Goal: Task Accomplishment & Management: Complete application form

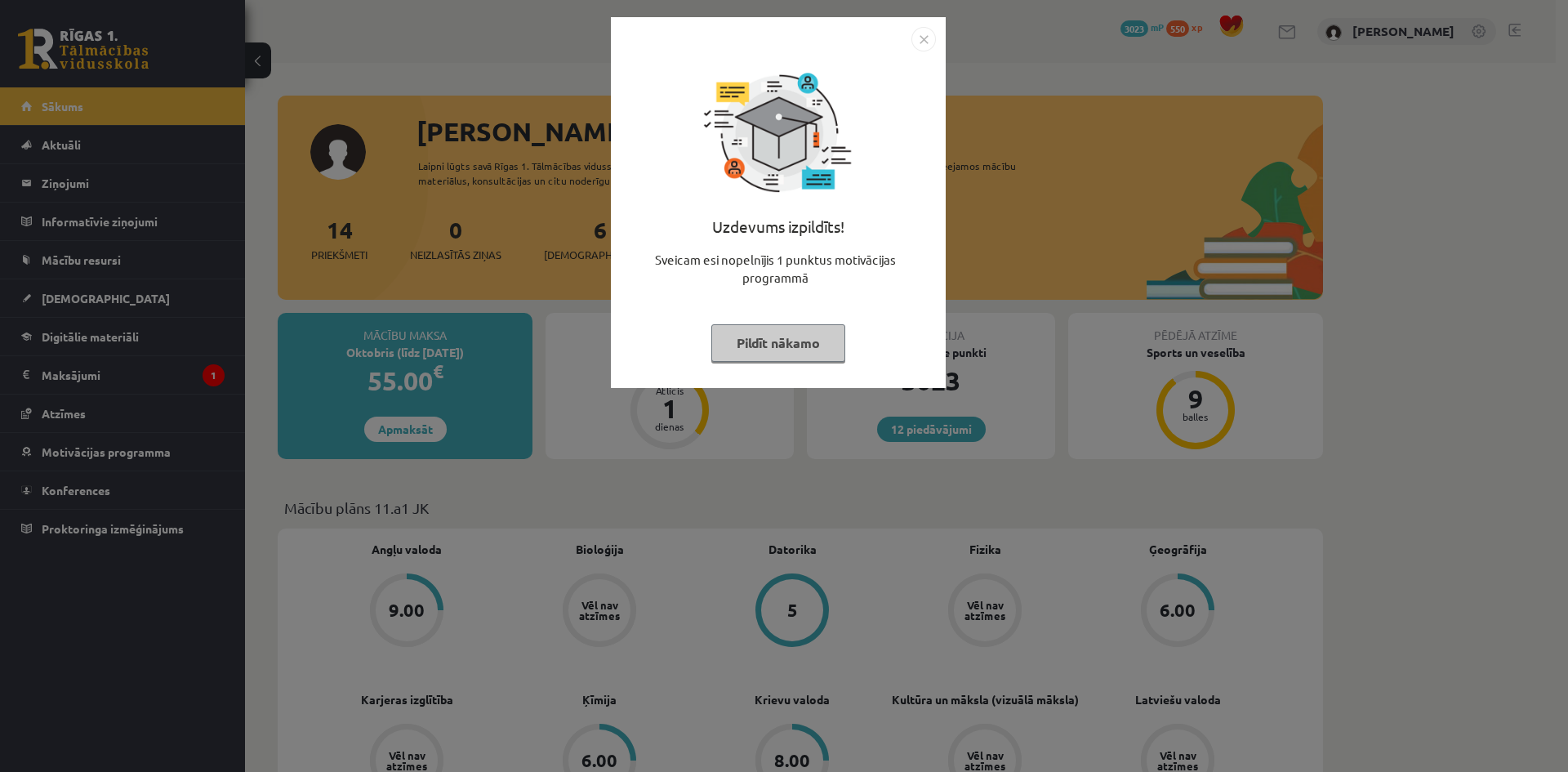
click at [921, 34] on img "Close" at bounding box center [924, 39] width 24 height 24
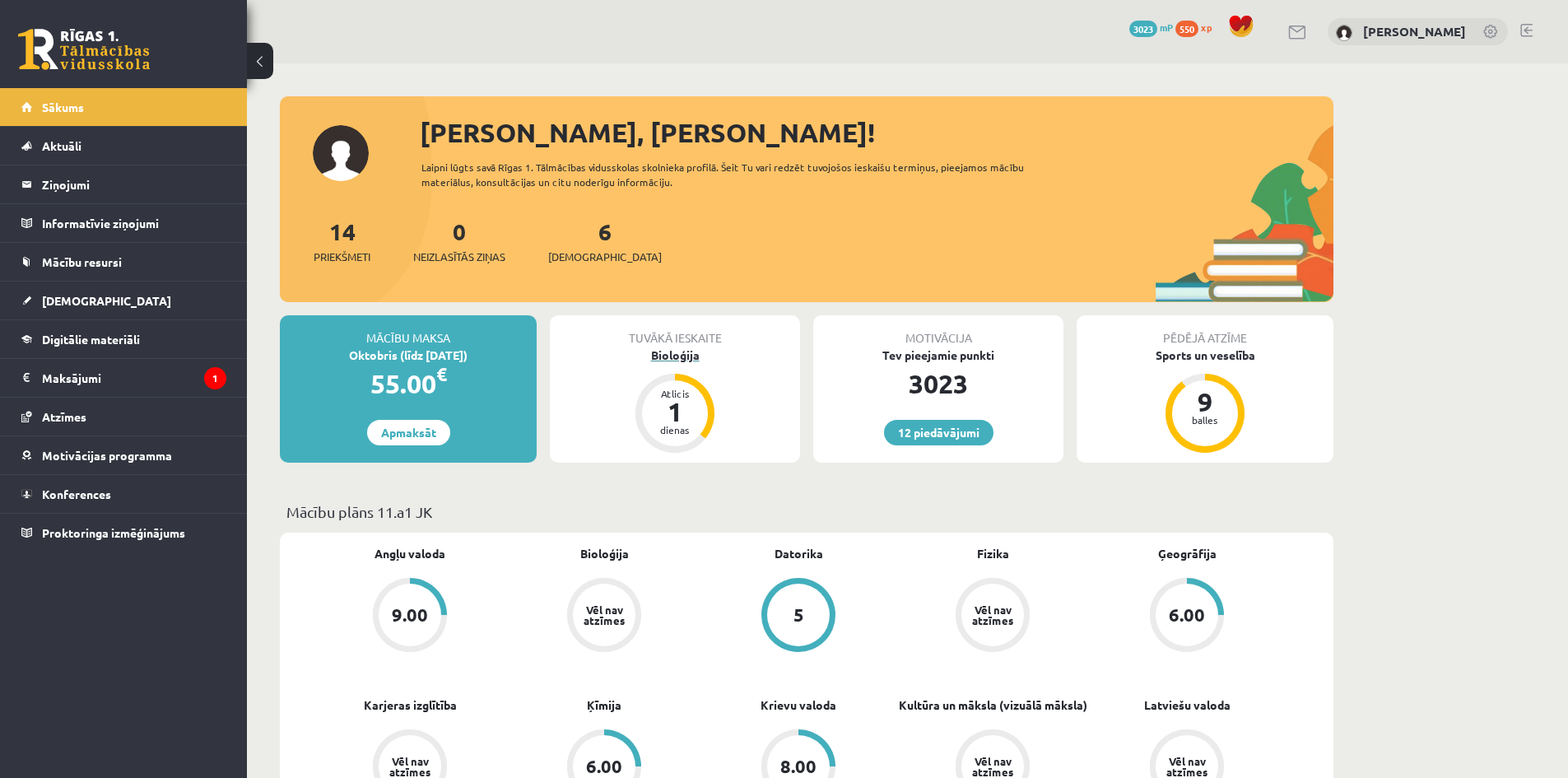
click at [671, 357] on div "Bioloģija" at bounding box center [675, 355] width 251 height 17
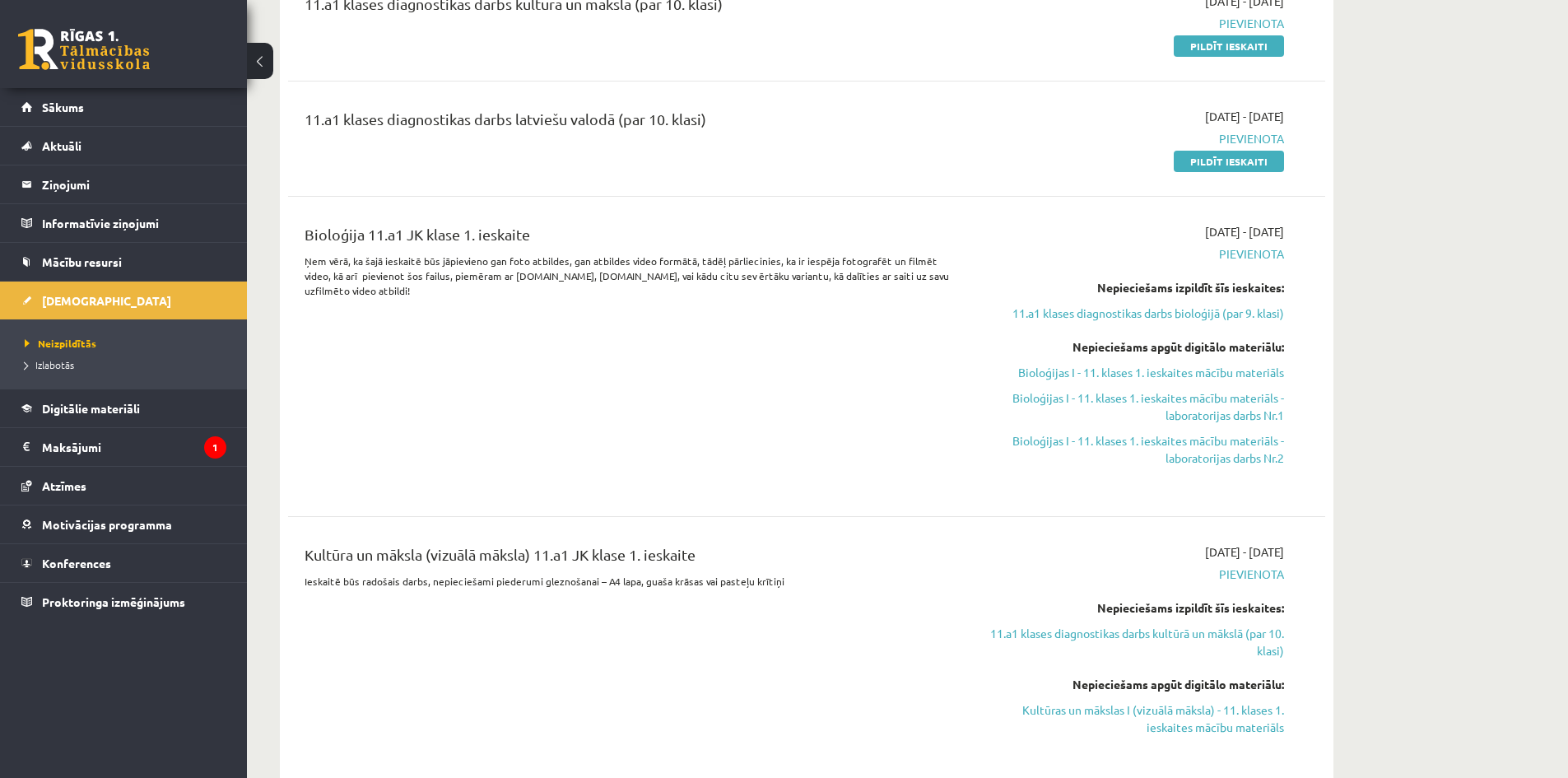
scroll to position [329, 0]
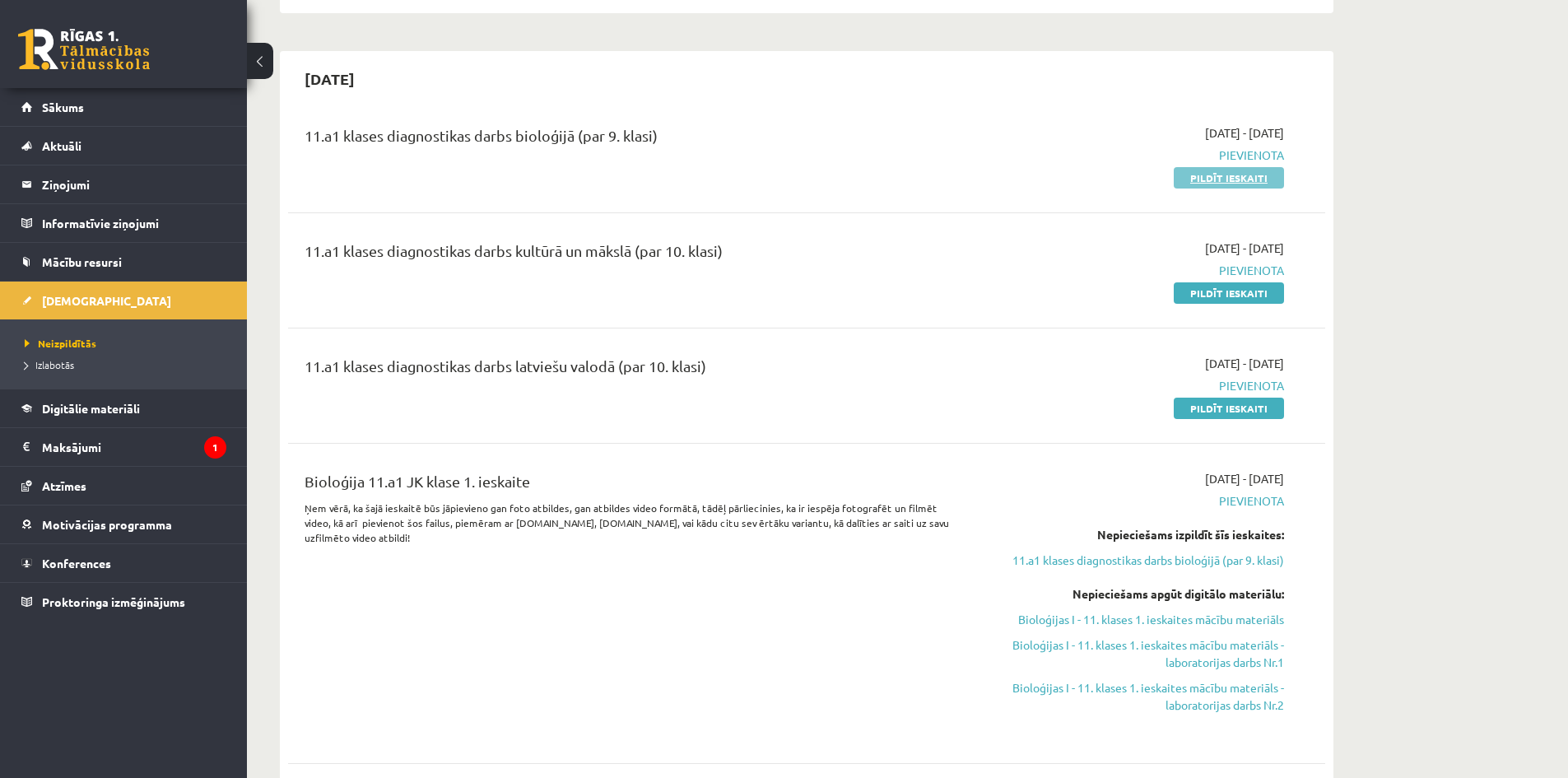
click at [1212, 178] on link "Pildīt ieskaiti" at bounding box center [1229, 178] width 111 height 22
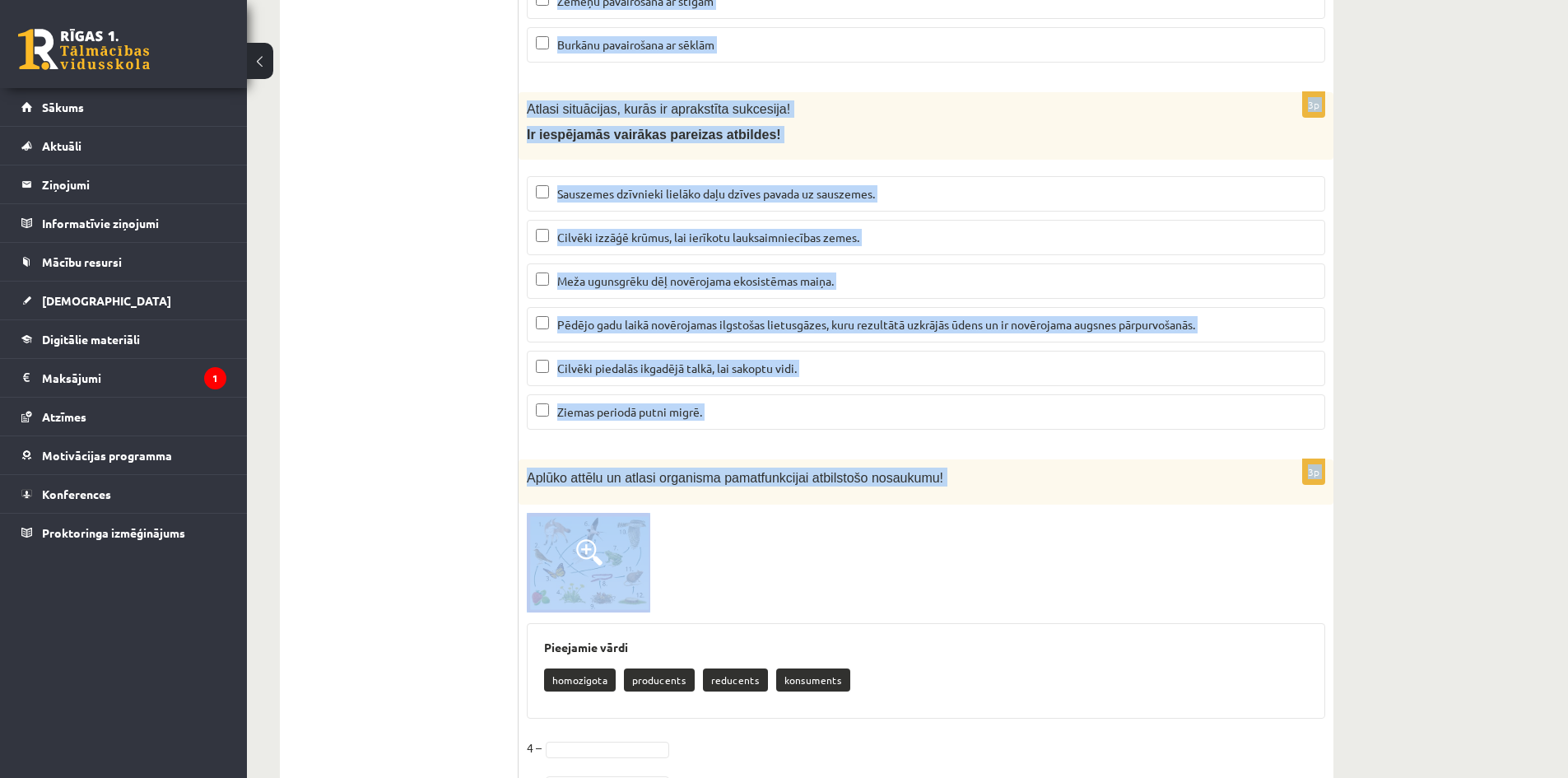
scroll to position [6788, 0]
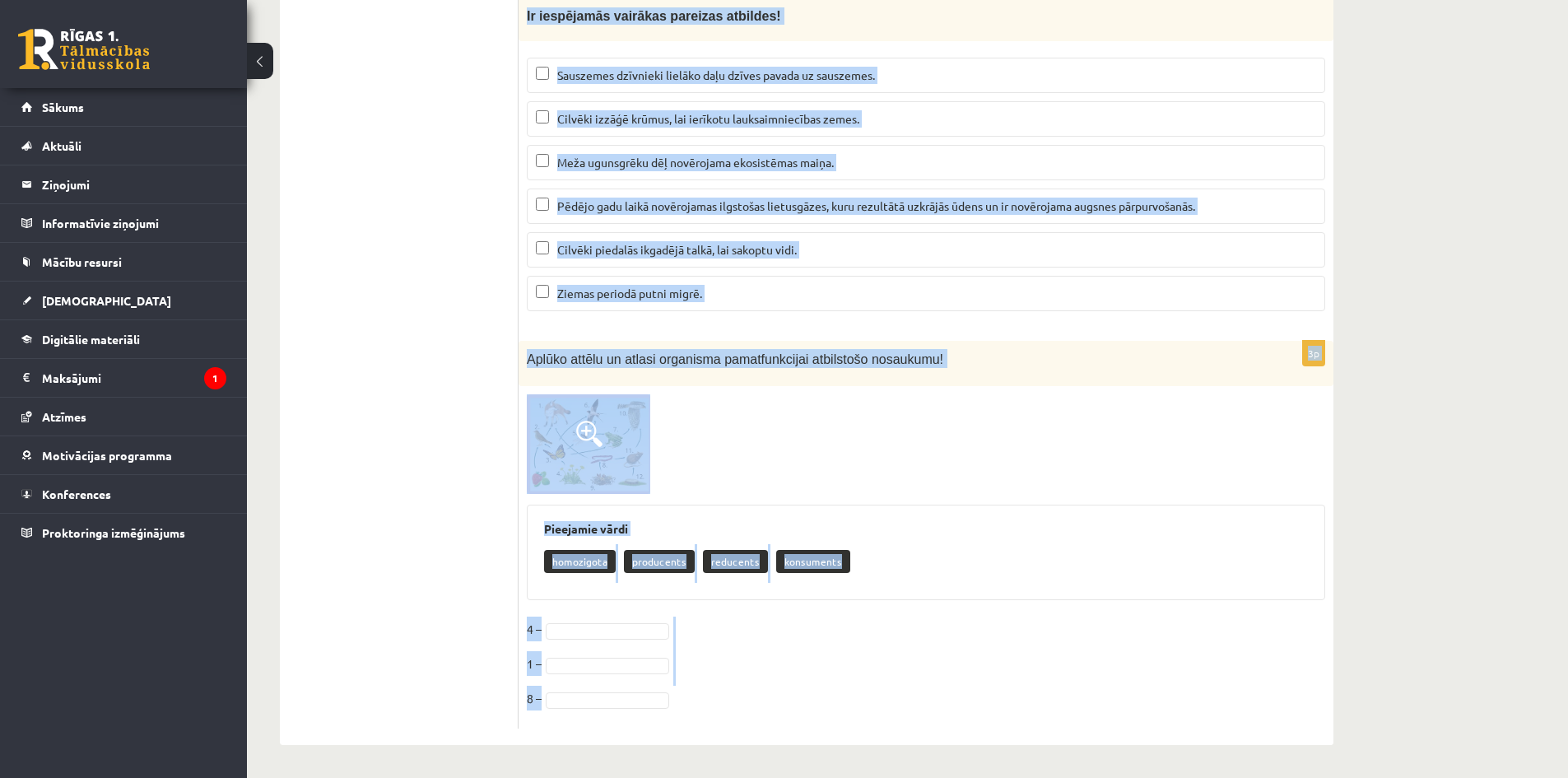
drag, startPoint x: 526, startPoint y: 167, endPoint x: 754, endPoint y: 735, distance: 612.1
copy form "Izlasi dziedzera funkciju un nosaki endokrīno dziedzeri! Stimulē organismu aktī…"
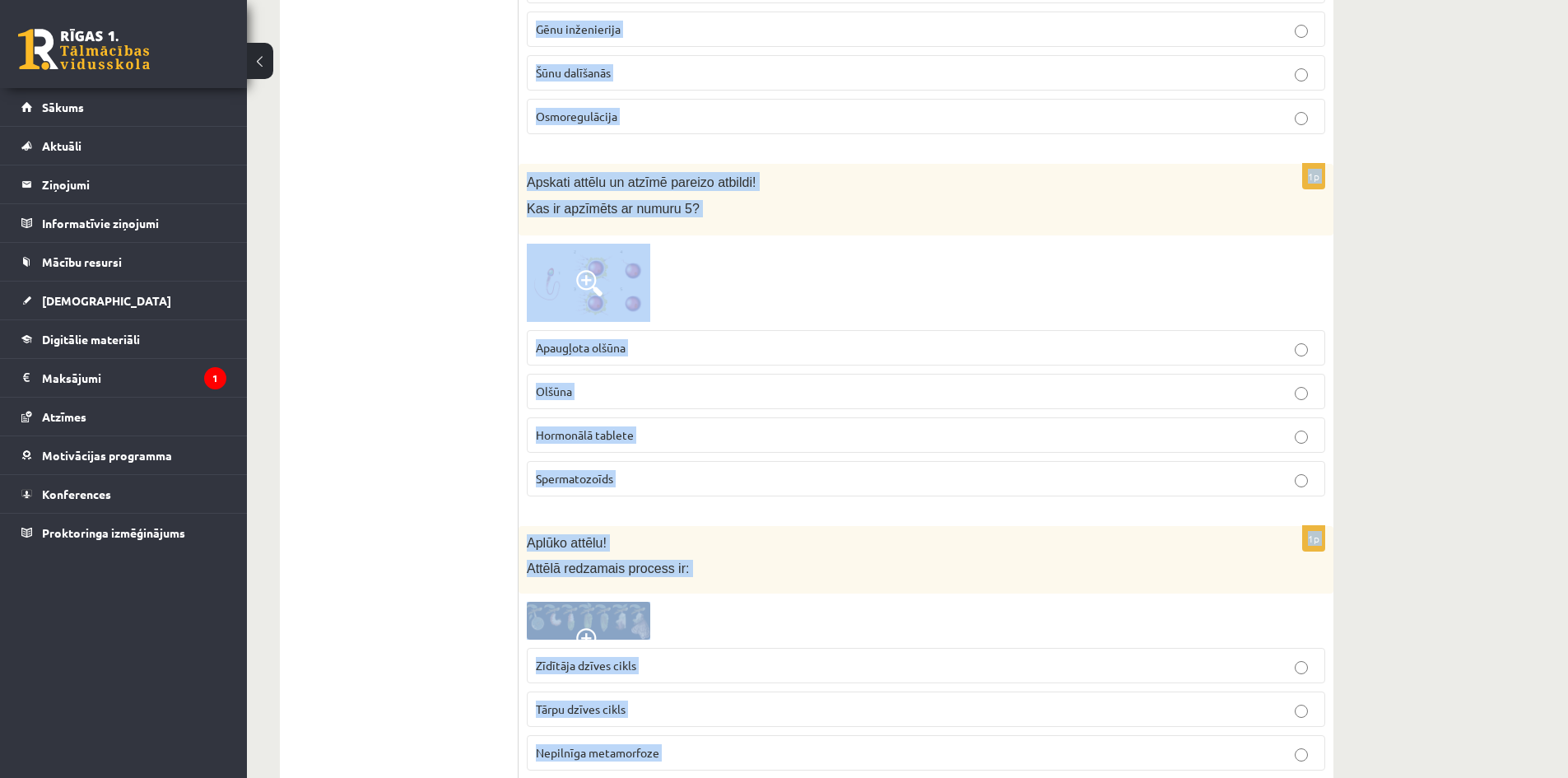
scroll to position [0, 0]
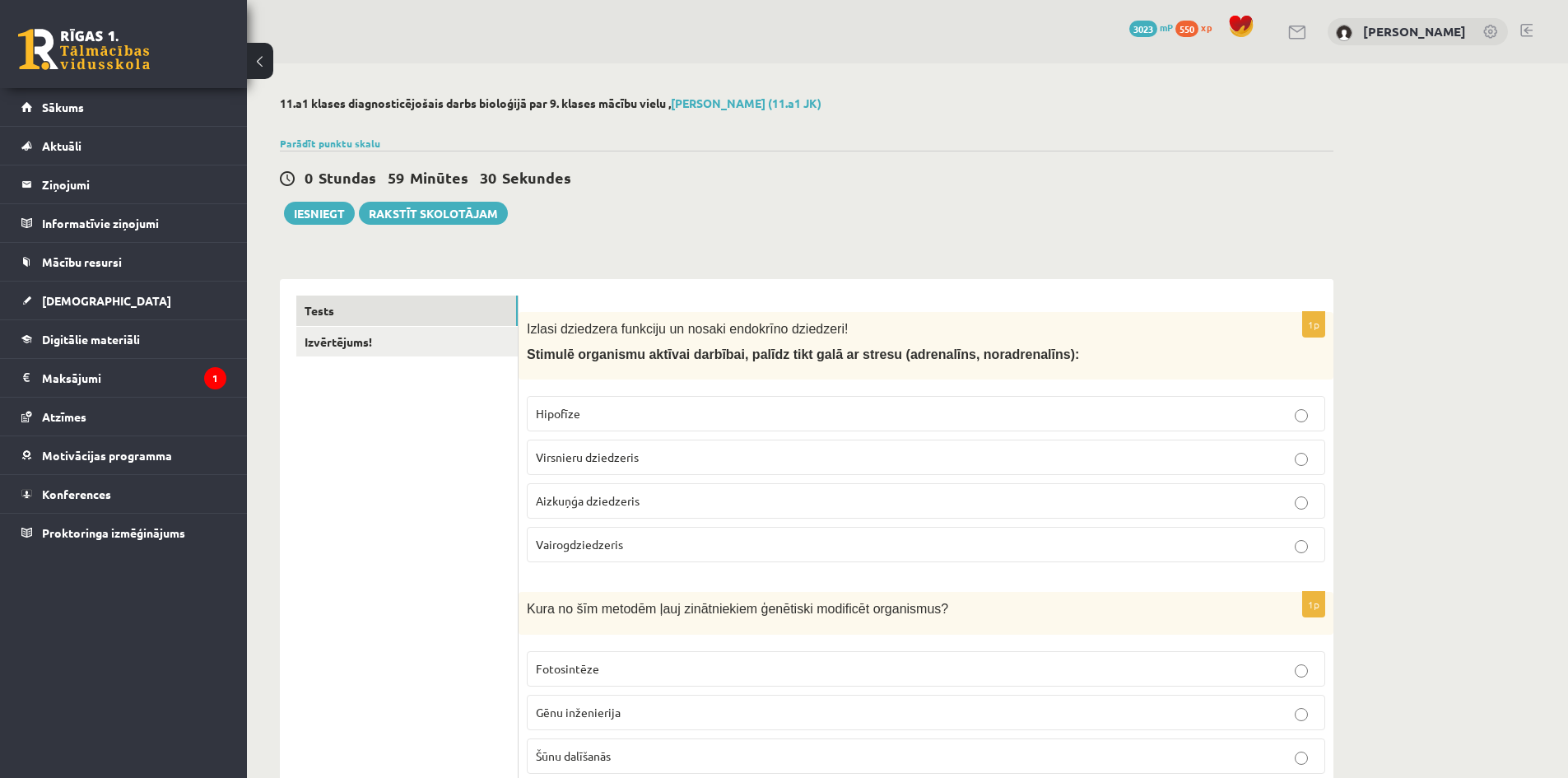
click at [1263, 184] on div "0 Stundas 59 Minūtes 30 Sekundes" at bounding box center [807, 178] width 1054 height 22
click at [662, 465] on p "Virsnieru dziedzeris" at bounding box center [926, 458] width 781 height 17
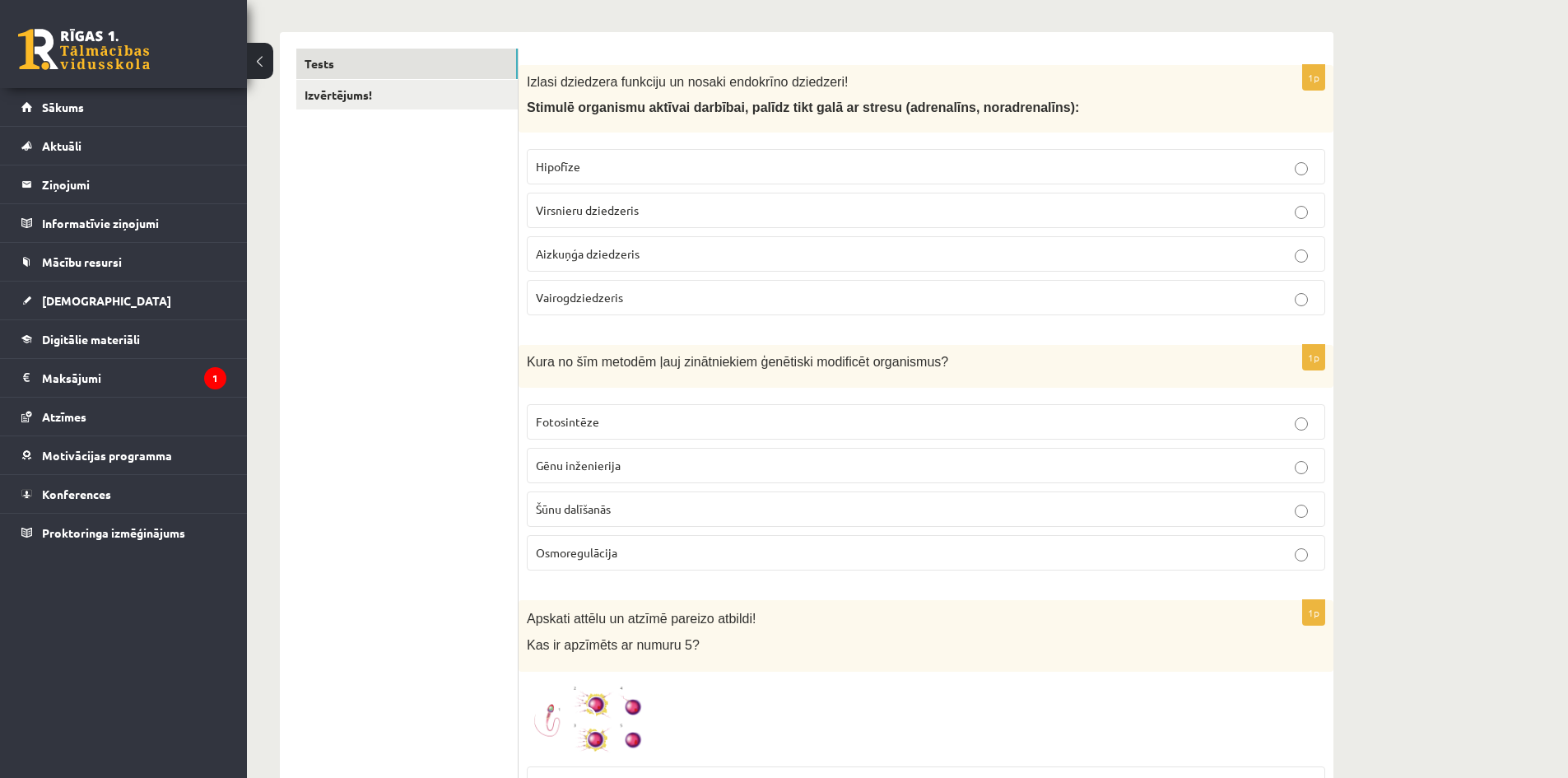
scroll to position [329, 0]
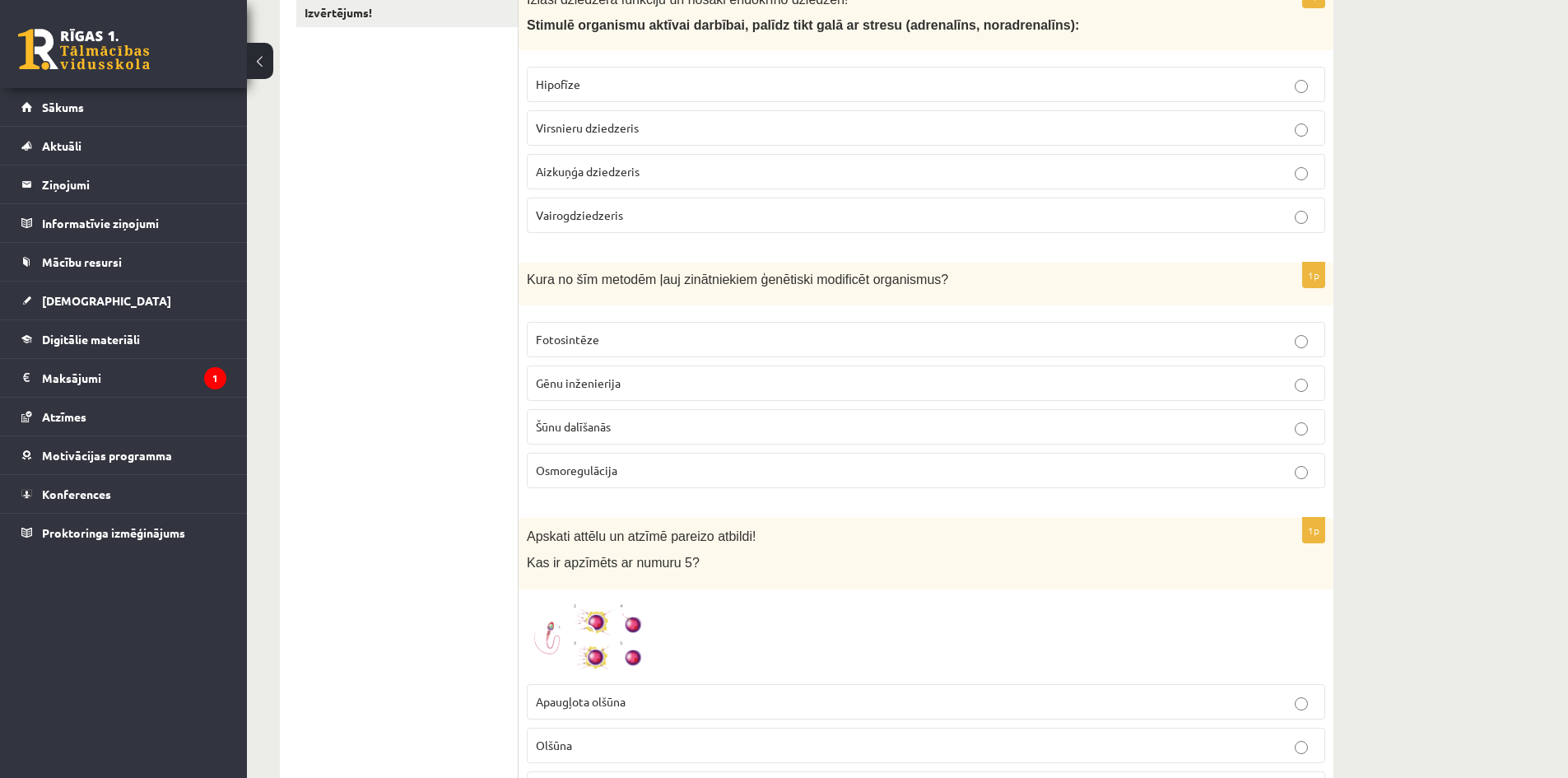
click at [620, 385] on p "Gēnu inženierija" at bounding box center [926, 383] width 781 height 17
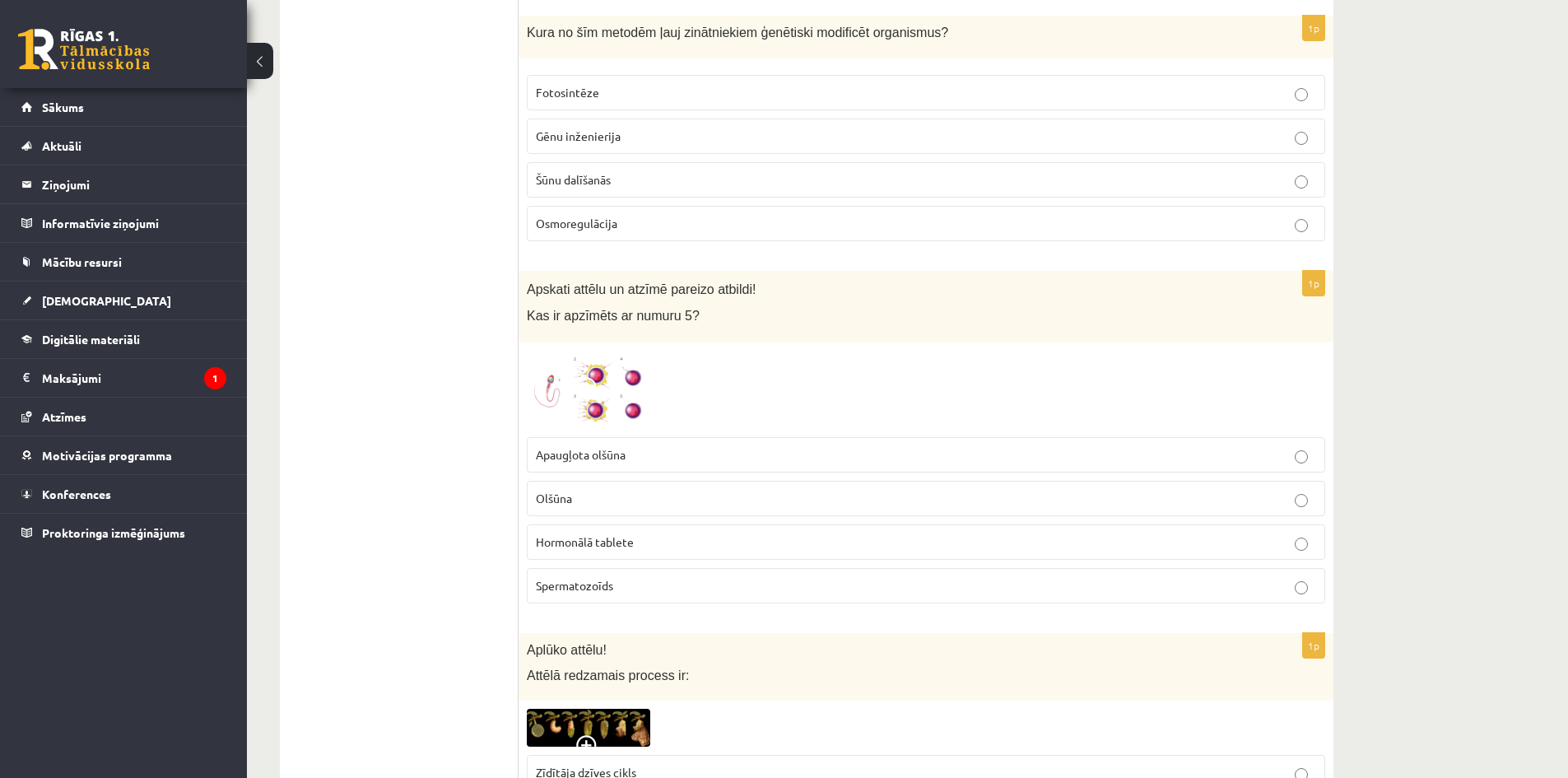
scroll to position [741, 0]
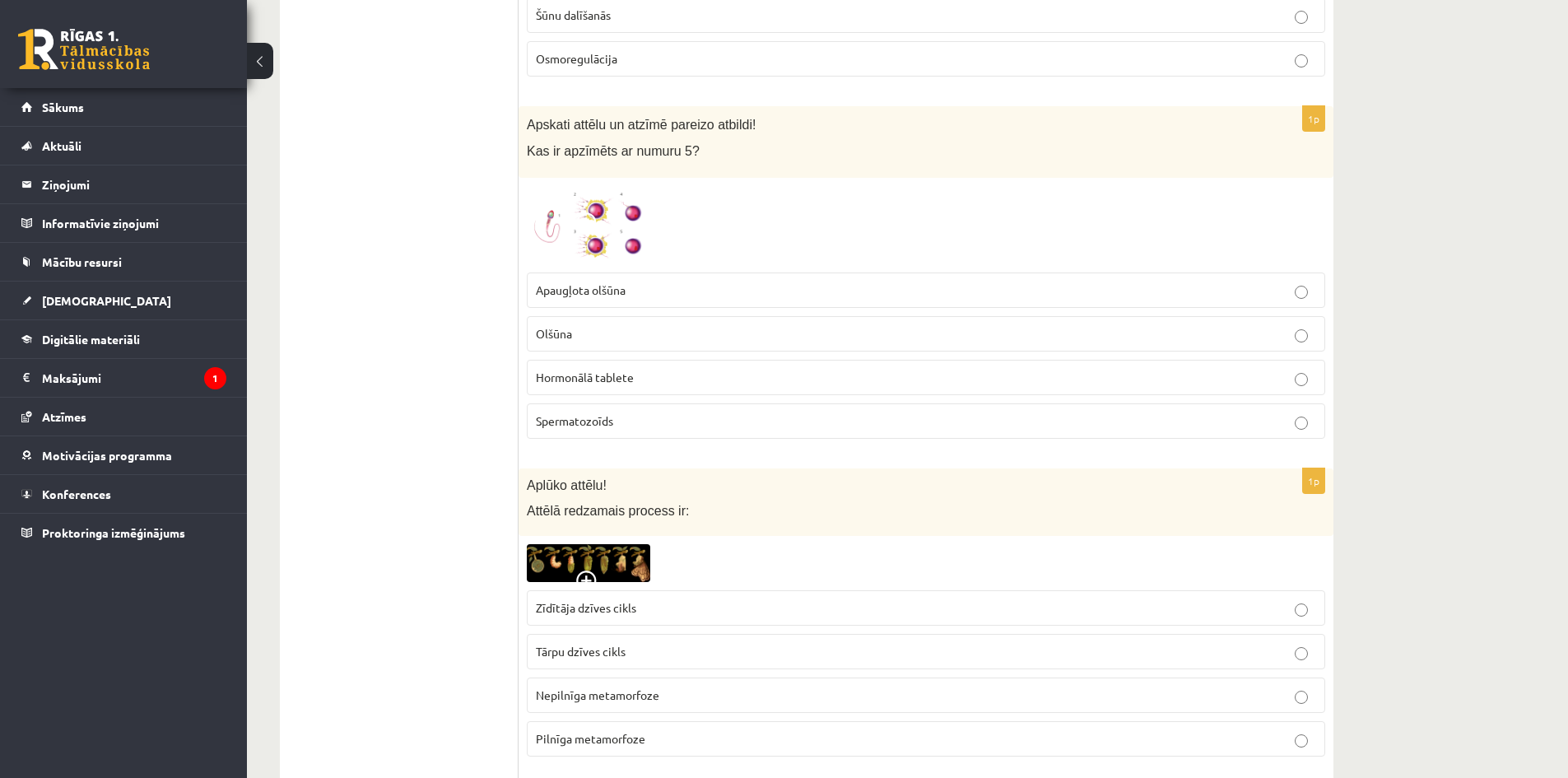
click at [693, 436] on label "Spermatozoīds" at bounding box center [926, 421] width 799 height 36
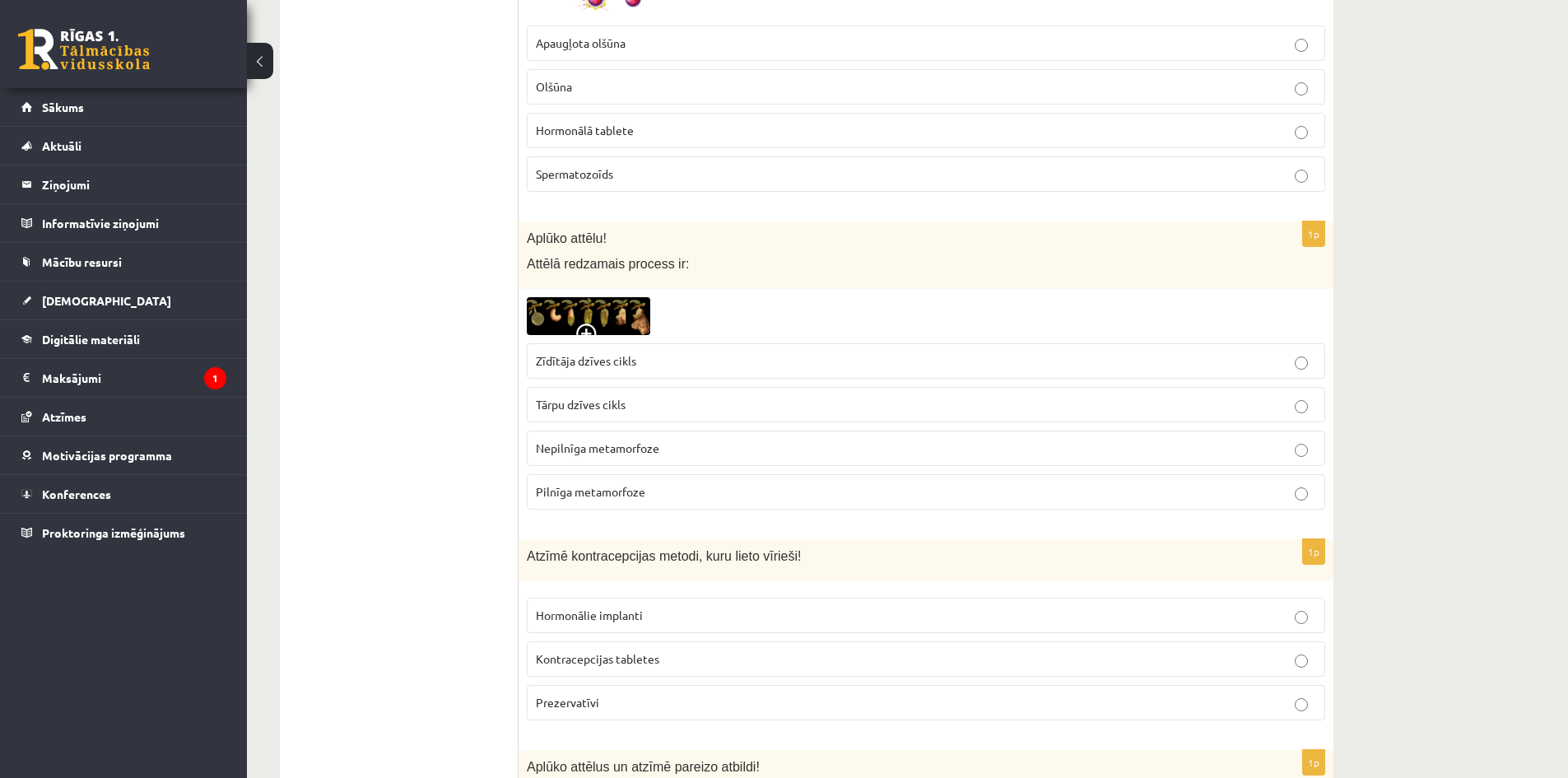
scroll to position [1070, 0]
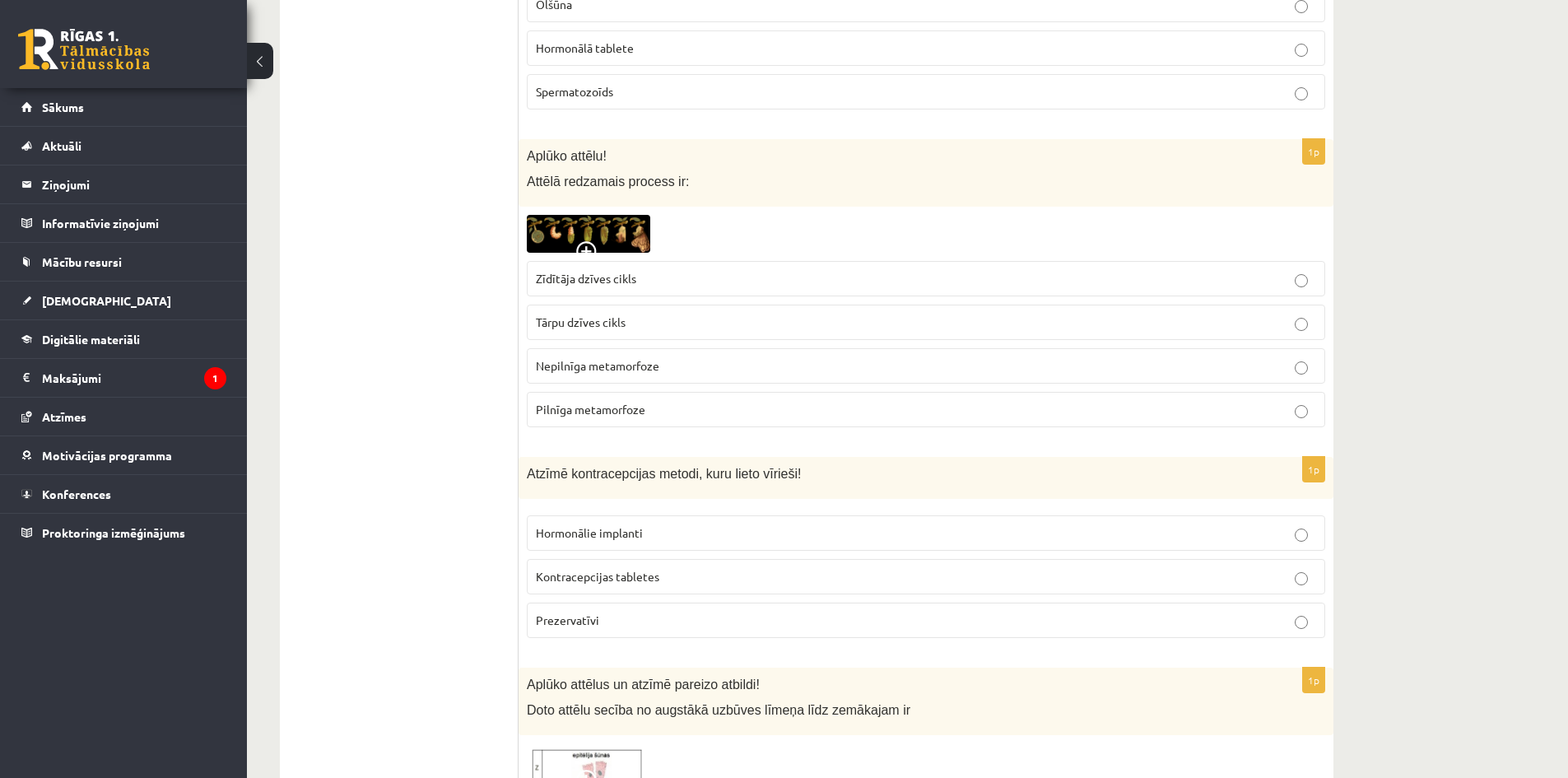
click at [653, 412] on p "Pilnīga metamorfoze" at bounding box center [926, 410] width 781 height 17
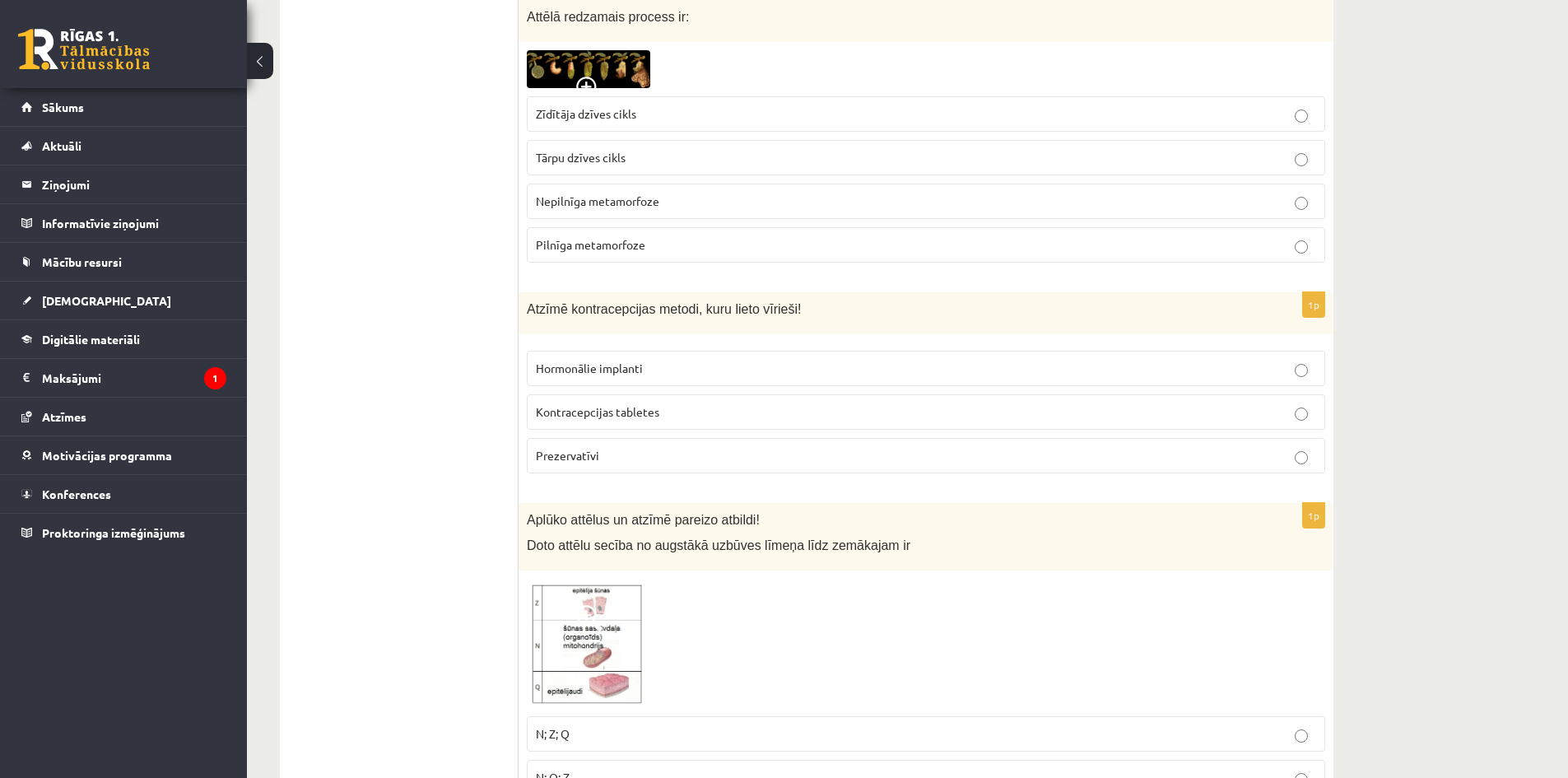
scroll to position [1399, 0]
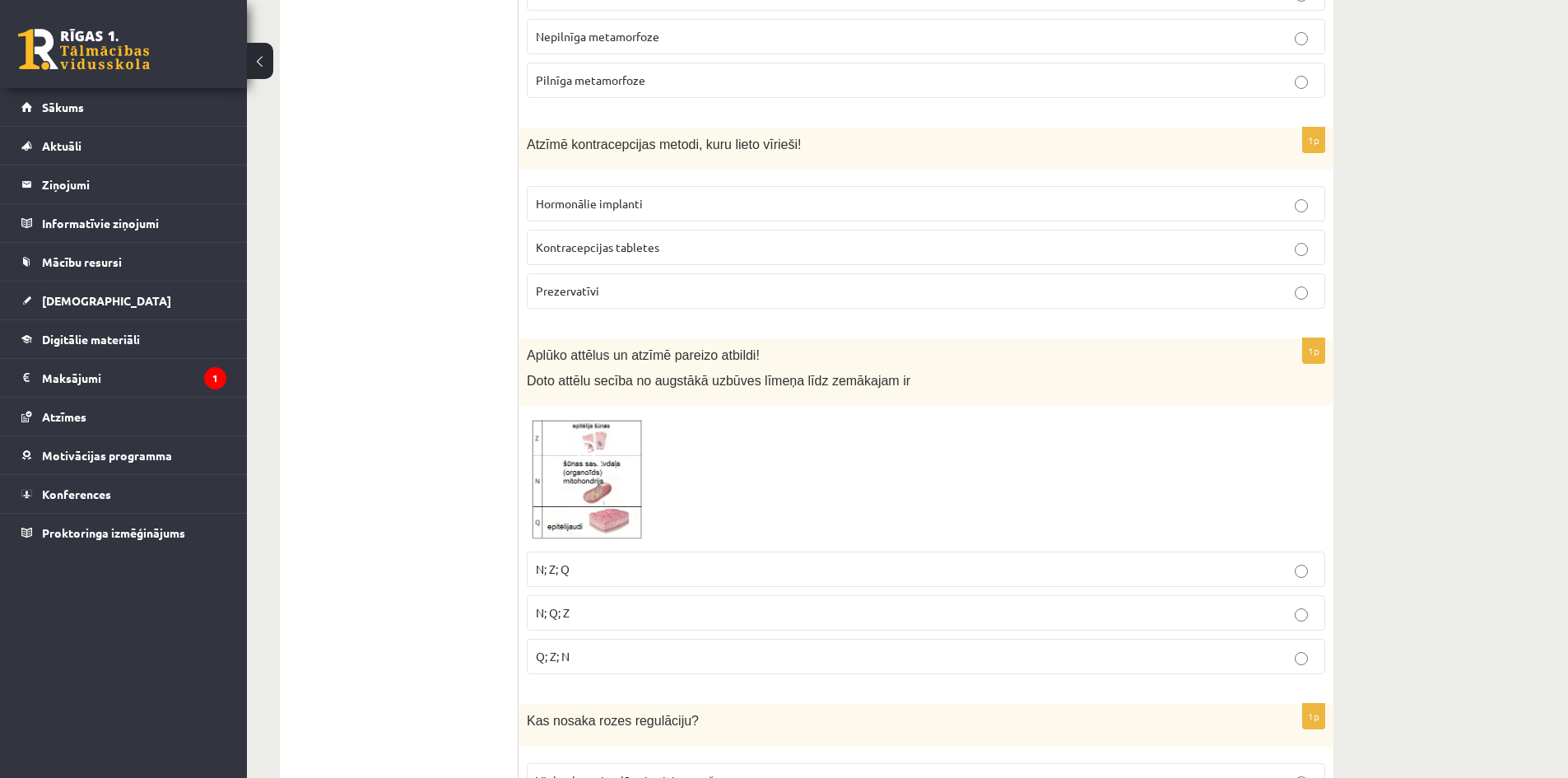
click at [620, 295] on p "Prezervatīvi" at bounding box center [926, 291] width 781 height 17
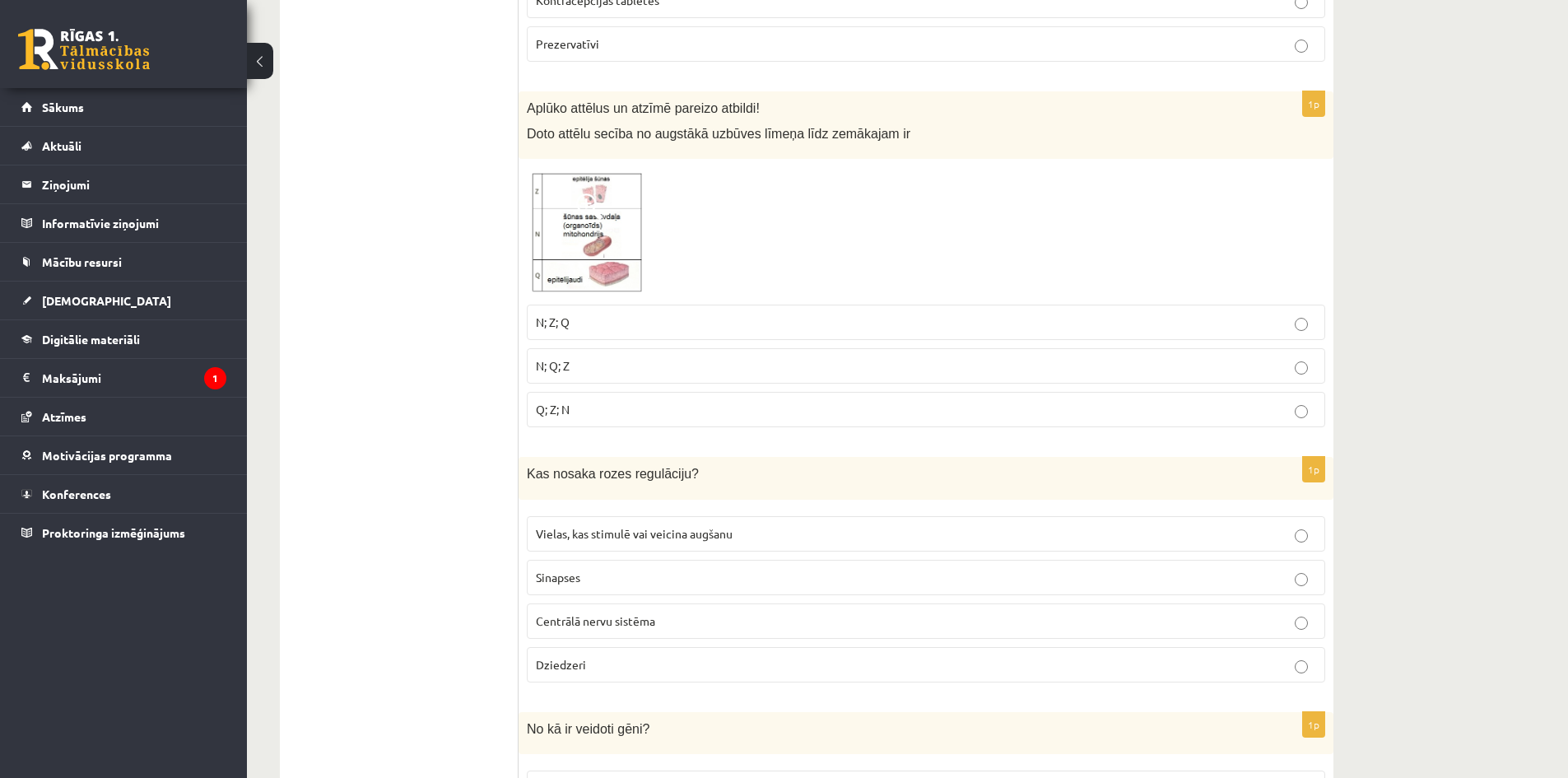
scroll to position [1729, 0]
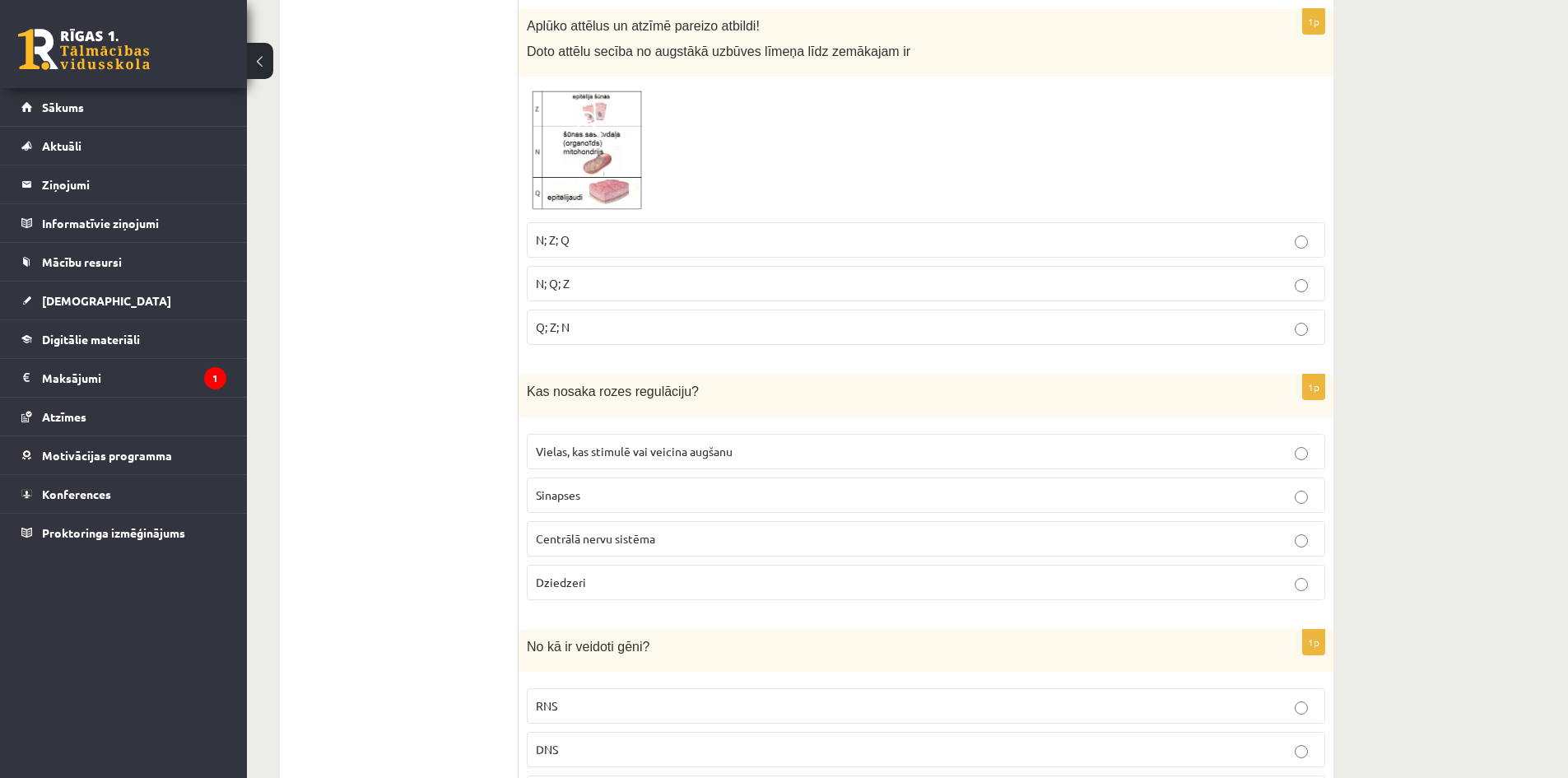
click at [588, 288] on p "N; Q; Z" at bounding box center [926, 284] width 781 height 17
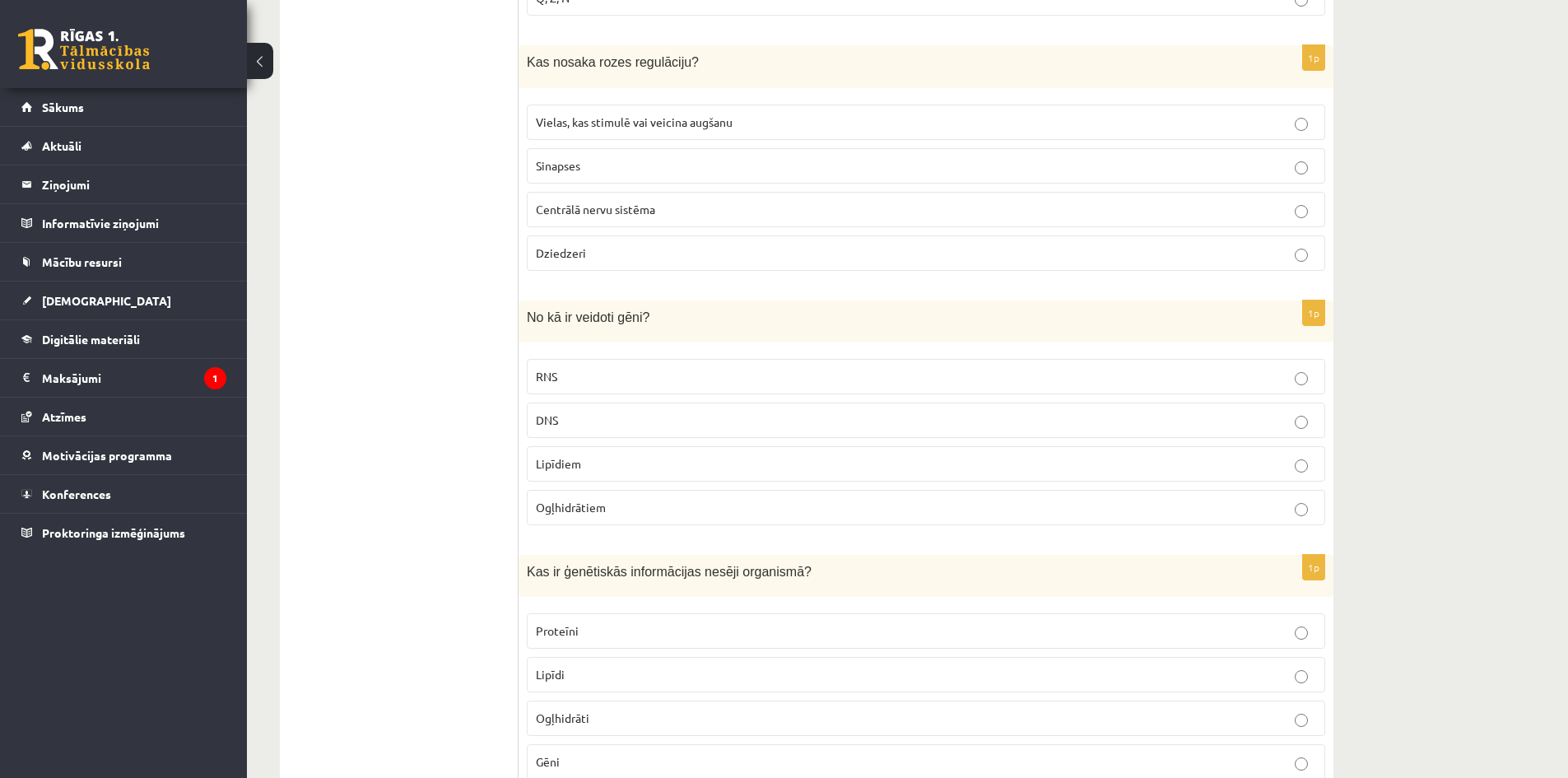
scroll to position [1975, 0]
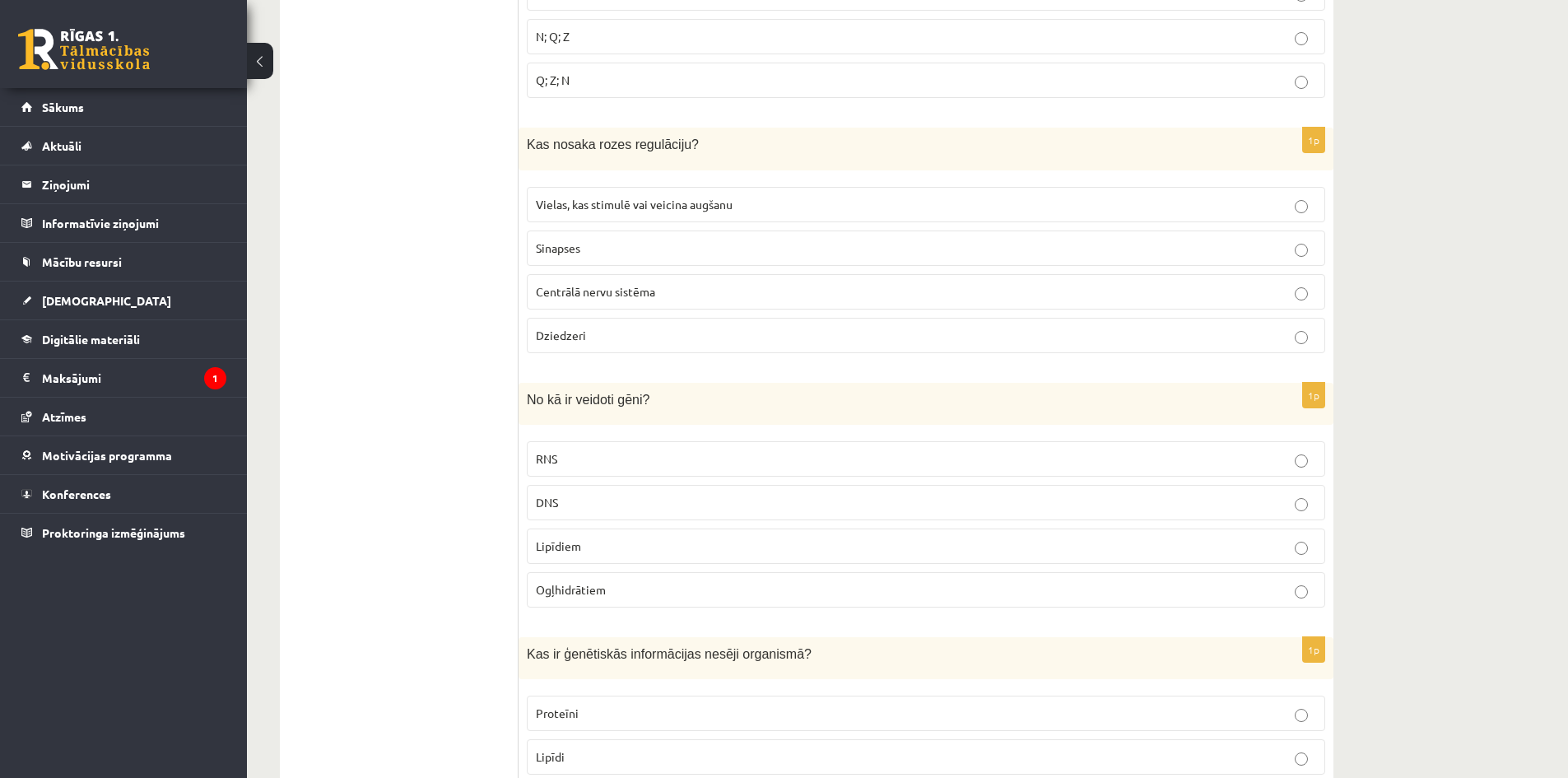
click at [694, 213] on p "Vielas, kas stimulē vai veicina augšanu" at bounding box center [926, 205] width 781 height 17
click at [654, 501] on p "DNS" at bounding box center [926, 503] width 781 height 17
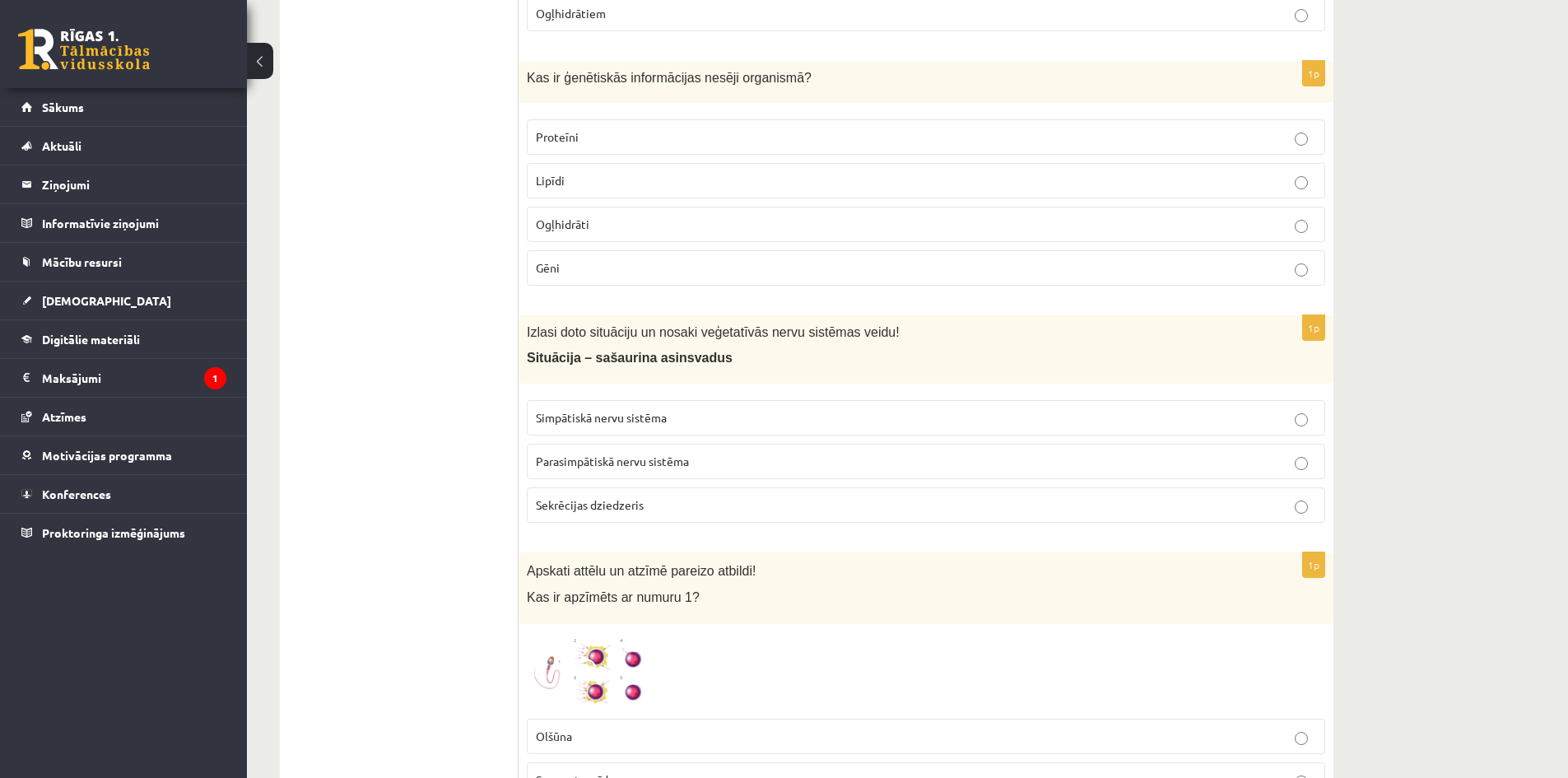
scroll to position [2470, 0]
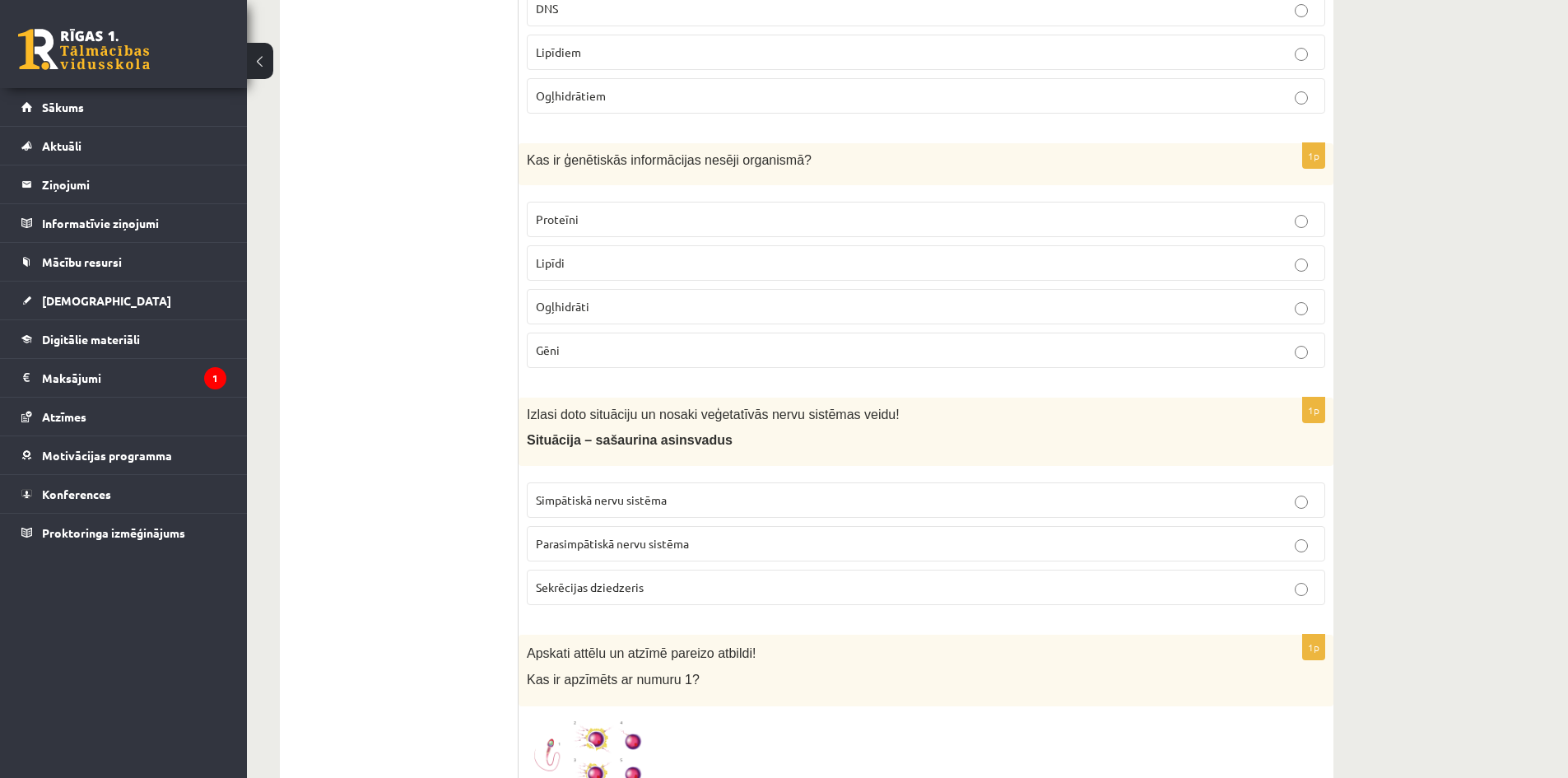
click at [626, 345] on p "Gēni" at bounding box center [926, 351] width 781 height 17
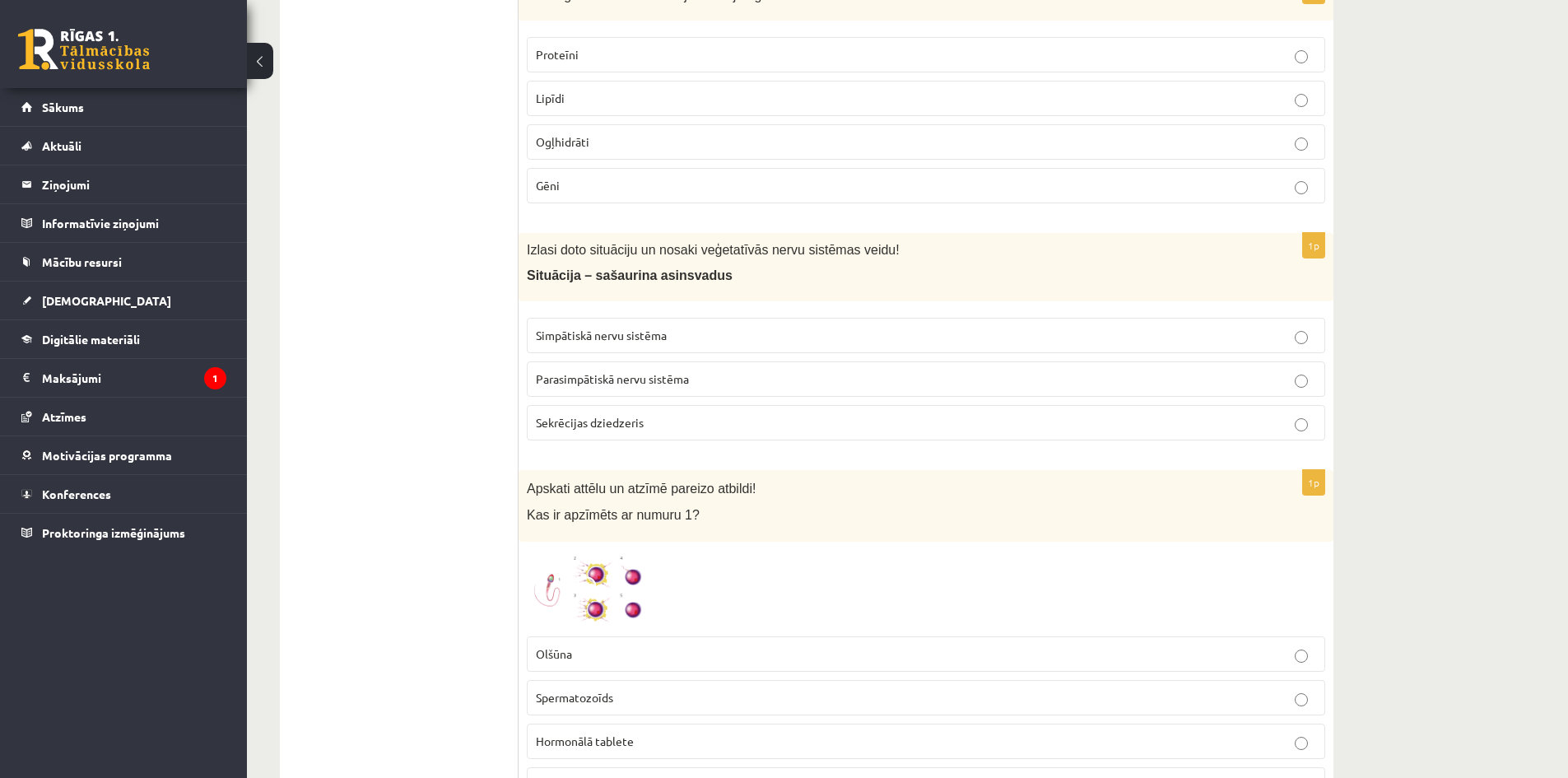
scroll to position [2717, 0]
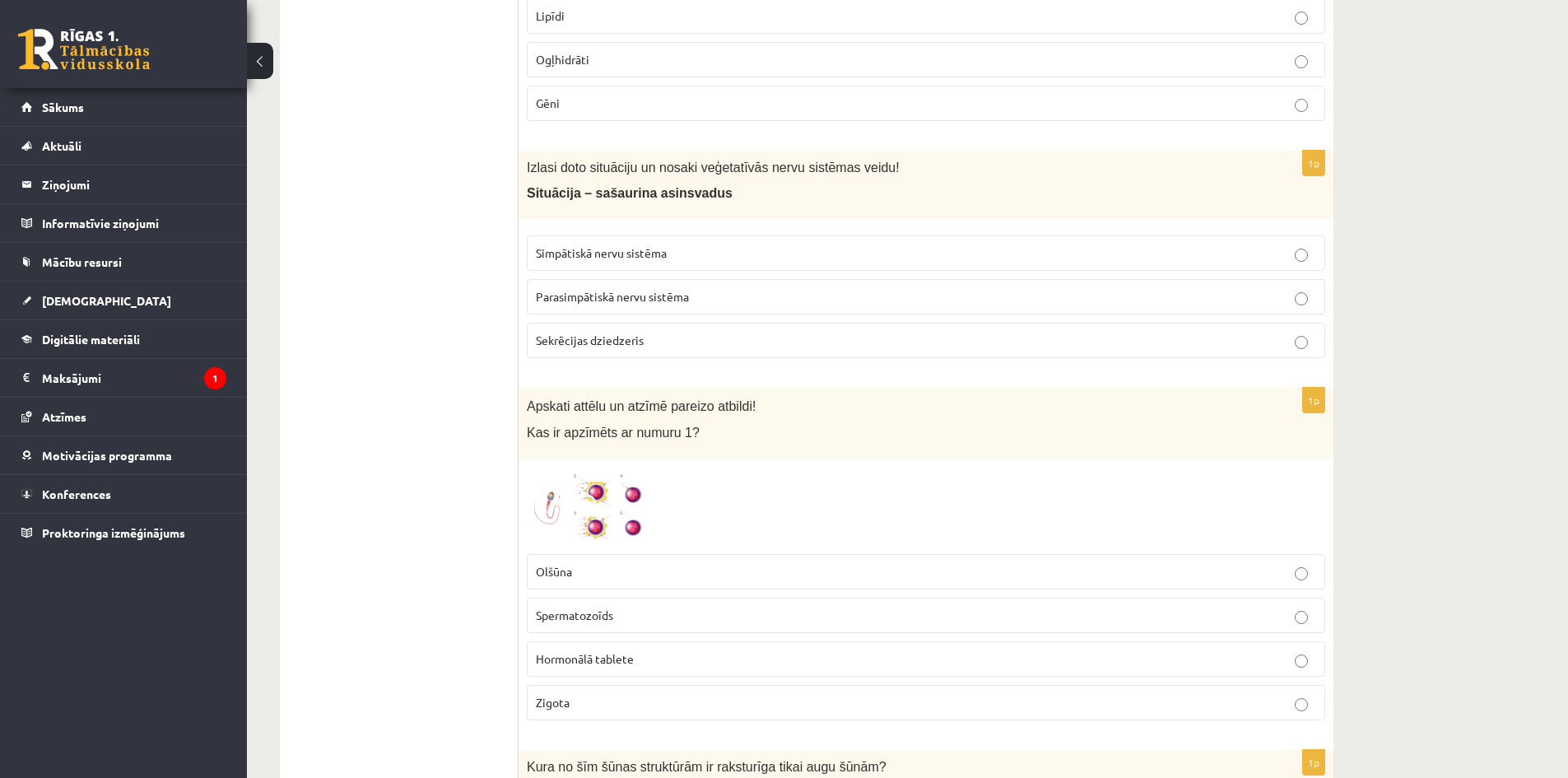
click at [677, 258] on p "Simpātiskā nervu sistēma" at bounding box center [926, 253] width 781 height 17
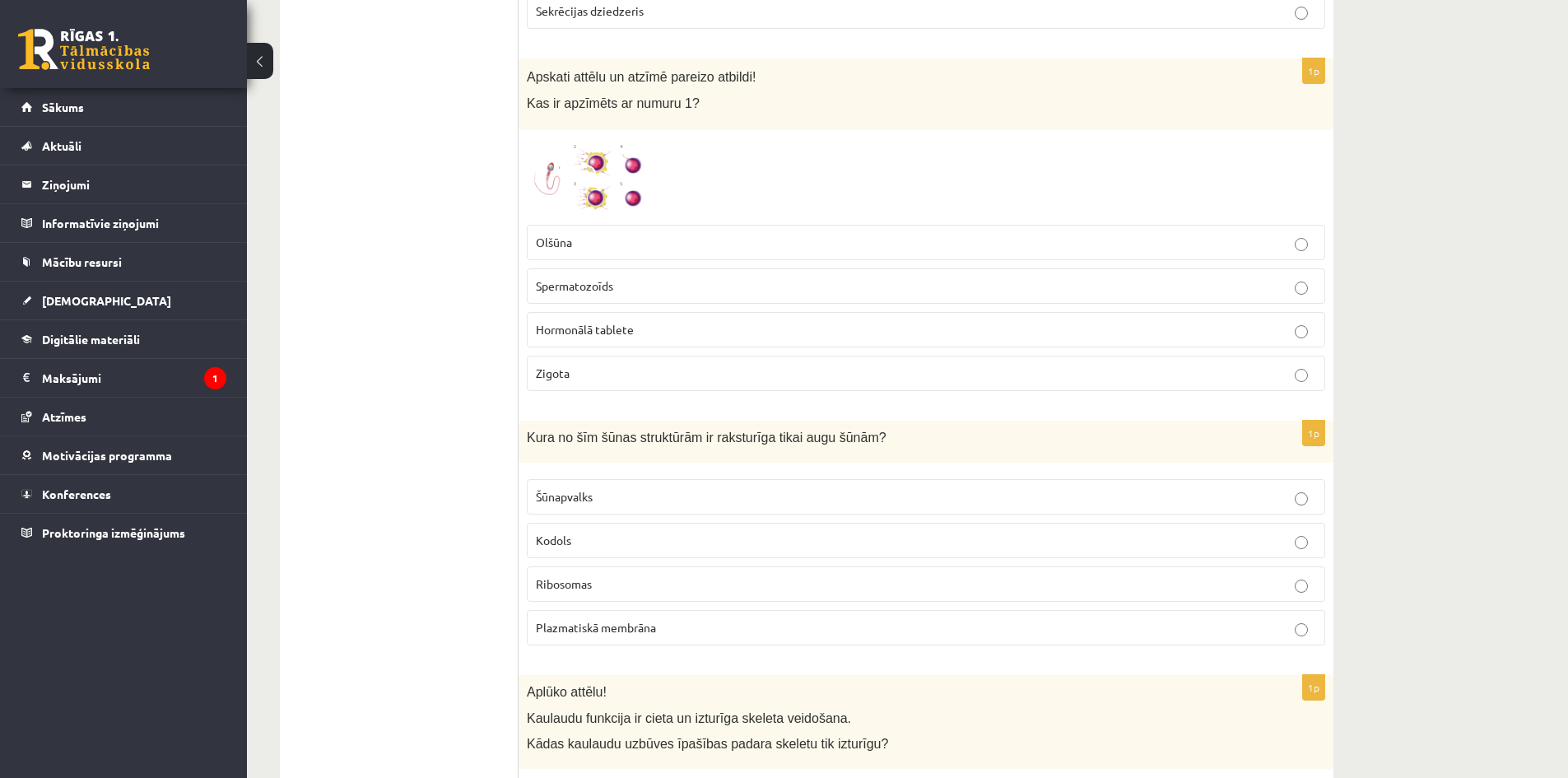
click at [602, 244] on p "Olšūna" at bounding box center [926, 243] width 781 height 17
click at [648, 495] on p "Šūnapvalks" at bounding box center [926, 497] width 781 height 17
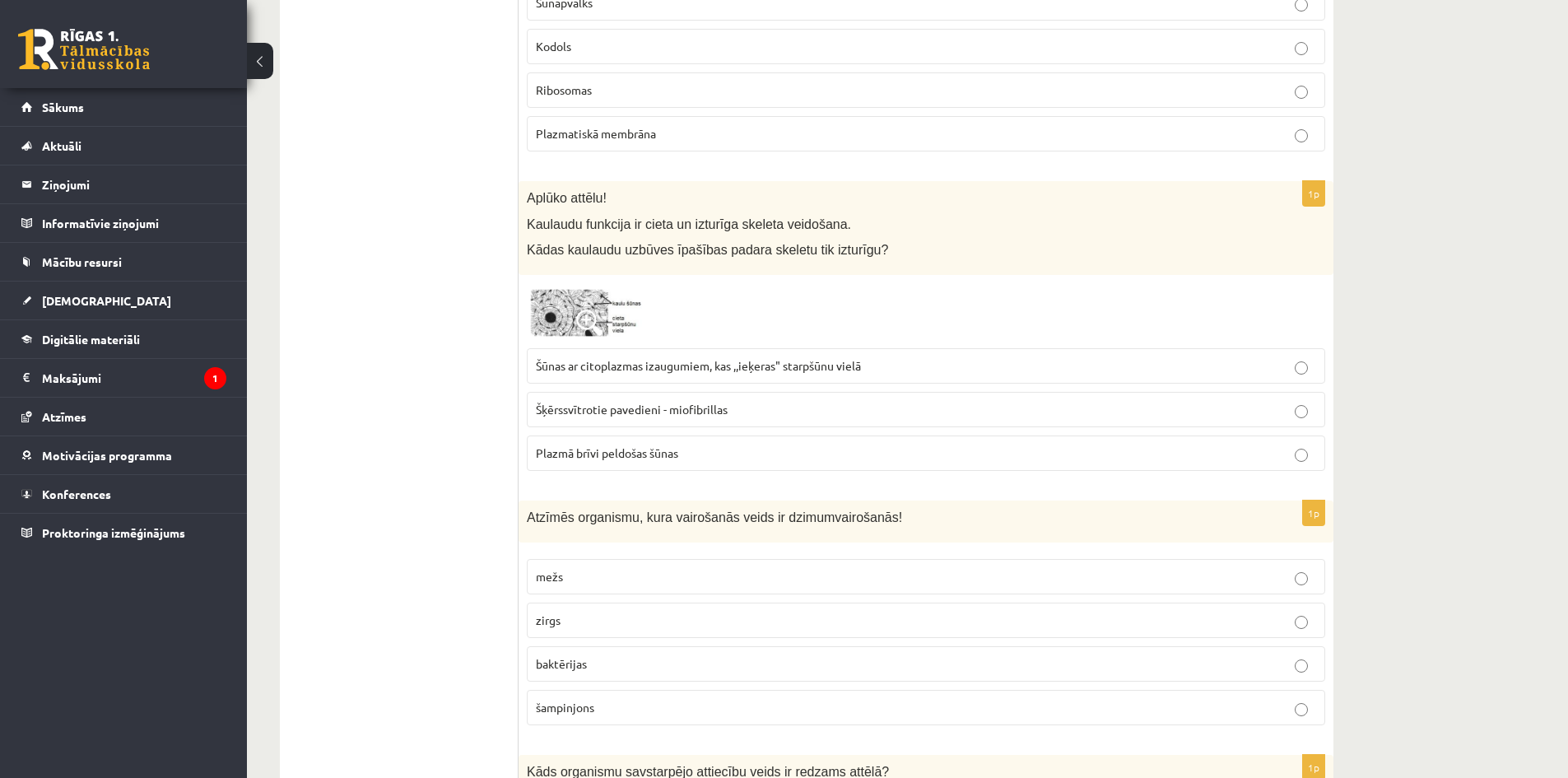
scroll to position [3376, 0]
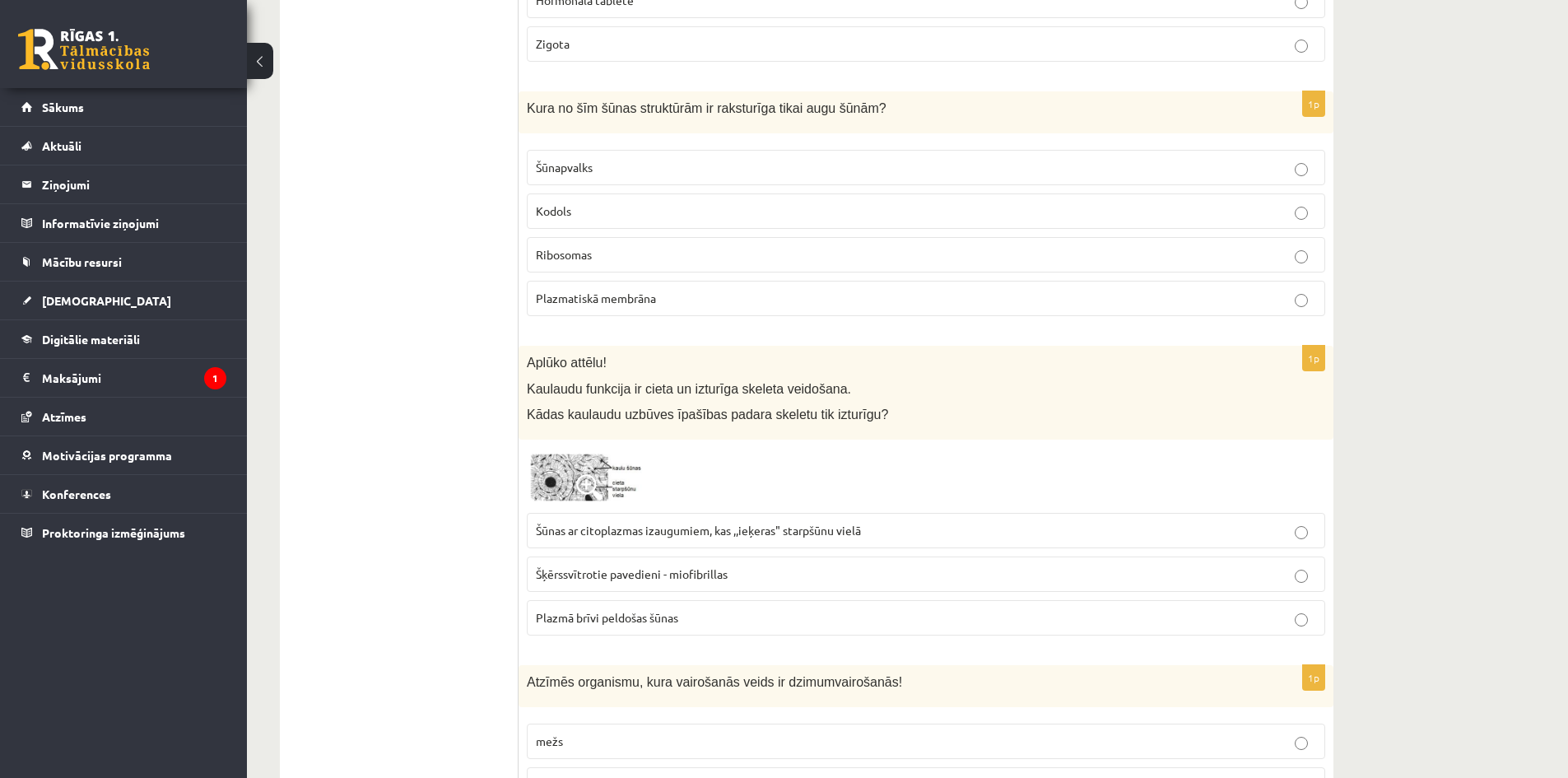
click at [697, 541] on label "Šūnas ar citoplazmas izaugumiem, kas ,,ieķeras" starpšūnu vielā" at bounding box center [926, 530] width 799 height 36
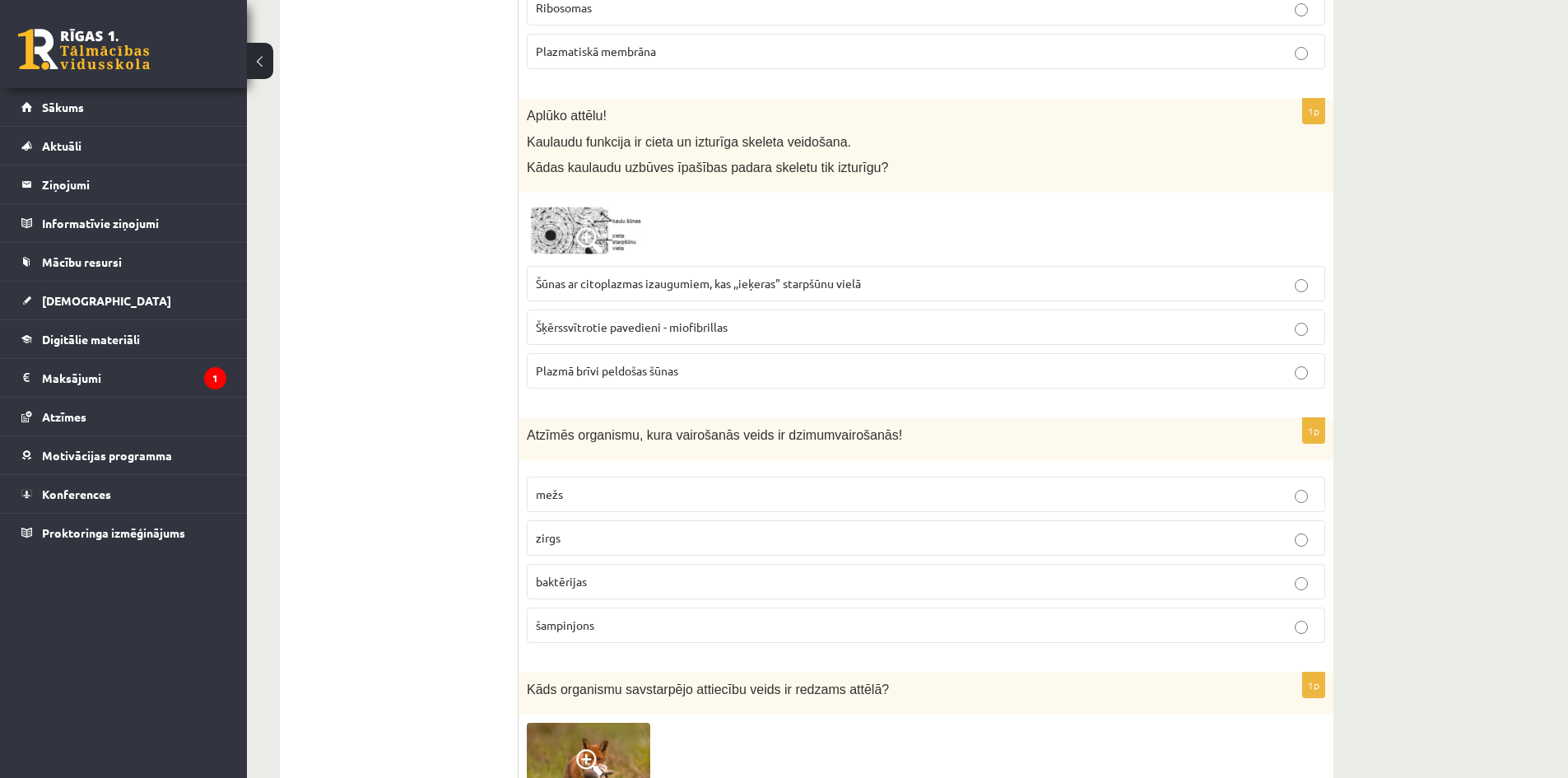
click at [620, 537] on p "zirgs" at bounding box center [926, 538] width 781 height 17
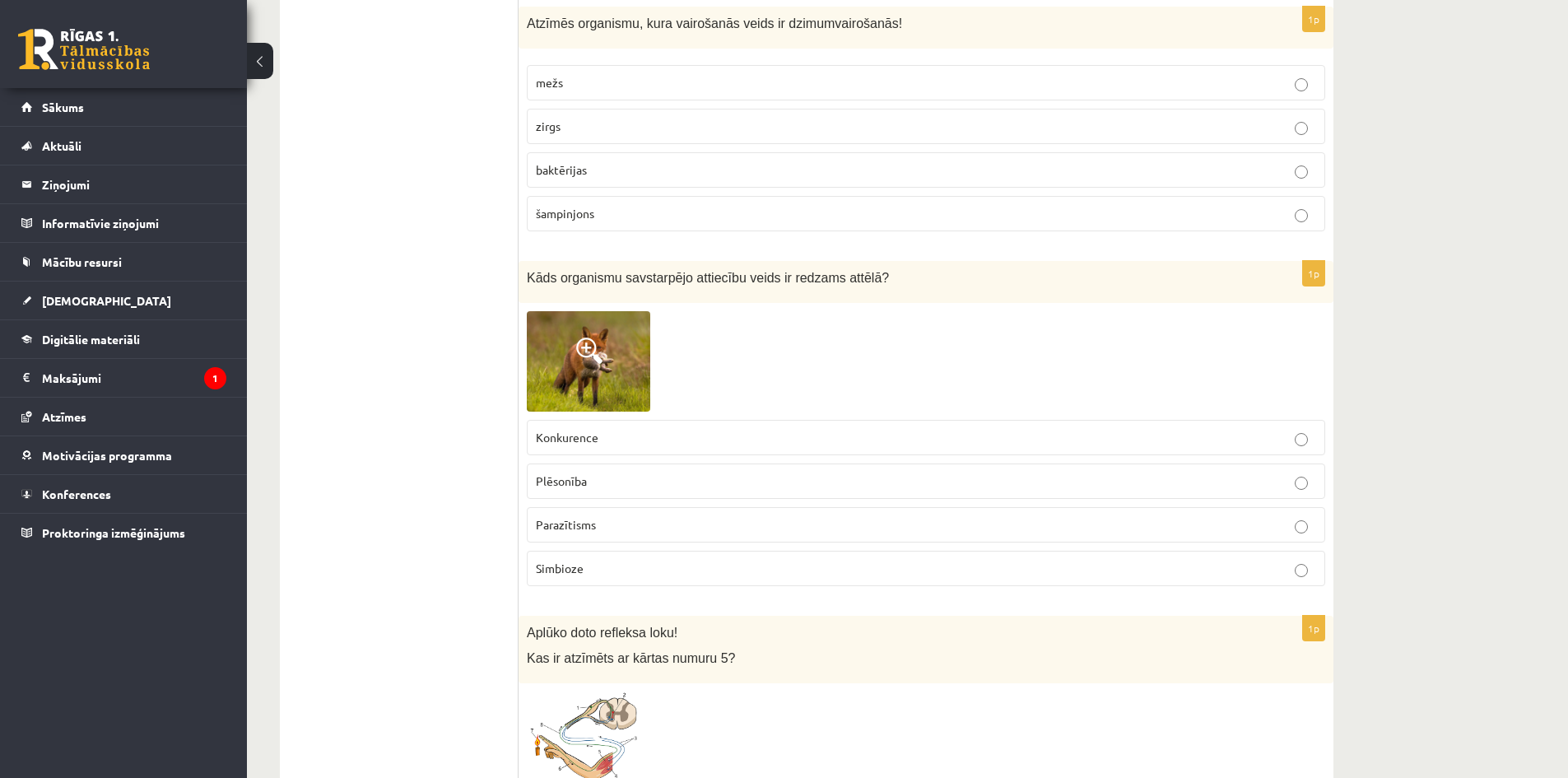
scroll to position [4116, 0]
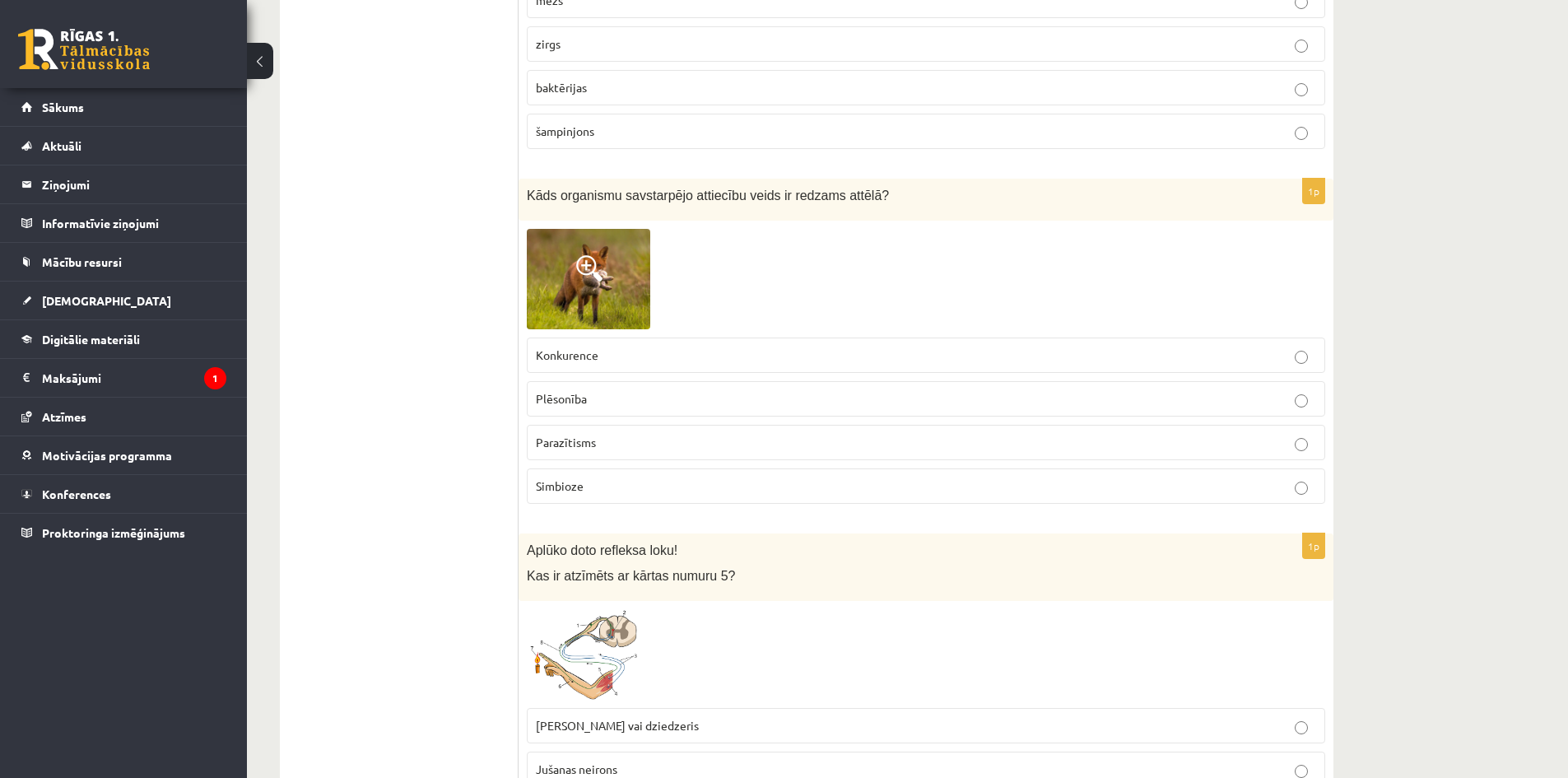
click at [607, 399] on p "Plēsonība" at bounding box center [926, 399] width 781 height 17
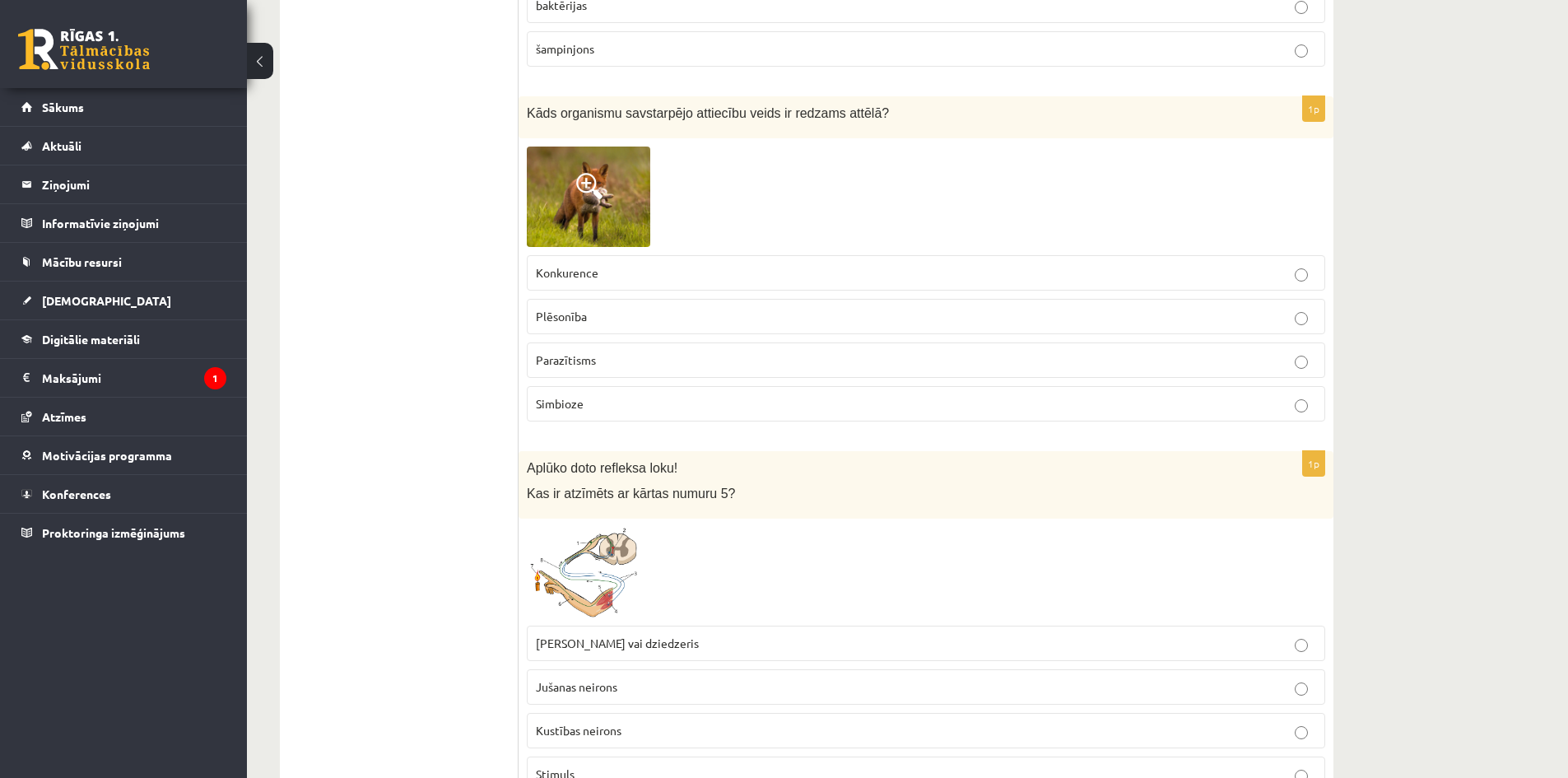
scroll to position [4281, 0]
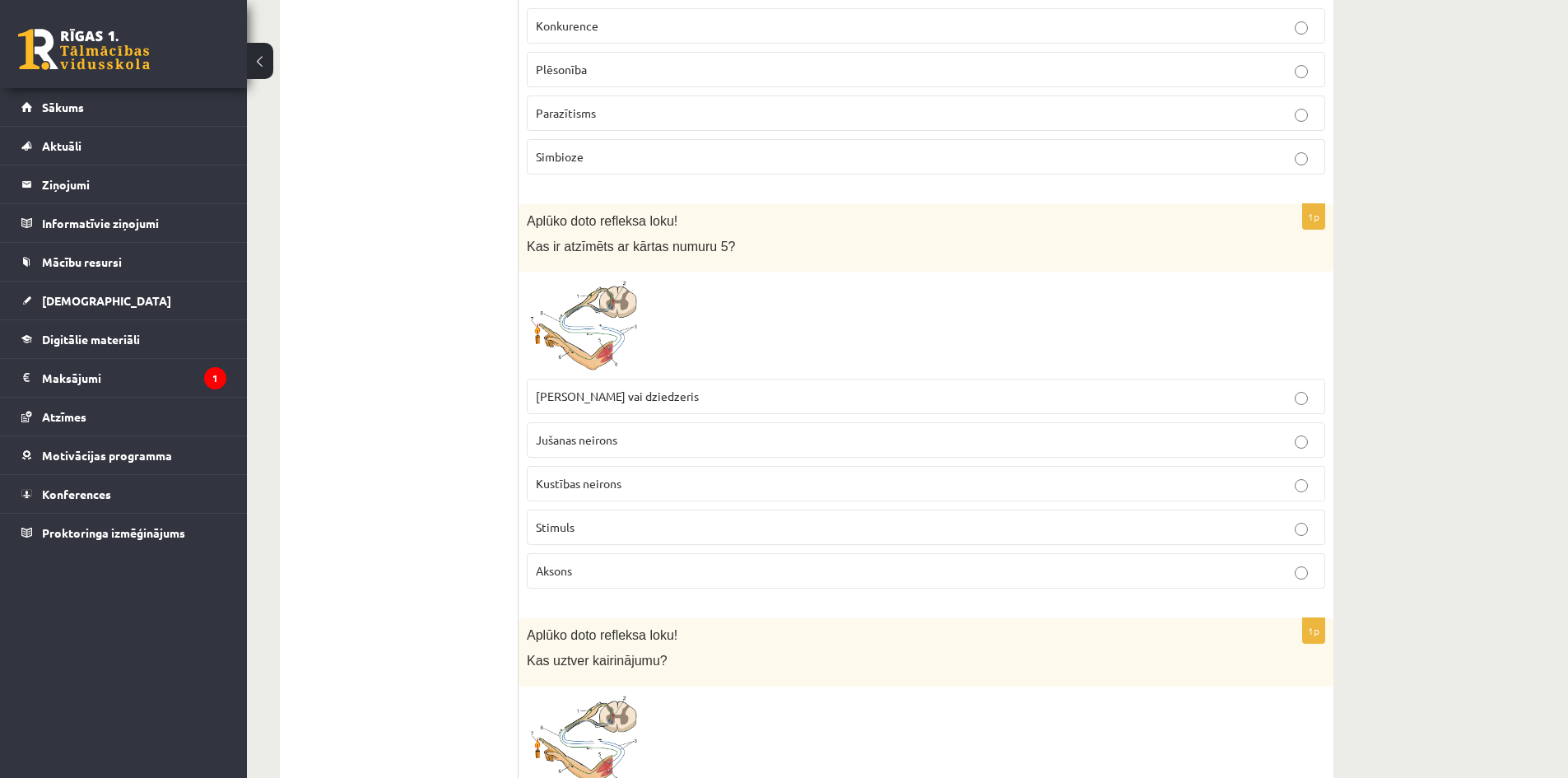
click at [649, 402] on span "Muskulis vai dziedzeris" at bounding box center [617, 396] width 163 height 15
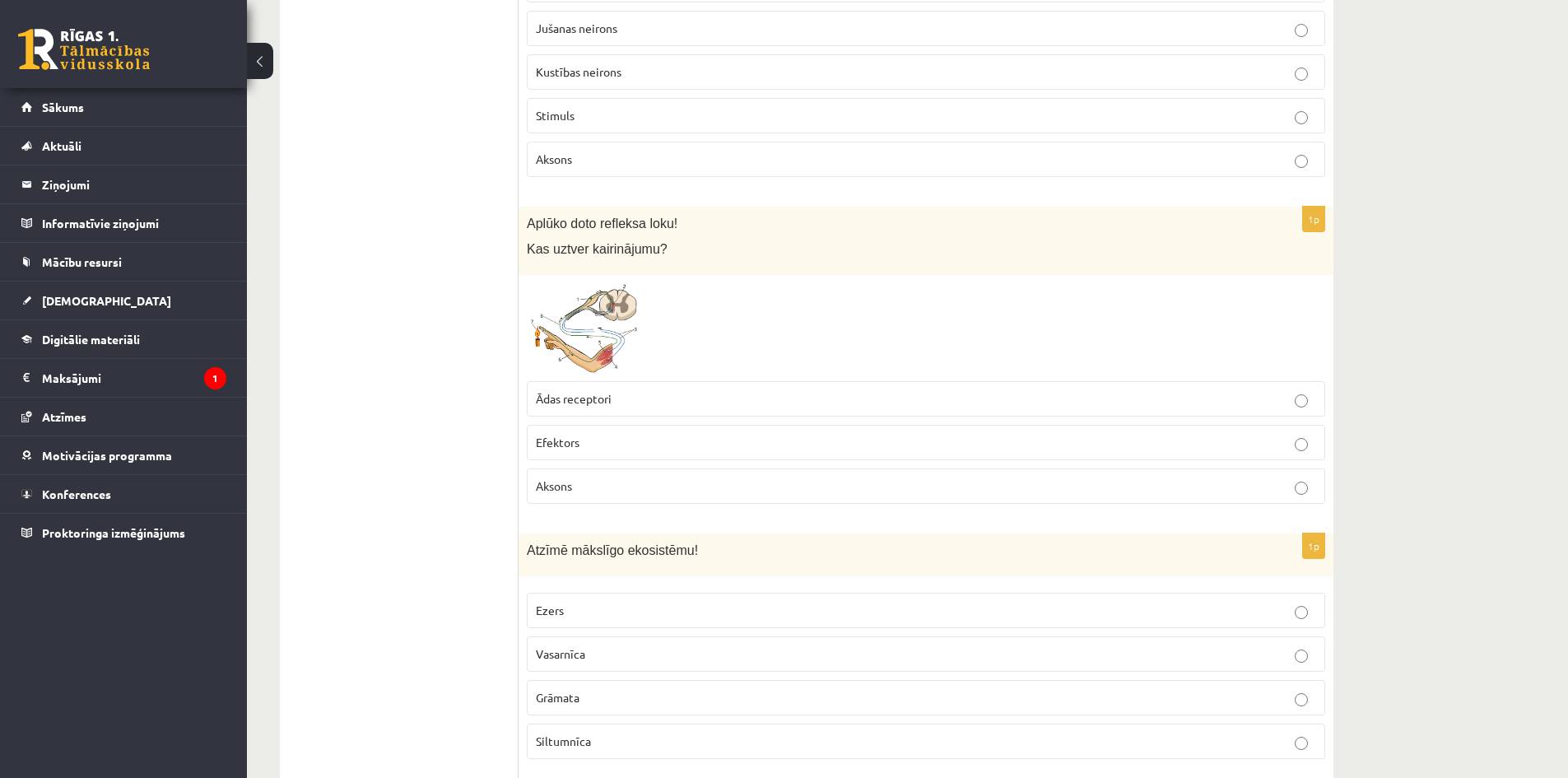
scroll to position [5022, 0]
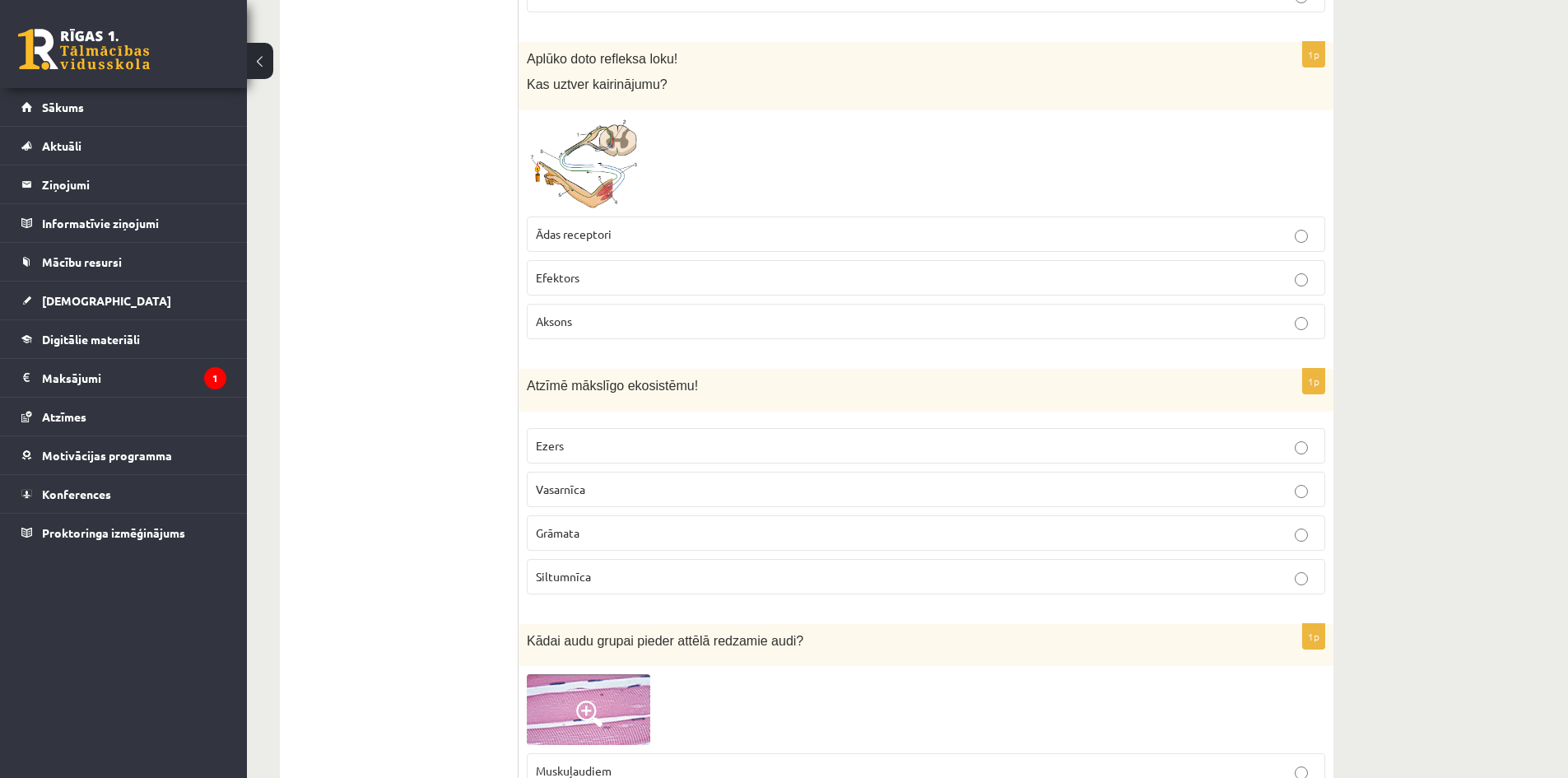
click at [625, 229] on p "Ādas receptori" at bounding box center [926, 234] width 781 height 17
click at [607, 577] on p "Siltumnīca" at bounding box center [926, 577] width 781 height 17
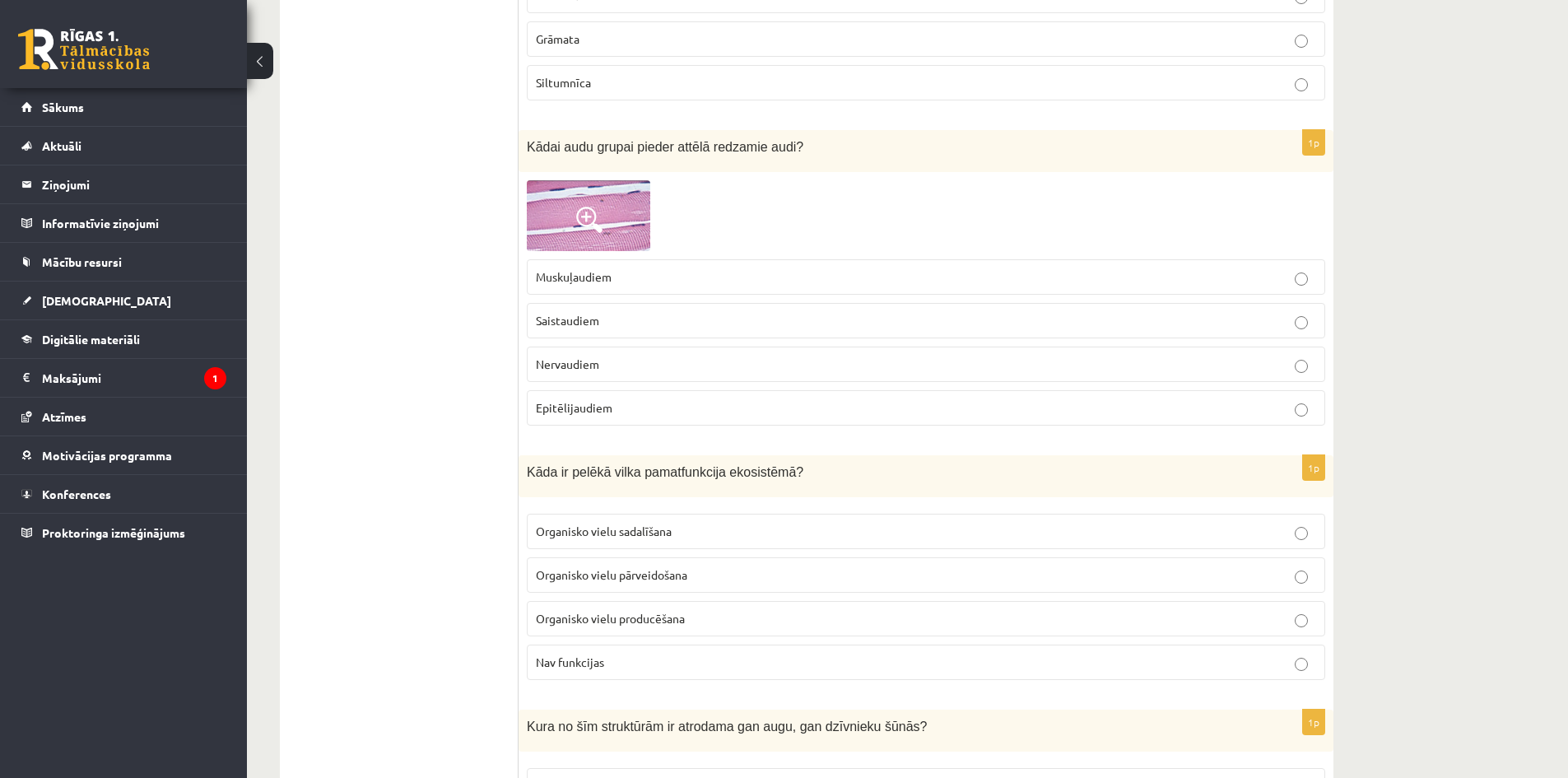
scroll to position [5598, 0]
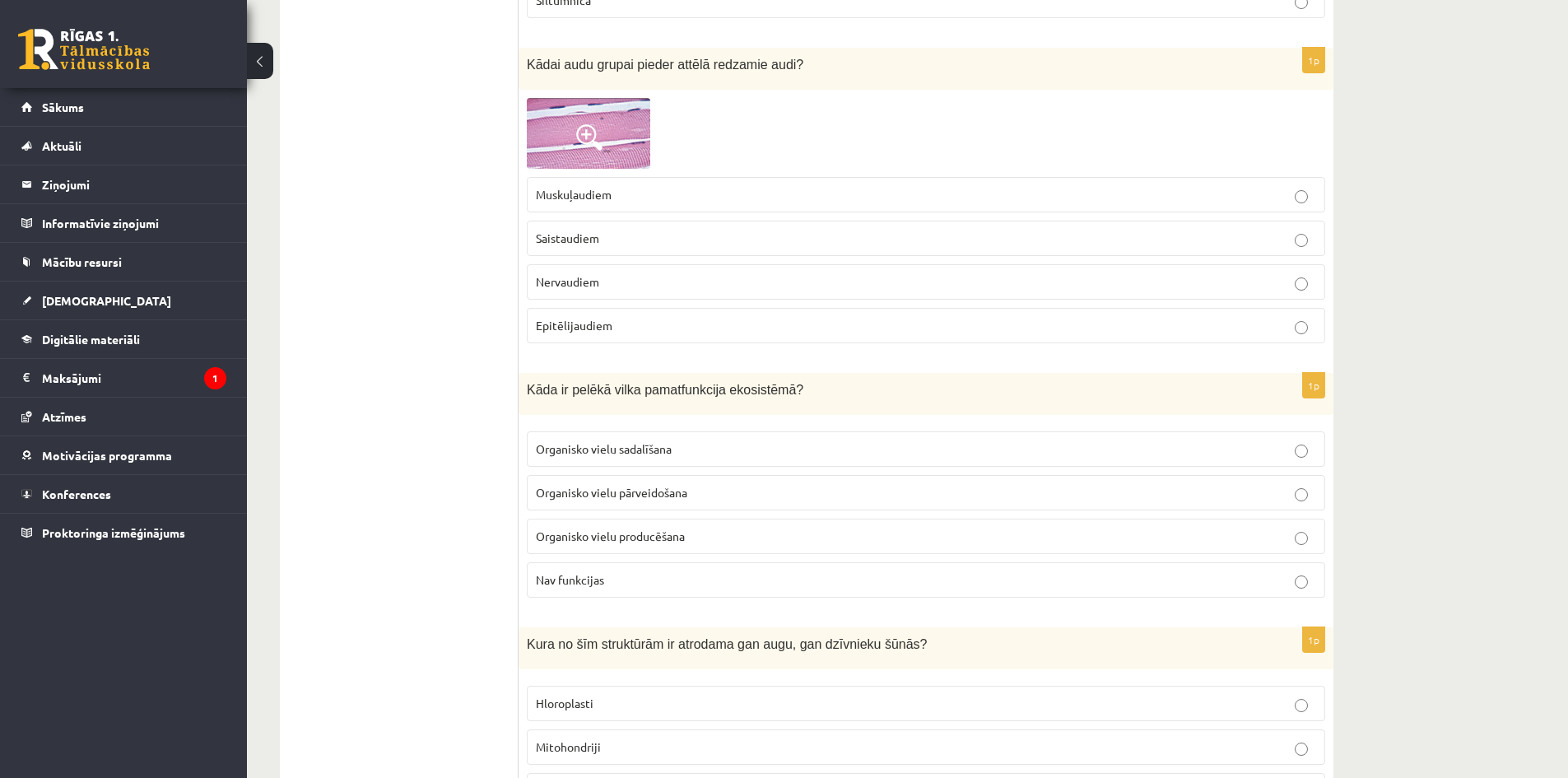
click at [643, 193] on p "Muskuļaudiem" at bounding box center [926, 195] width 781 height 17
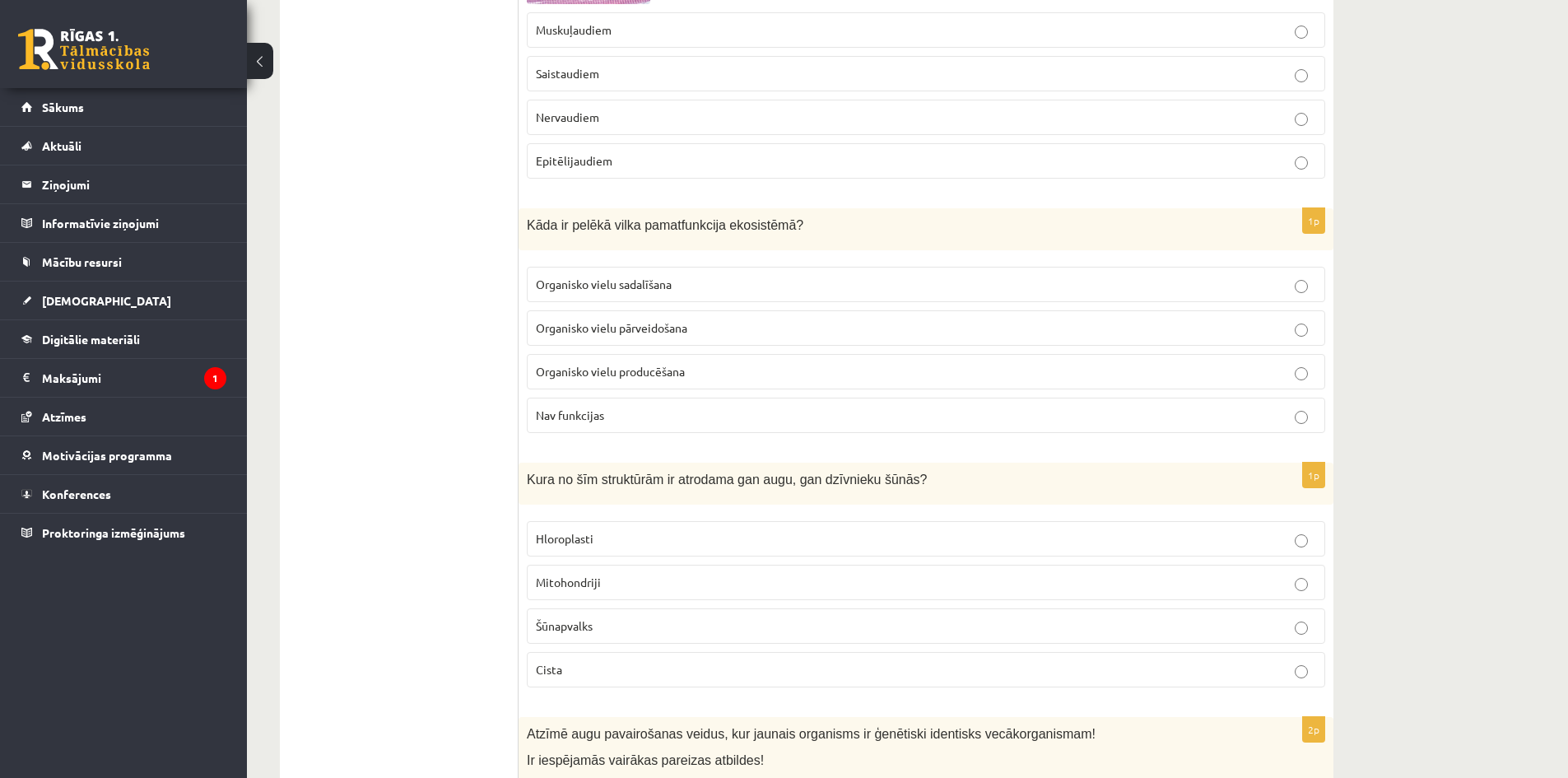
scroll to position [5845, 0]
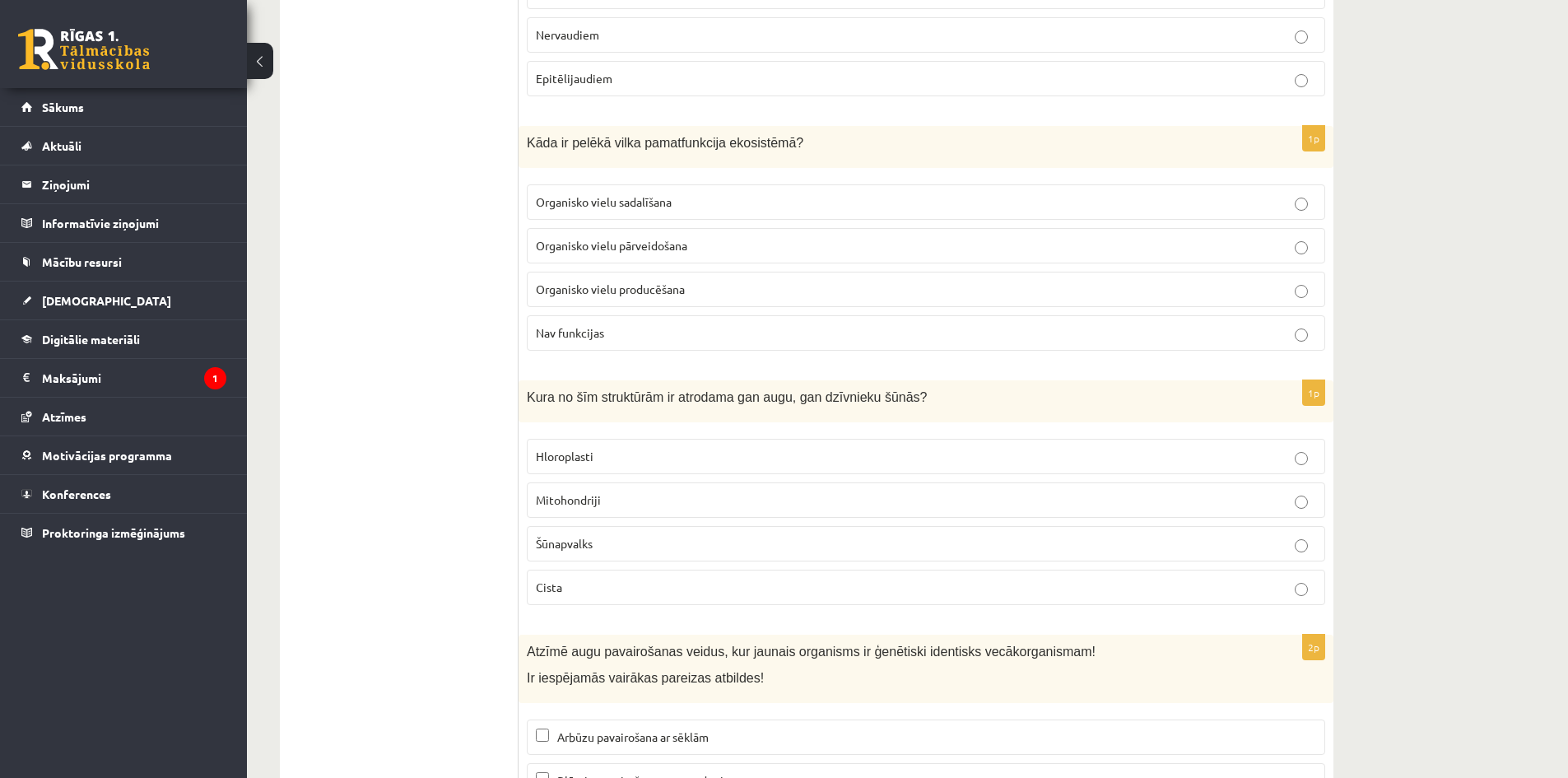
click at [696, 245] on p "Organisko vielu pārveidošana" at bounding box center [926, 245] width 781 height 17
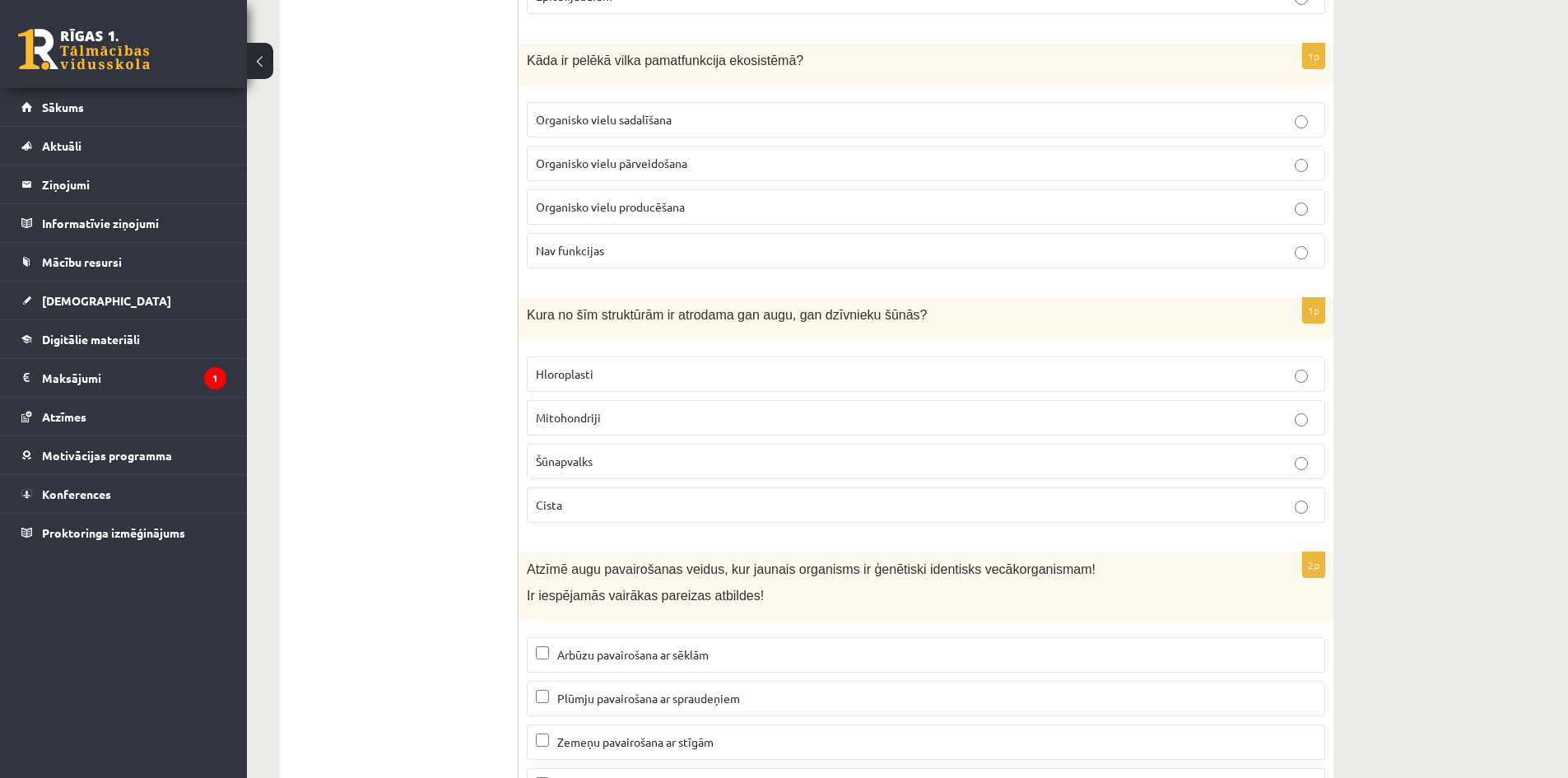
scroll to position [6010, 0]
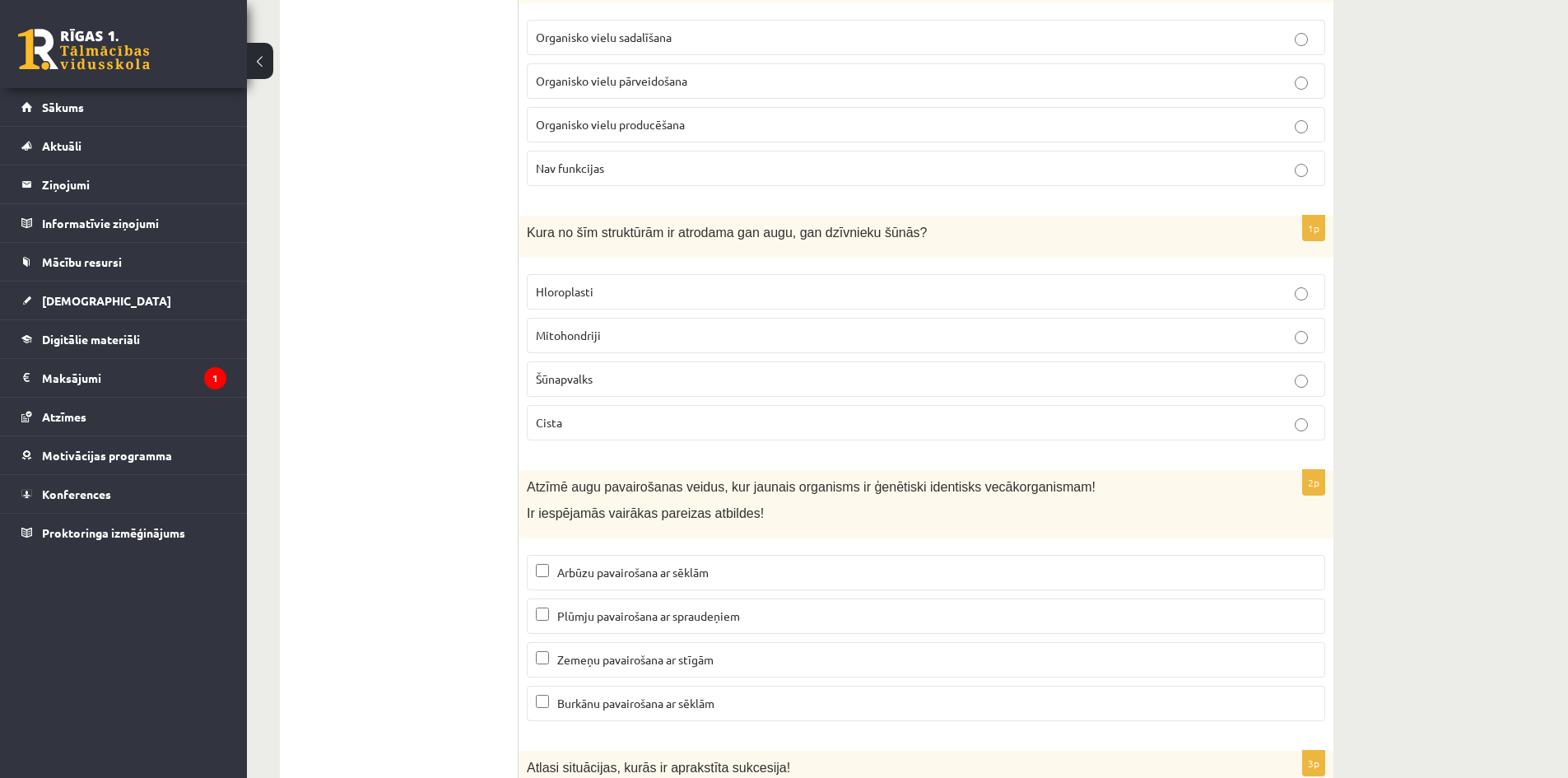
click at [671, 328] on label "Mitohondriji" at bounding box center [926, 335] width 799 height 36
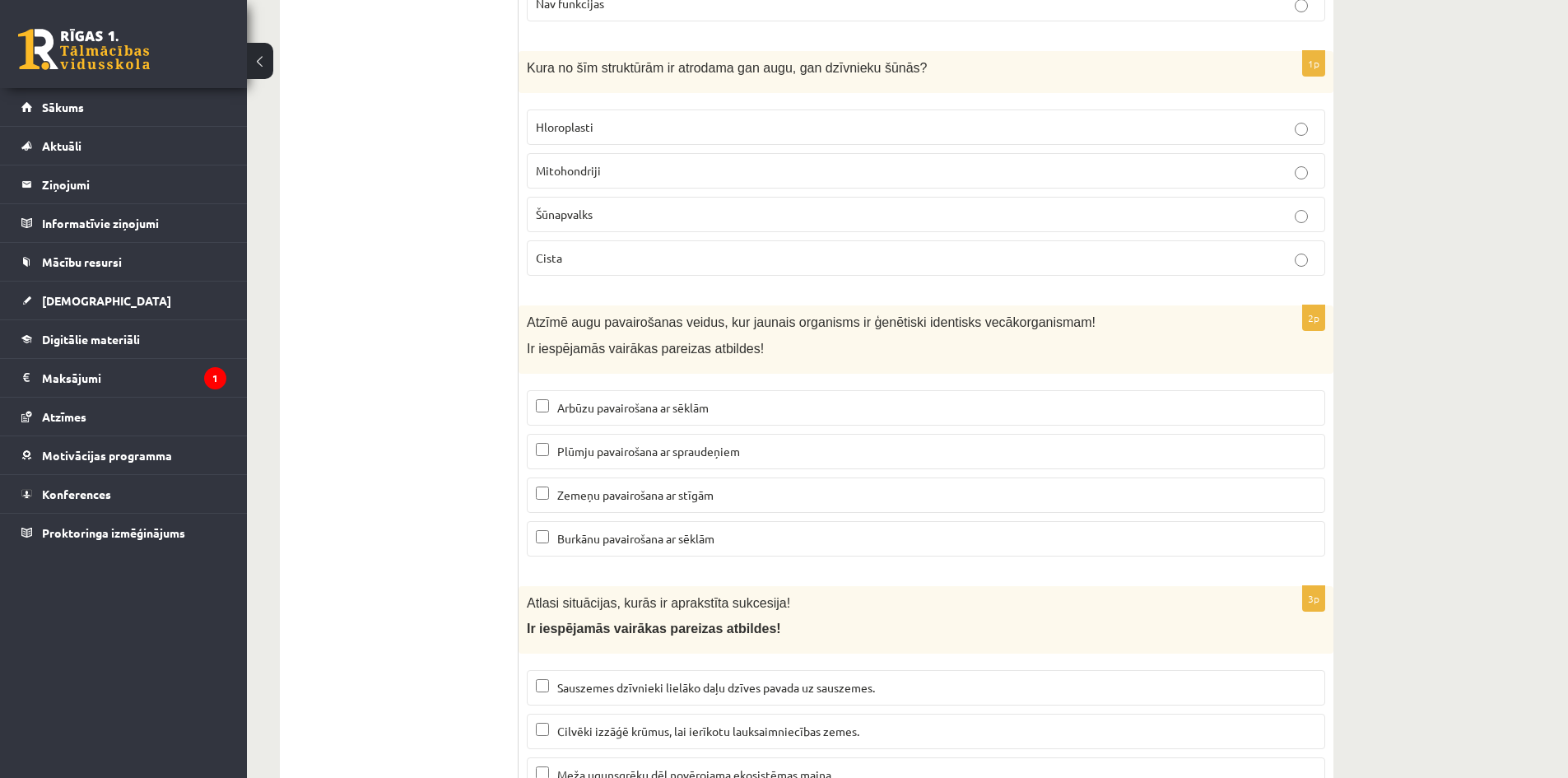
scroll to position [6339, 0]
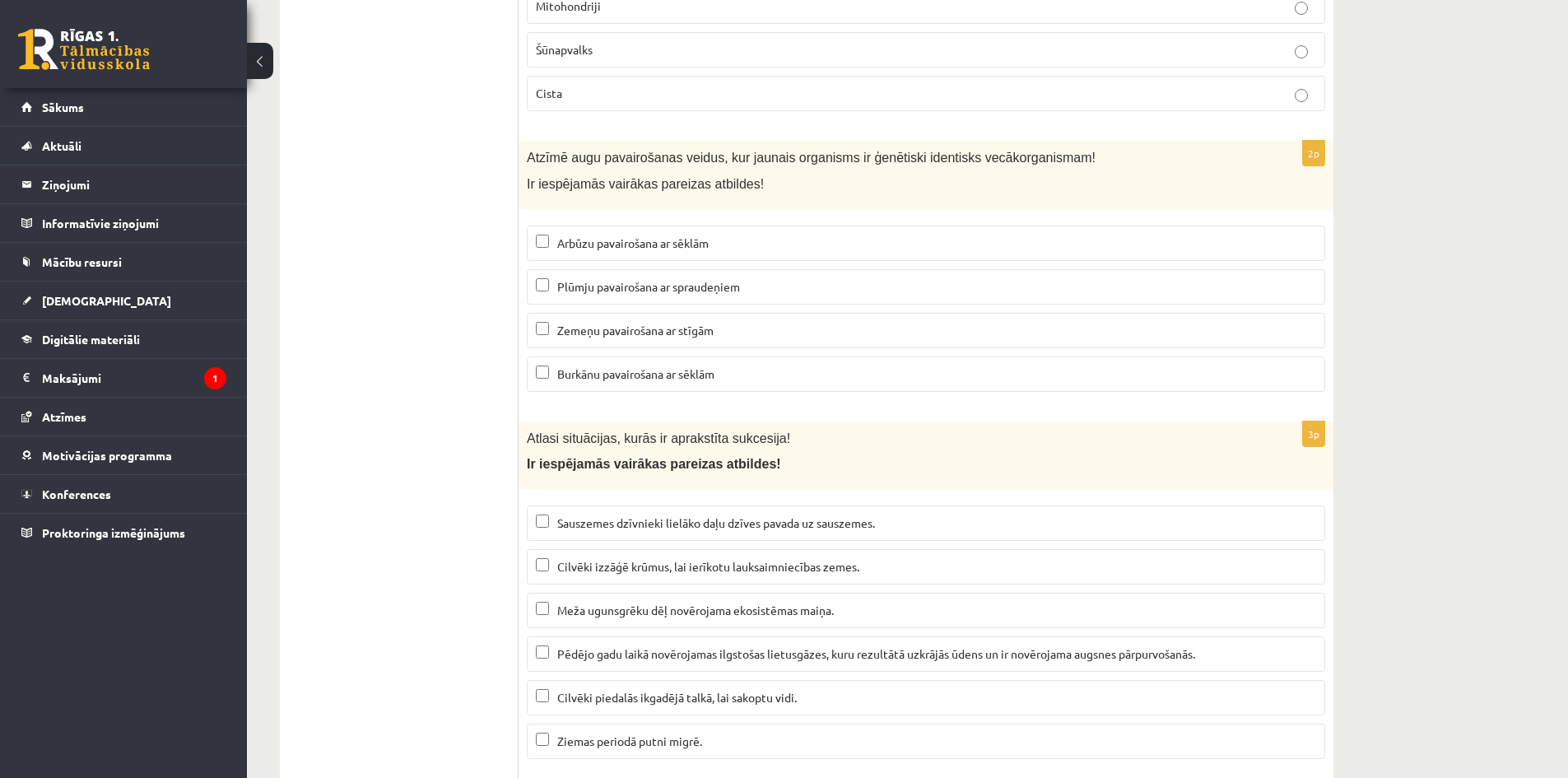
click at [583, 294] on p "Plūmju pavairošana ar spraudeņiem" at bounding box center [926, 287] width 781 height 17
click at [549, 331] on p "Zemeņu pavairošana ar stīgām" at bounding box center [926, 331] width 781 height 17
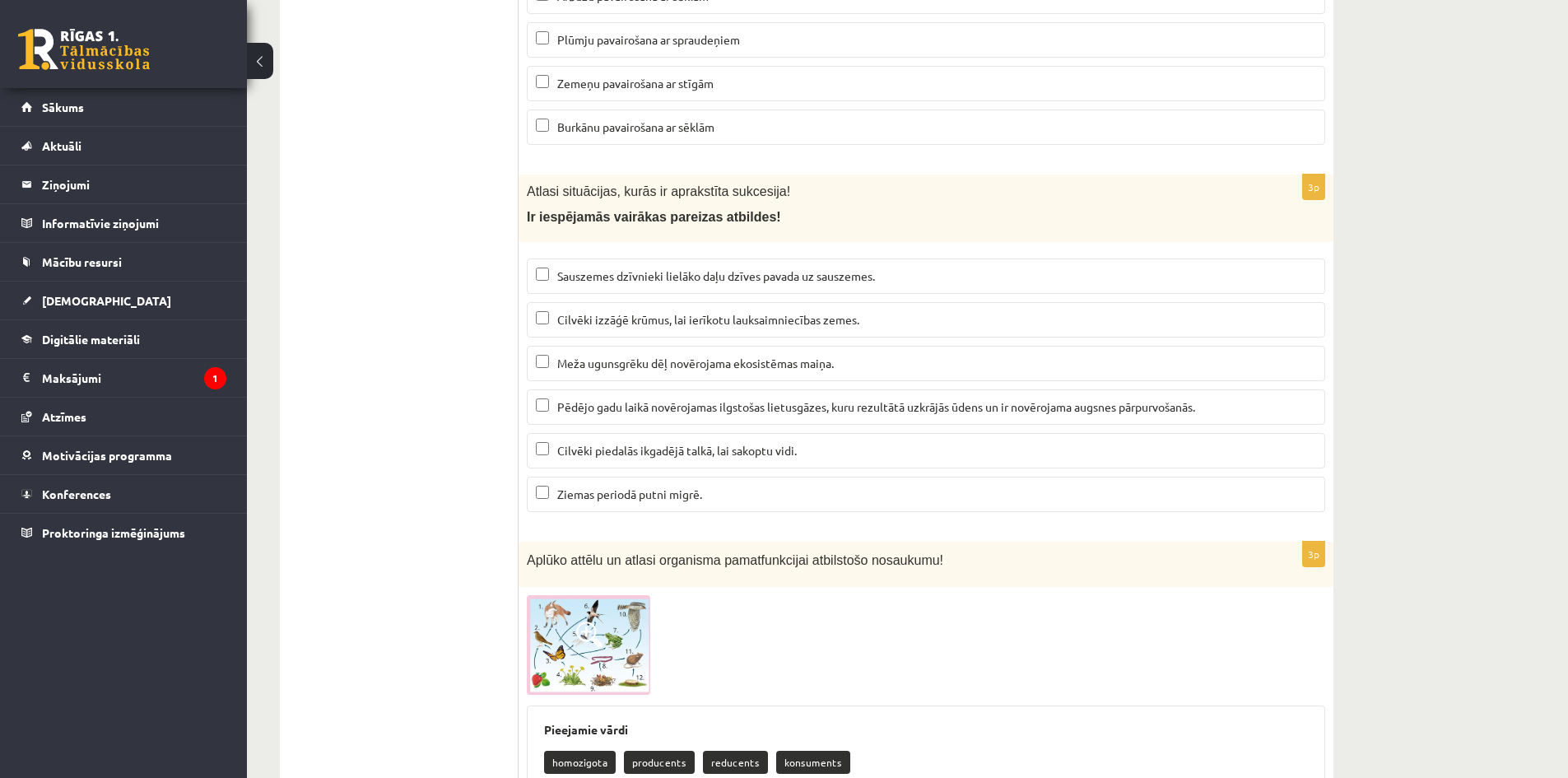
scroll to position [6669, 0]
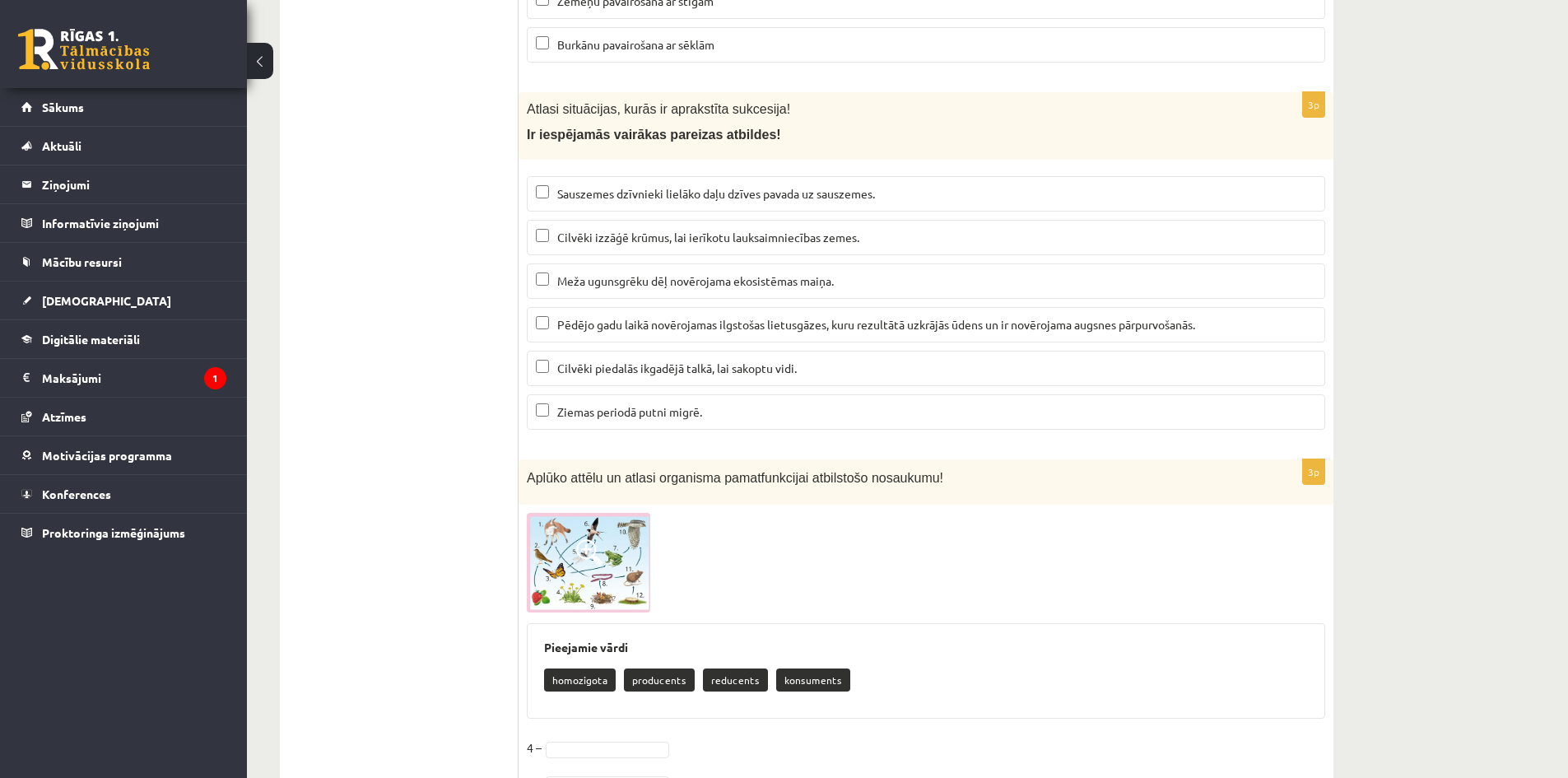
drag, startPoint x: 608, startPoint y: 296, endPoint x: 600, endPoint y: 278, distance: 19.7
click at [610, 294] on label "Meža ugunsgrēku dēļ novērojama ekosistēmas maiņa." at bounding box center [926, 281] width 799 height 36
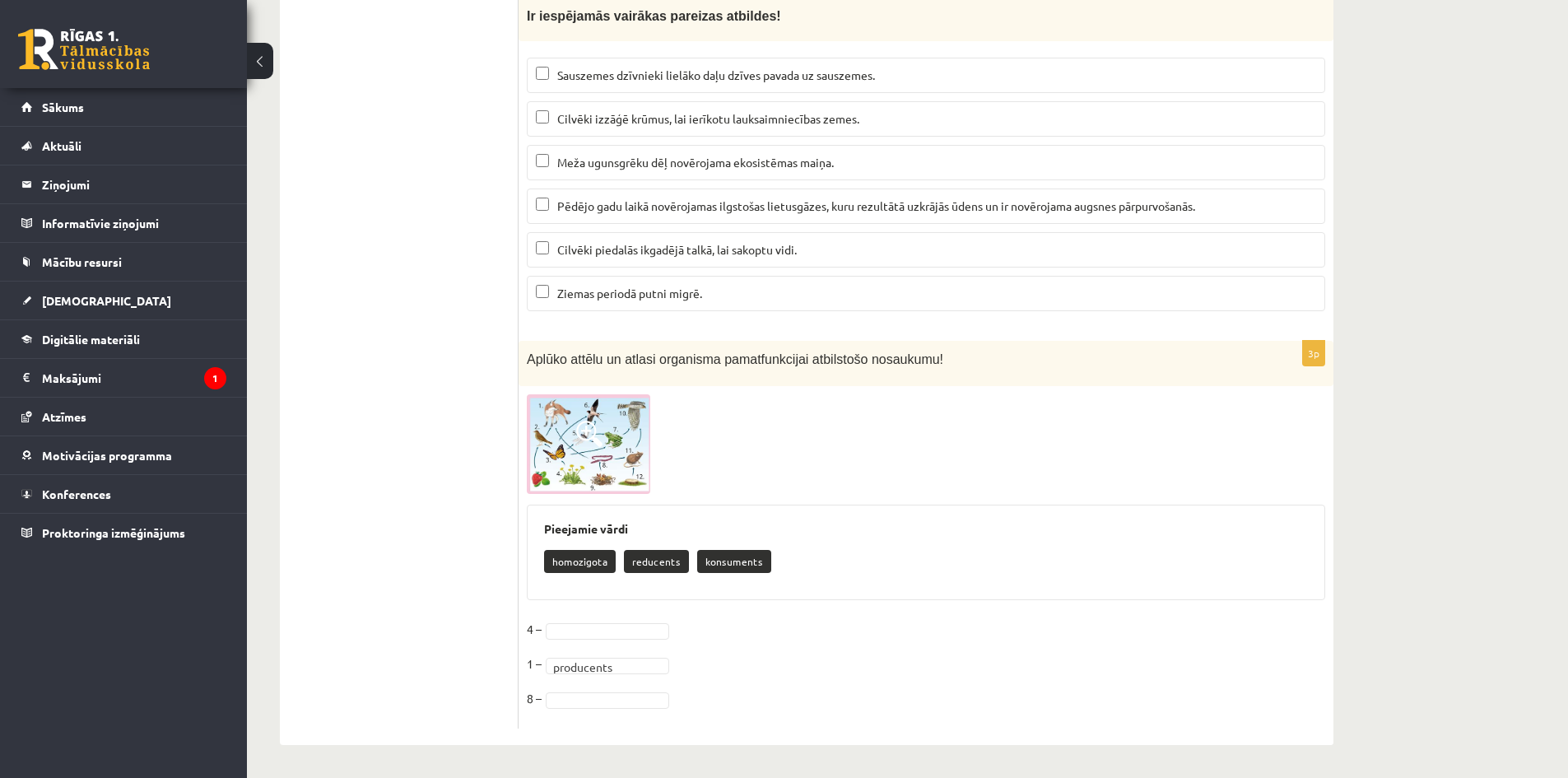
drag, startPoint x: 612, startPoint y: 674, endPoint x: 573, endPoint y: 667, distance: 39.6
click at [573, 667] on fieldset "**********" at bounding box center [926, 668] width 799 height 104
drag, startPoint x: 627, startPoint y: 665, endPoint x: 522, endPoint y: 657, distance: 105.3
drag, startPoint x: 617, startPoint y: 706, endPoint x: 618, endPoint y: 681, distance: 25.0
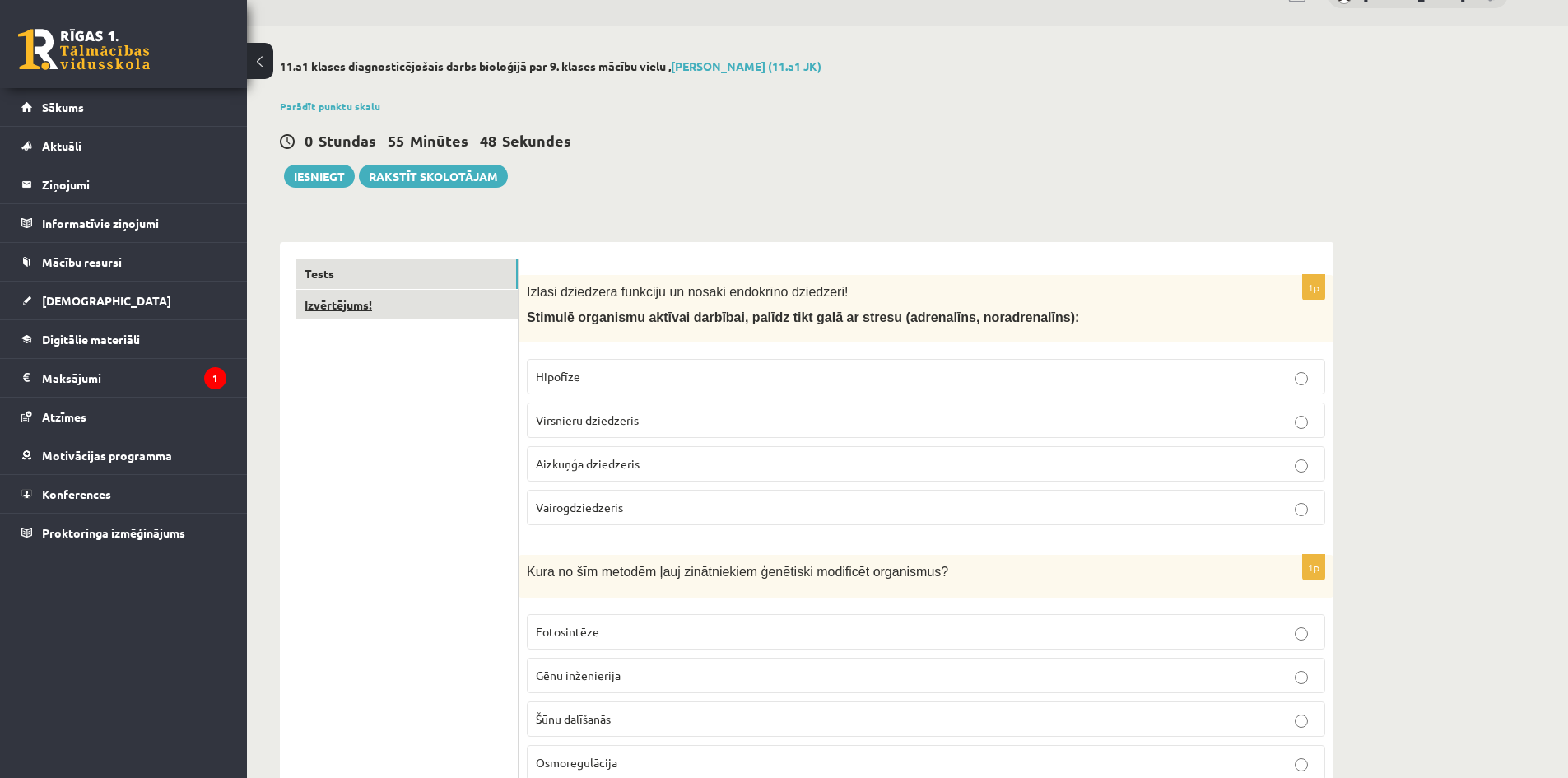
scroll to position [0, 0]
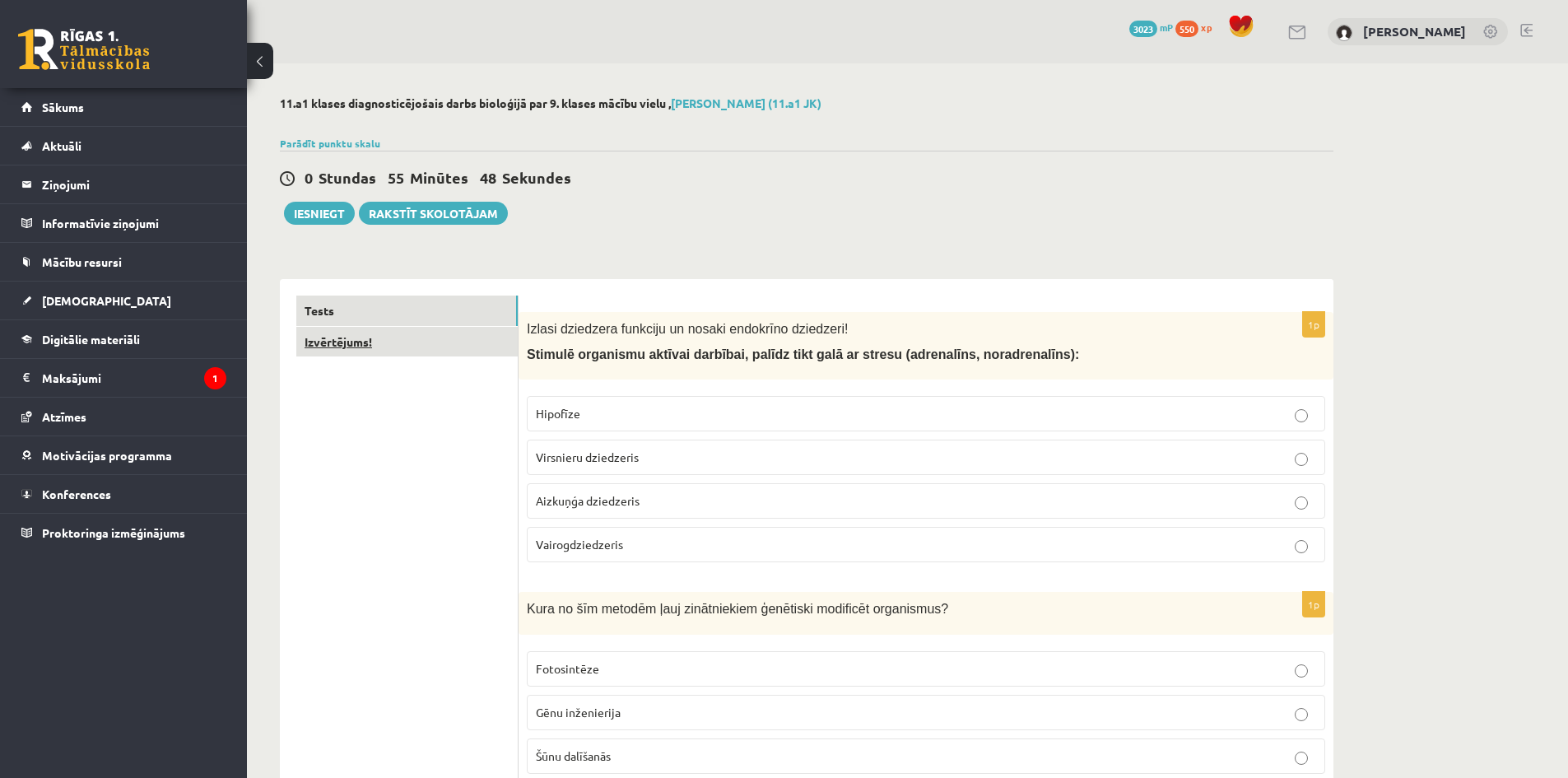
click at [355, 337] on link "Izvērtējums!" at bounding box center [407, 342] width 221 height 30
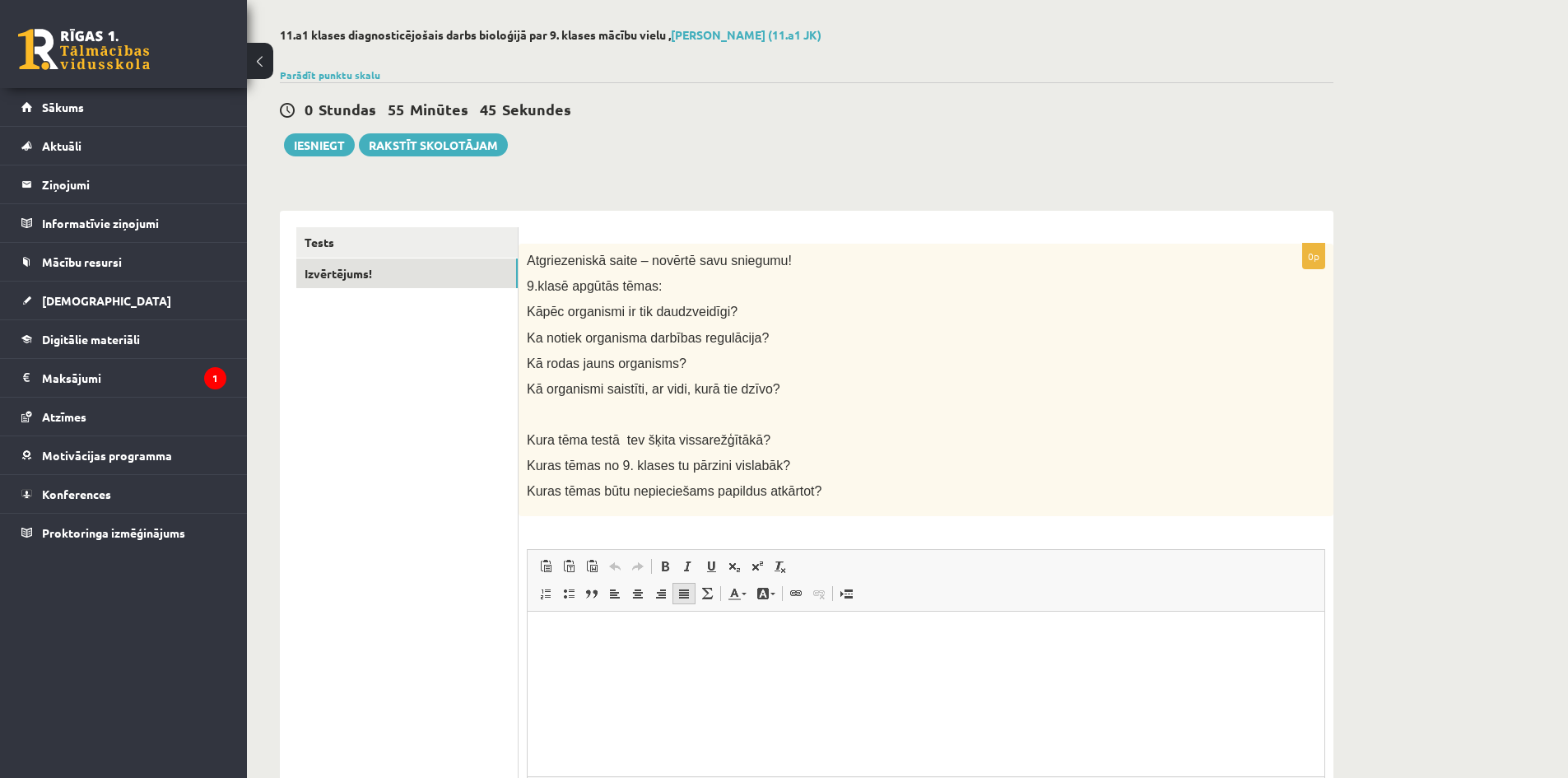
scroll to position [233, 0]
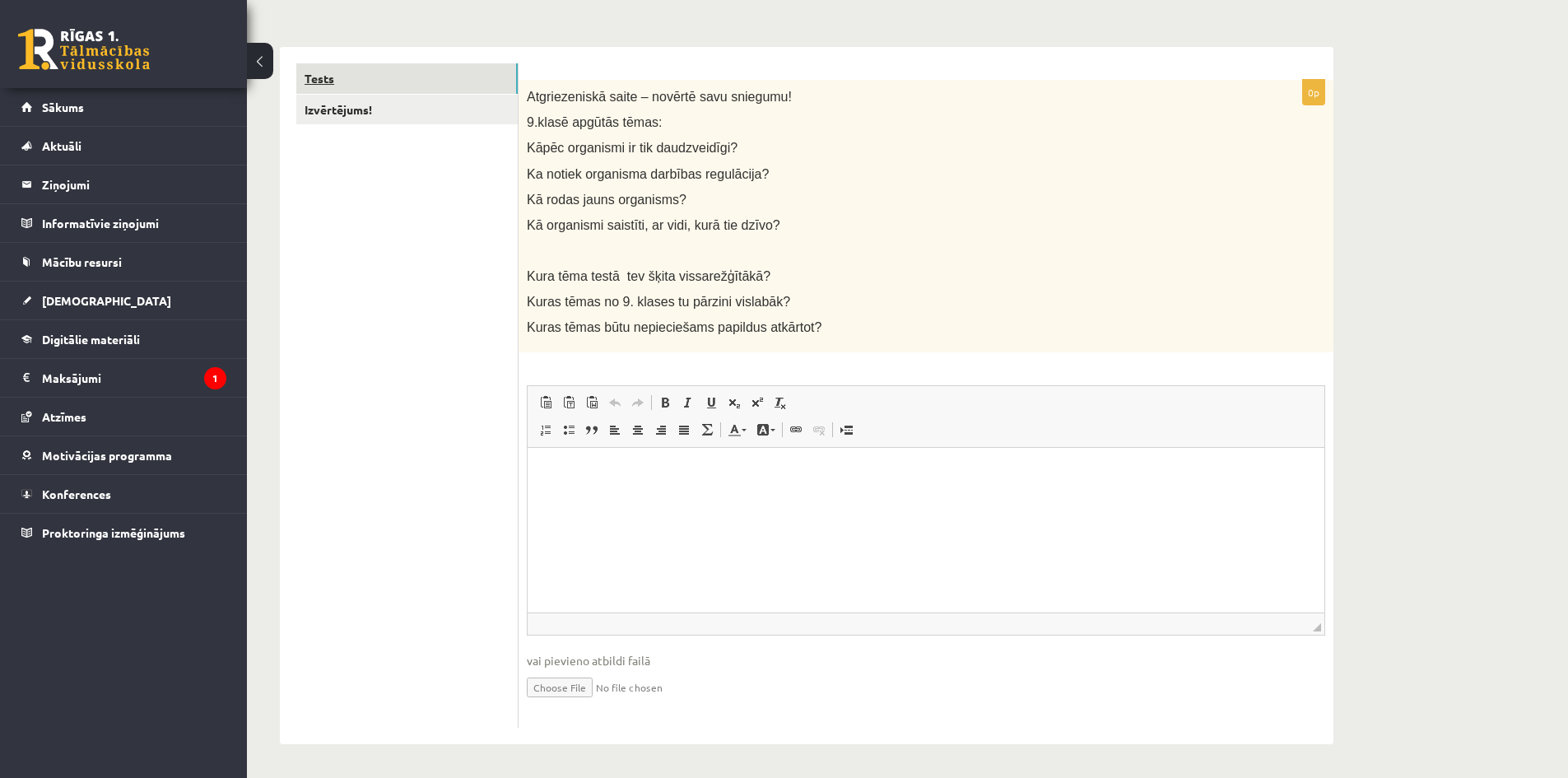
click at [416, 72] on link "Tests" at bounding box center [407, 78] width 221 height 30
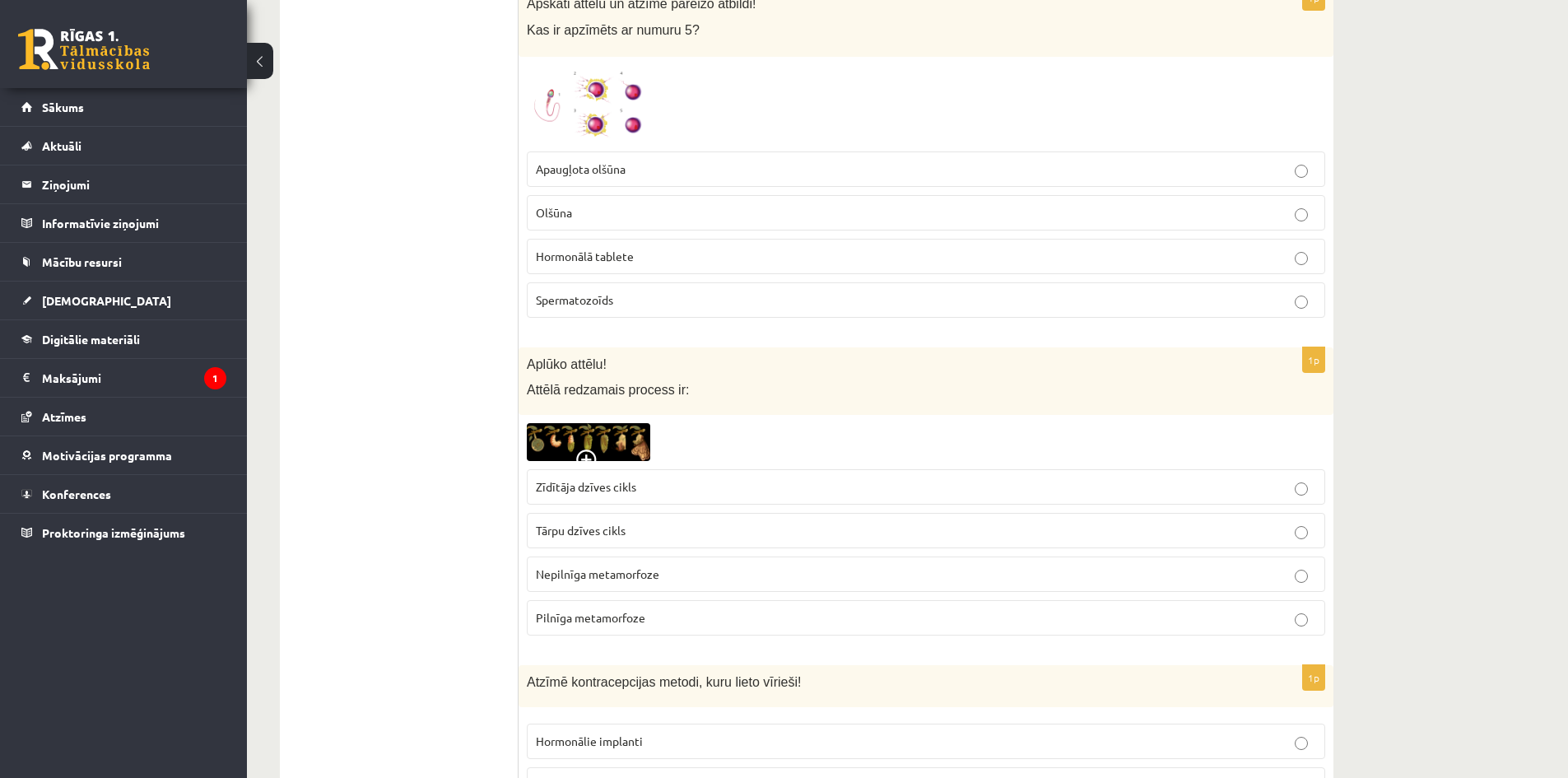
scroll to position [0, 0]
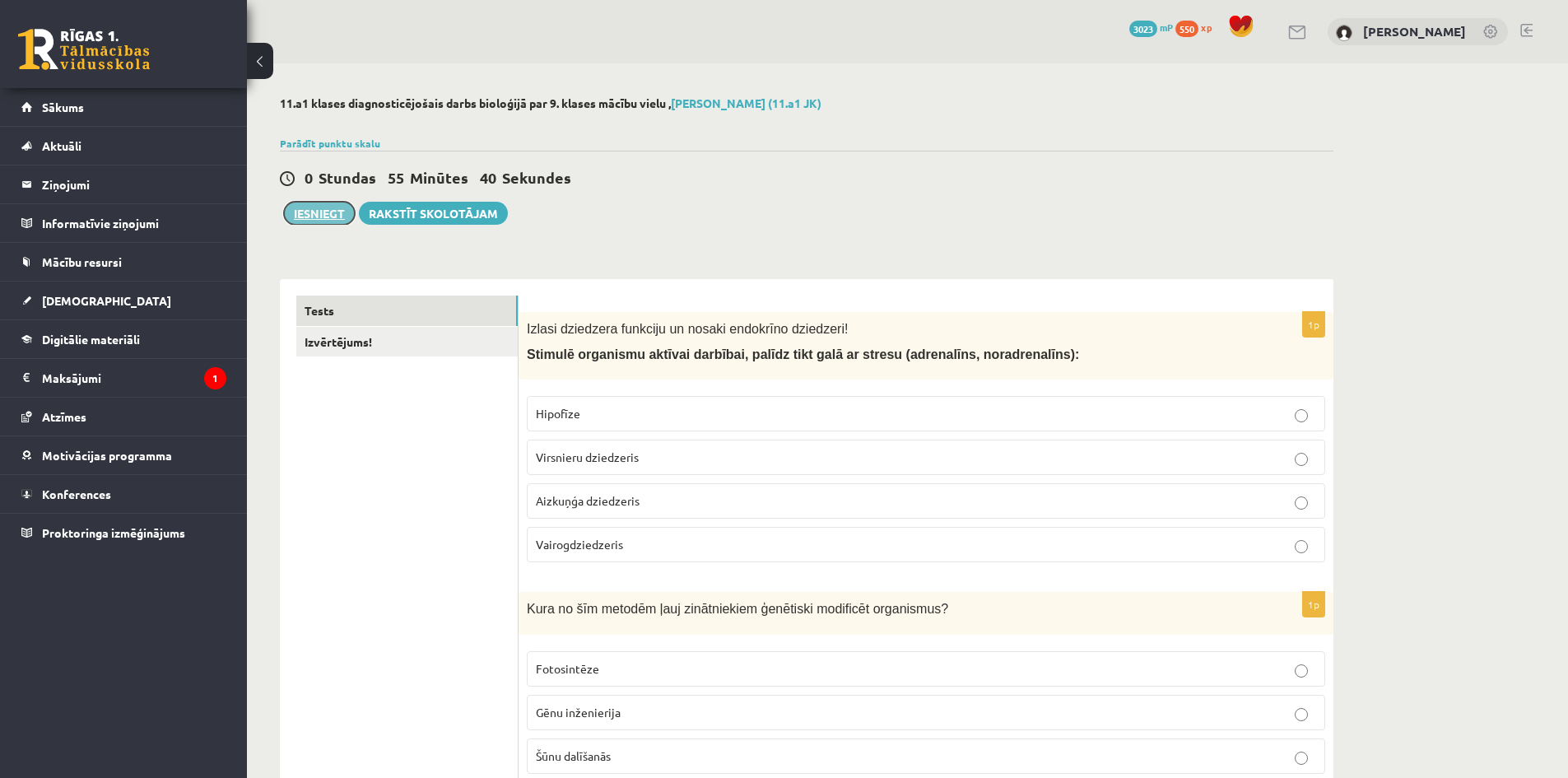
click at [320, 218] on button "Iesniegt" at bounding box center [318, 213] width 70 height 23
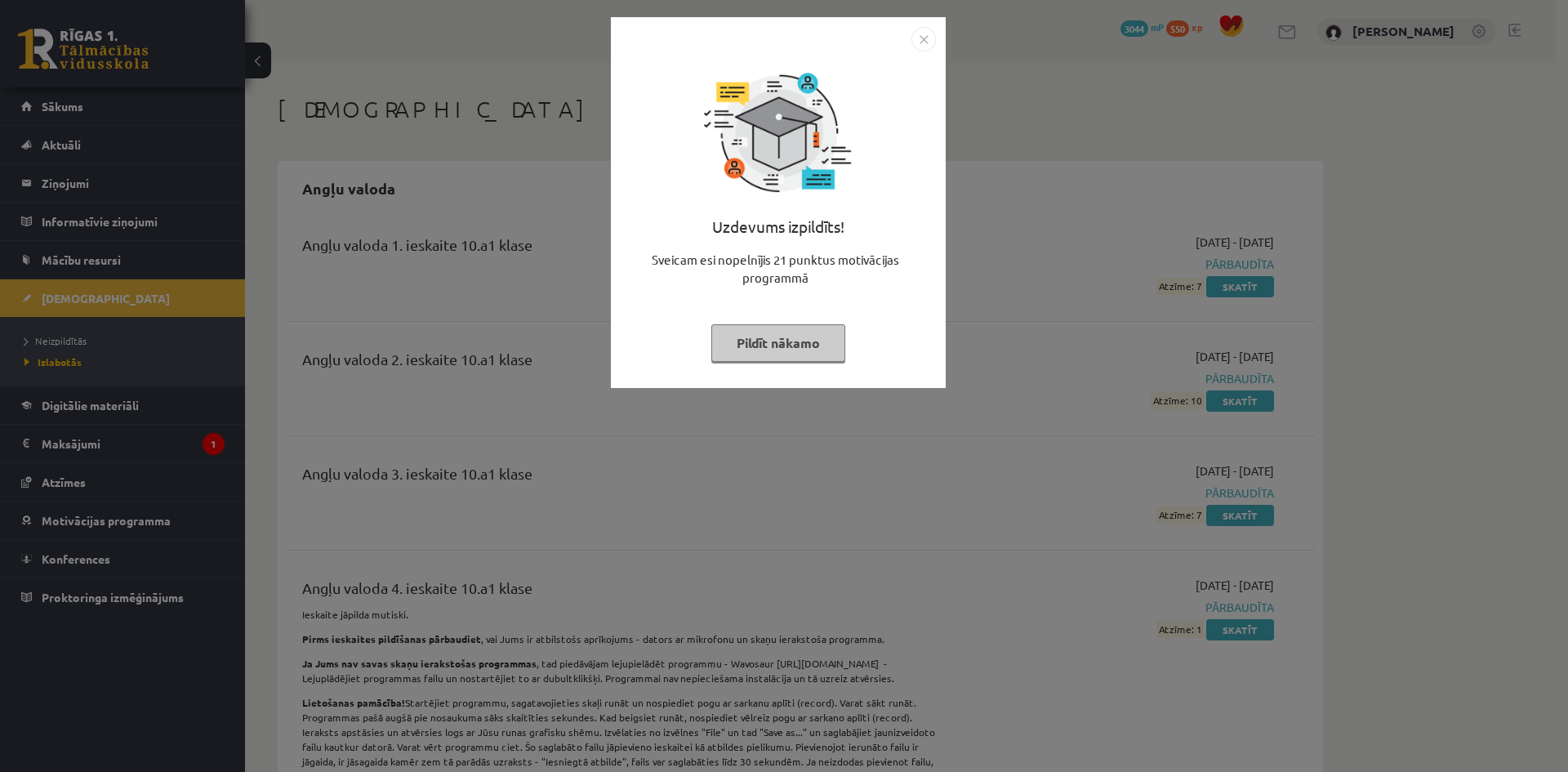
click at [820, 326] on button "Pildīt nākamo" at bounding box center [778, 344] width 134 height 38
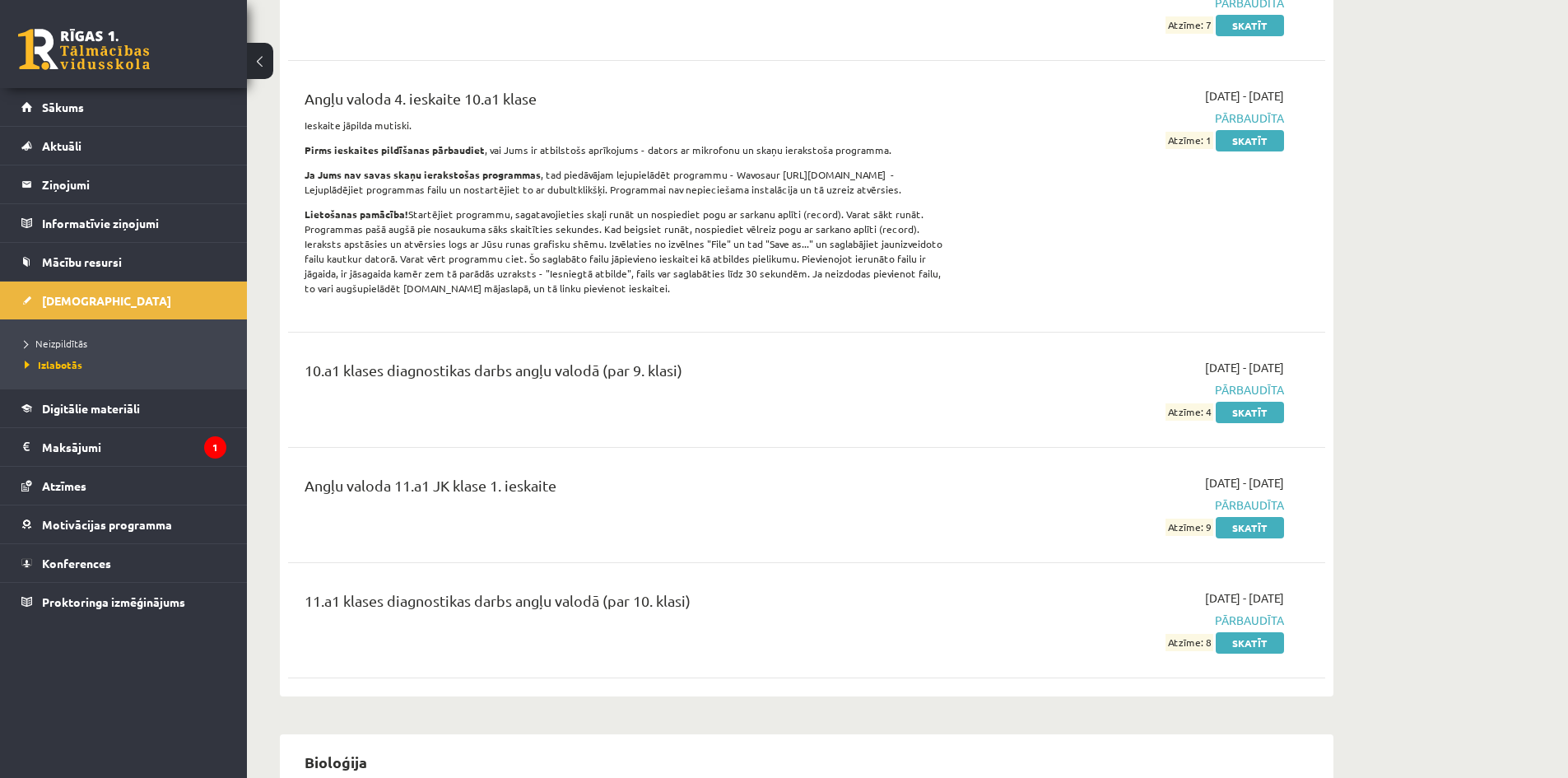
scroll to position [741, 0]
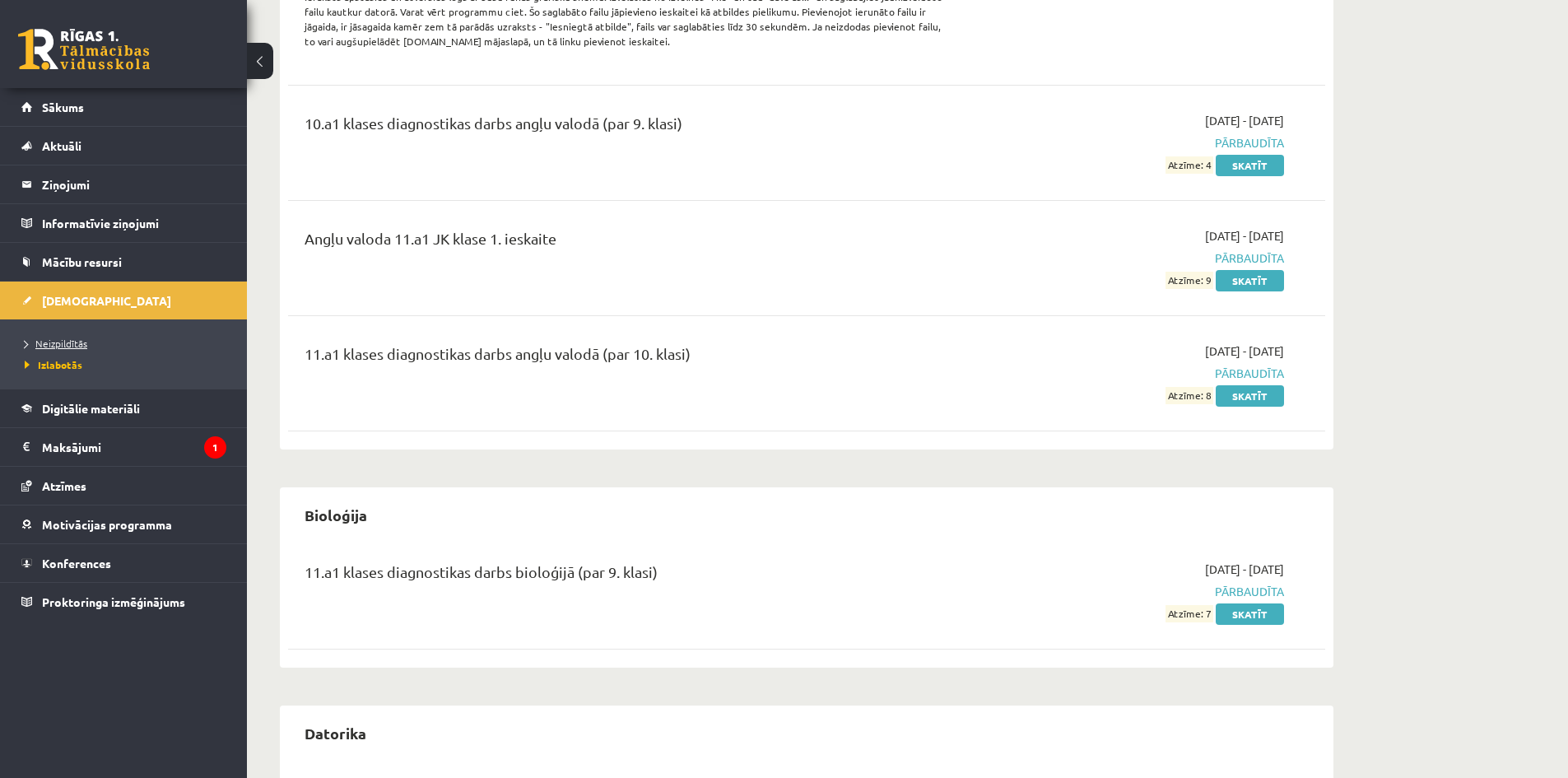
click at [76, 337] on link "Neizpildītās" at bounding box center [127, 343] width 206 height 15
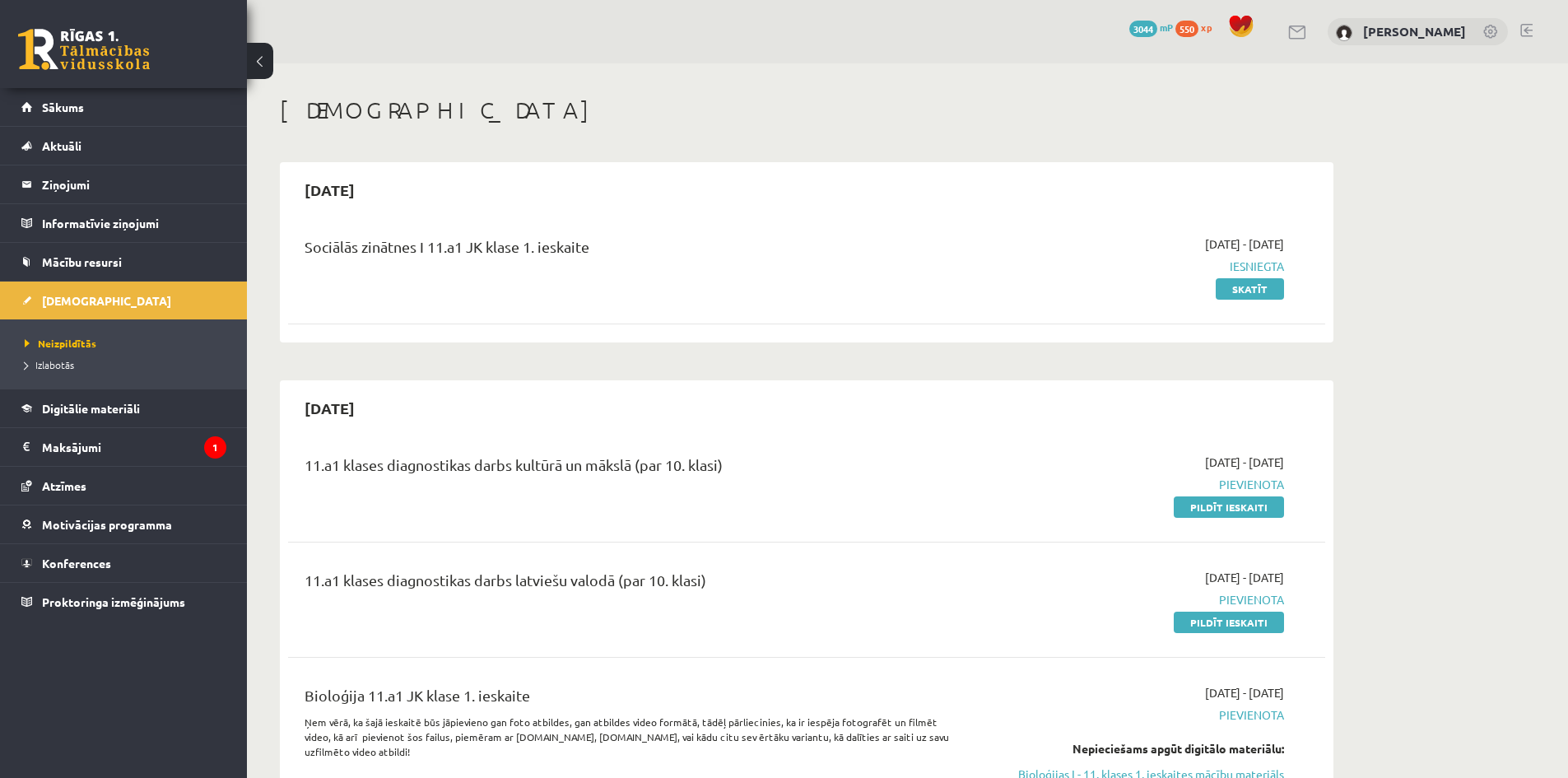
click at [1239, 515] on link "Pildīt ieskaiti" at bounding box center [1229, 506] width 111 height 22
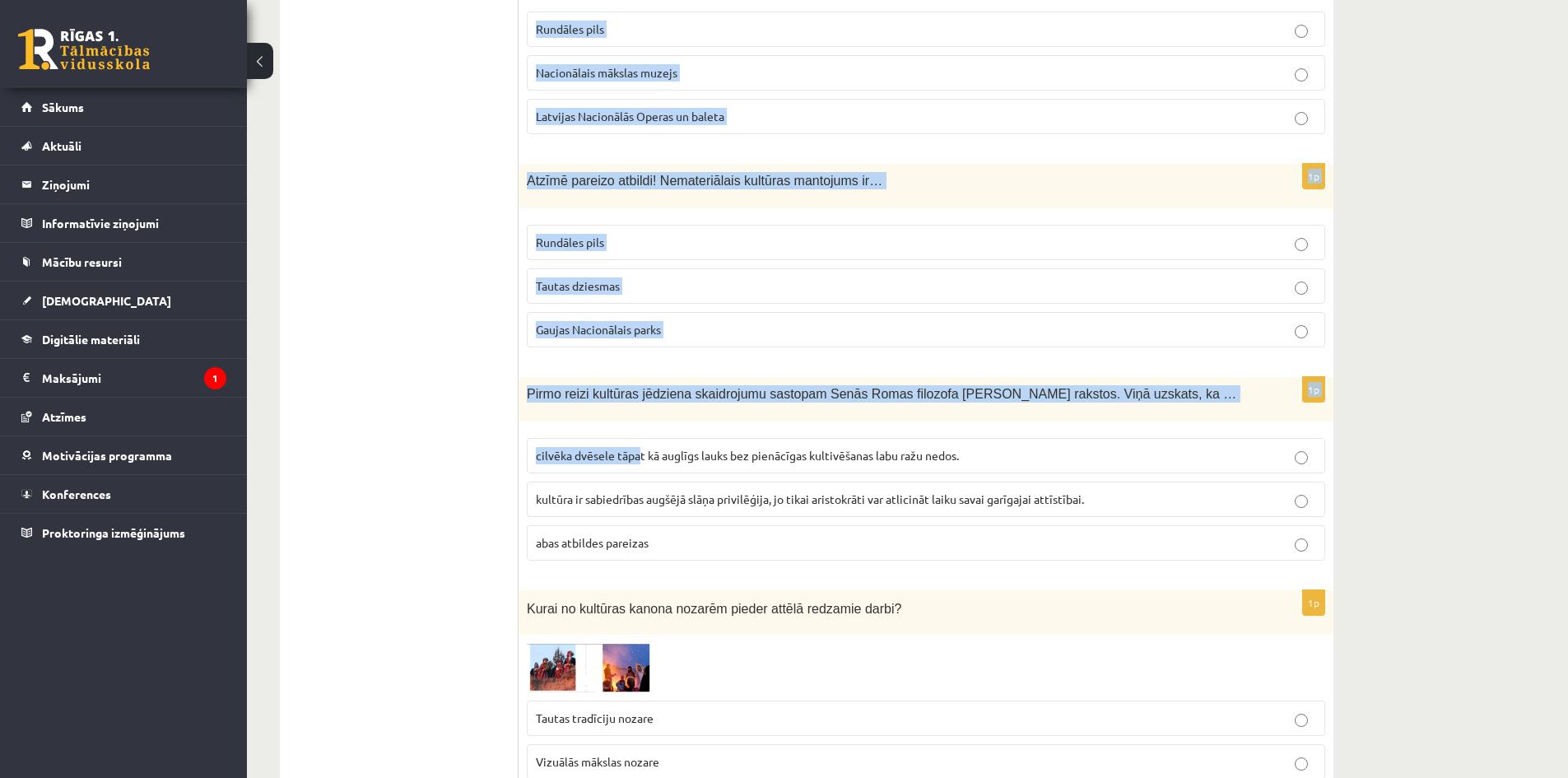
scroll to position [6442, 0]
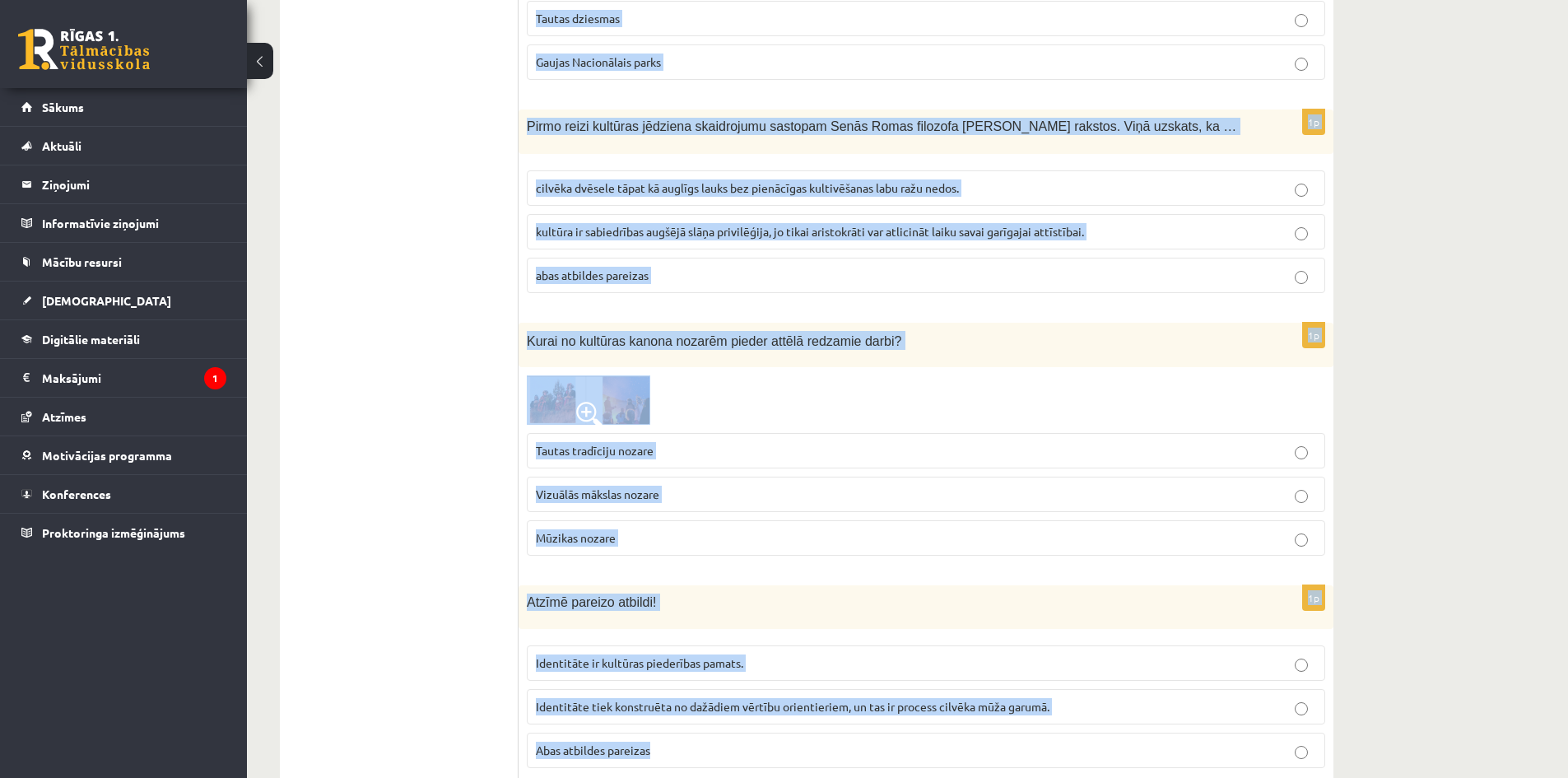
drag, startPoint x: 527, startPoint y: 331, endPoint x: 863, endPoint y: 720, distance: 514.0
copy form "Izvēlies atbildes variantu! Senie domātāji uzskatīja, ka radošums ir…. pārmanto…"
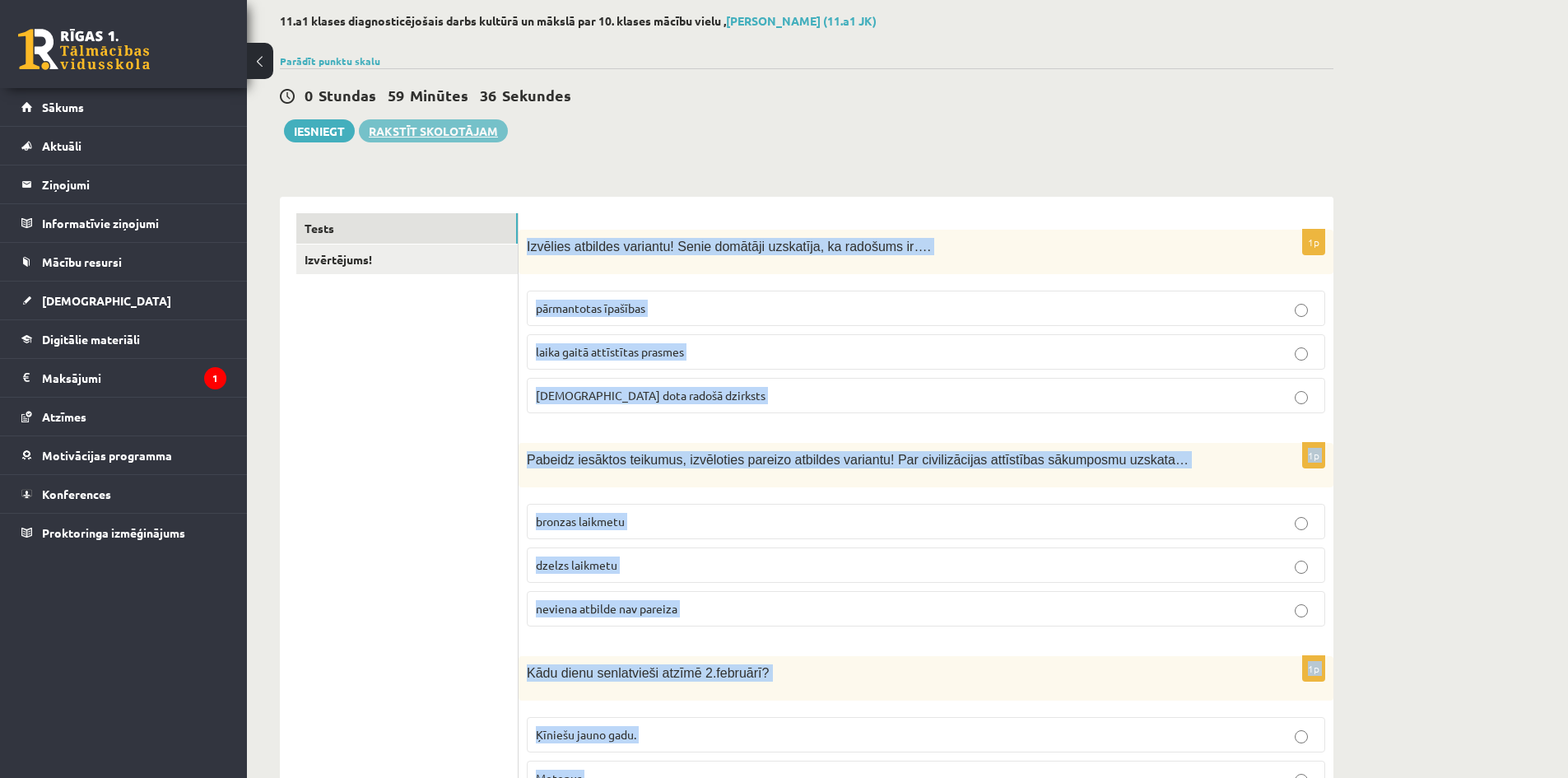
scroll to position [164, 0]
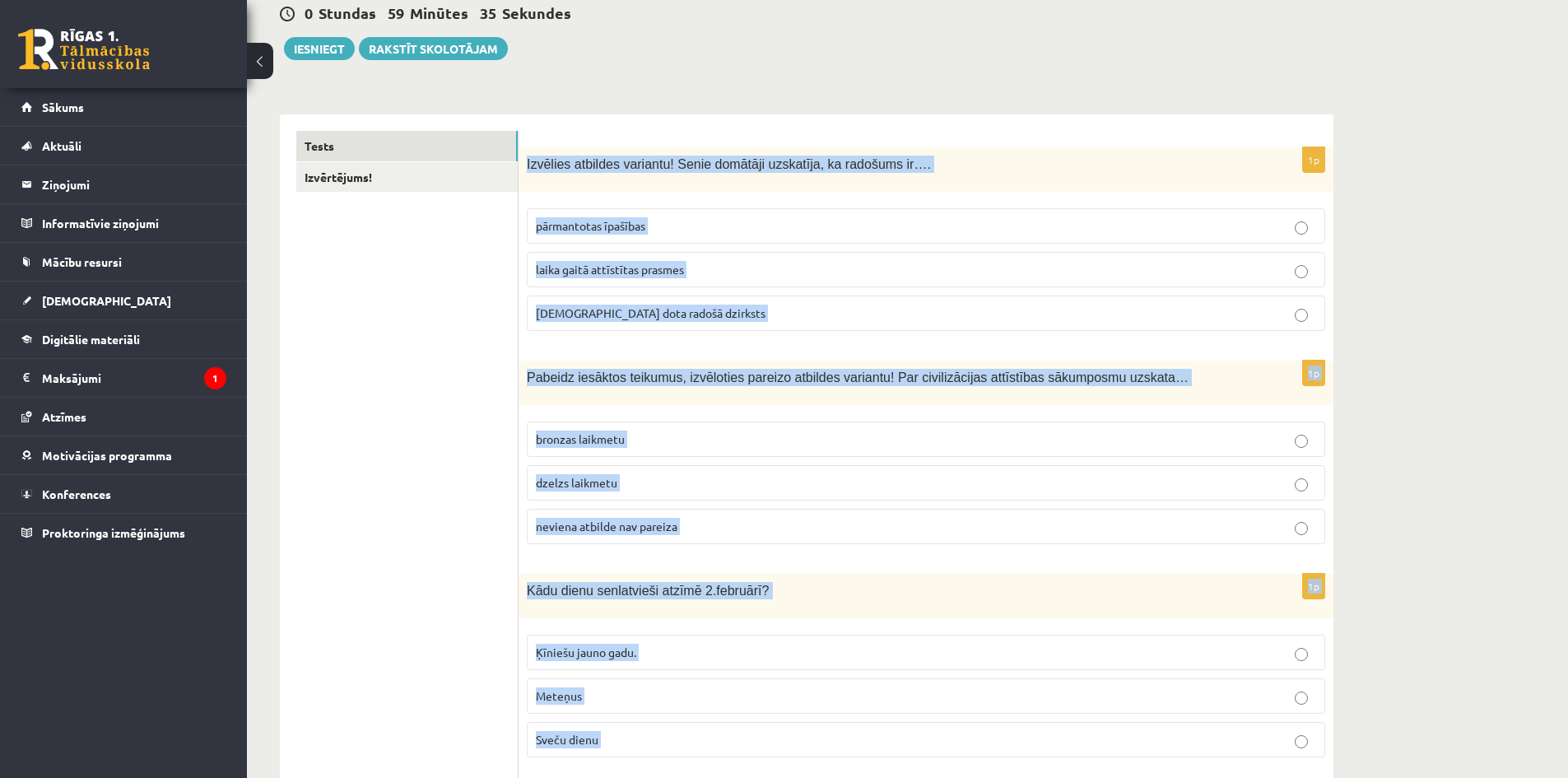
click at [673, 192] on div "1p Izvēlies atbildes variantu! Senie domātāji uzskatīja, ka radošums ir…. pārma…" at bounding box center [926, 245] width 815 height 197
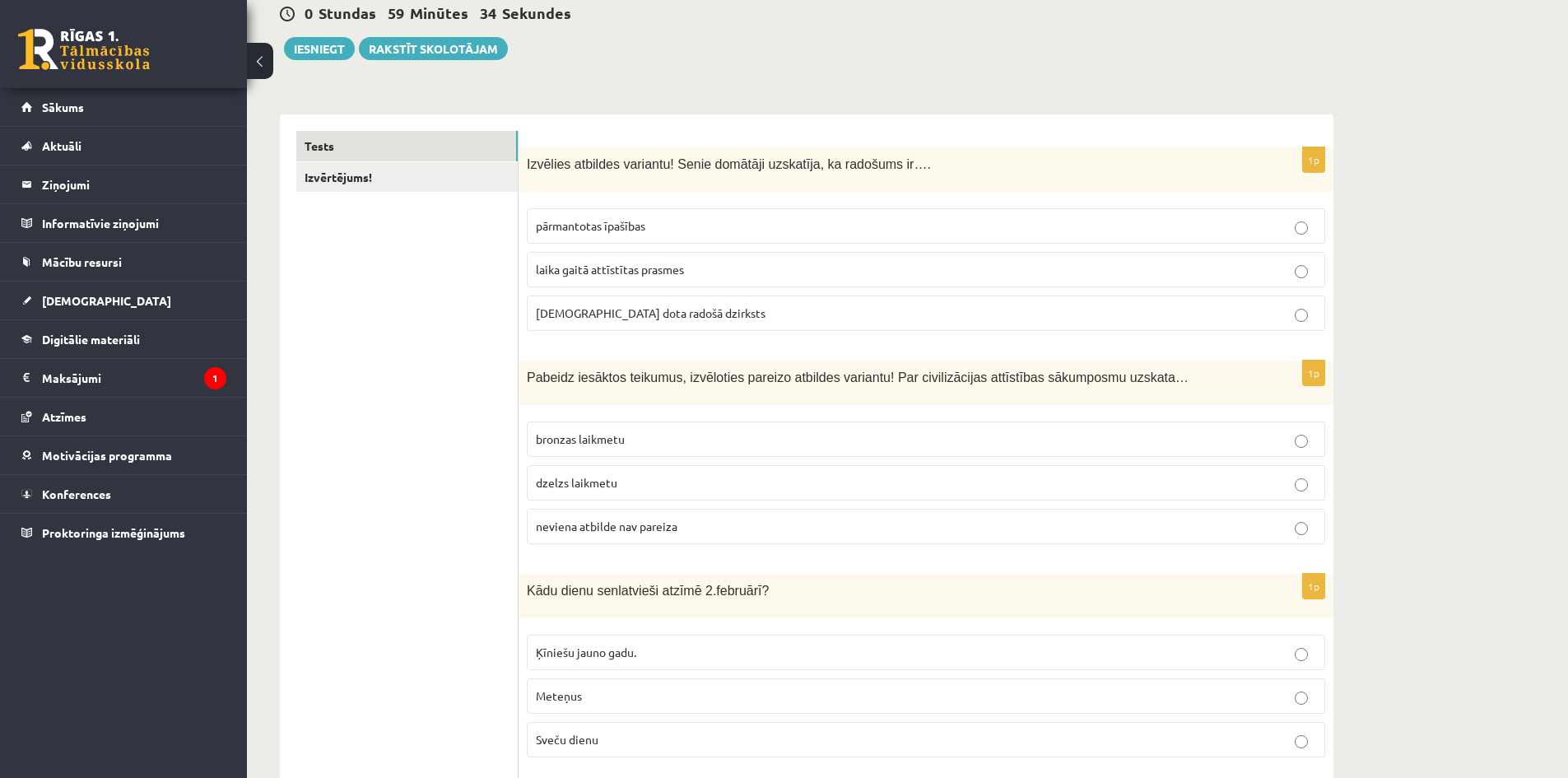
click at [703, 308] on p "dieva dota radošā dzirksts" at bounding box center [926, 313] width 781 height 17
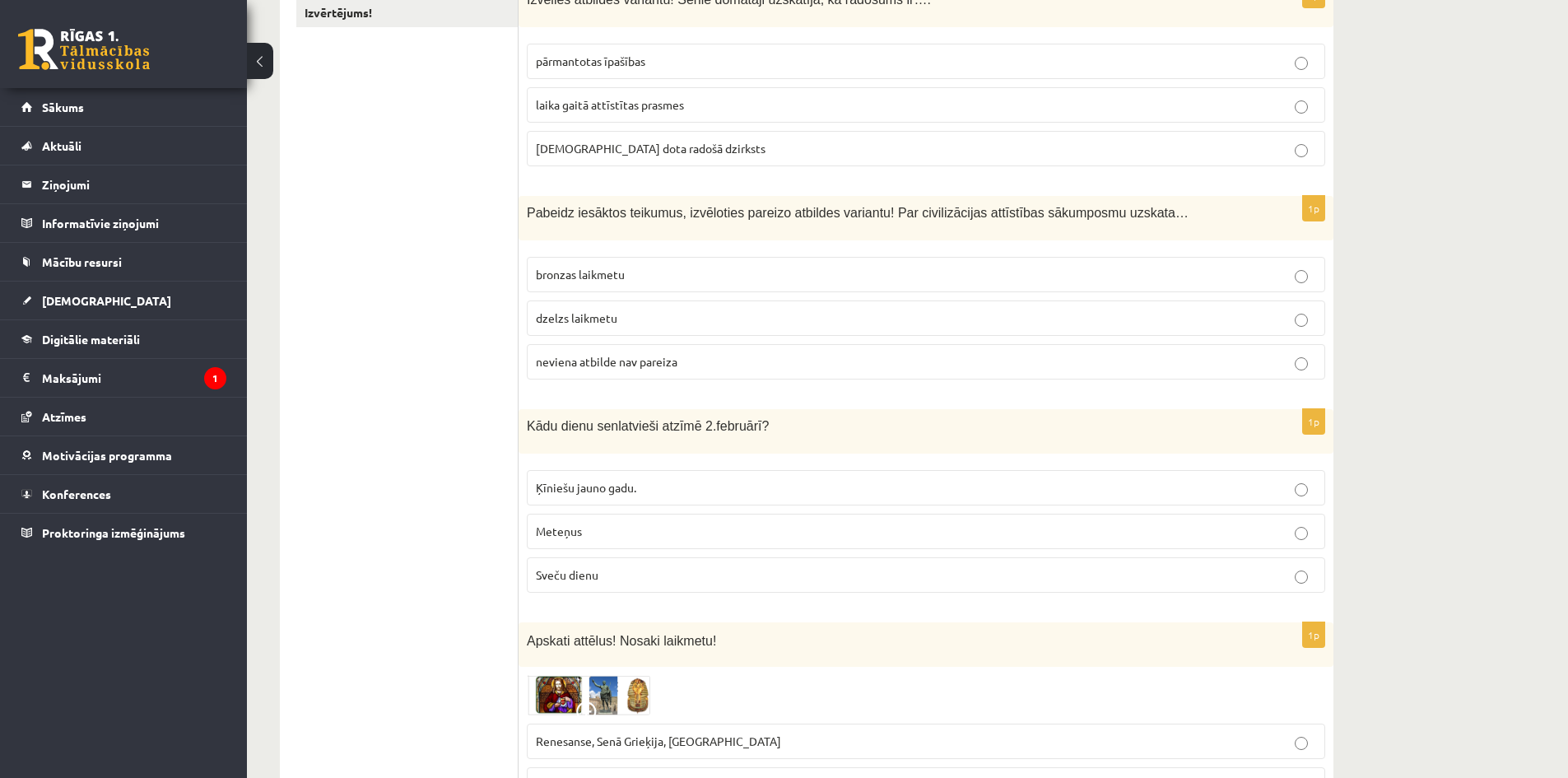
scroll to position [412, 0]
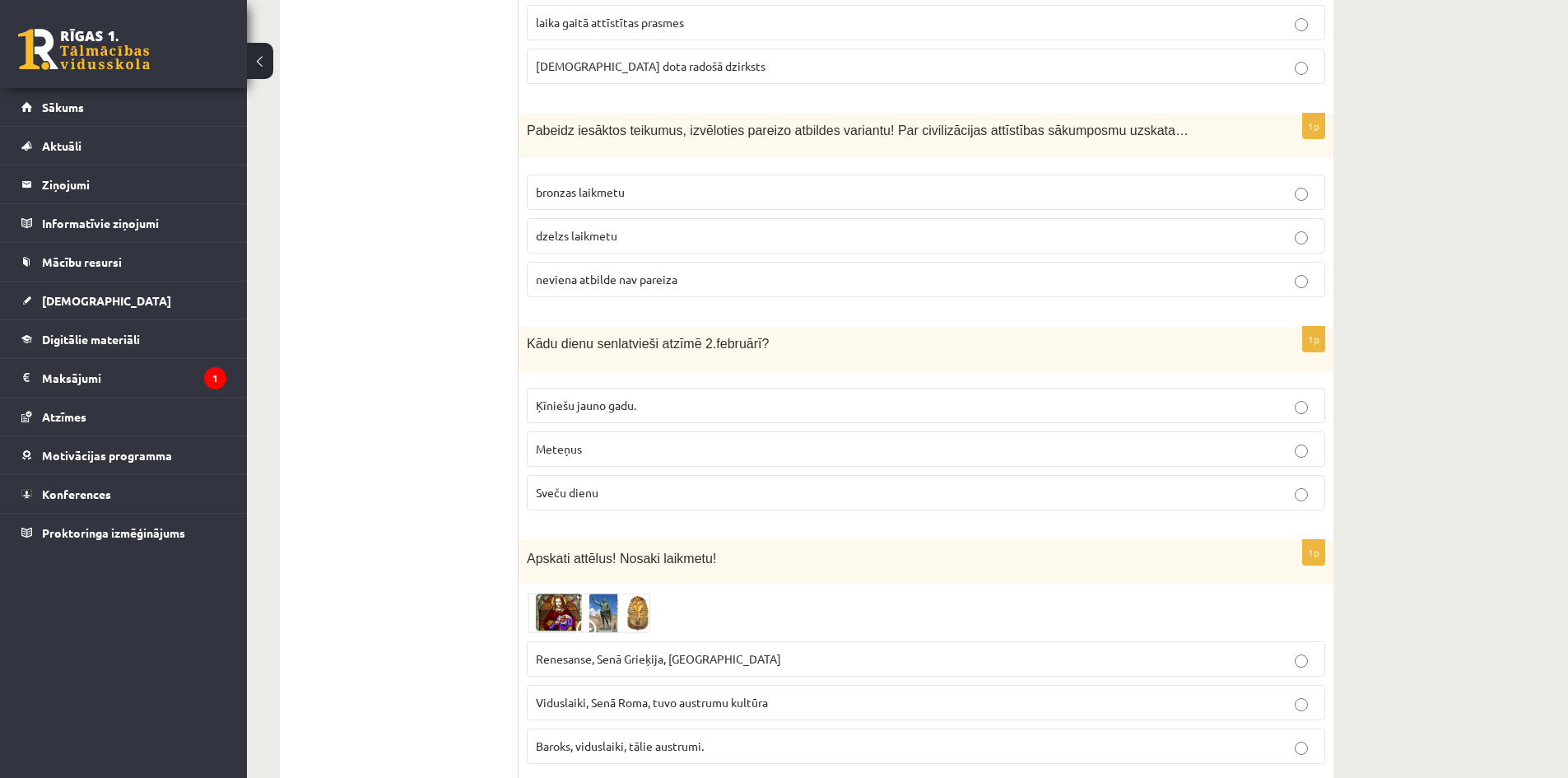
click at [684, 273] on p "neviena atbilde nav pareiza" at bounding box center [926, 279] width 781 height 17
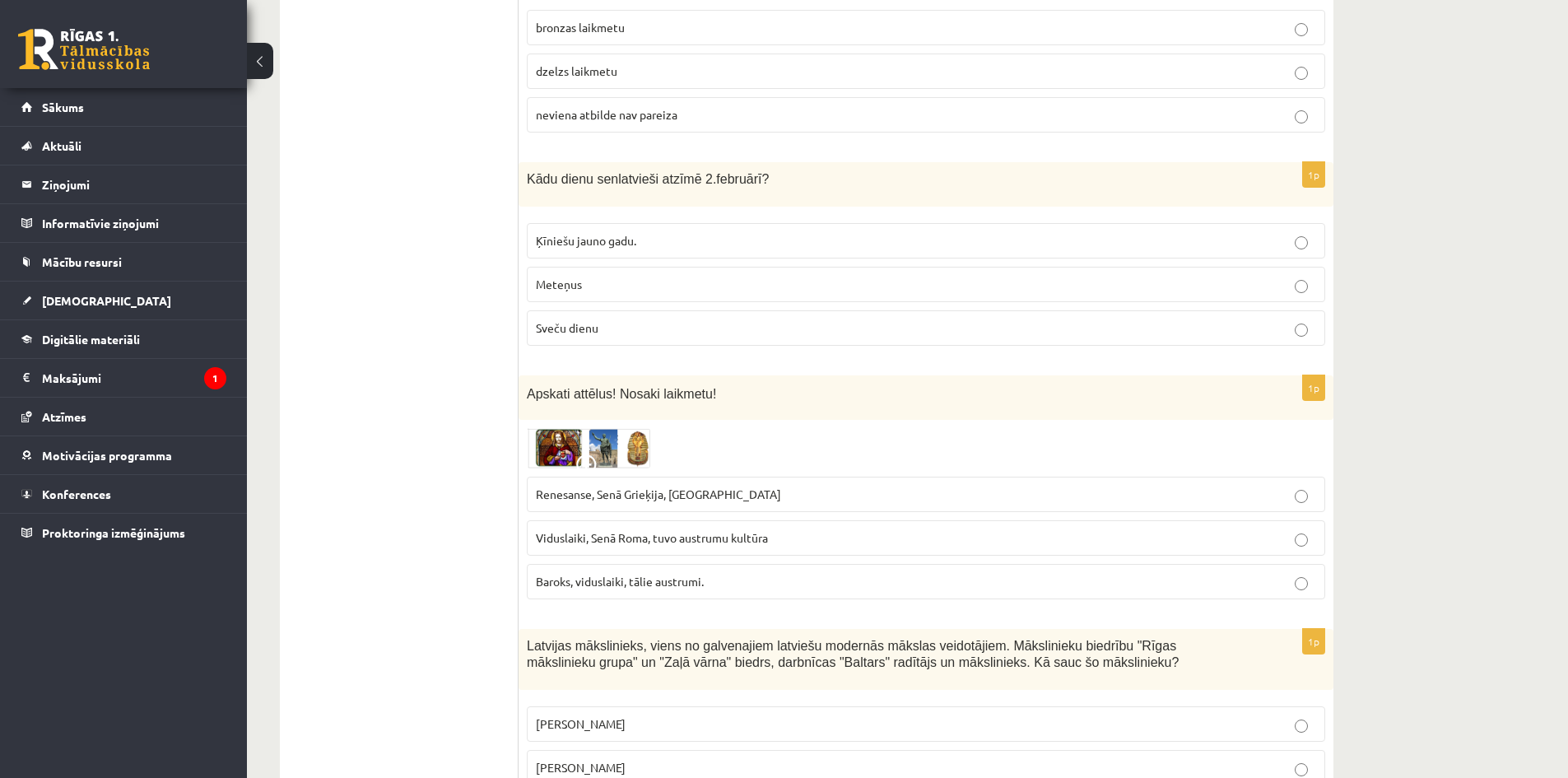
scroll to position [659, 0]
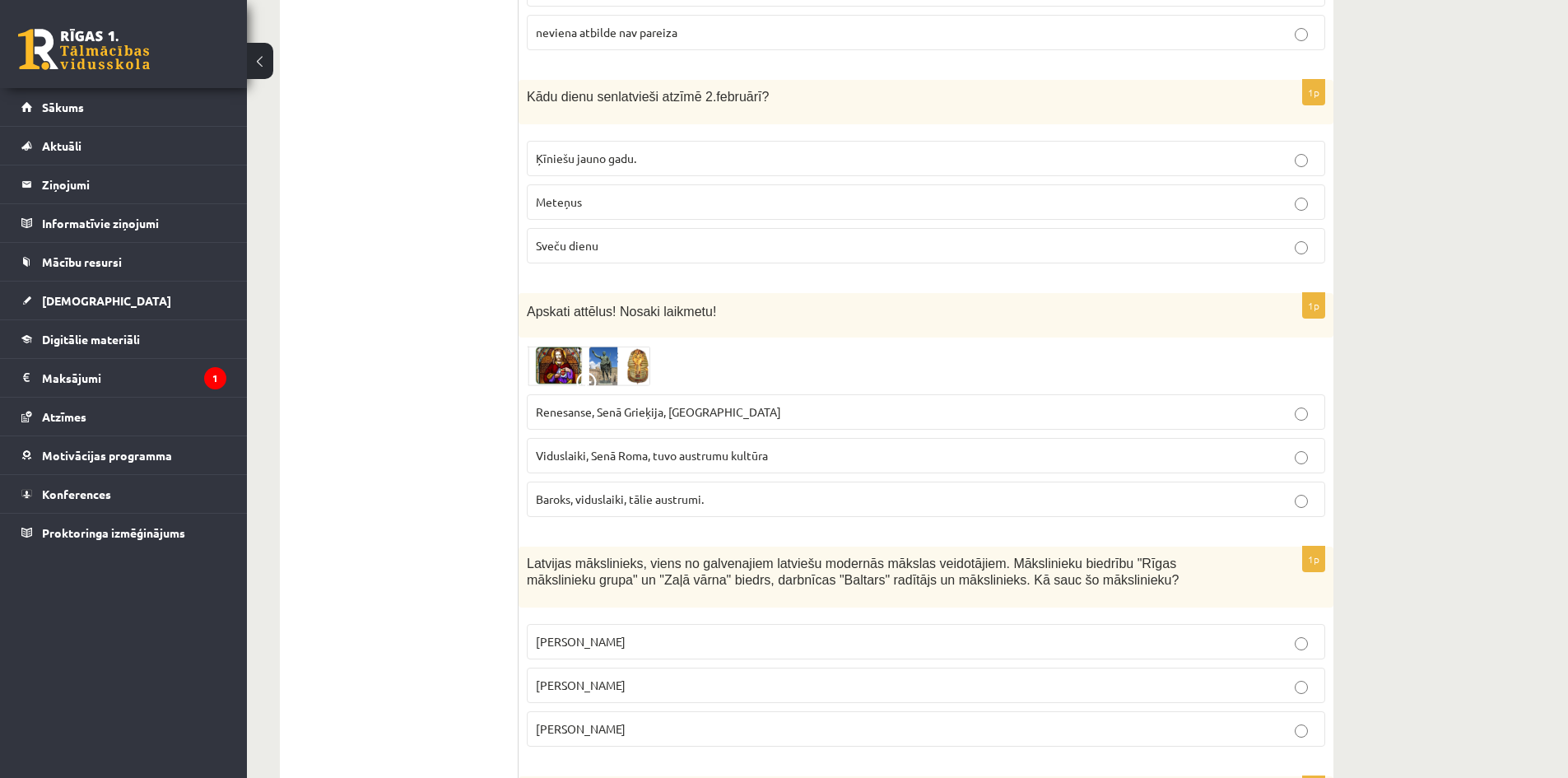
click at [630, 242] on p "Sveču dienu" at bounding box center [926, 245] width 781 height 17
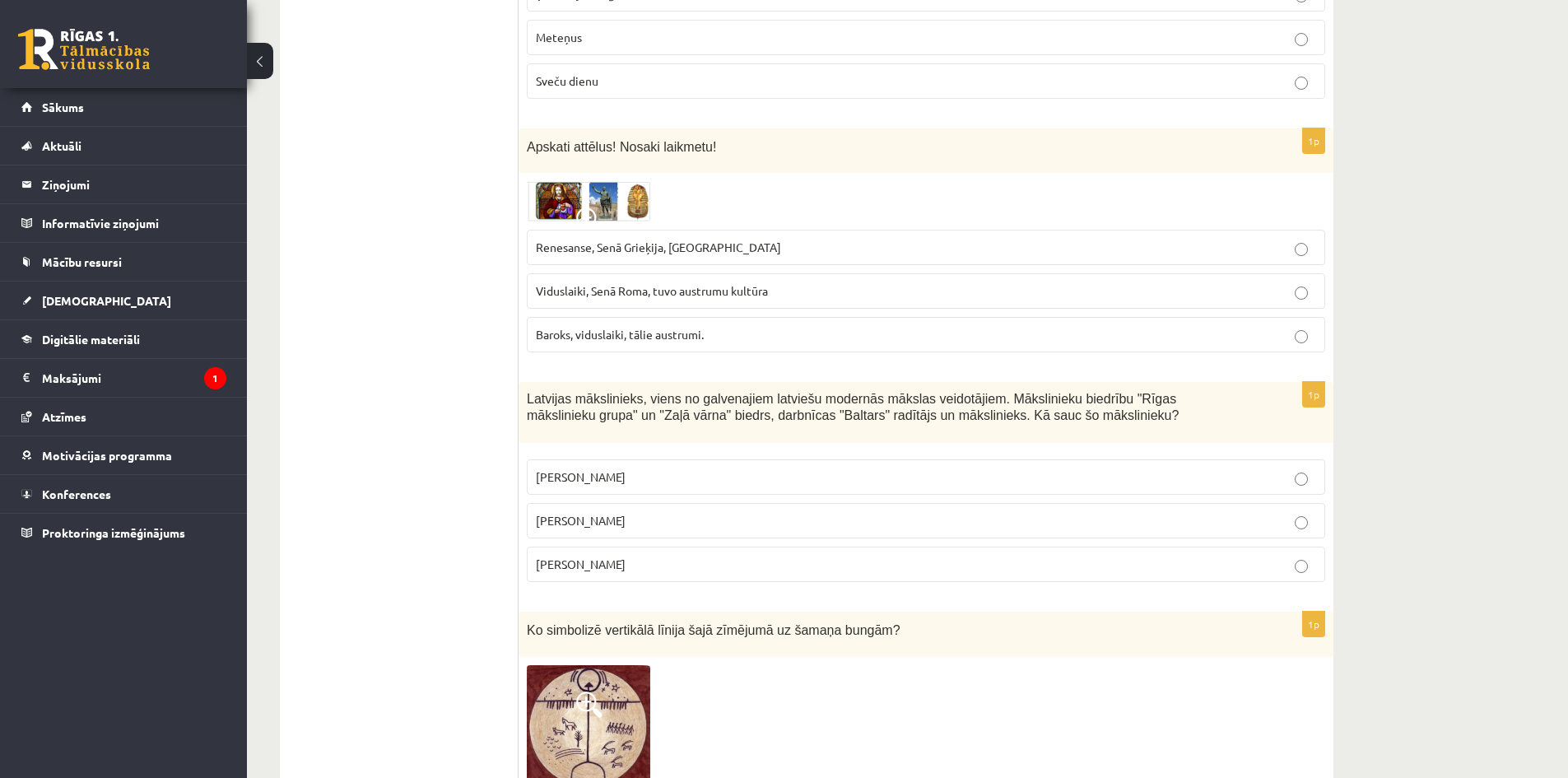
scroll to position [906, 0]
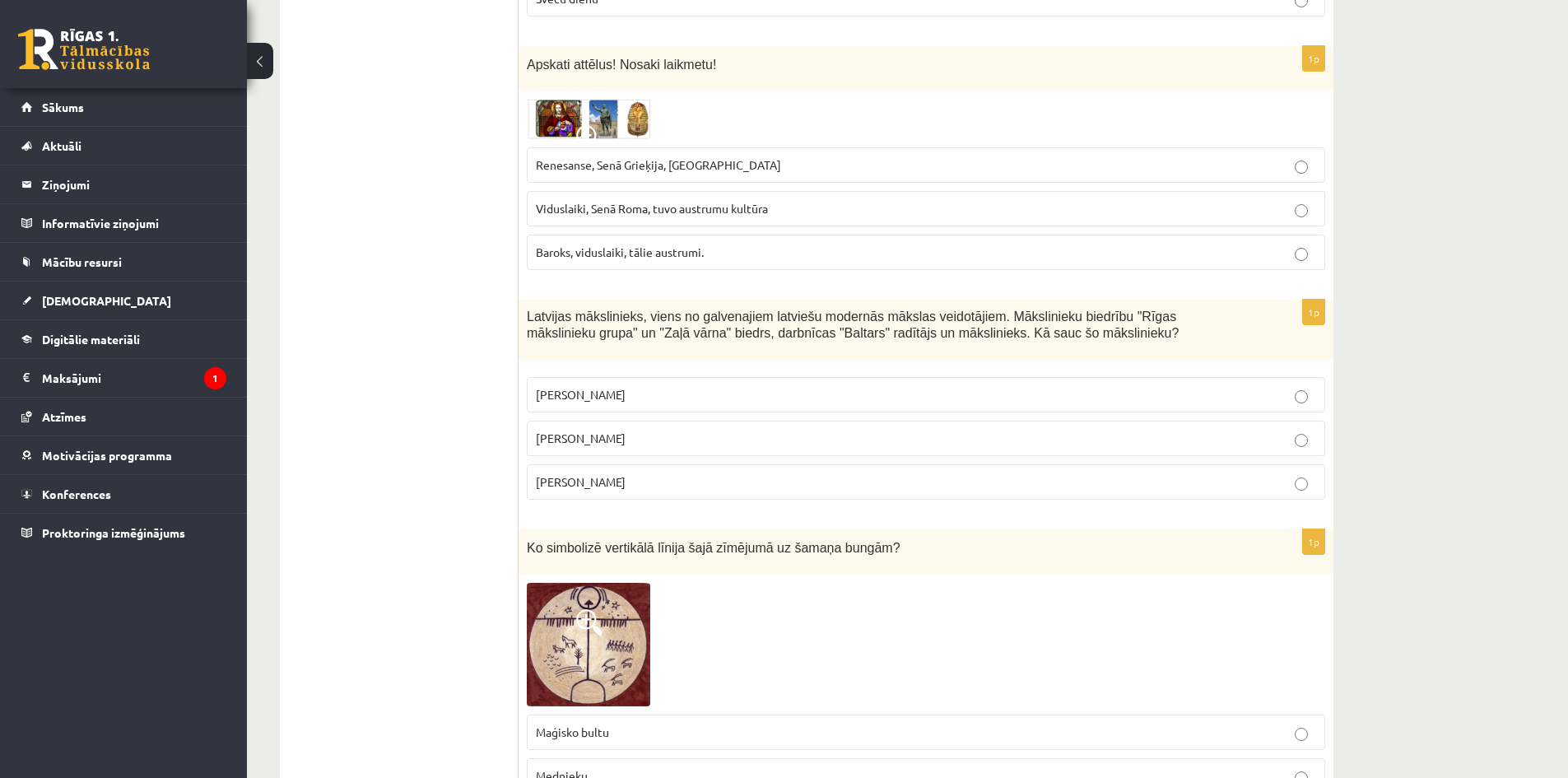
click at [626, 171] on span "Renesanse, Senā Grieķija, Ēģipte" at bounding box center [659, 164] width 245 height 15
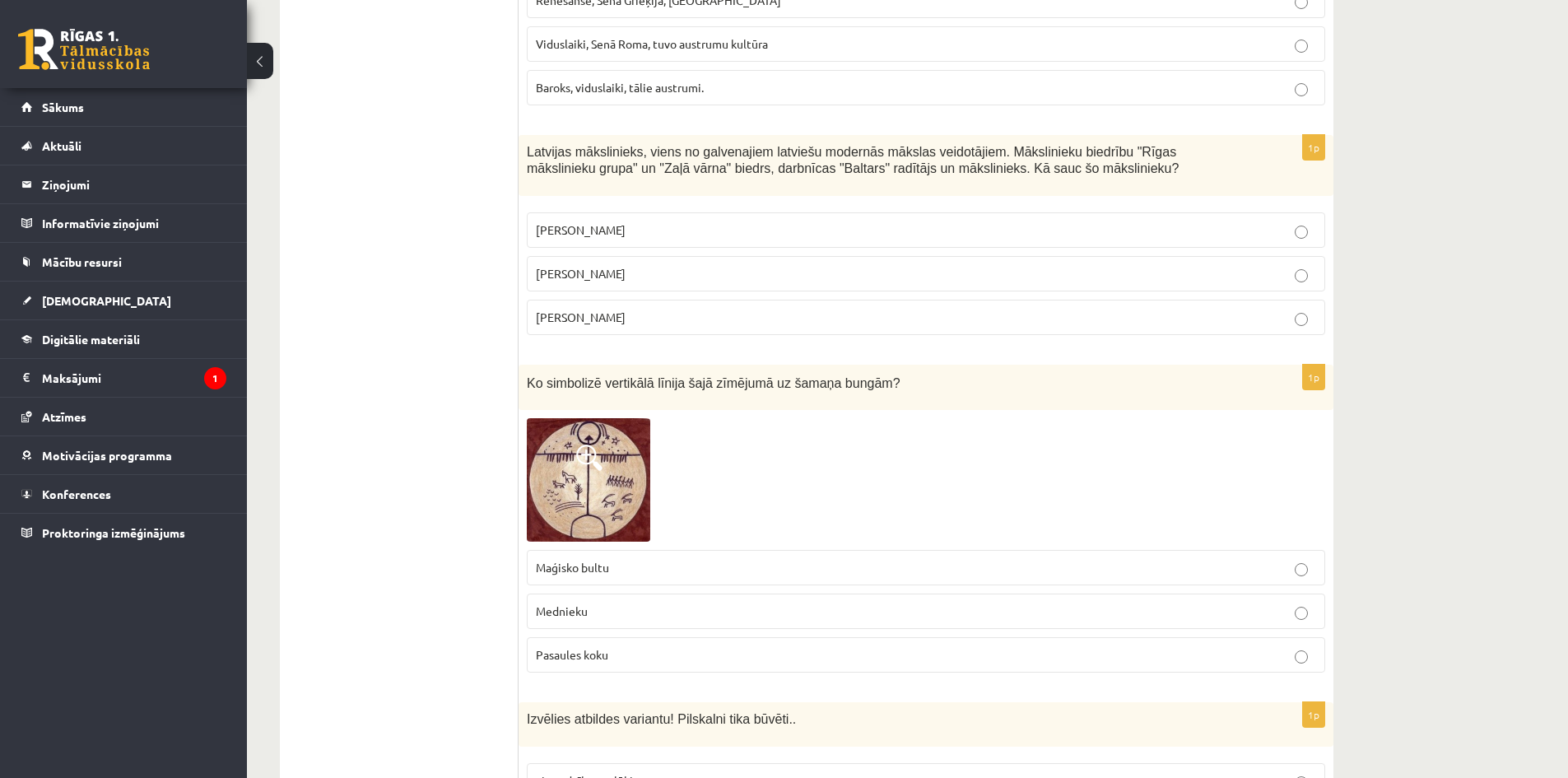
scroll to position [1152, 0]
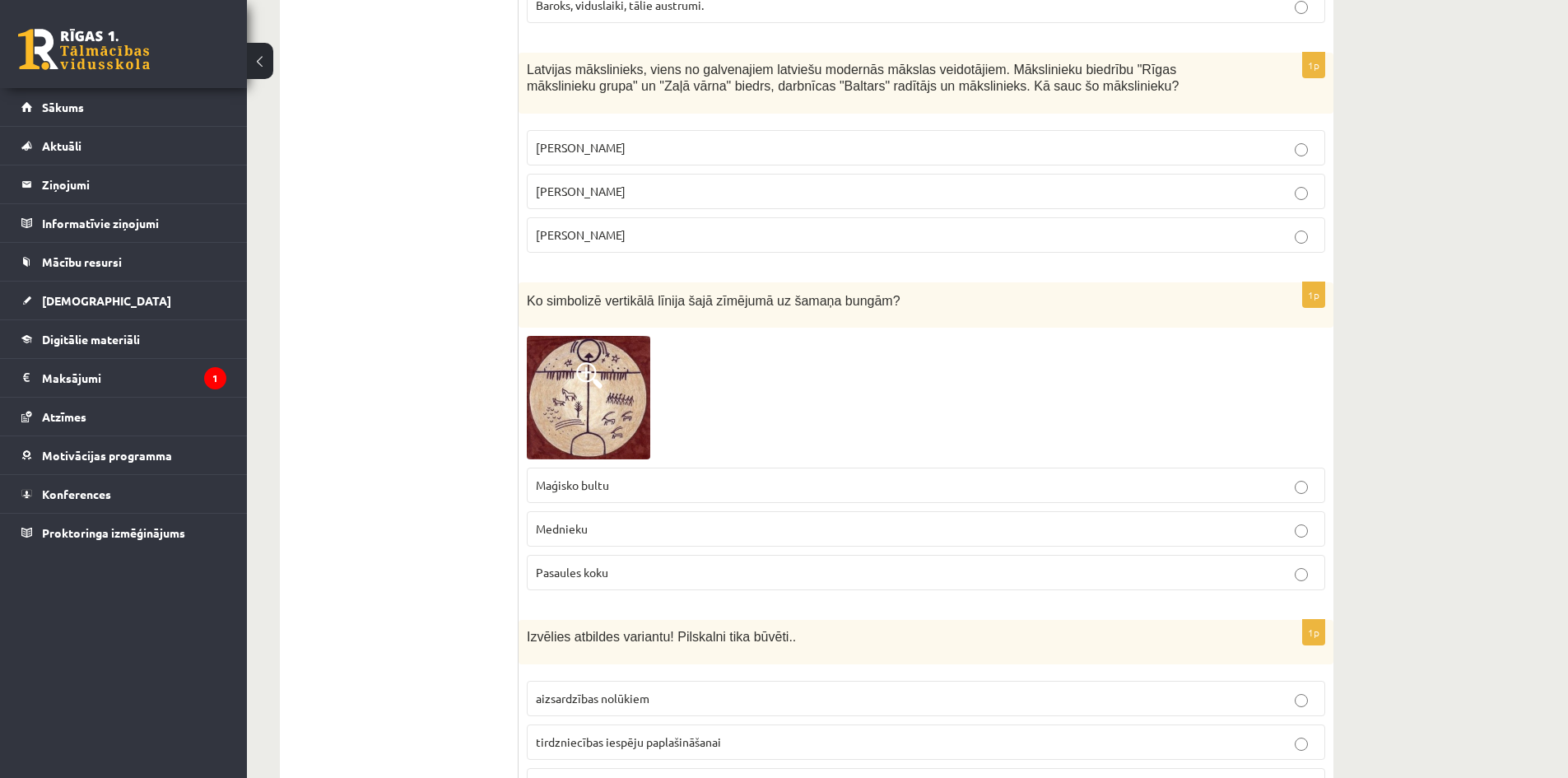
click at [636, 194] on p "Romāns Suta" at bounding box center [926, 191] width 781 height 17
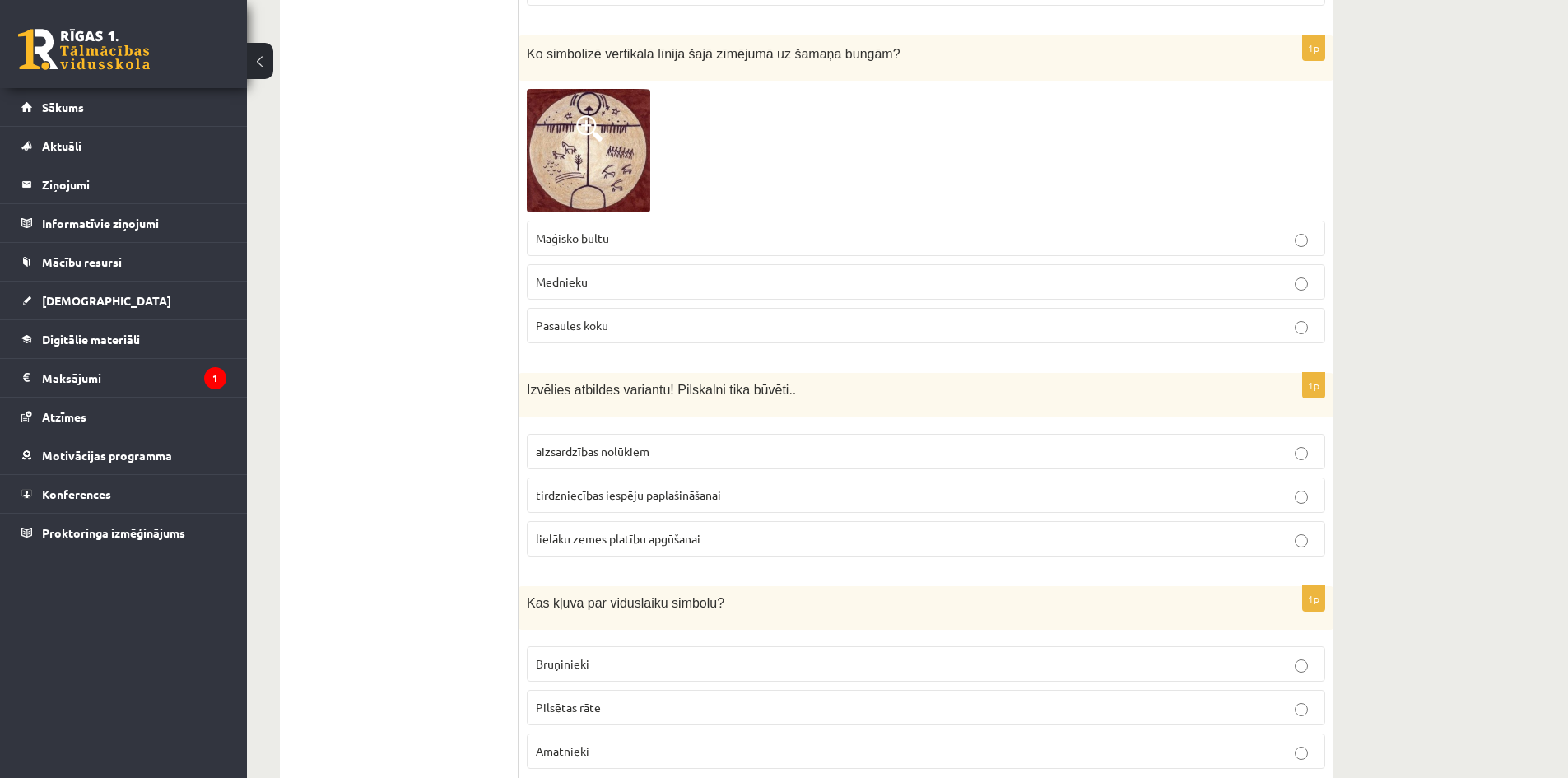
click at [618, 325] on p "Pasaules koku" at bounding box center [926, 325] width 781 height 17
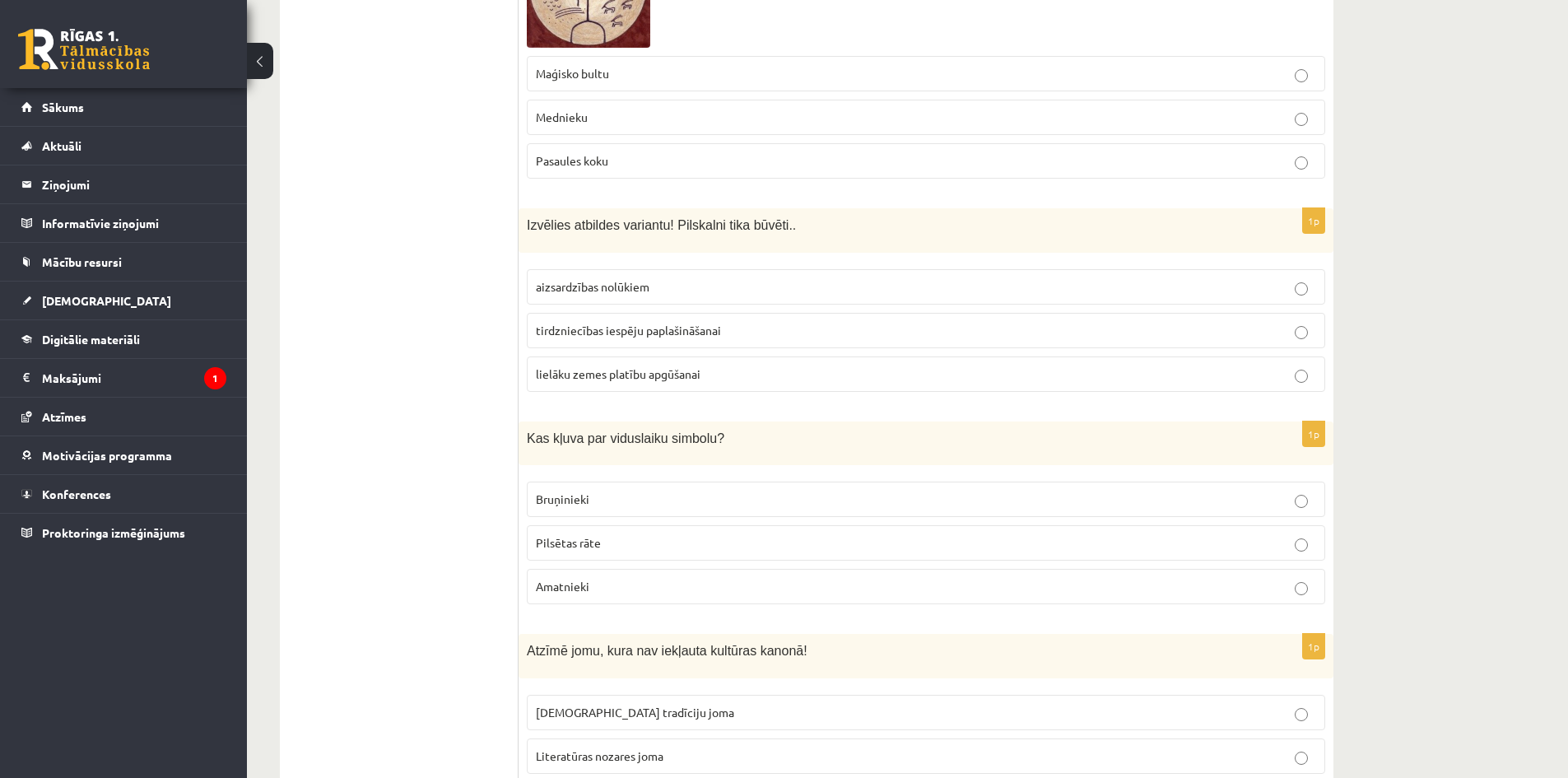
scroll to position [1647, 0]
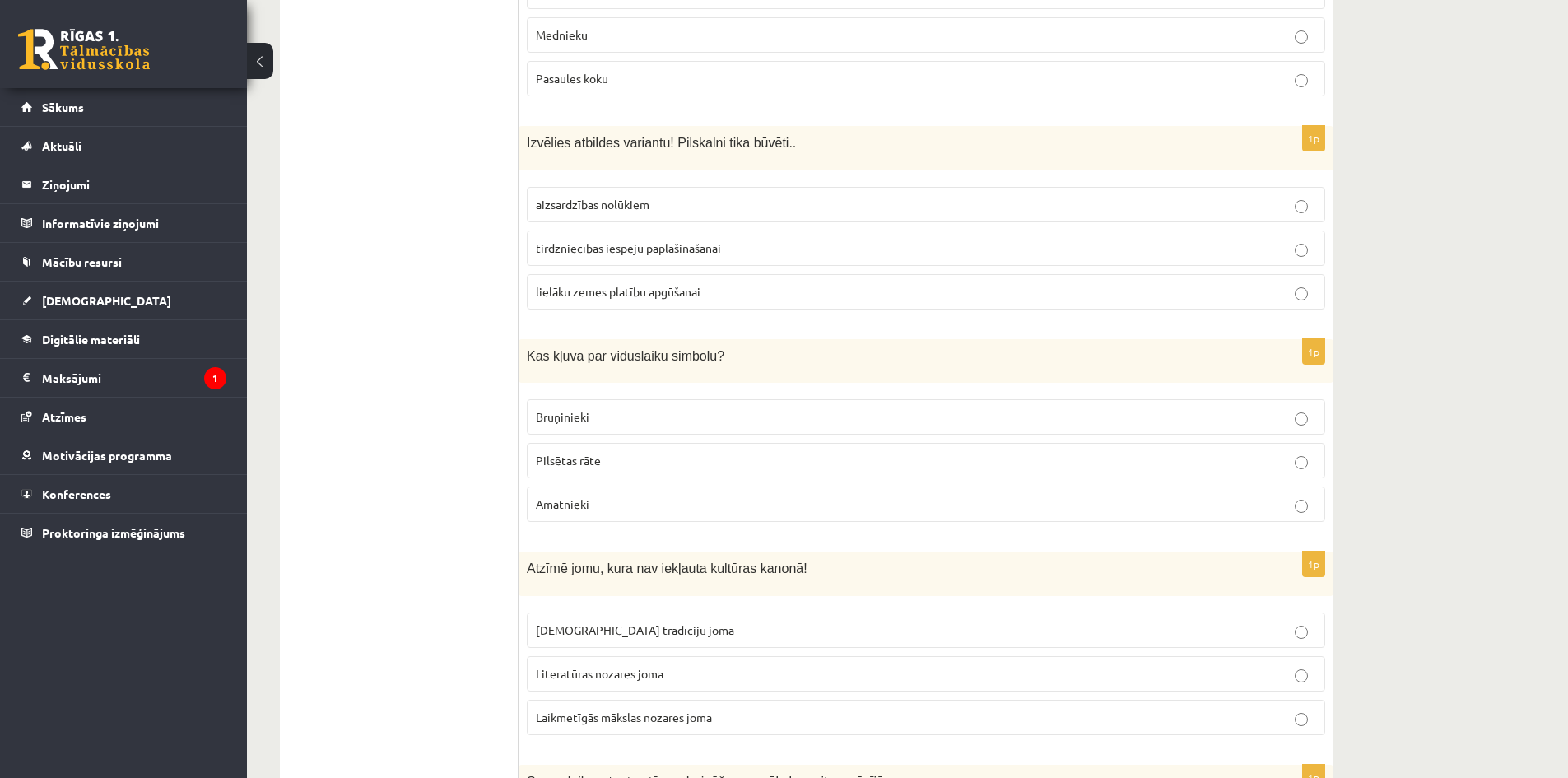
click at [632, 203] on span "aizsardzības nolūkiem" at bounding box center [593, 204] width 114 height 15
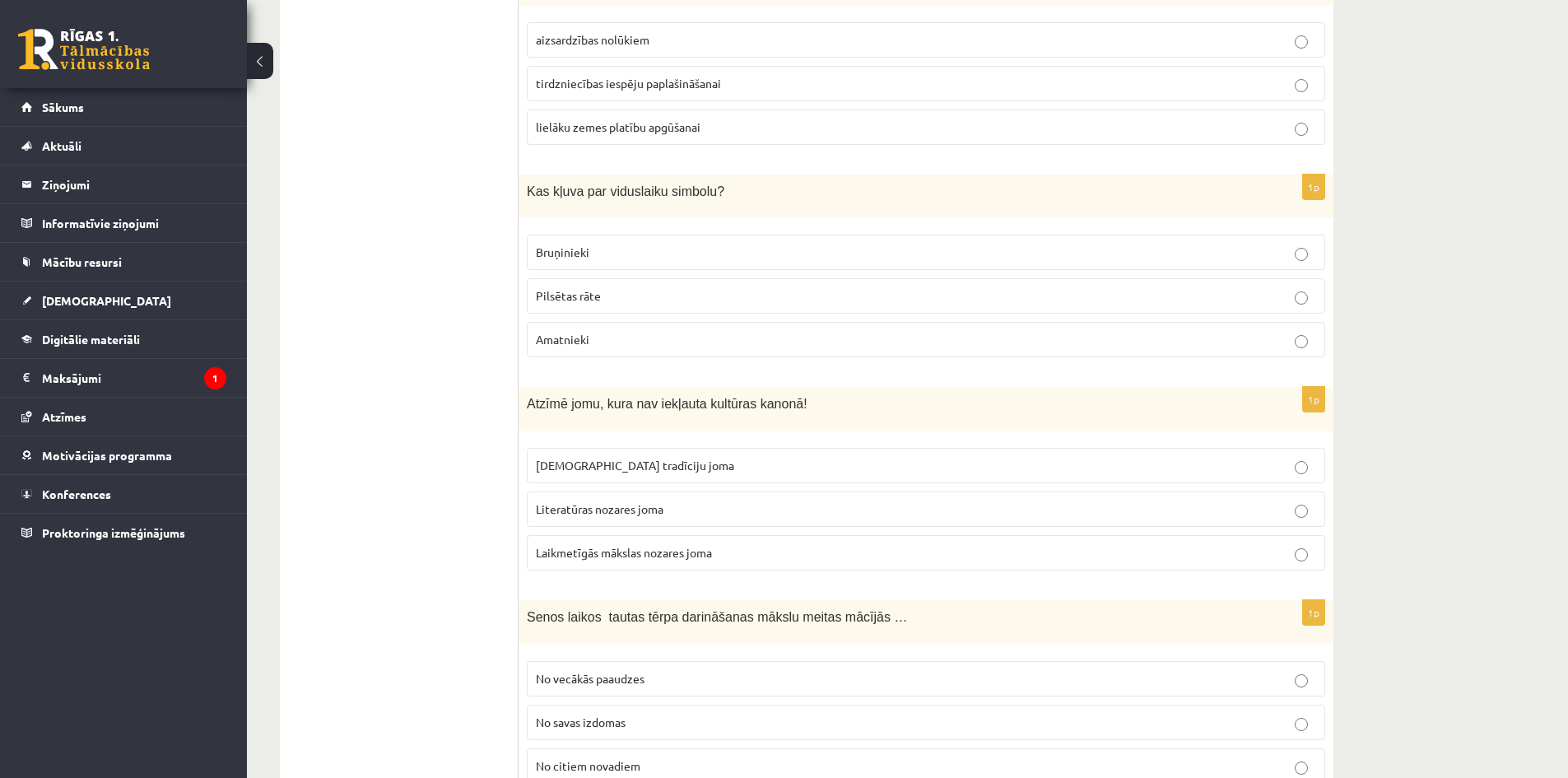
click at [673, 249] on p "Bruņinieki" at bounding box center [926, 252] width 781 height 17
click at [710, 558] on span "Laikmetīgās mākslas nozares joma" at bounding box center [624, 552] width 176 height 15
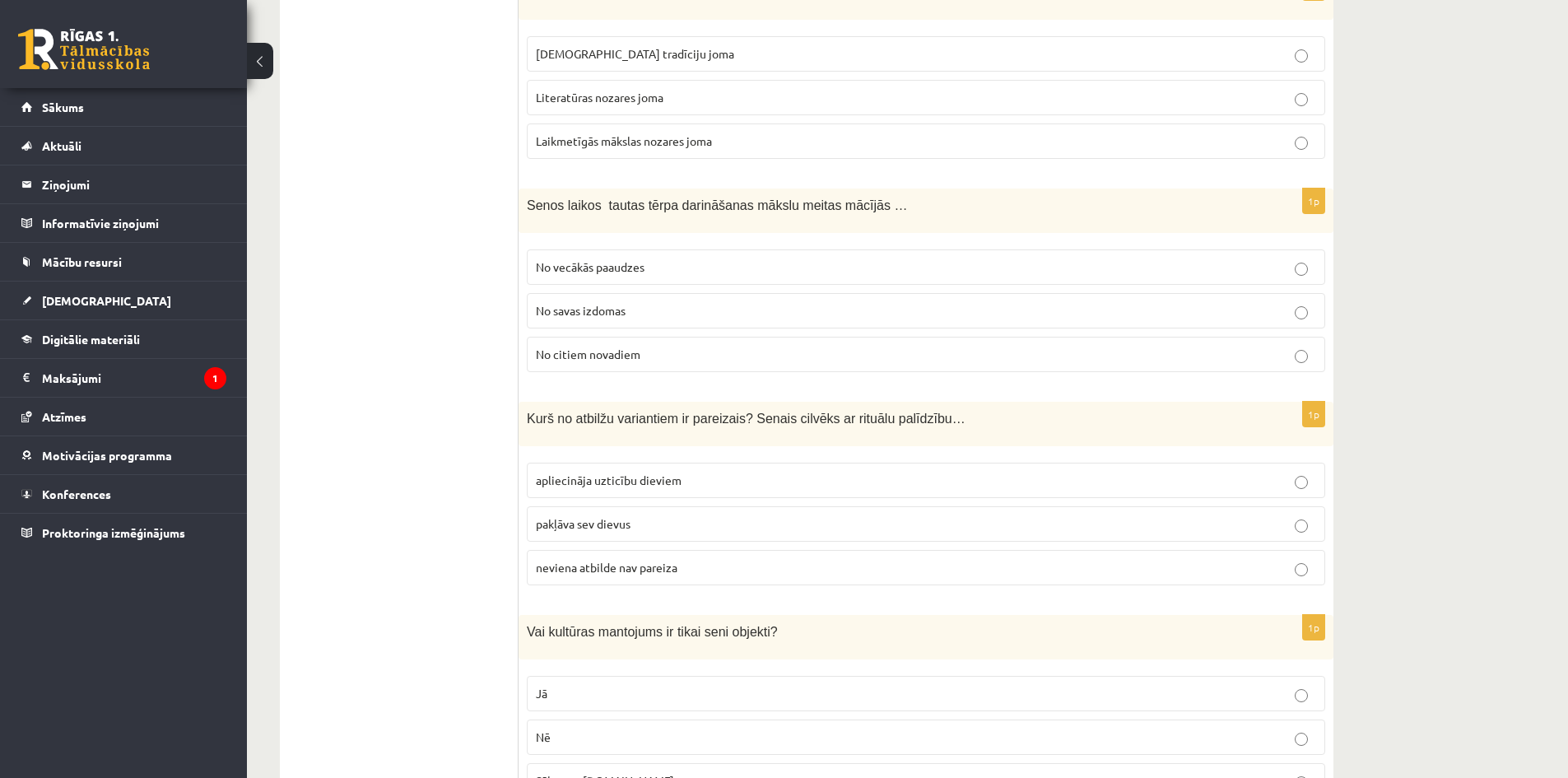
scroll to position [2305, 0]
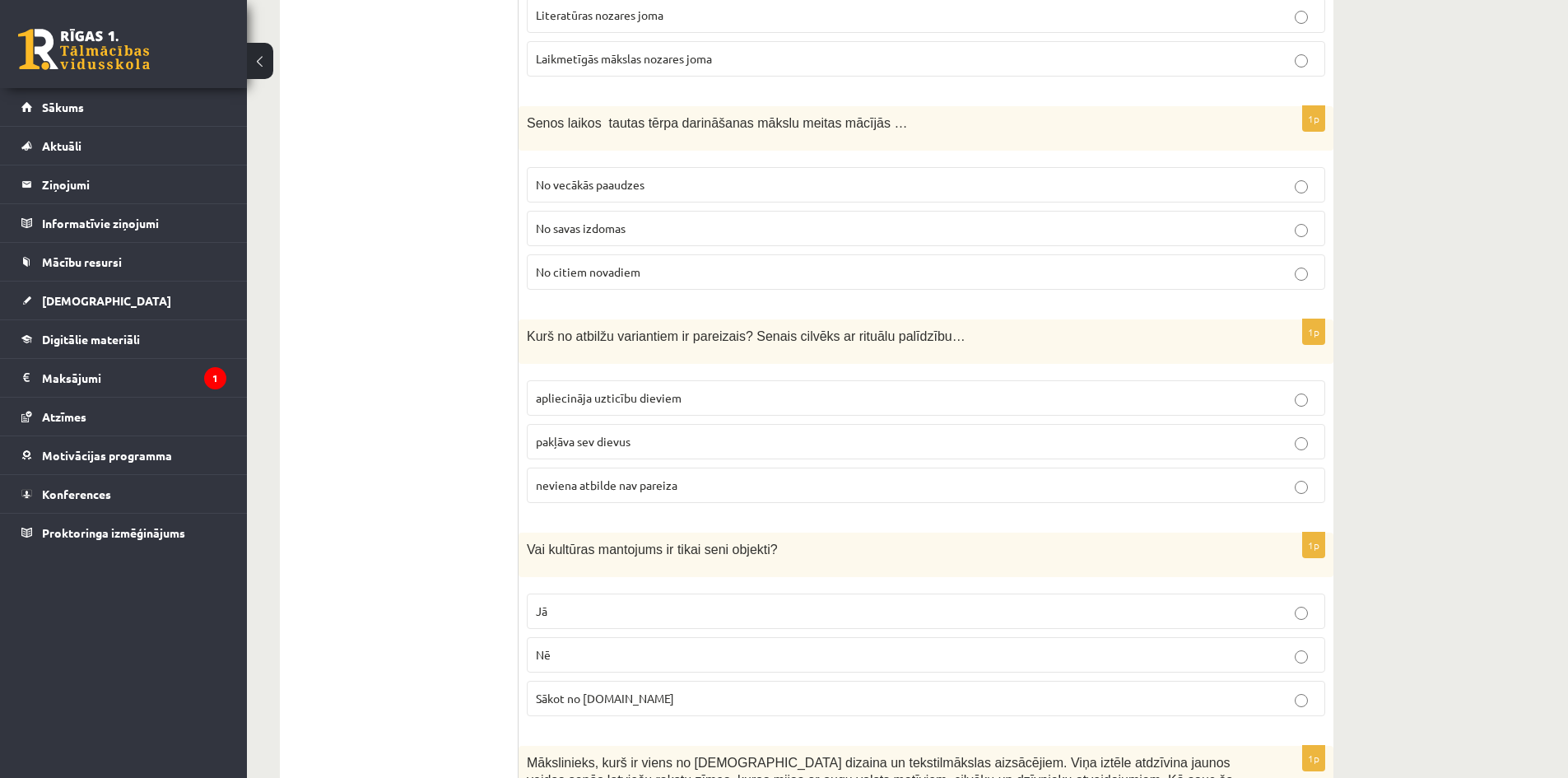
drag, startPoint x: 664, startPoint y: 185, endPoint x: 496, endPoint y: 81, distance: 197.6
click at [664, 184] on p "No vecākās paaudzes" at bounding box center [926, 184] width 781 height 17
click at [704, 399] on p "apliecināja uzticību dieviem" at bounding box center [926, 398] width 781 height 17
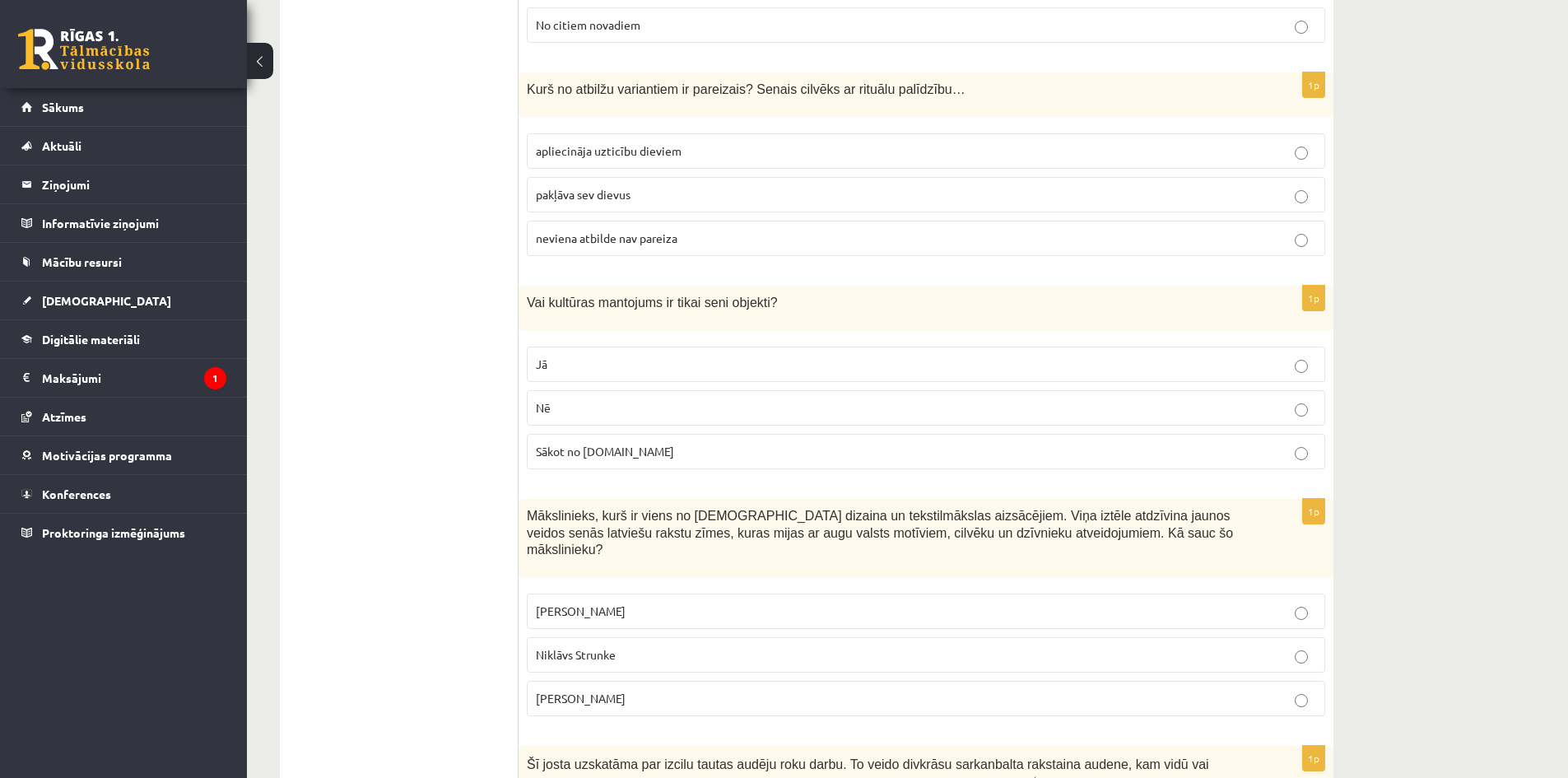
scroll to position [2717, 0]
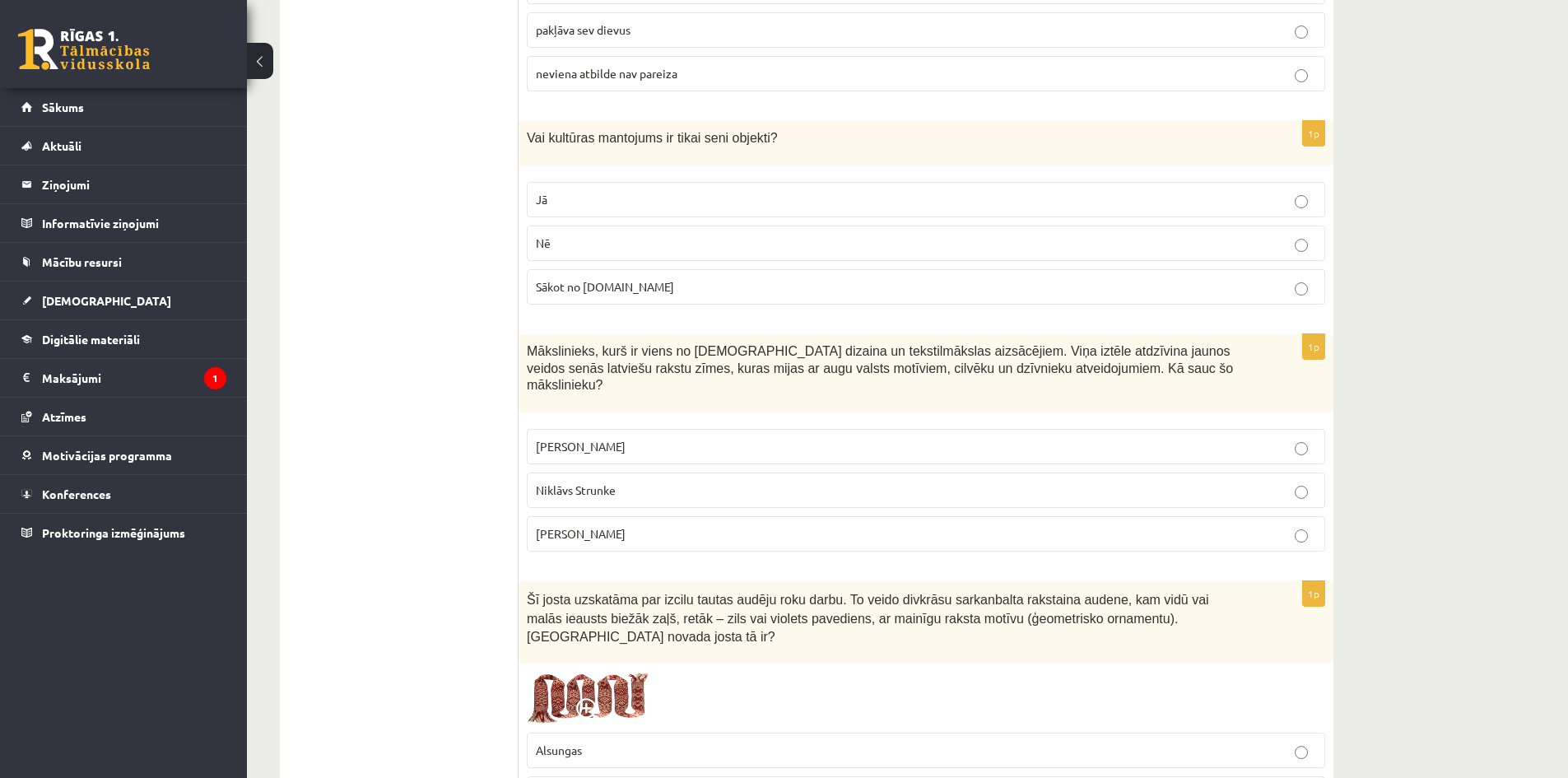
click at [657, 254] on label "Nē" at bounding box center [926, 243] width 799 height 36
click at [650, 438] on p "Ansis Cīrulis" at bounding box center [926, 446] width 781 height 17
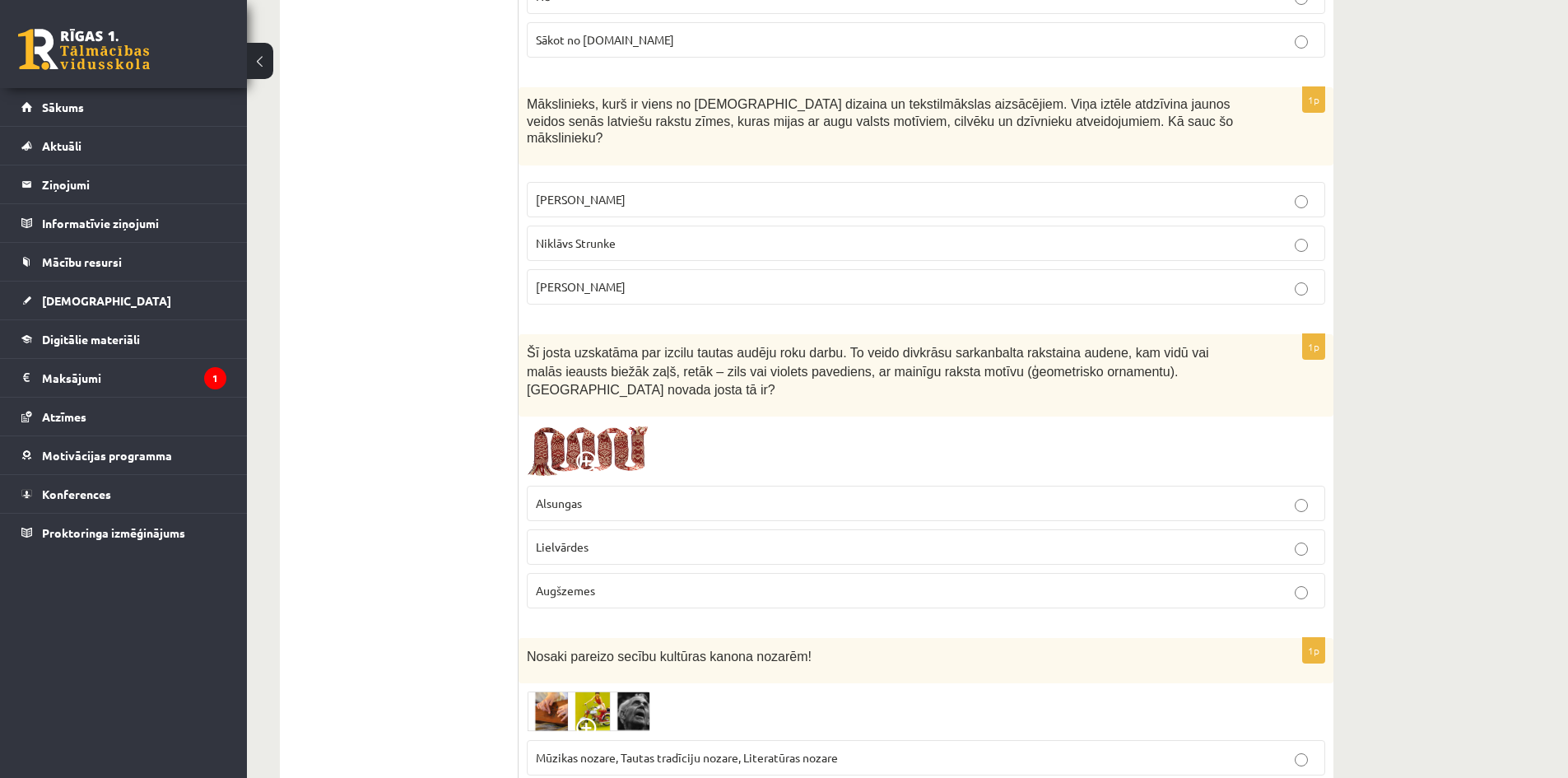
scroll to position [3129, 0]
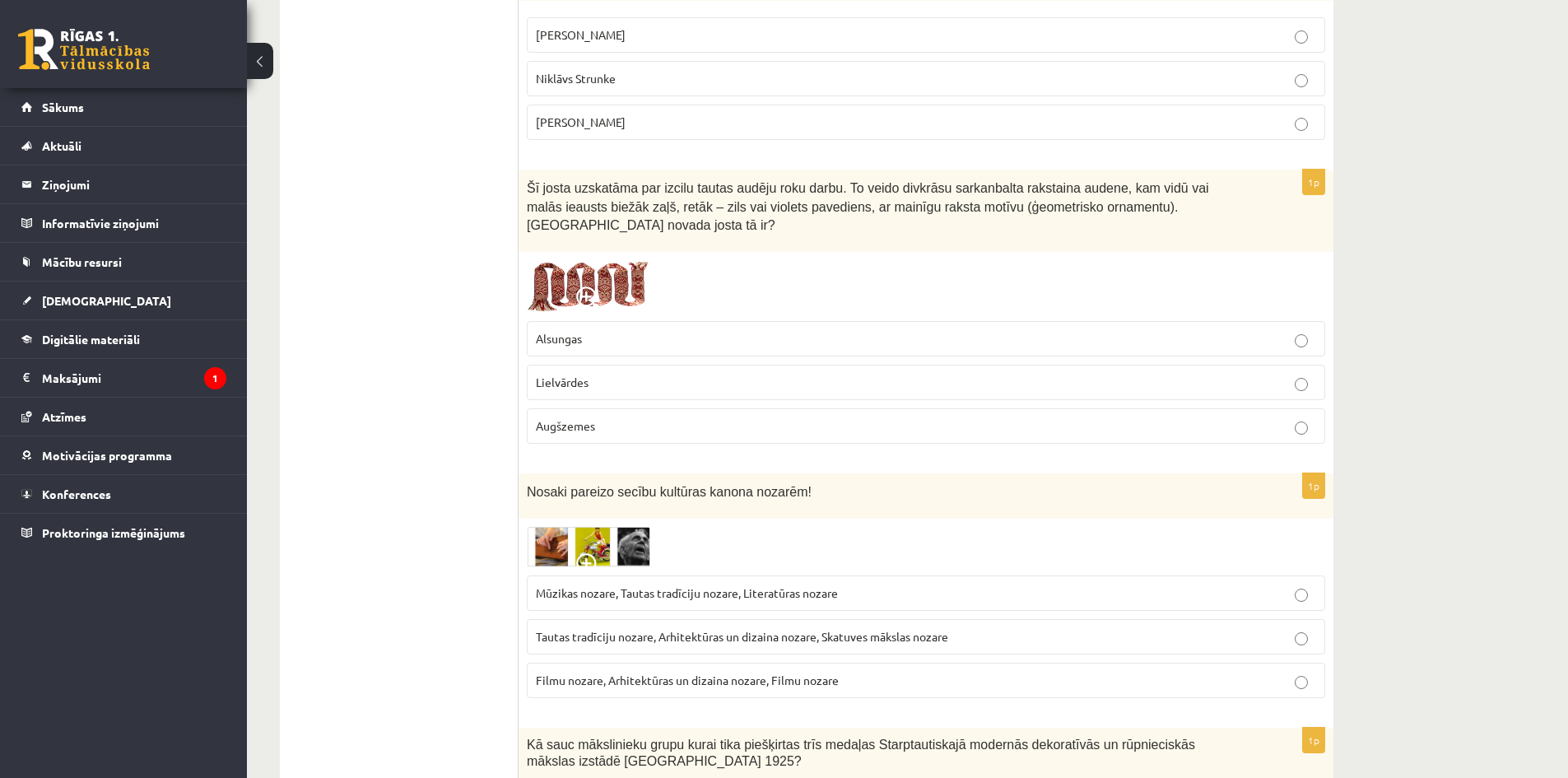
click at [647, 373] on p "Lielvārdes" at bounding box center [926, 382] width 781 height 17
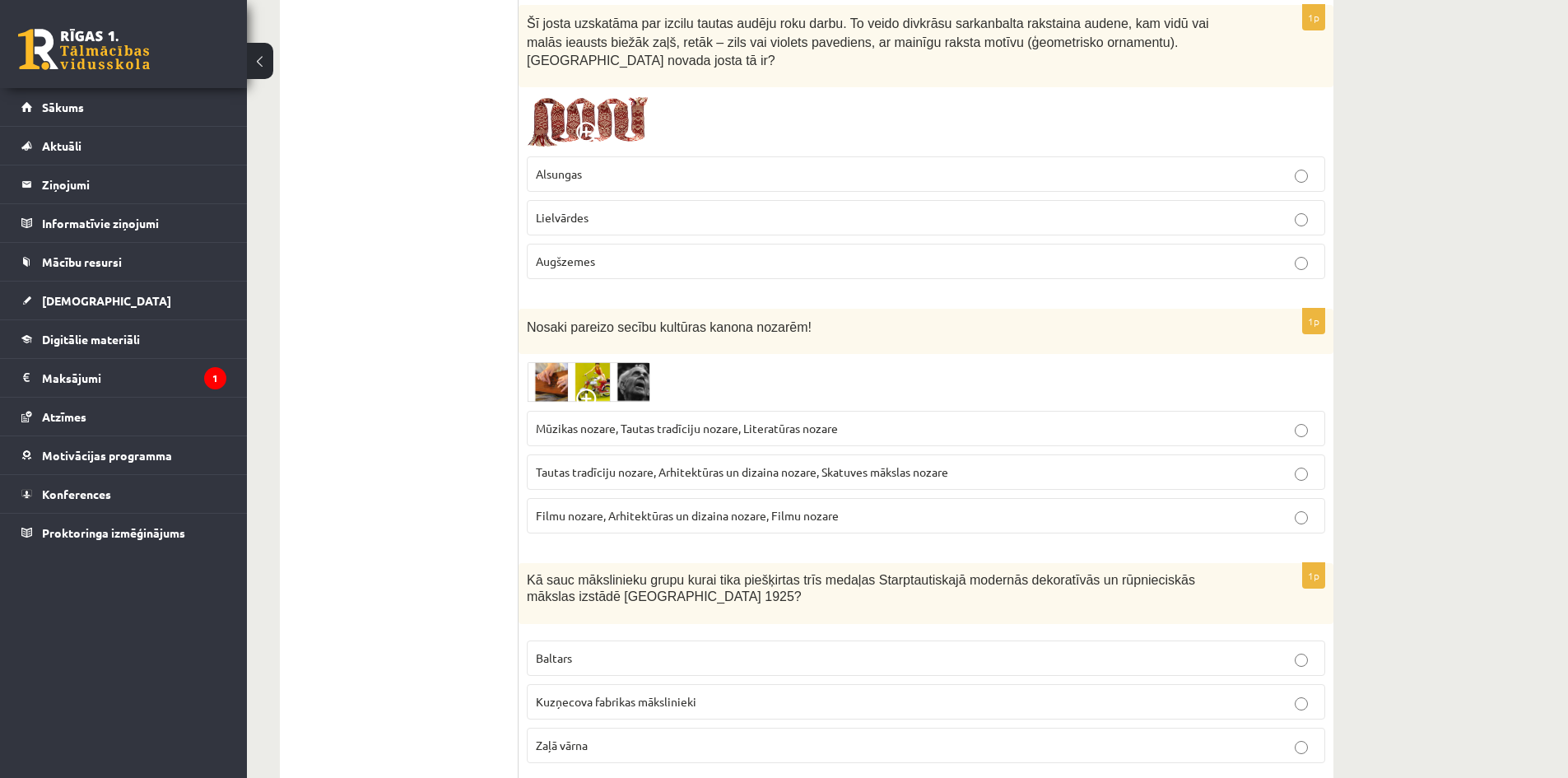
scroll to position [3376, 0]
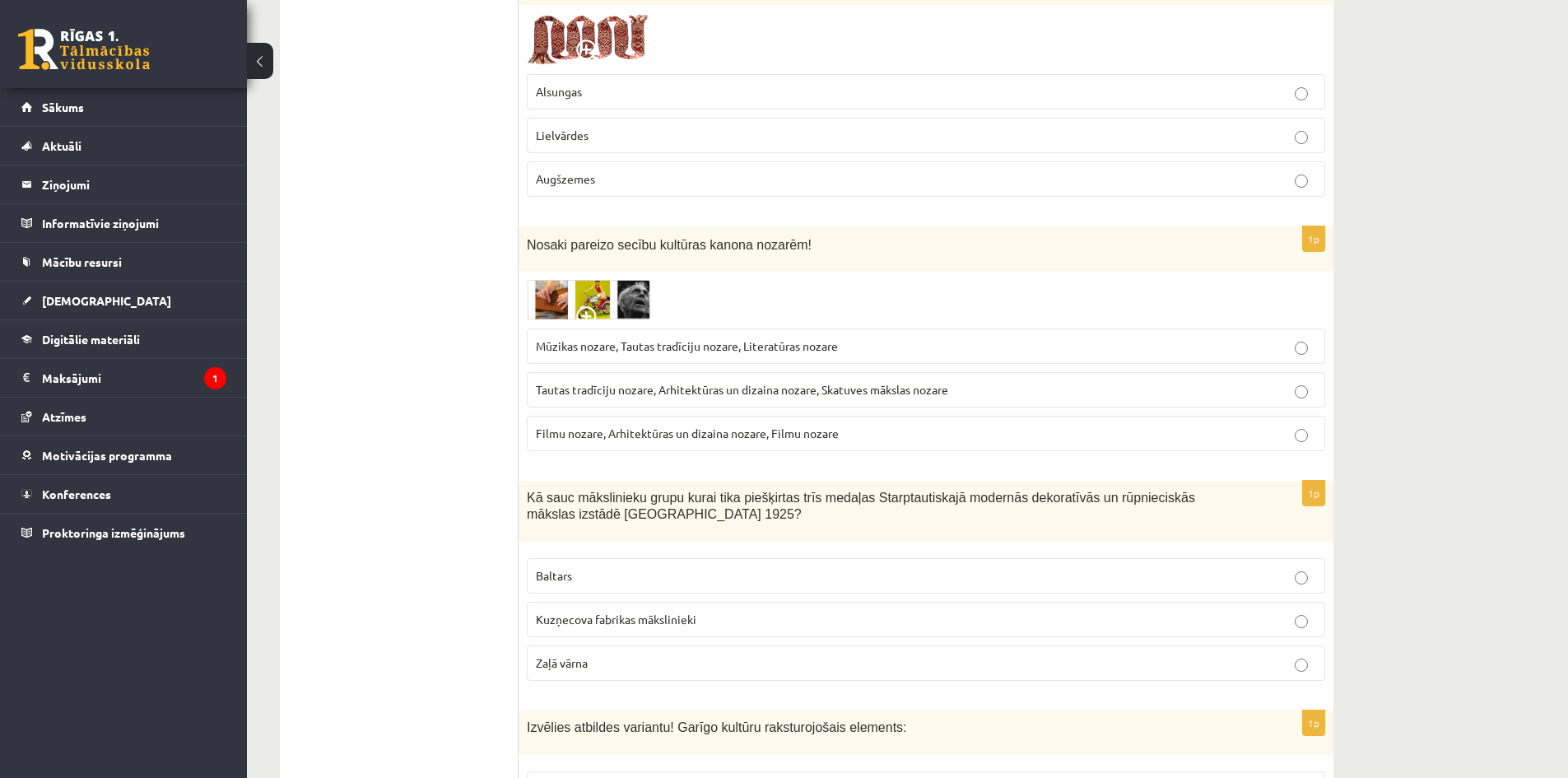
click at [641, 381] on p "Tautas tradīciju nozare, Arhitektūras un dizaina nozare, Skatuves mākslas nozare" at bounding box center [926, 390] width 781 height 17
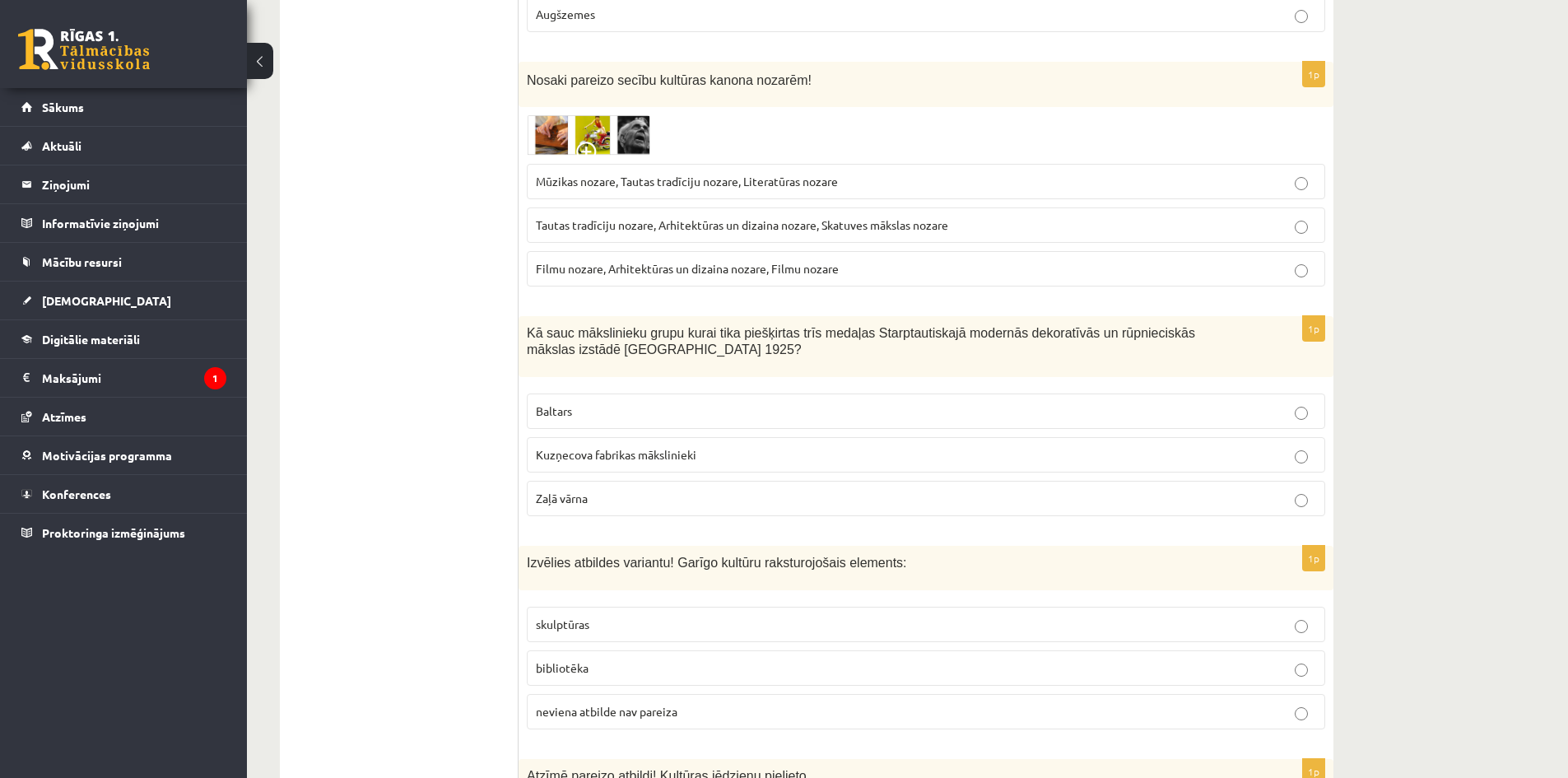
scroll to position [3623, 0]
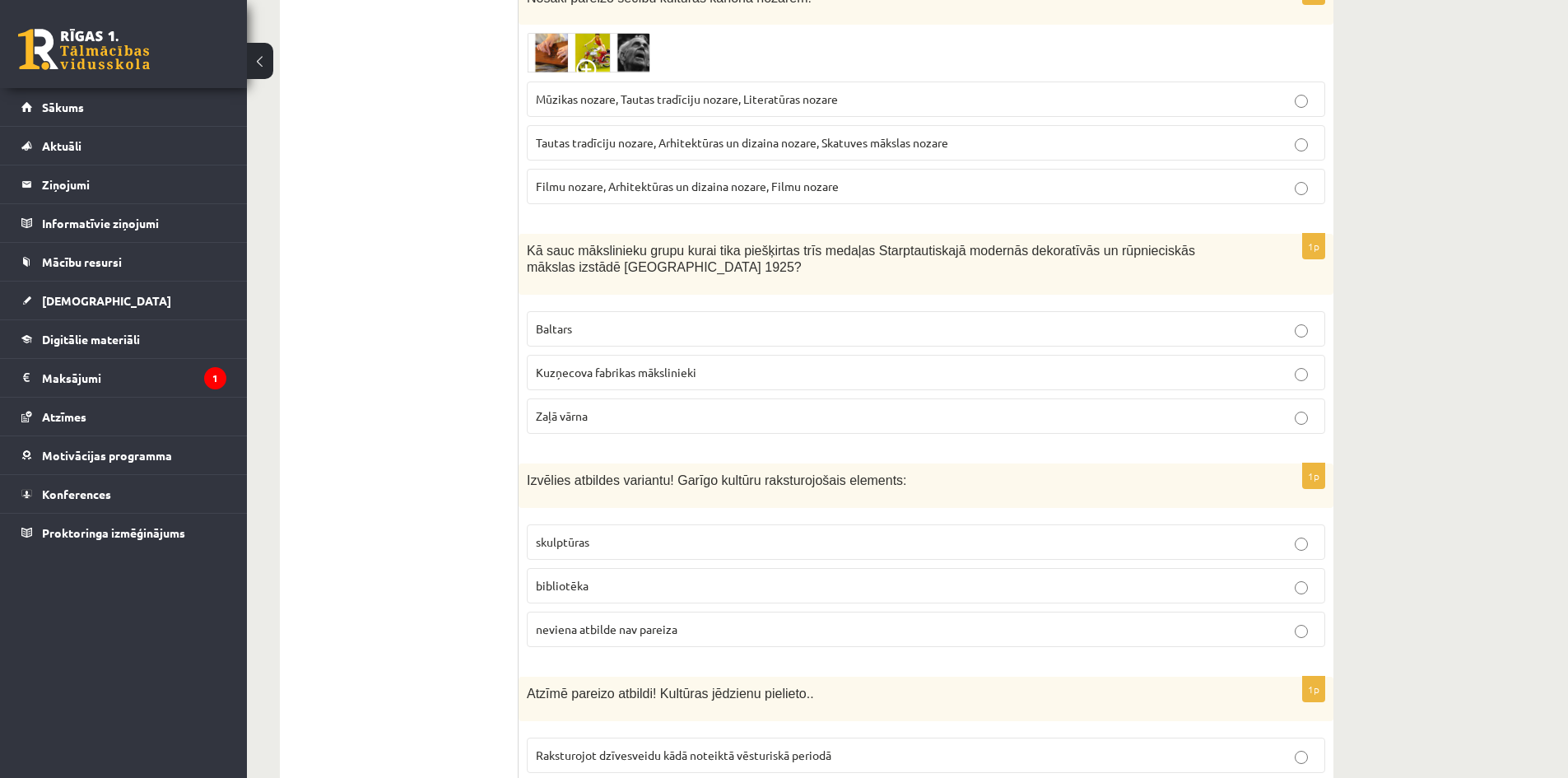
click at [625, 320] on p "Baltars" at bounding box center [926, 329] width 781 height 17
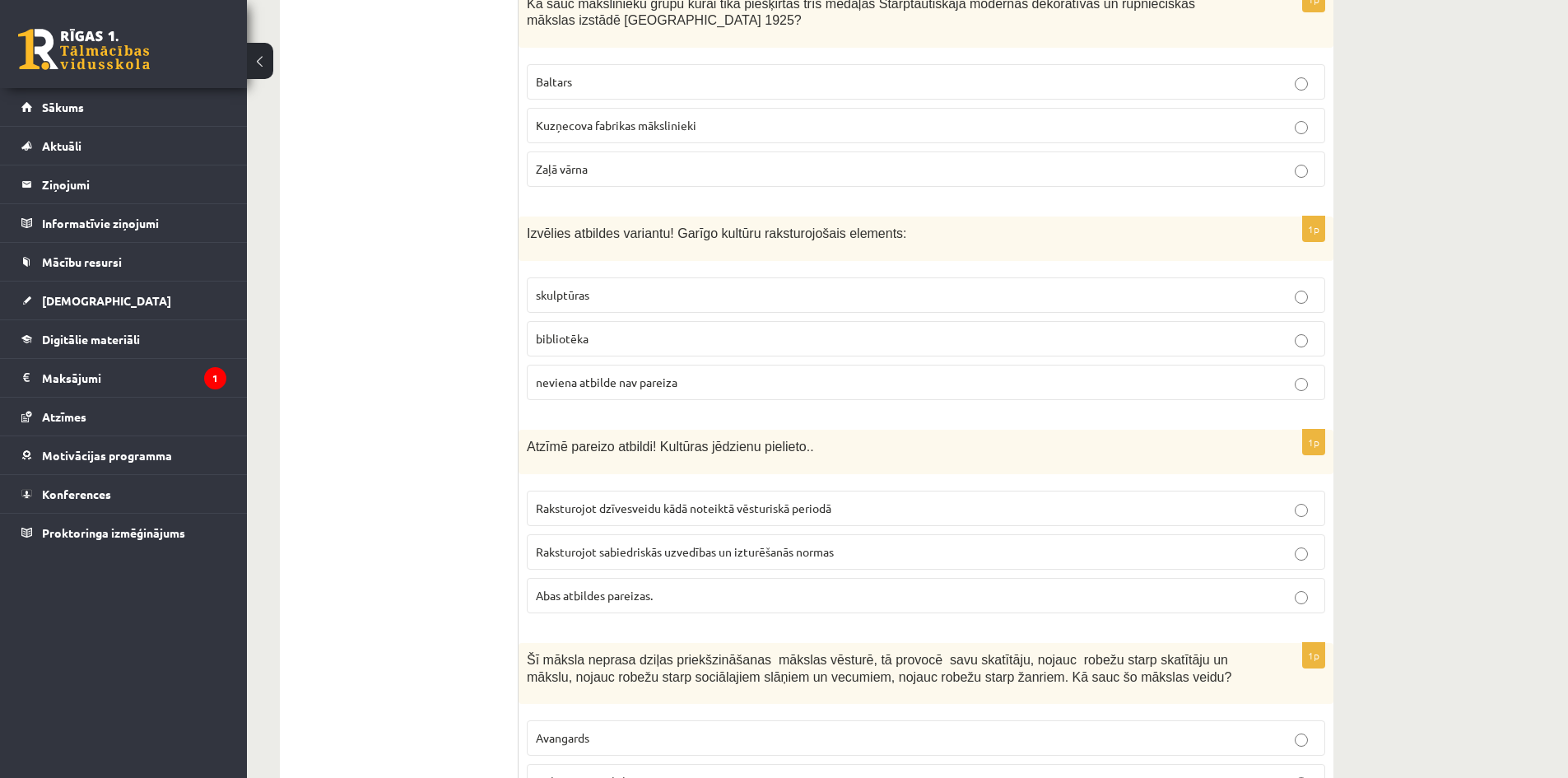
click at [633, 330] on p "bibliotēka" at bounding box center [926, 339] width 781 height 17
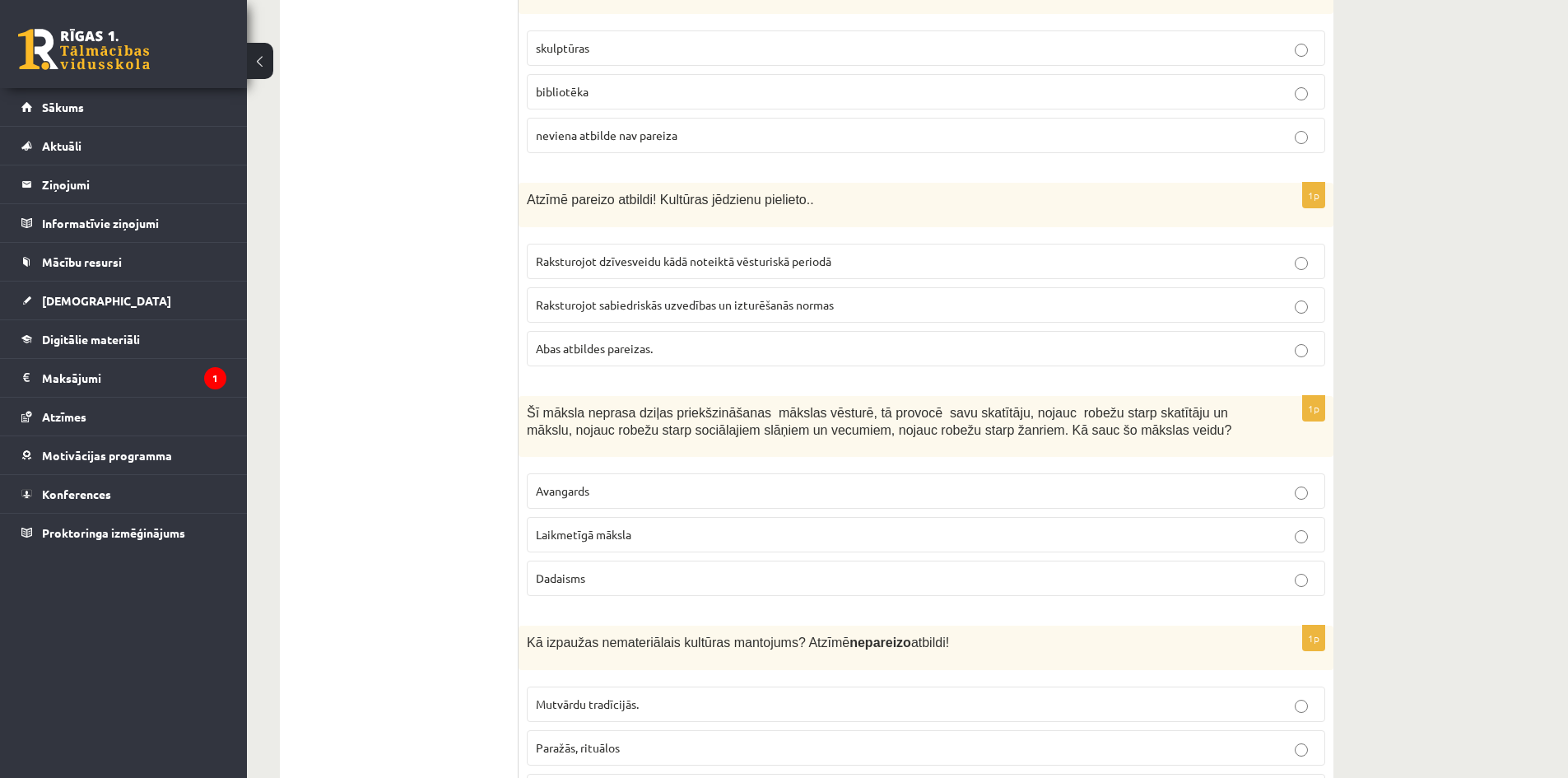
scroll to position [4199, 0]
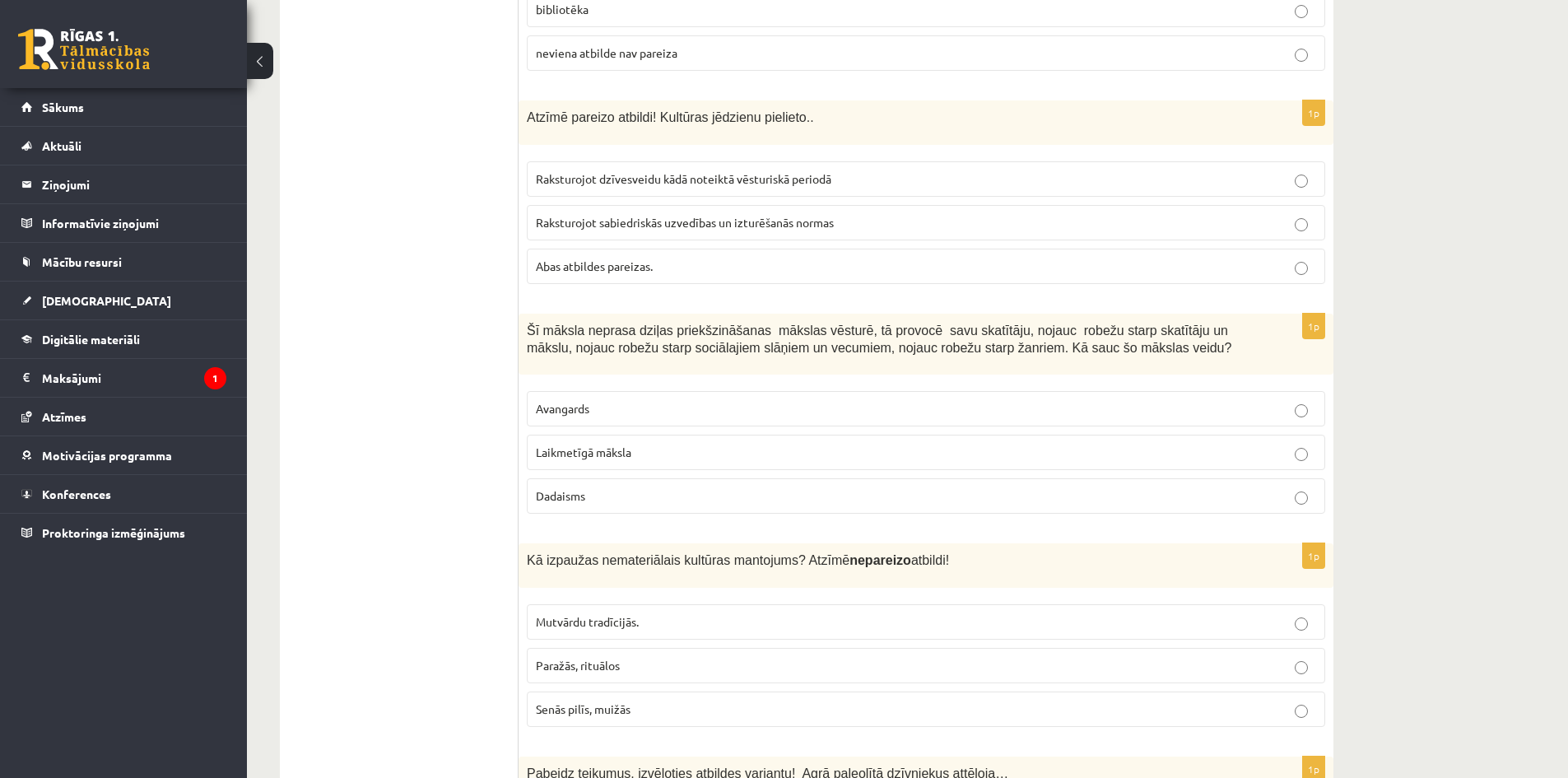
click at [659, 258] on p "Abas atbildes pareizas." at bounding box center [926, 266] width 781 height 17
click at [683, 444] on p "Laikmetīgā māksla" at bounding box center [926, 453] width 781 height 17
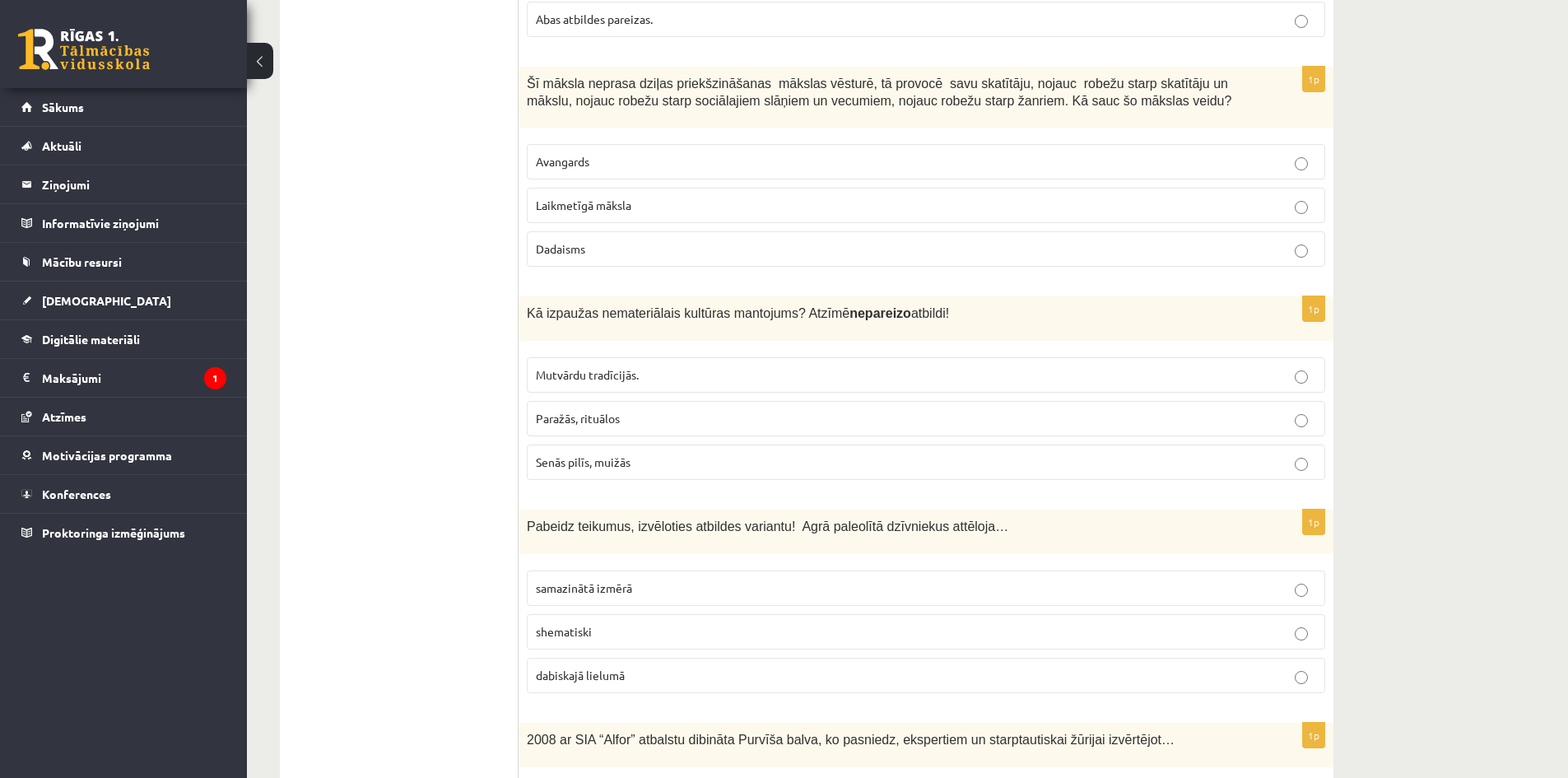
scroll to position [4611, 0]
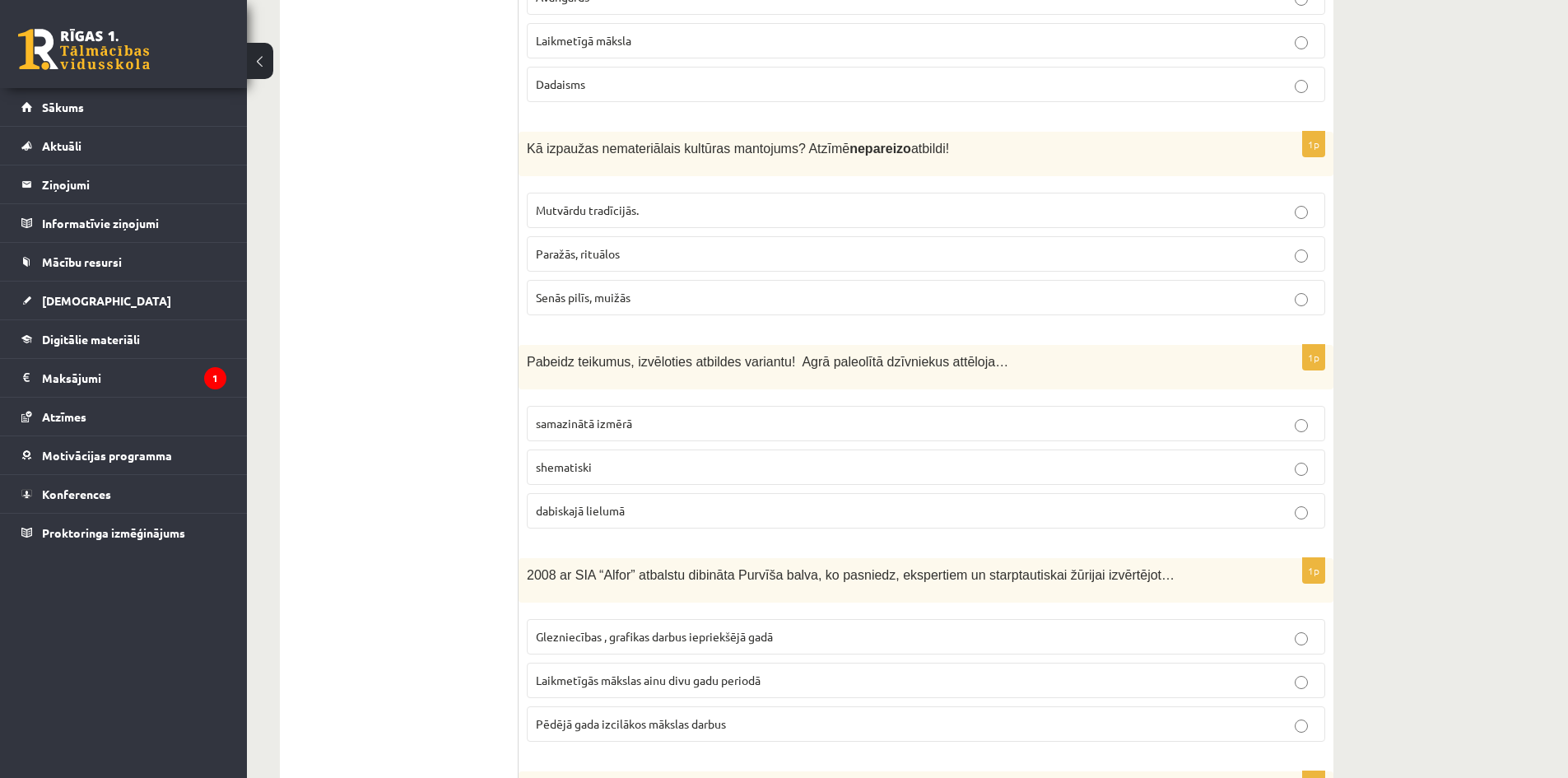
click at [689, 289] on p "Senās pilīs, muižās" at bounding box center [926, 298] width 781 height 17
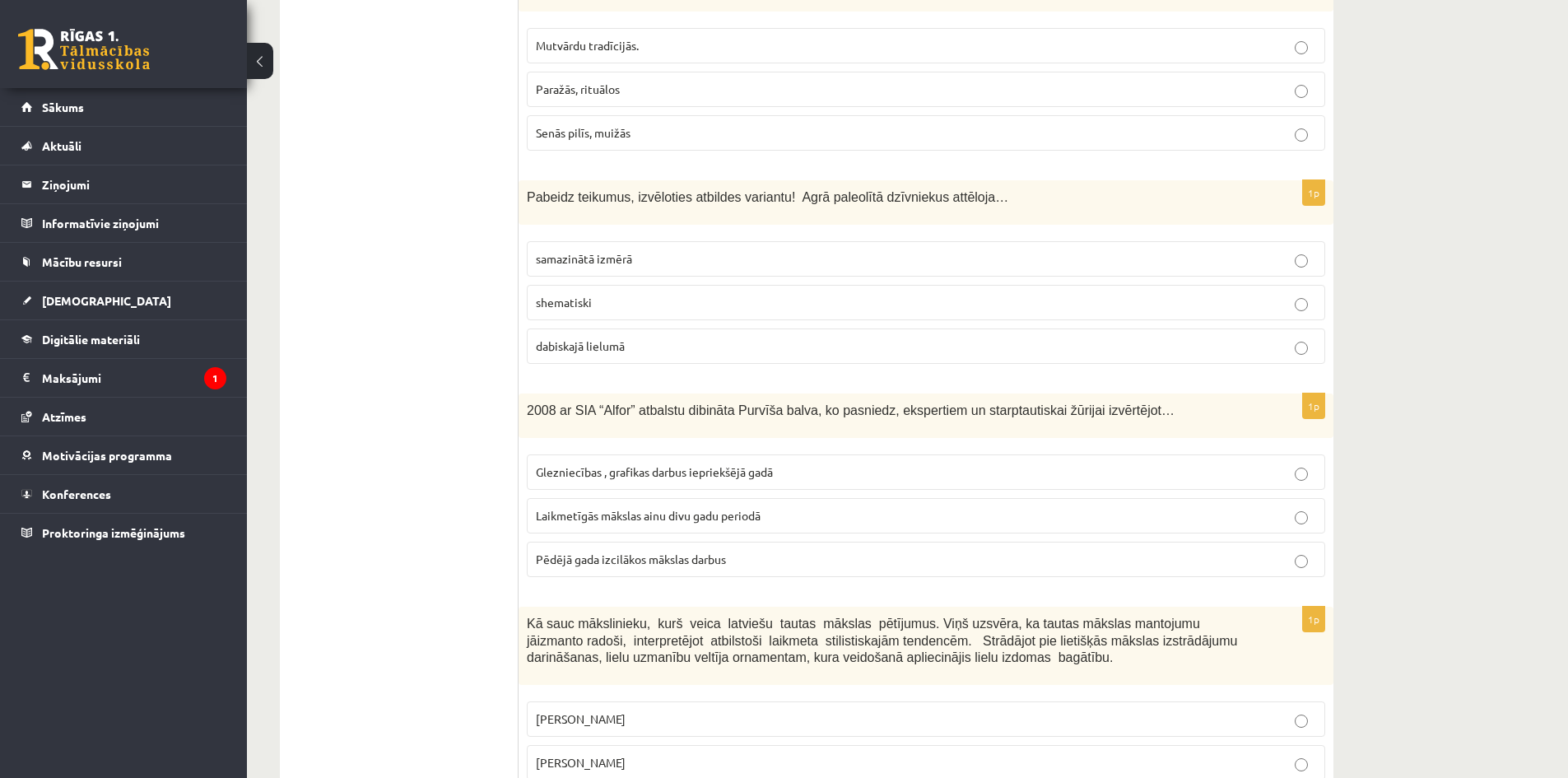
scroll to position [4858, 0]
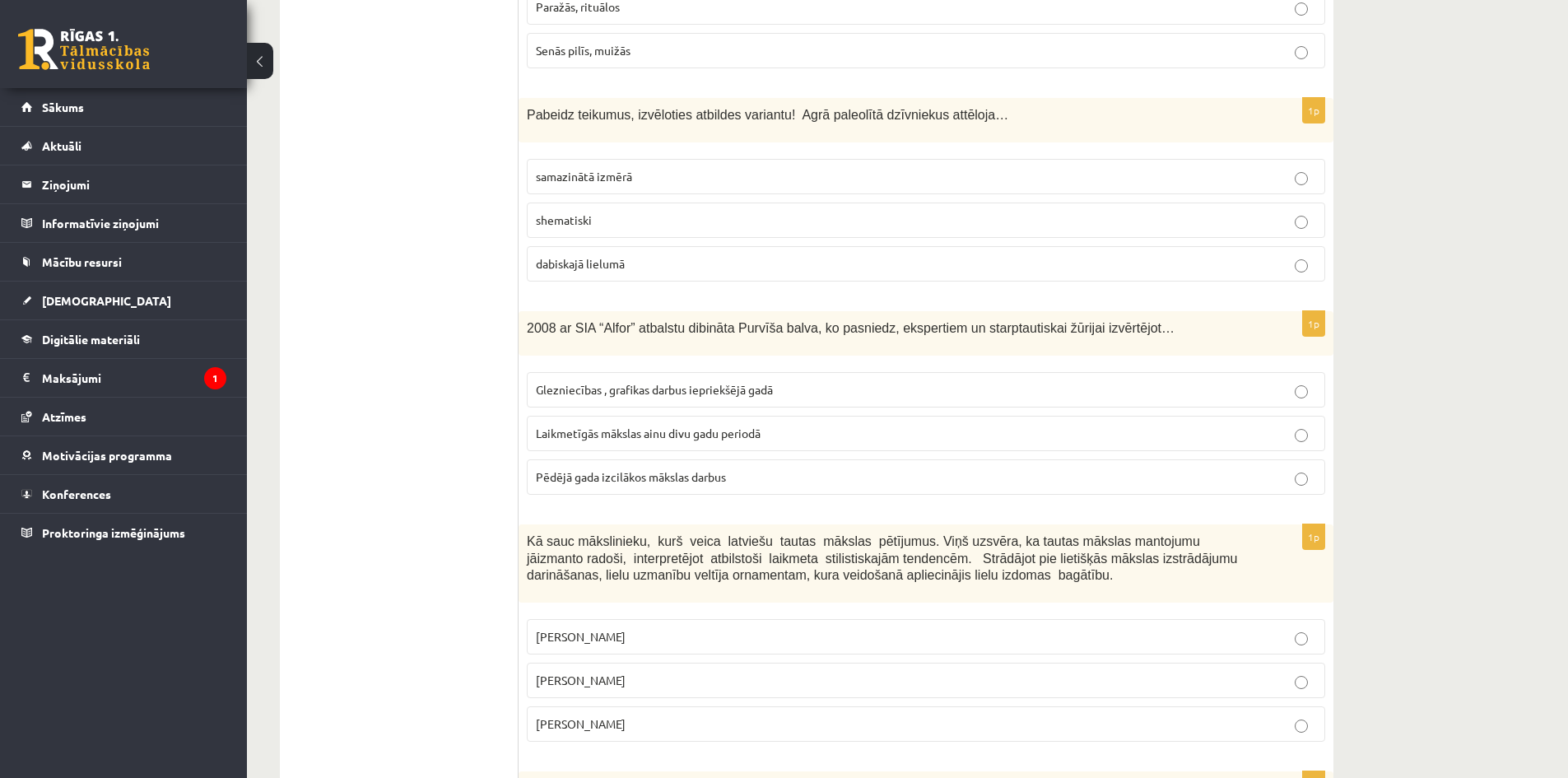
click at [665, 255] on p "dabiskajā lielumā" at bounding box center [926, 264] width 781 height 17
click at [774, 425] on p "Laikmetīgās mākslas ainu divu gadu periodā" at bounding box center [926, 433] width 781 height 17
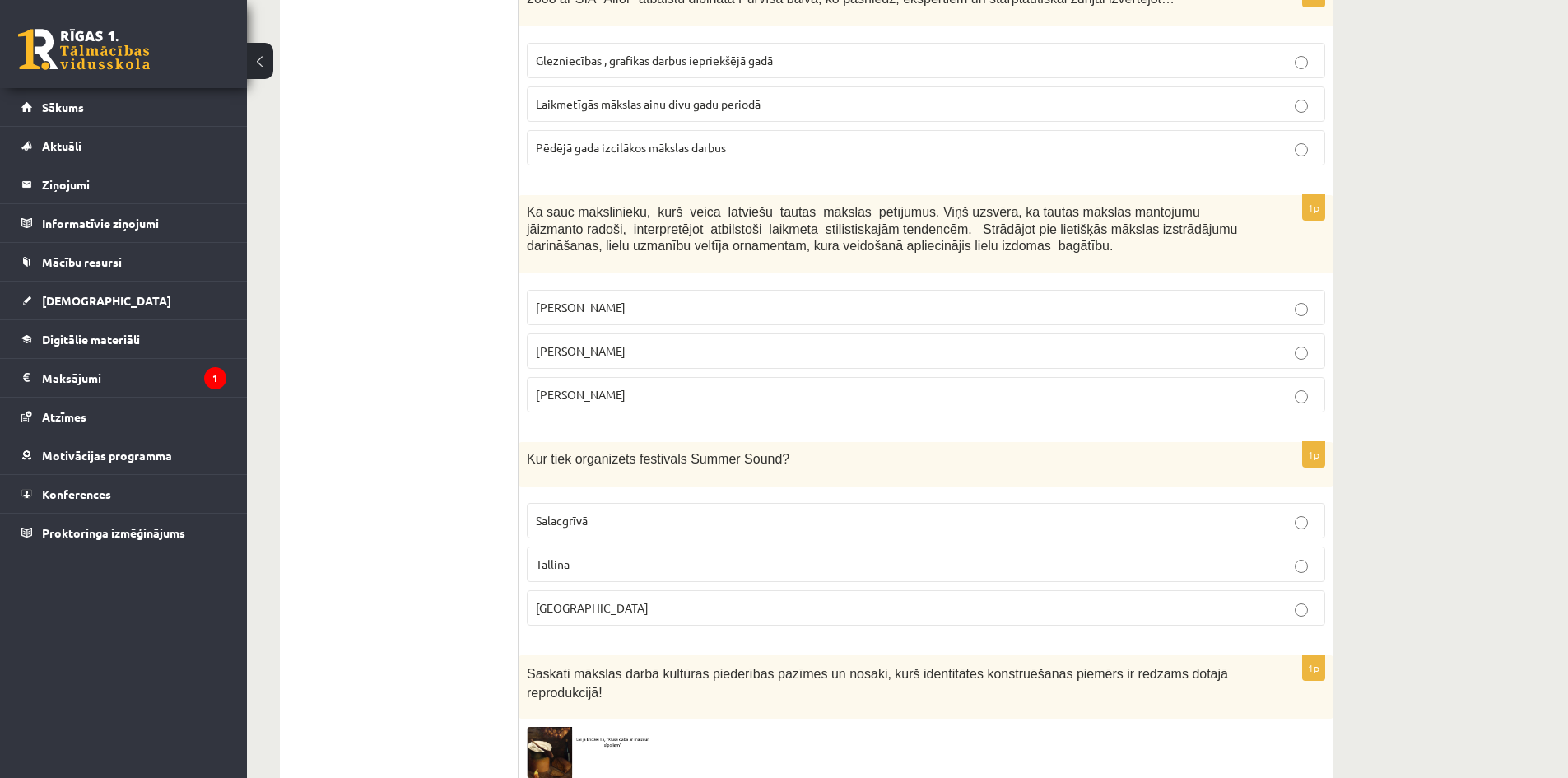
scroll to position [5269, 0]
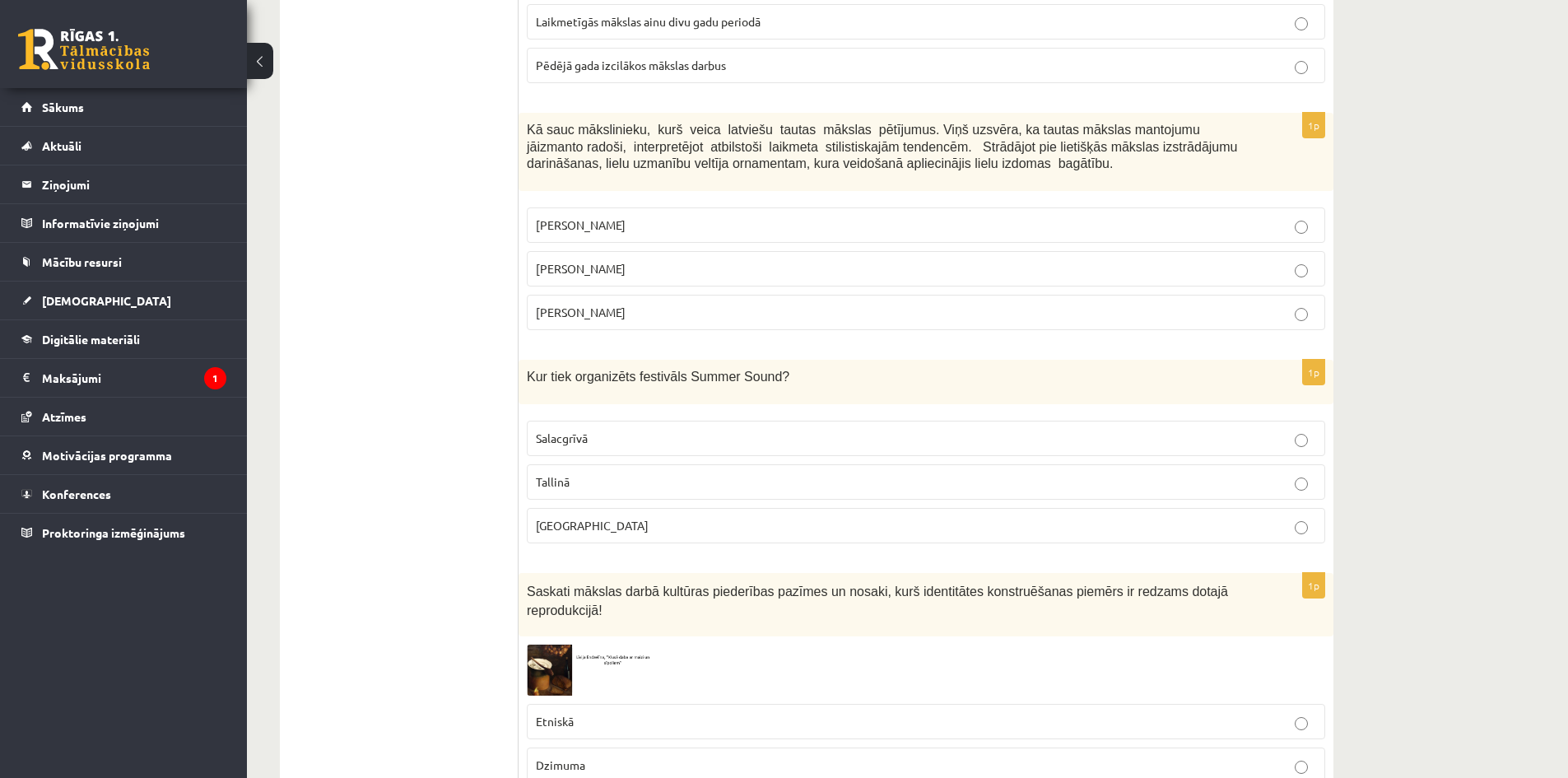
drag, startPoint x: 652, startPoint y: 235, endPoint x: 485, endPoint y: 44, distance: 253.7
click at [652, 260] on p "Jūlijs Madernieks" at bounding box center [926, 269] width 781 height 17
click at [625, 517] on p "Liepājā" at bounding box center [926, 526] width 781 height 17
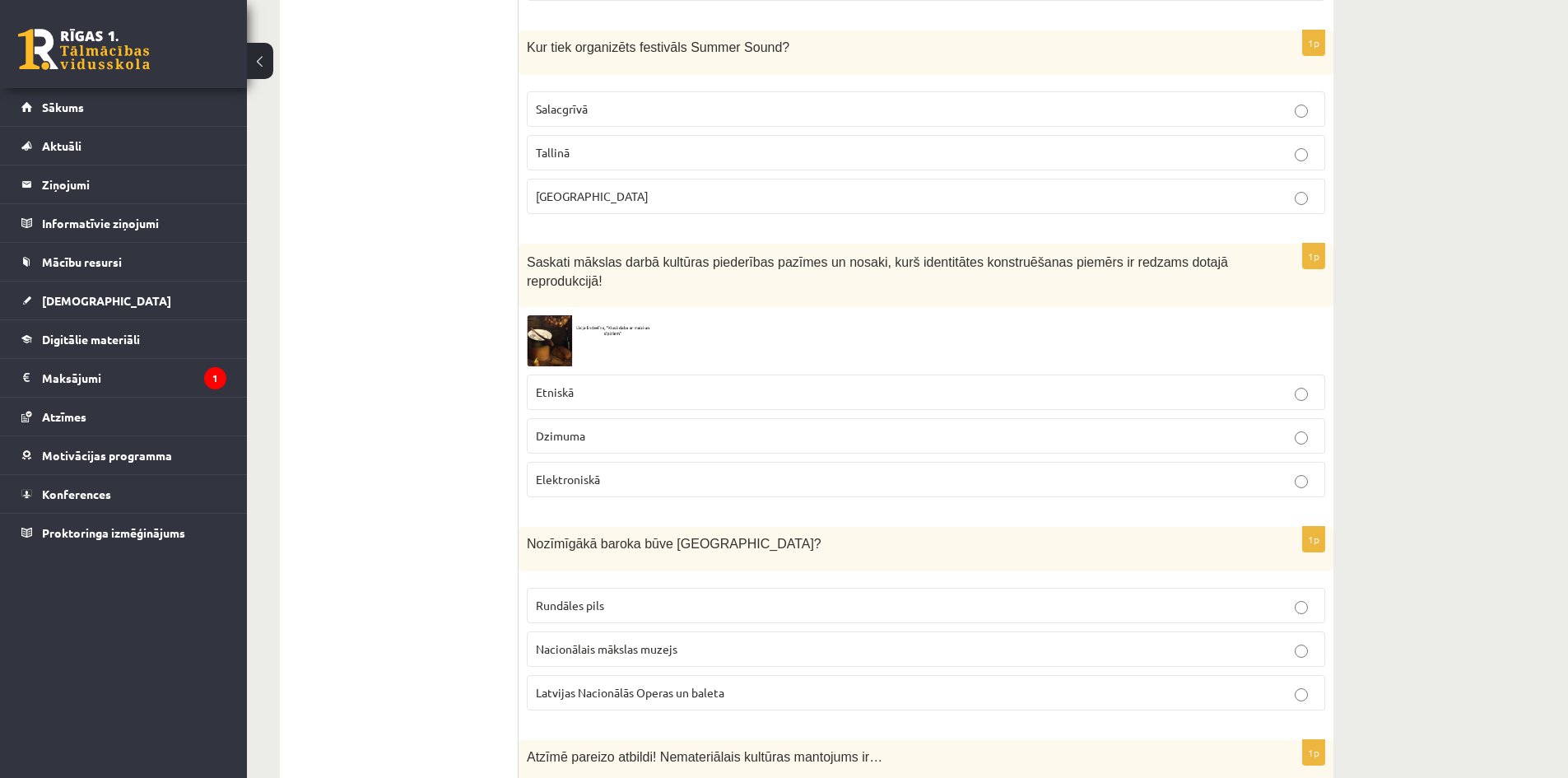
scroll to position [5681, 0]
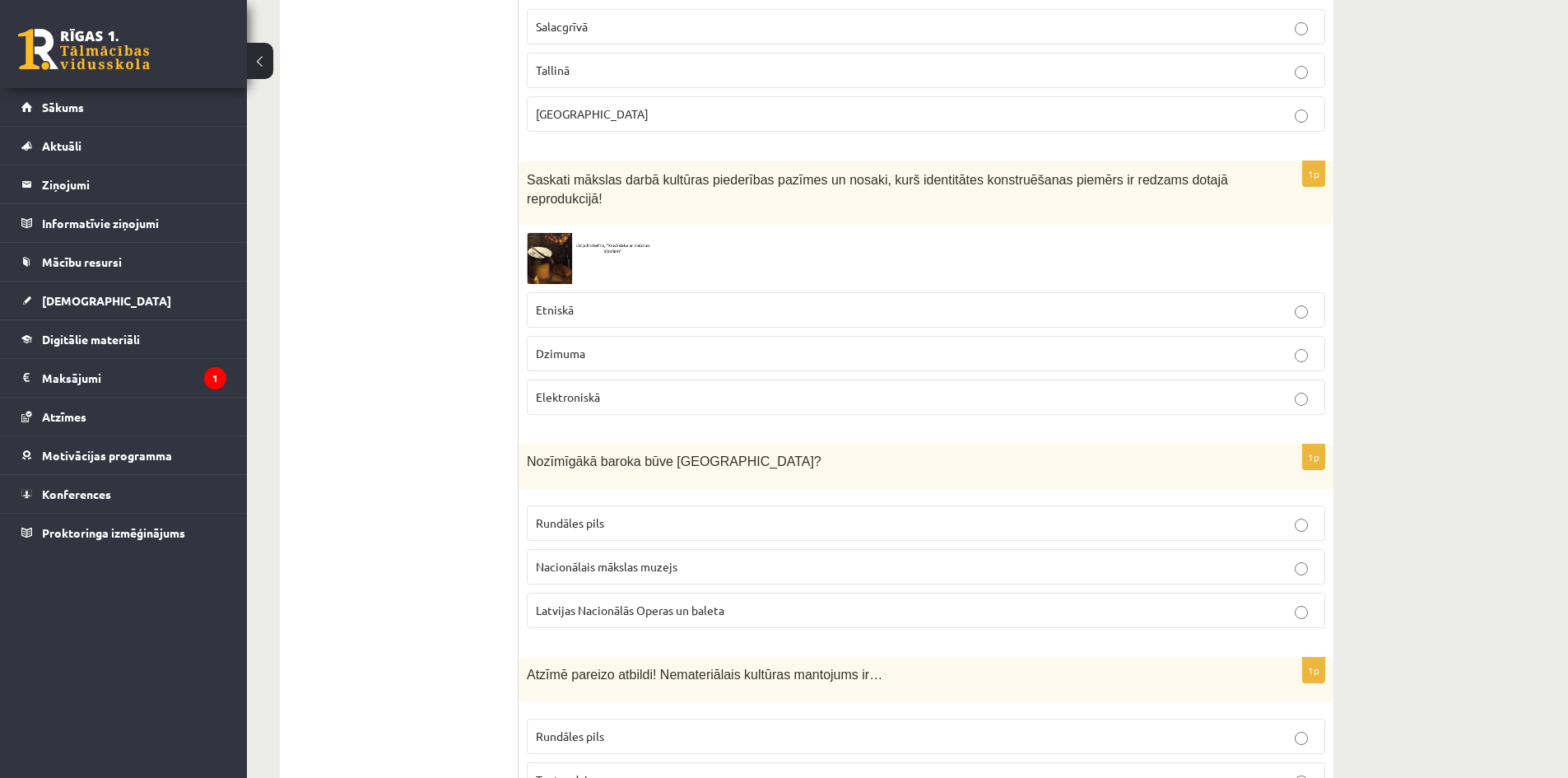
click at [609, 292] on label "Etniskā" at bounding box center [926, 310] width 799 height 36
click at [650, 514] on p "Rundāles pils" at bounding box center [926, 523] width 781 height 17
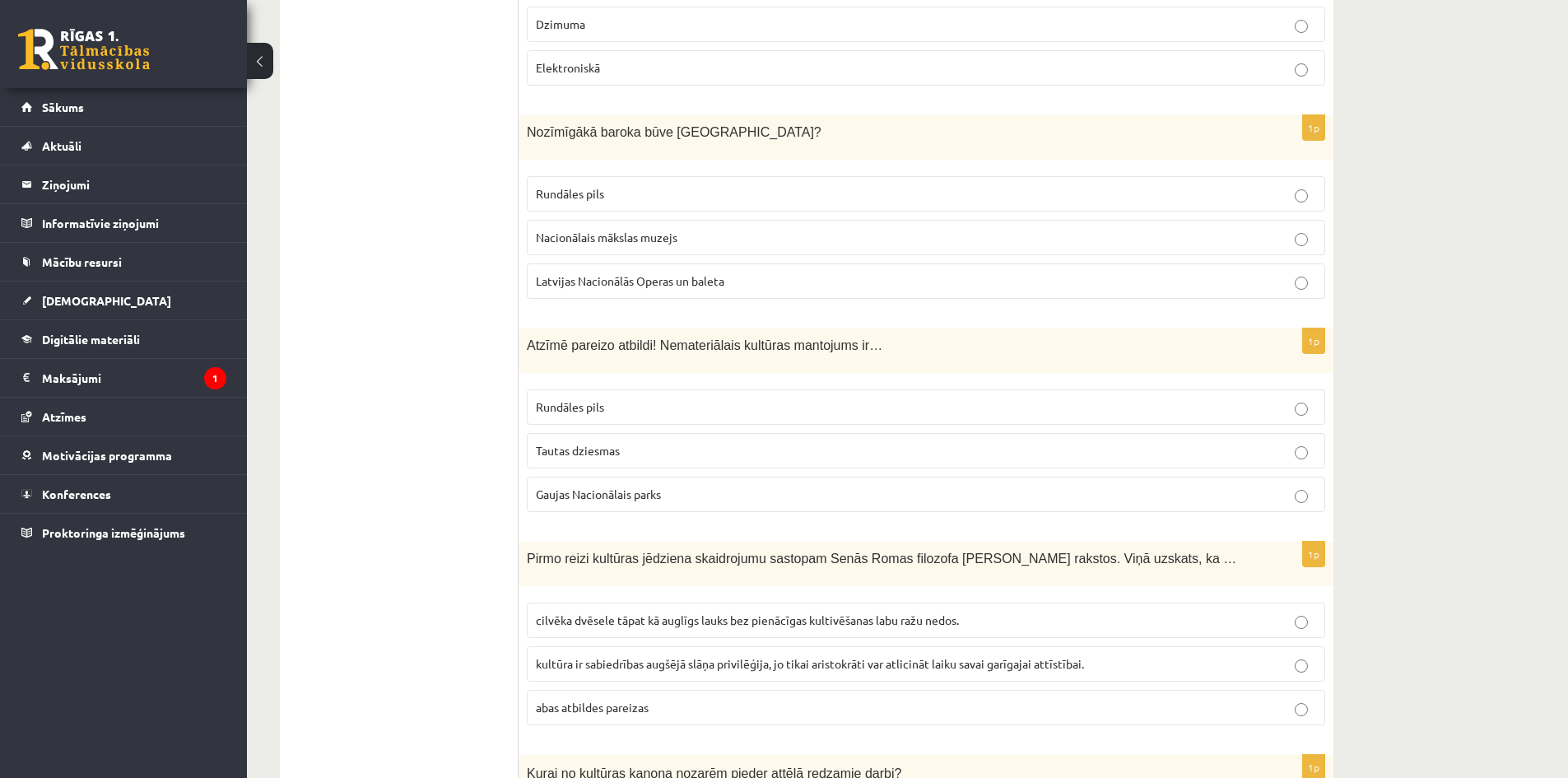
scroll to position [6093, 0]
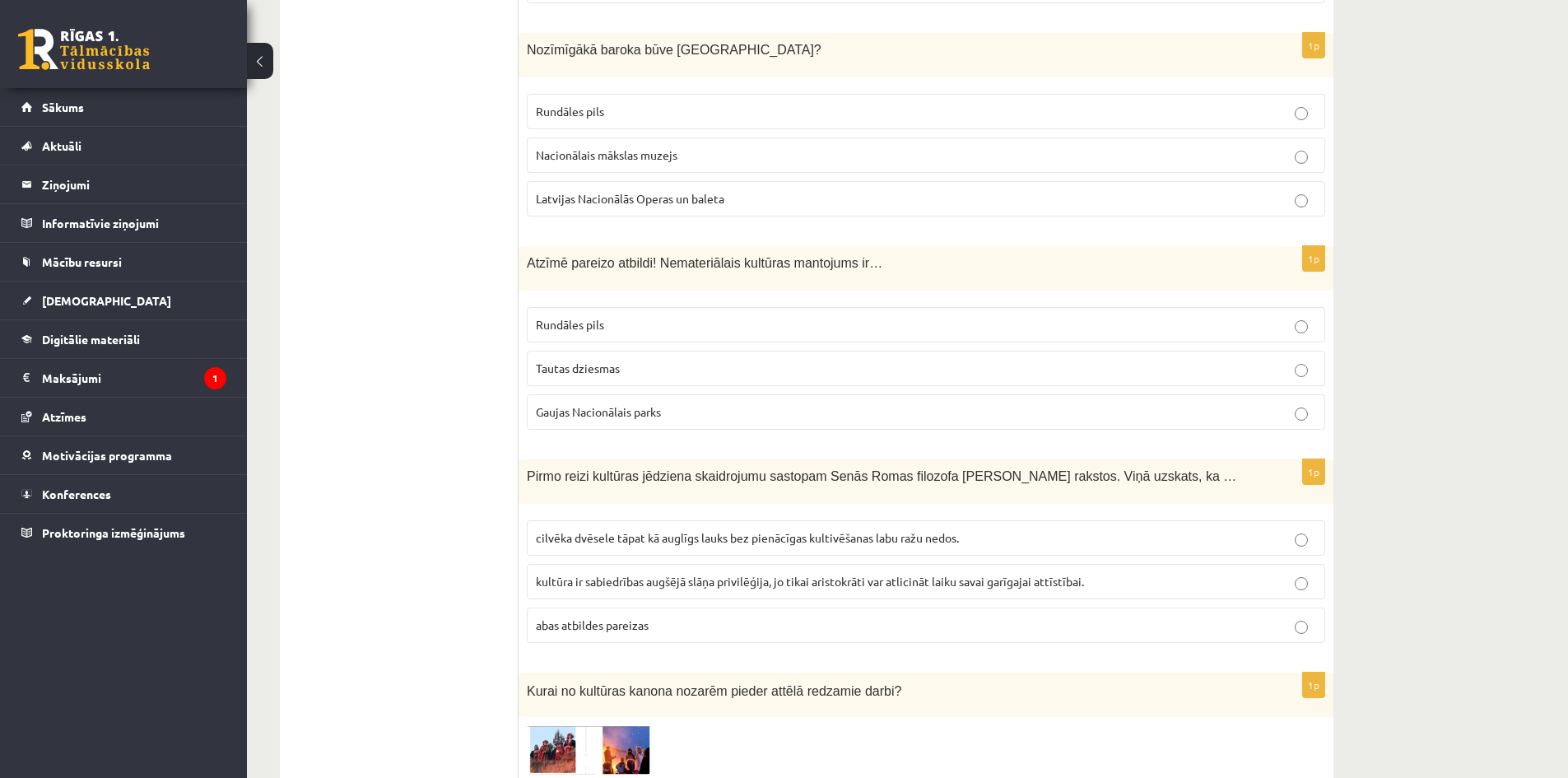
click at [664, 359] on p "Tautas dziesmas" at bounding box center [926, 368] width 781 height 17
click at [655, 520] on label "cilvēka dvēsele tāpat kā auglīgs lauks bez pienācīgas kultivēšanas labu ražu ne…" at bounding box center [926, 538] width 799 height 36
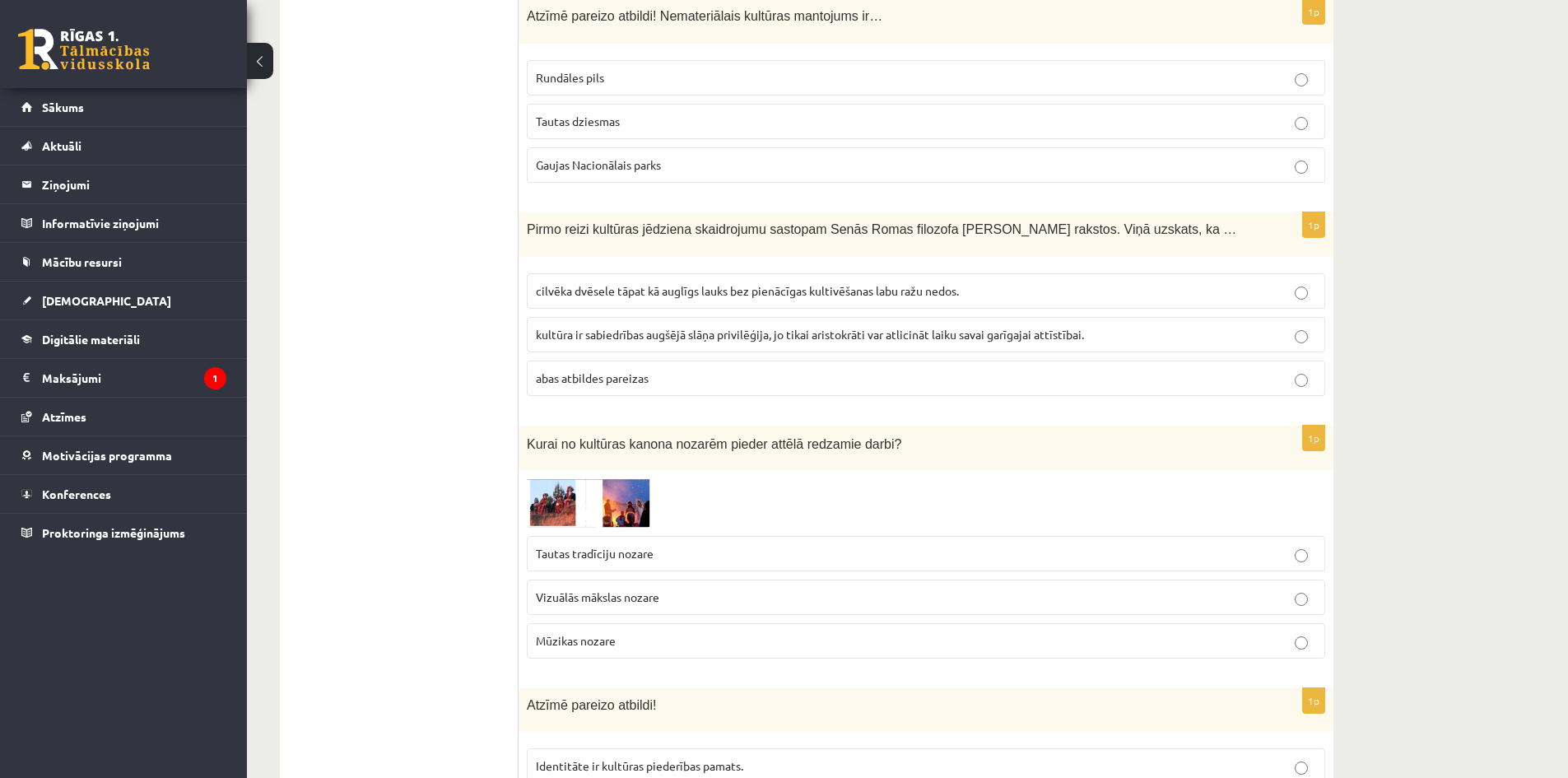
scroll to position [6442, 0]
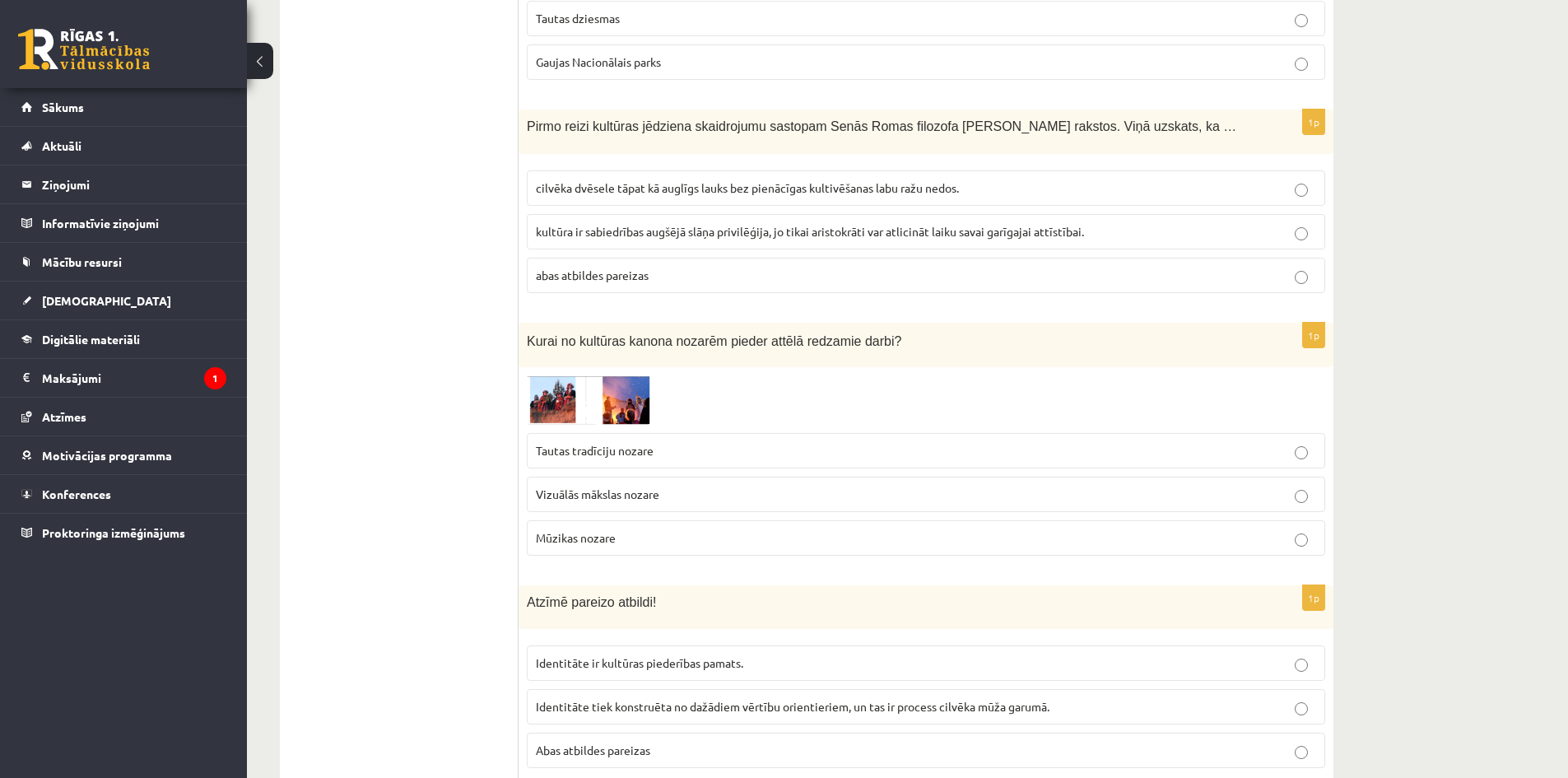
drag, startPoint x: 640, startPoint y: 484, endPoint x: 641, endPoint y: 575, distance: 91.0
click at [640, 529] on p "Mūzikas nozare" at bounding box center [926, 538] width 781 height 17
click at [665, 741] on p "Abas atbildes pareizas" at bounding box center [926, 750] width 781 height 17
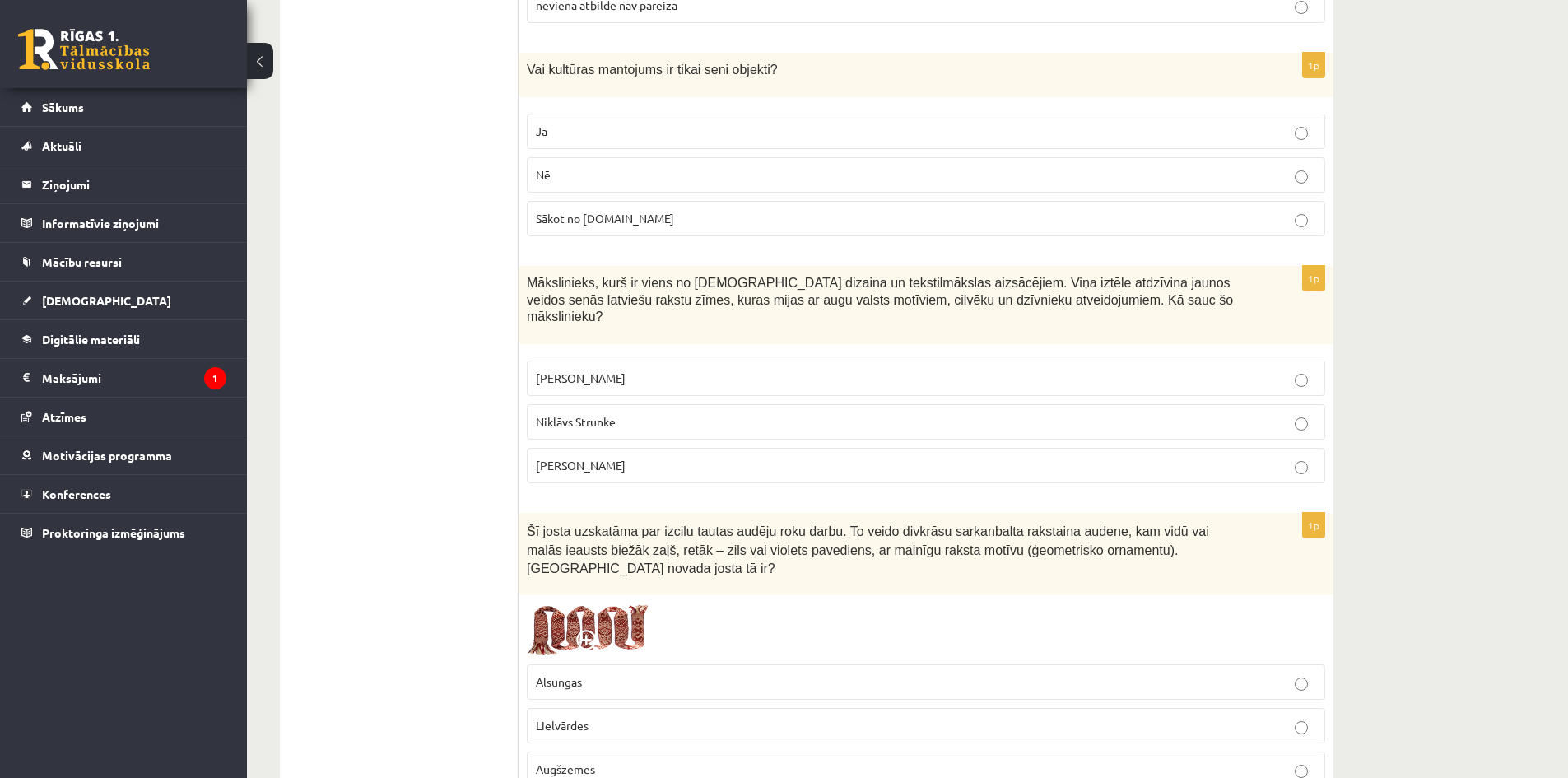
scroll to position [0, 0]
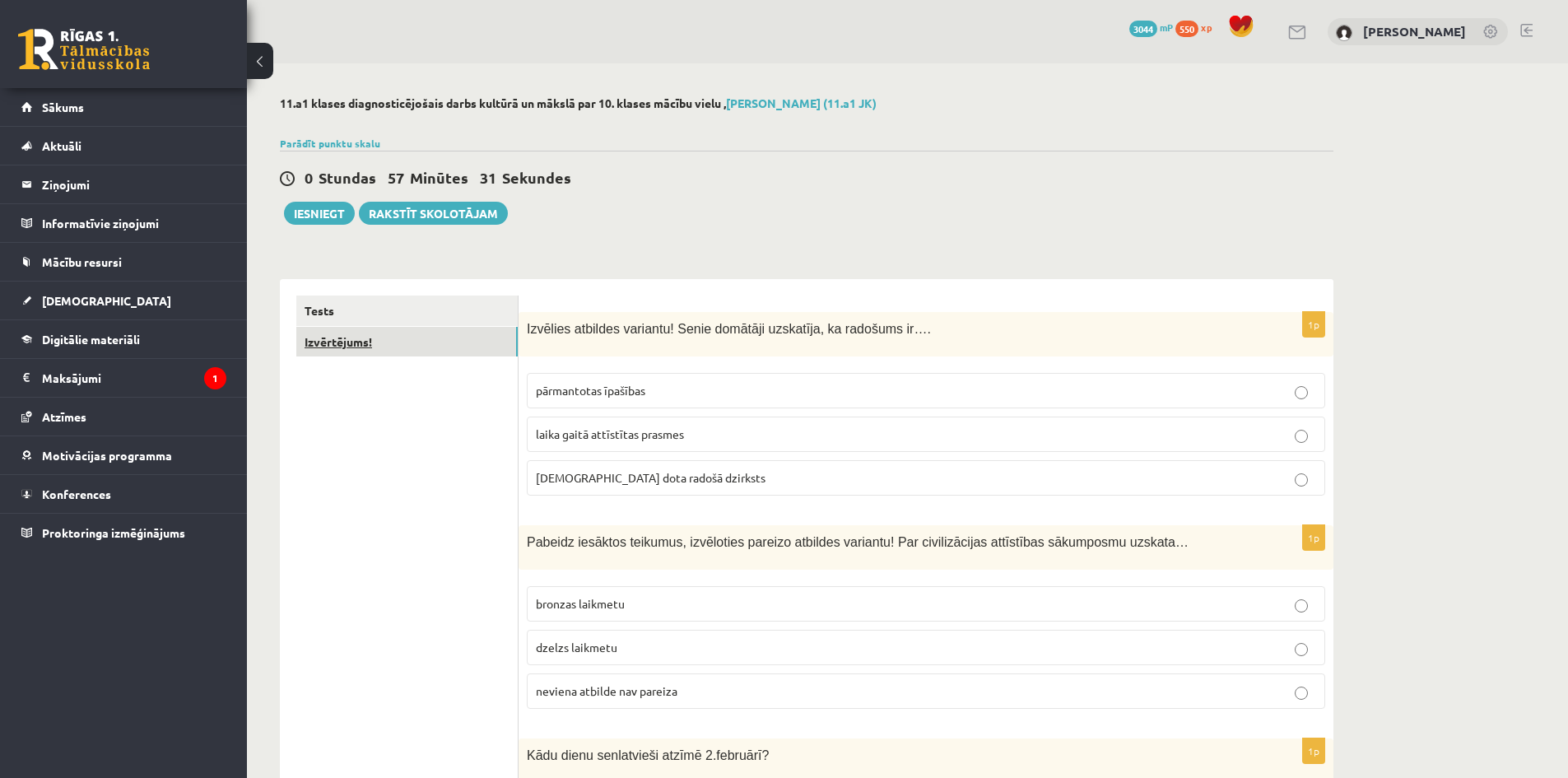
click at [385, 339] on link "Izvērtējums!" at bounding box center [407, 342] width 221 height 30
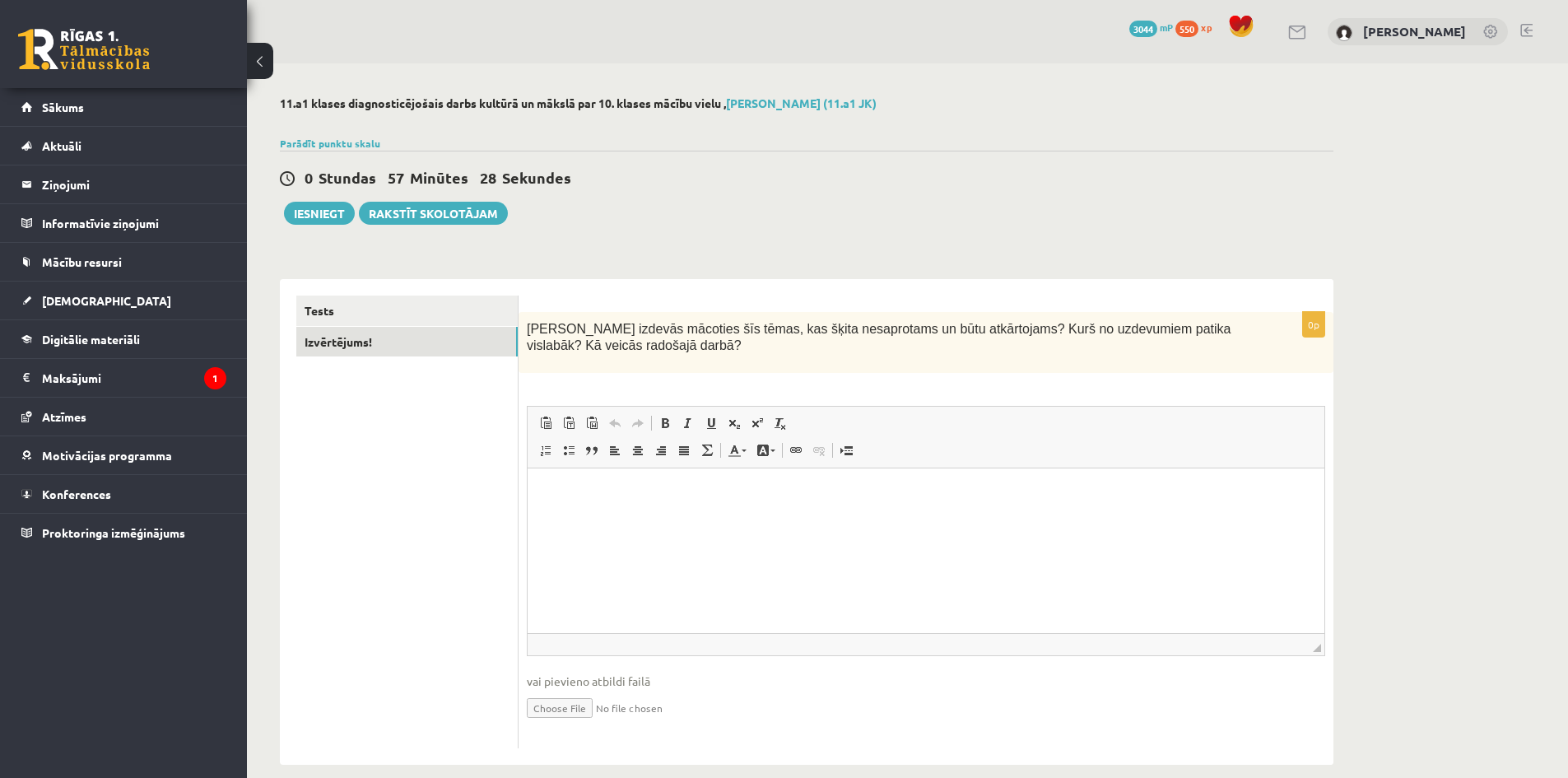
click at [621, 519] on html at bounding box center [926, 493] width 797 height 50
click at [335, 206] on button "Iesniegt" at bounding box center [318, 213] width 70 height 23
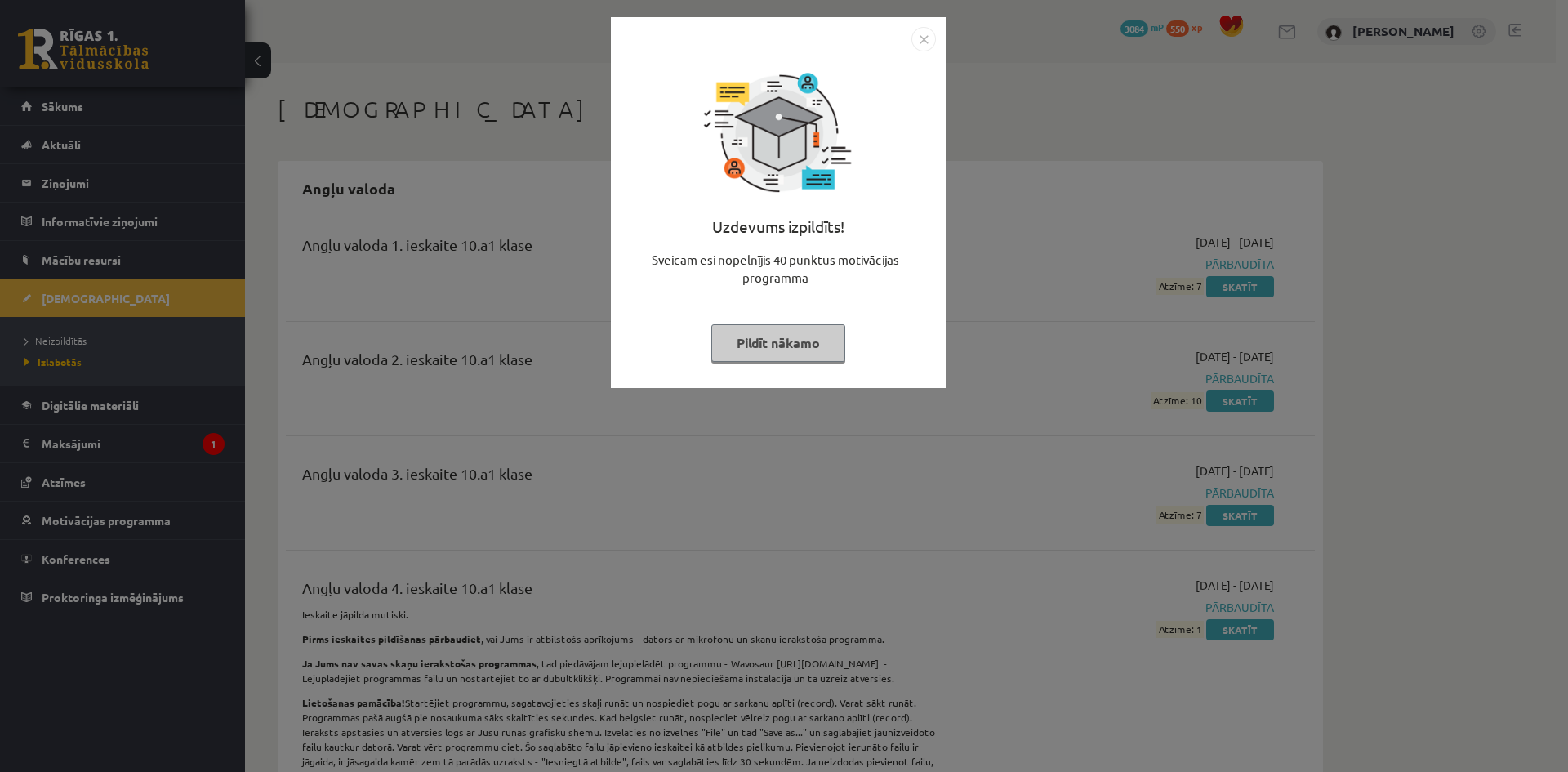
click at [925, 39] on img "Close" at bounding box center [924, 39] width 24 height 24
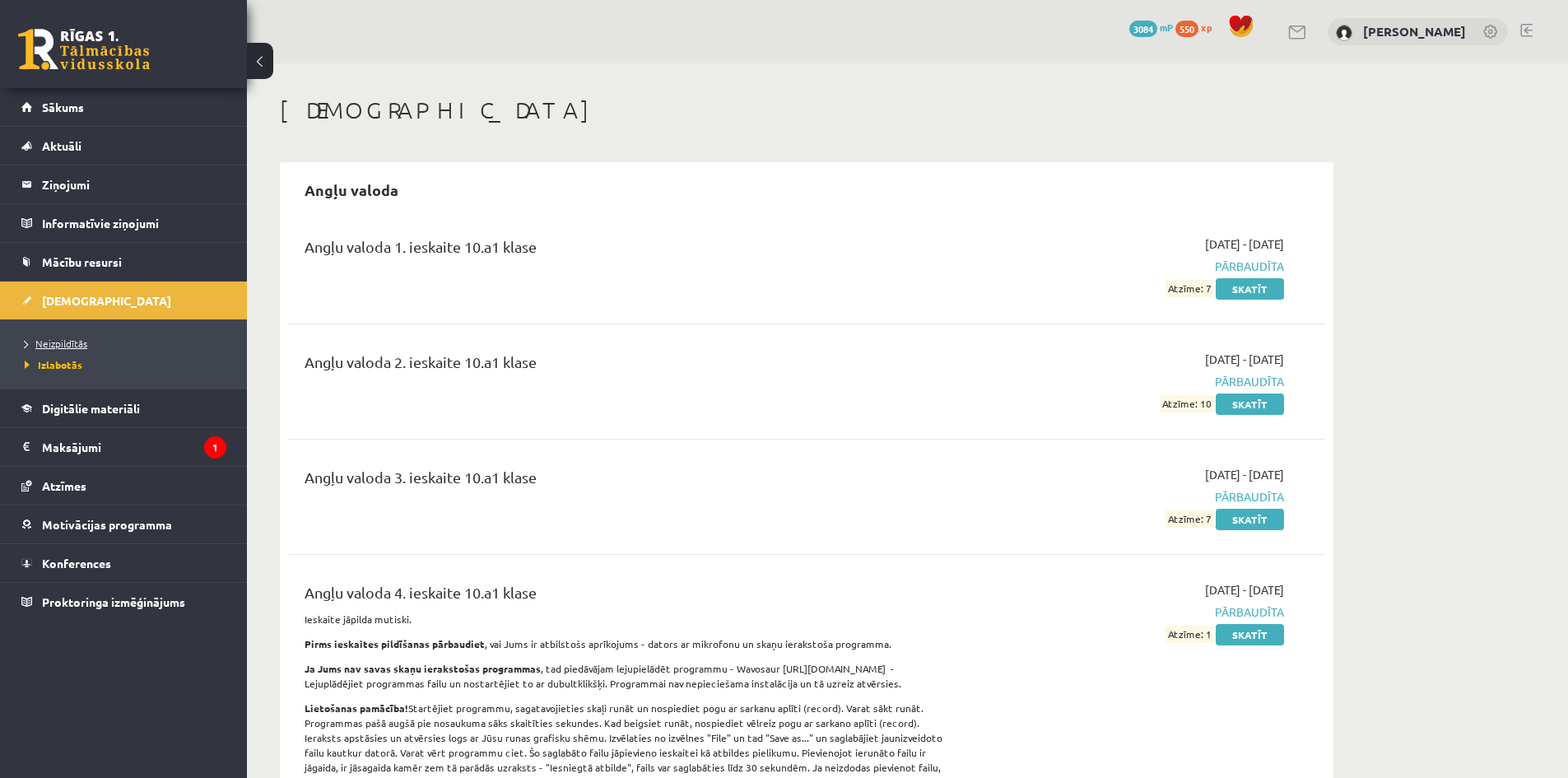
click at [99, 342] on link "Neizpildītās" at bounding box center [127, 343] width 206 height 15
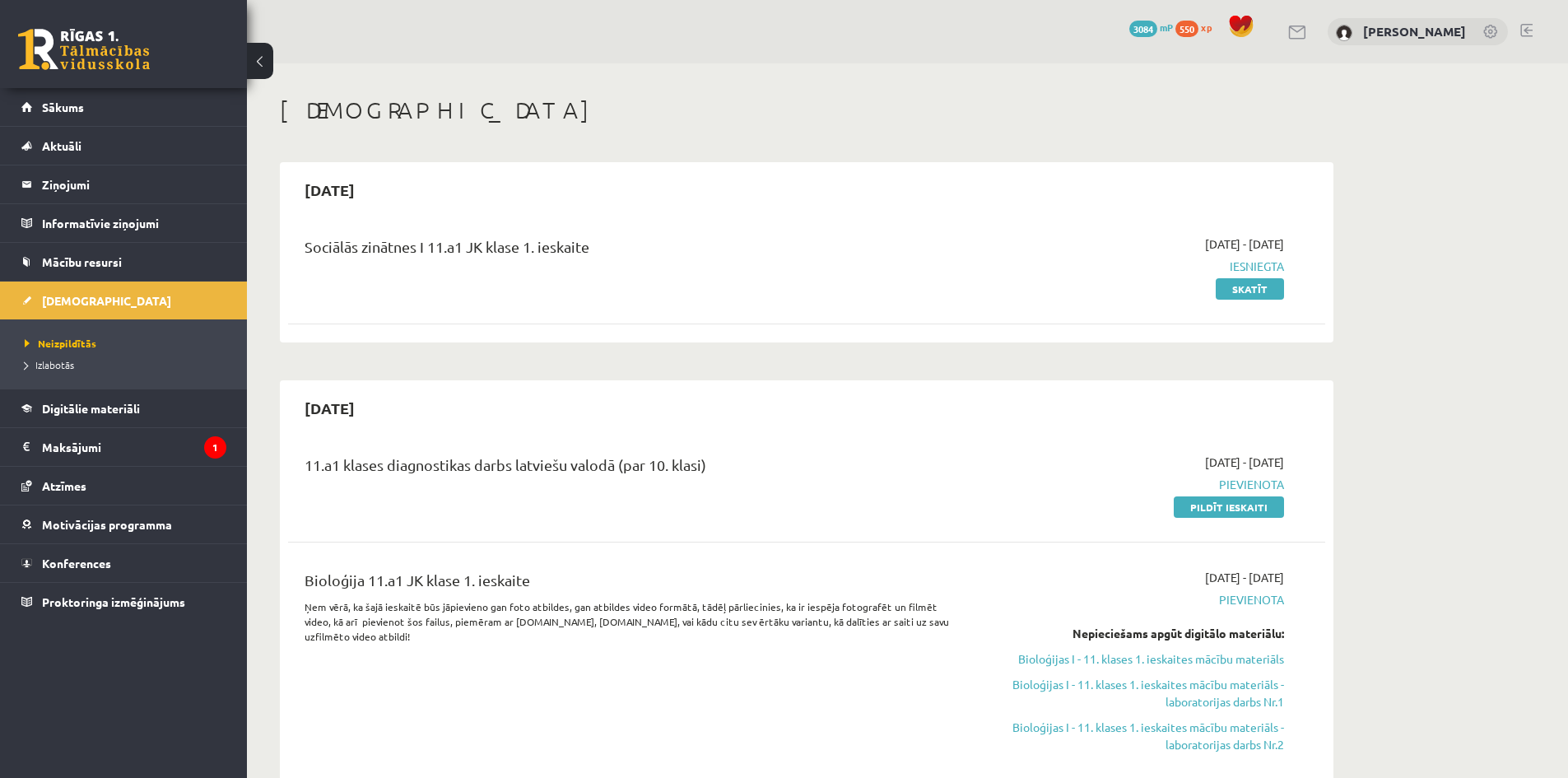
scroll to position [164, 0]
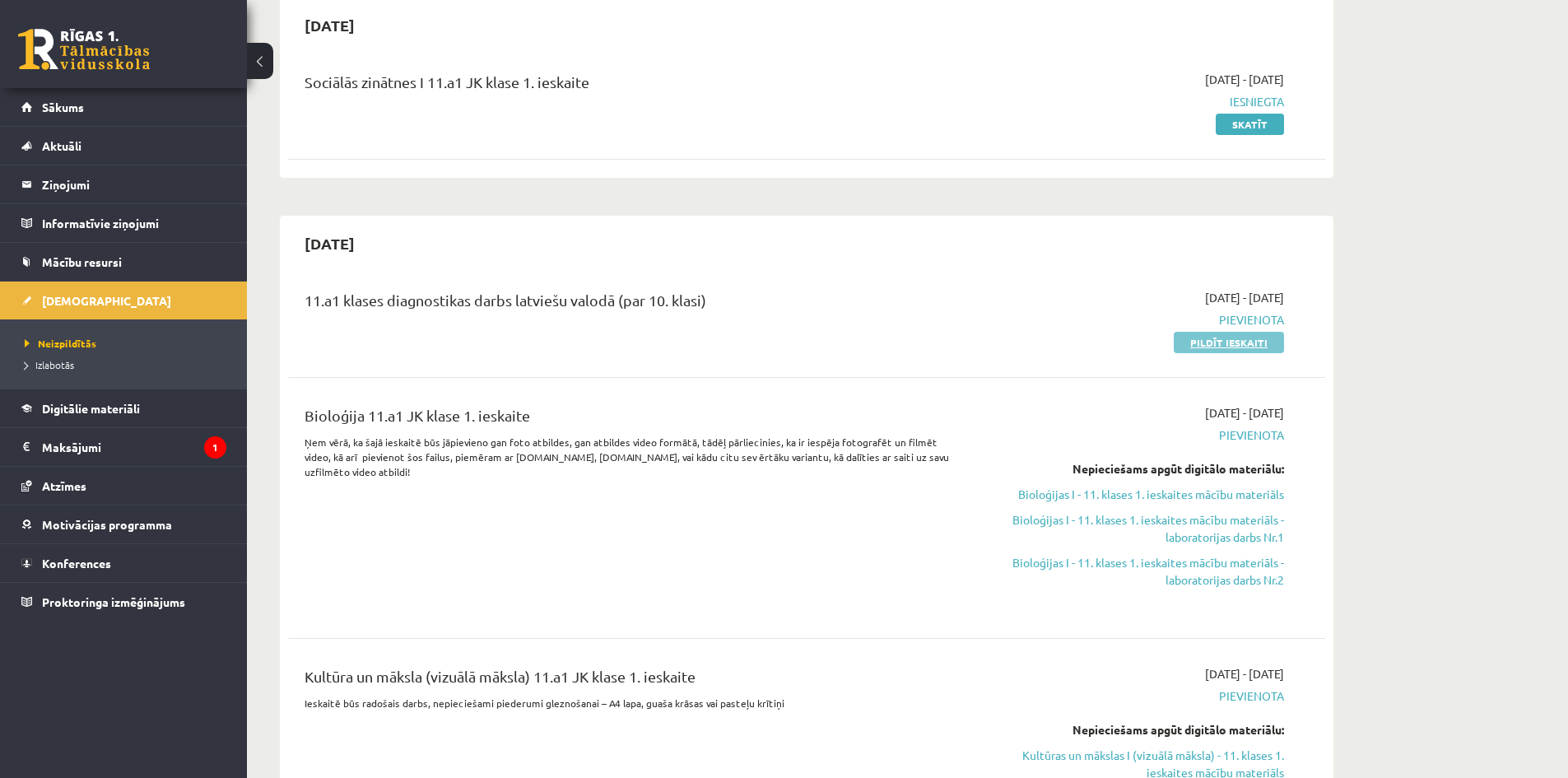
click at [1238, 337] on link "Pildīt ieskaiti" at bounding box center [1229, 342] width 111 height 22
drag, startPoint x: 1228, startPoint y: 339, endPoint x: 869, endPoint y: 84, distance: 440.3
click at [1228, 339] on link "Pildīt ieskaiti" at bounding box center [1229, 342] width 111 height 22
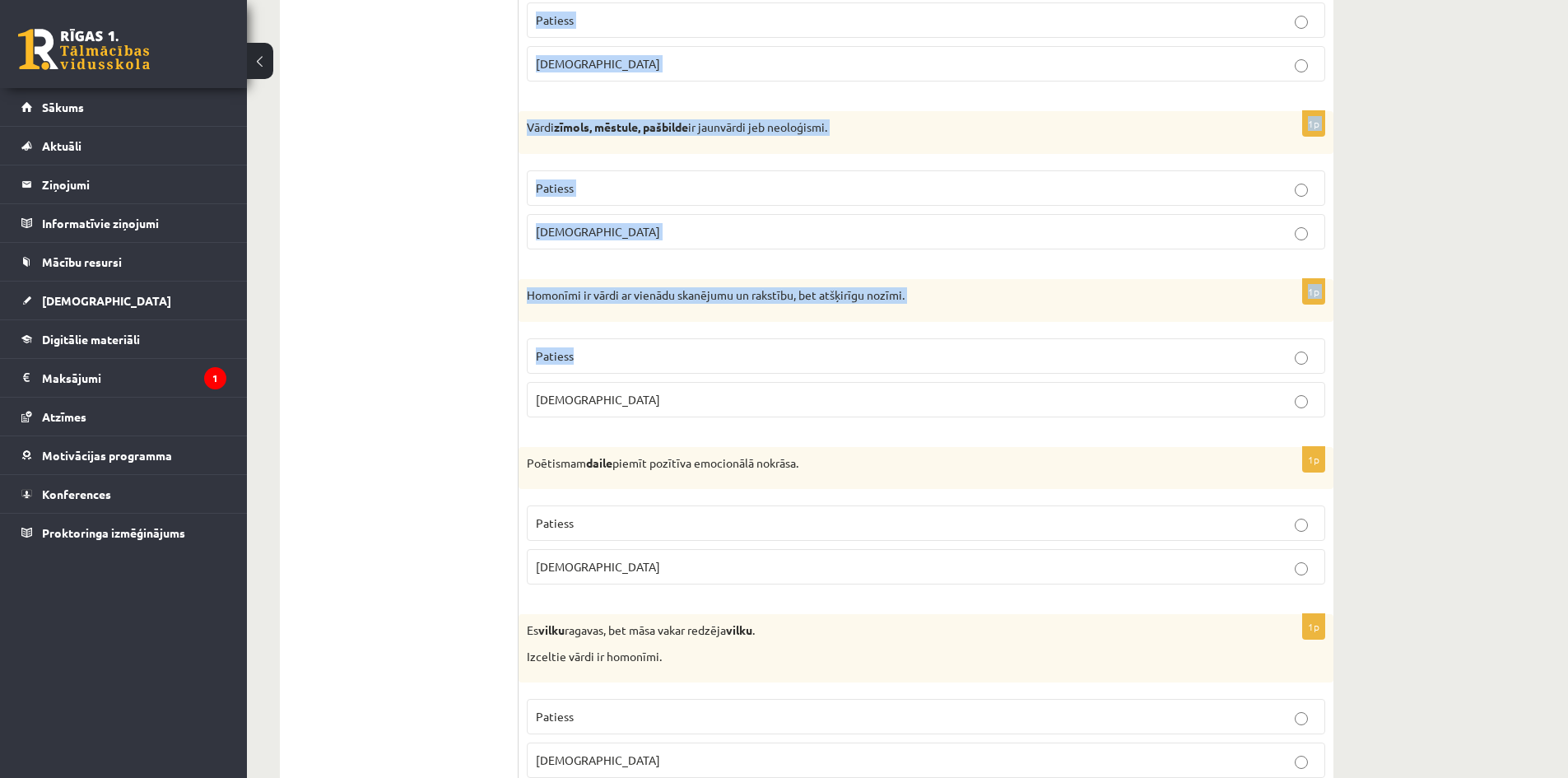
scroll to position [4674, 0]
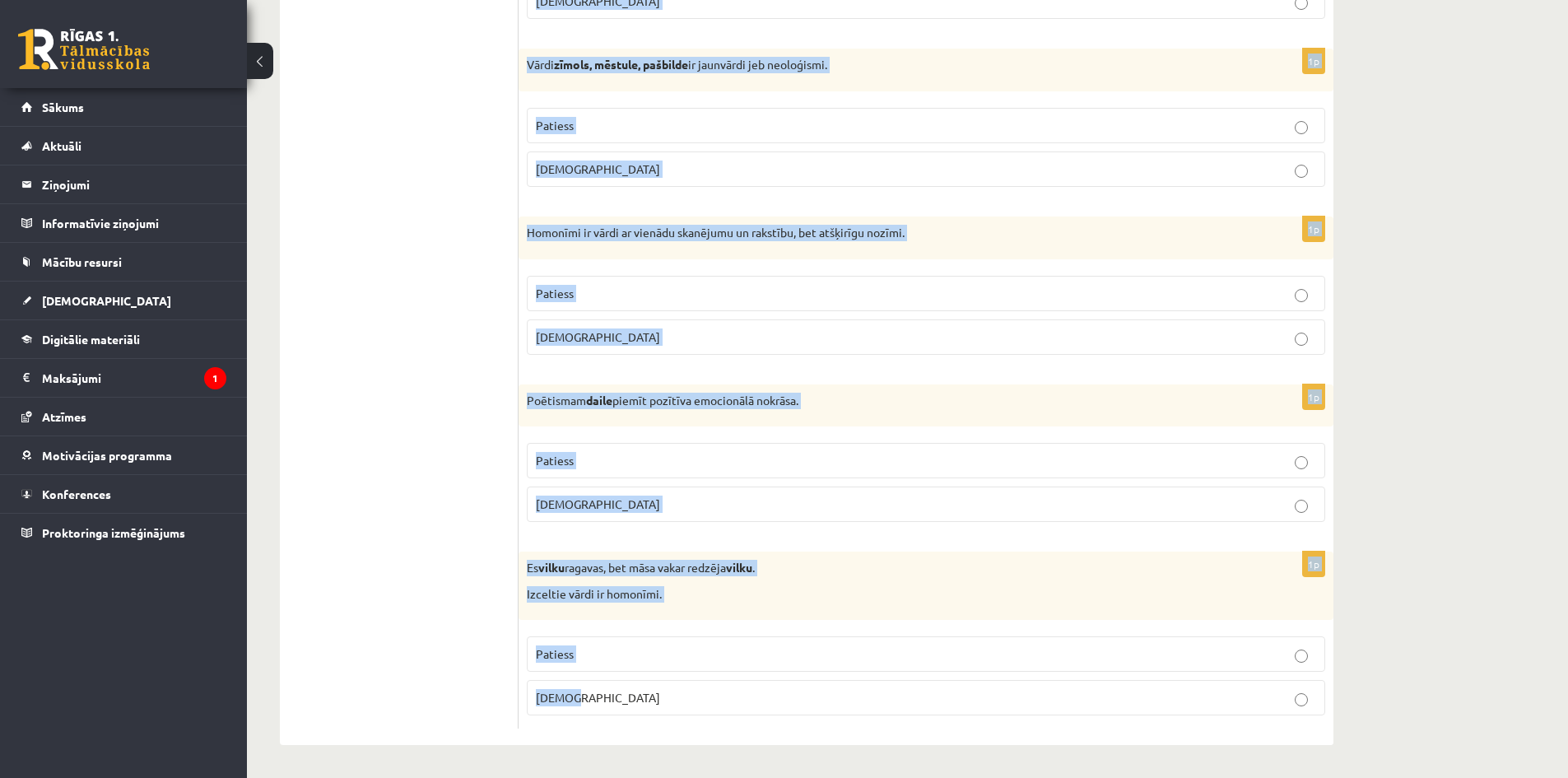
drag, startPoint x: 533, startPoint y: 303, endPoint x: 682, endPoint y: 714, distance: 437.2
copy form "Apgalvojums ir patiess vai nepatiess? 1p Vārdus ar stilistisku nozīmes nokrāsu …"
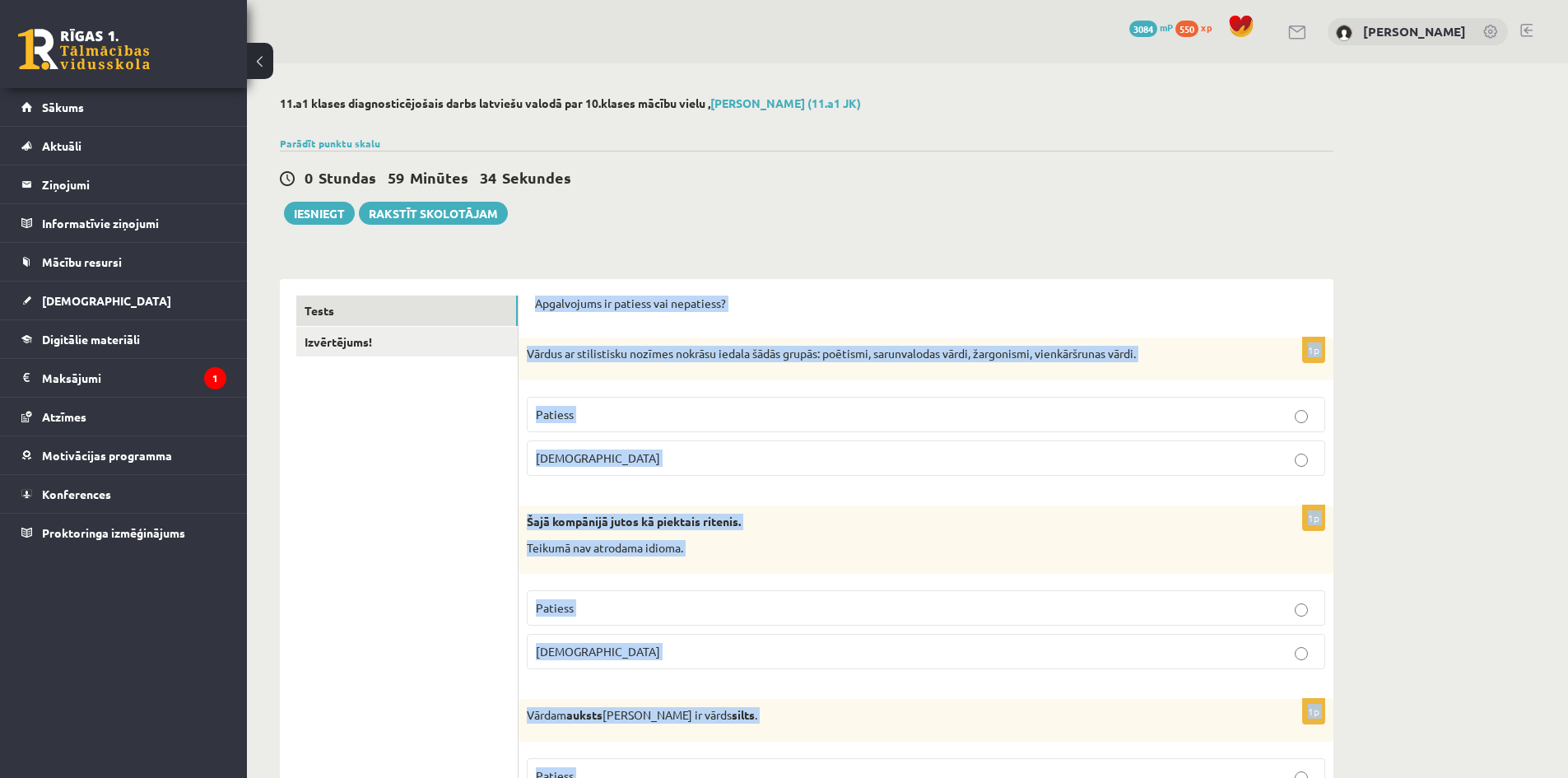
scroll to position [247, 0]
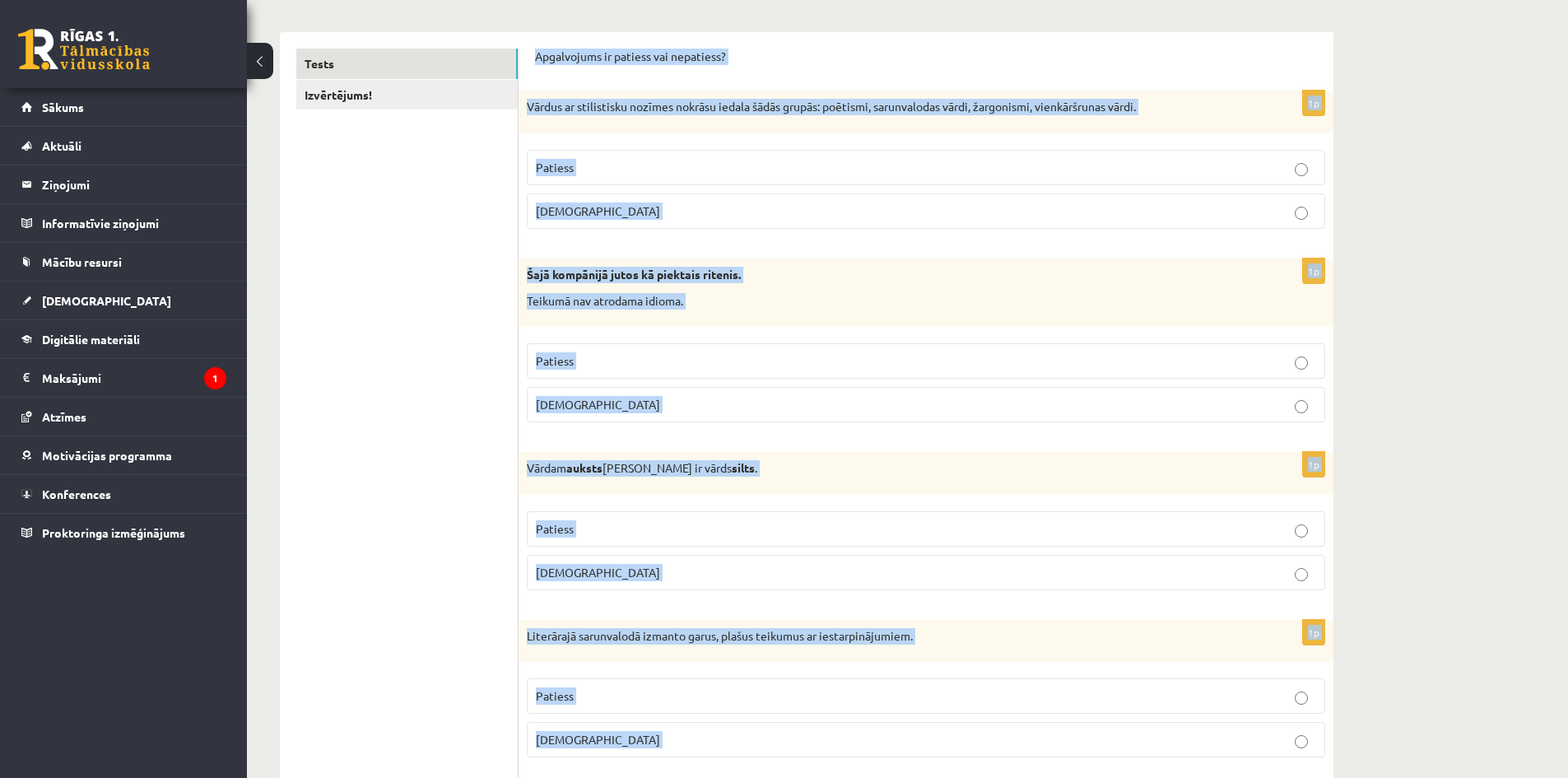
click at [640, 166] on p "Patiess" at bounding box center [926, 168] width 781 height 17
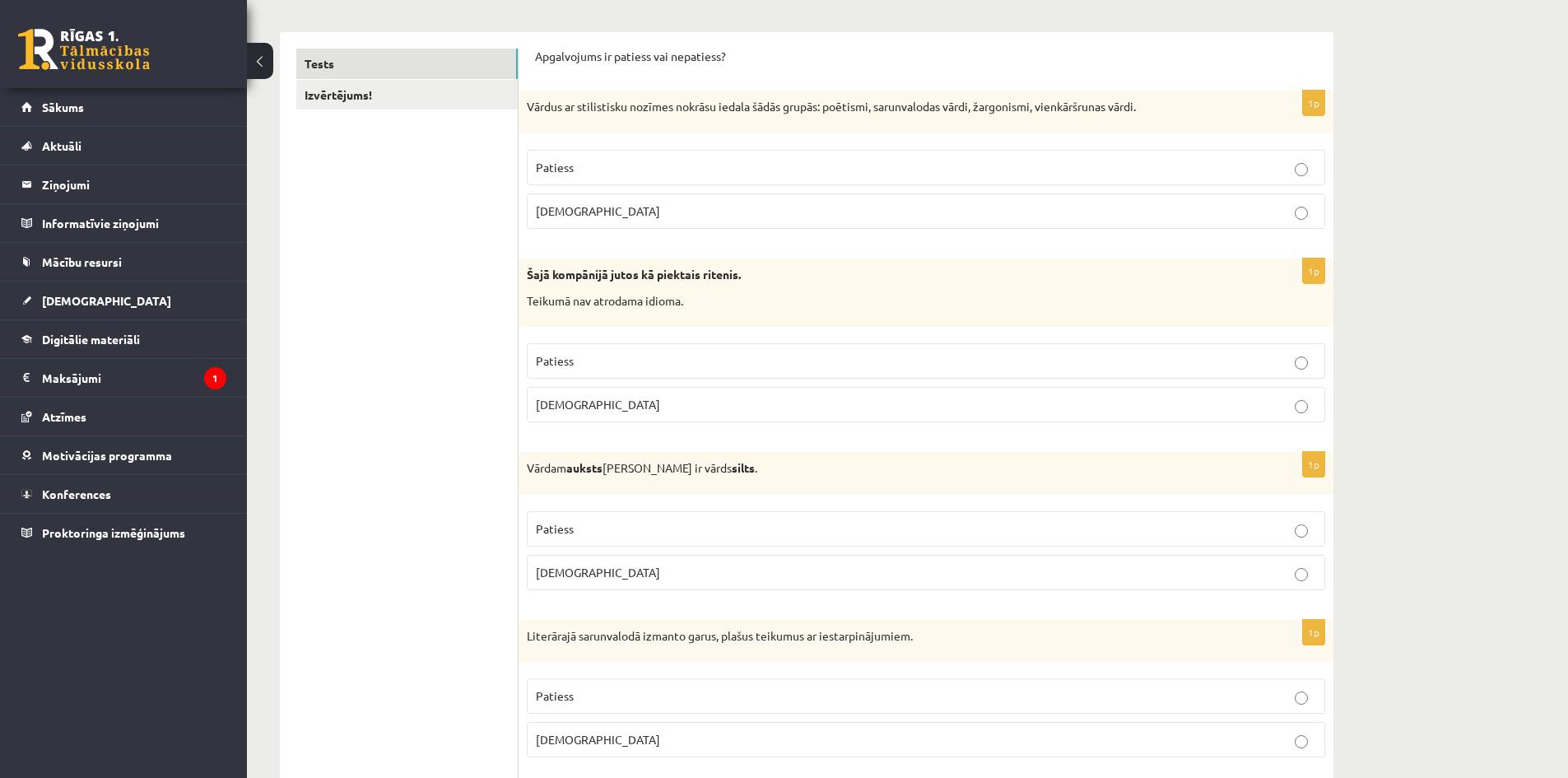
click at [594, 402] on p "Aplams" at bounding box center [926, 405] width 781 height 17
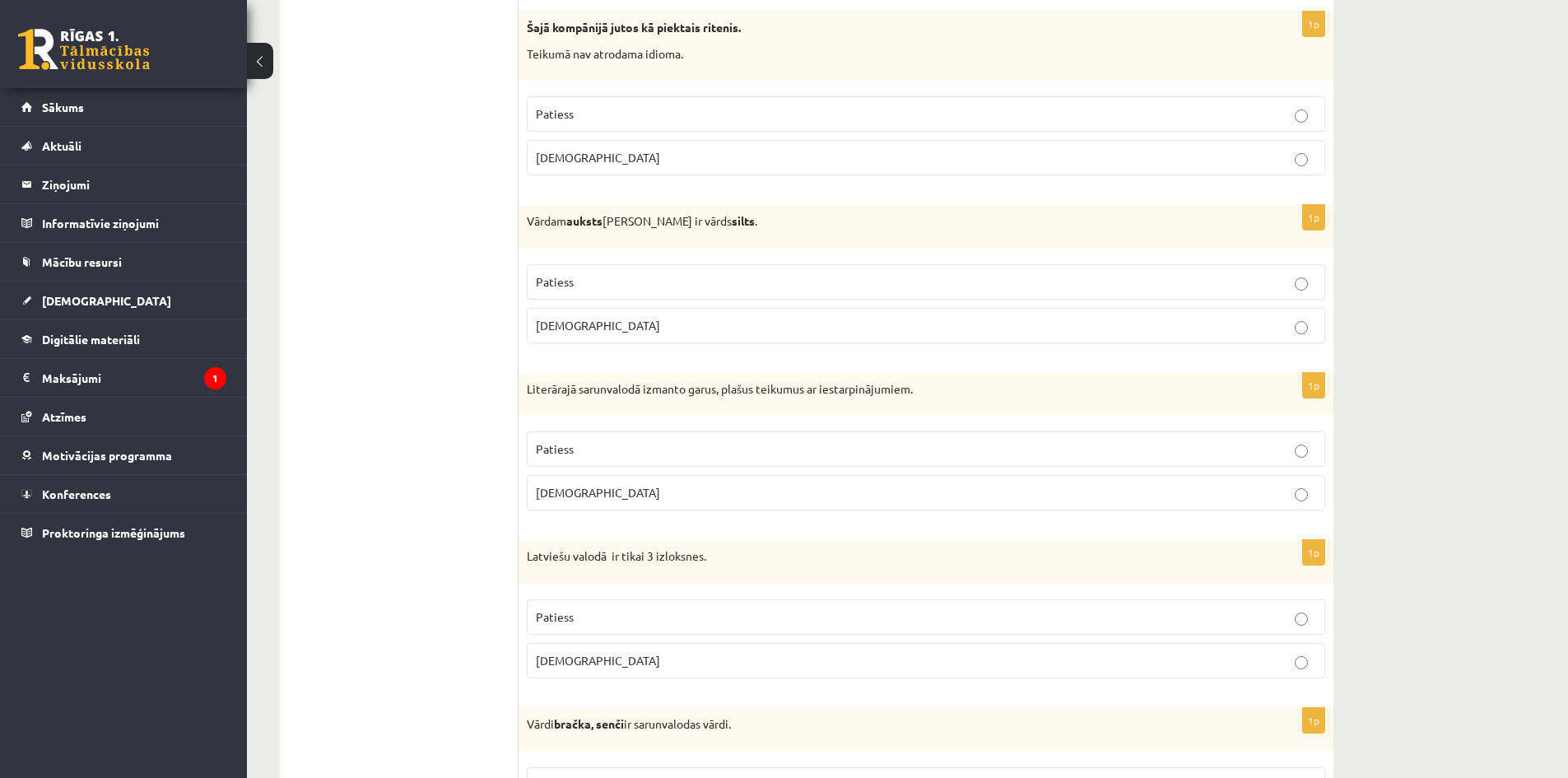
scroll to position [576, 0]
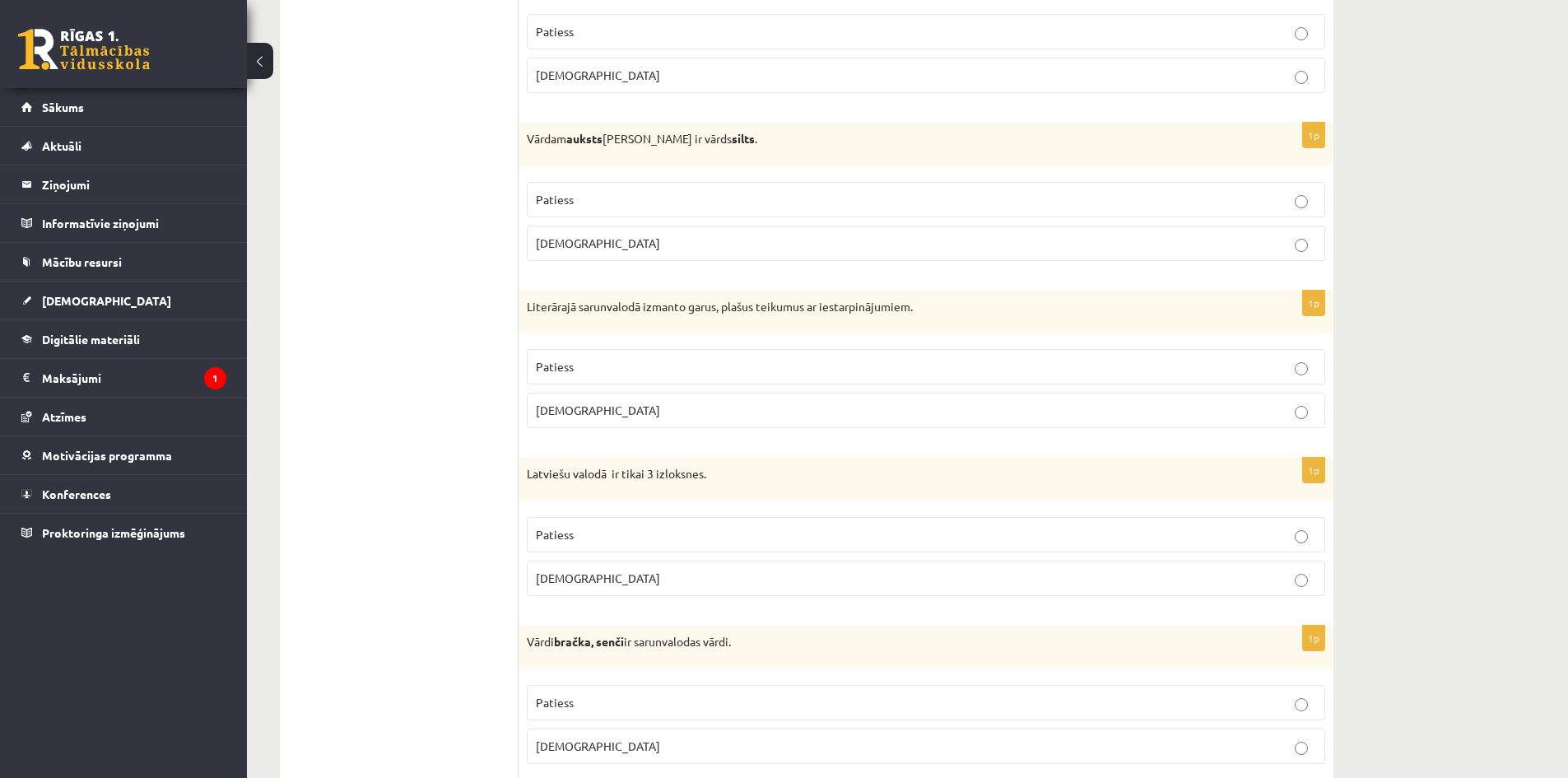
click at [603, 191] on label "Patiess" at bounding box center [926, 199] width 799 height 36
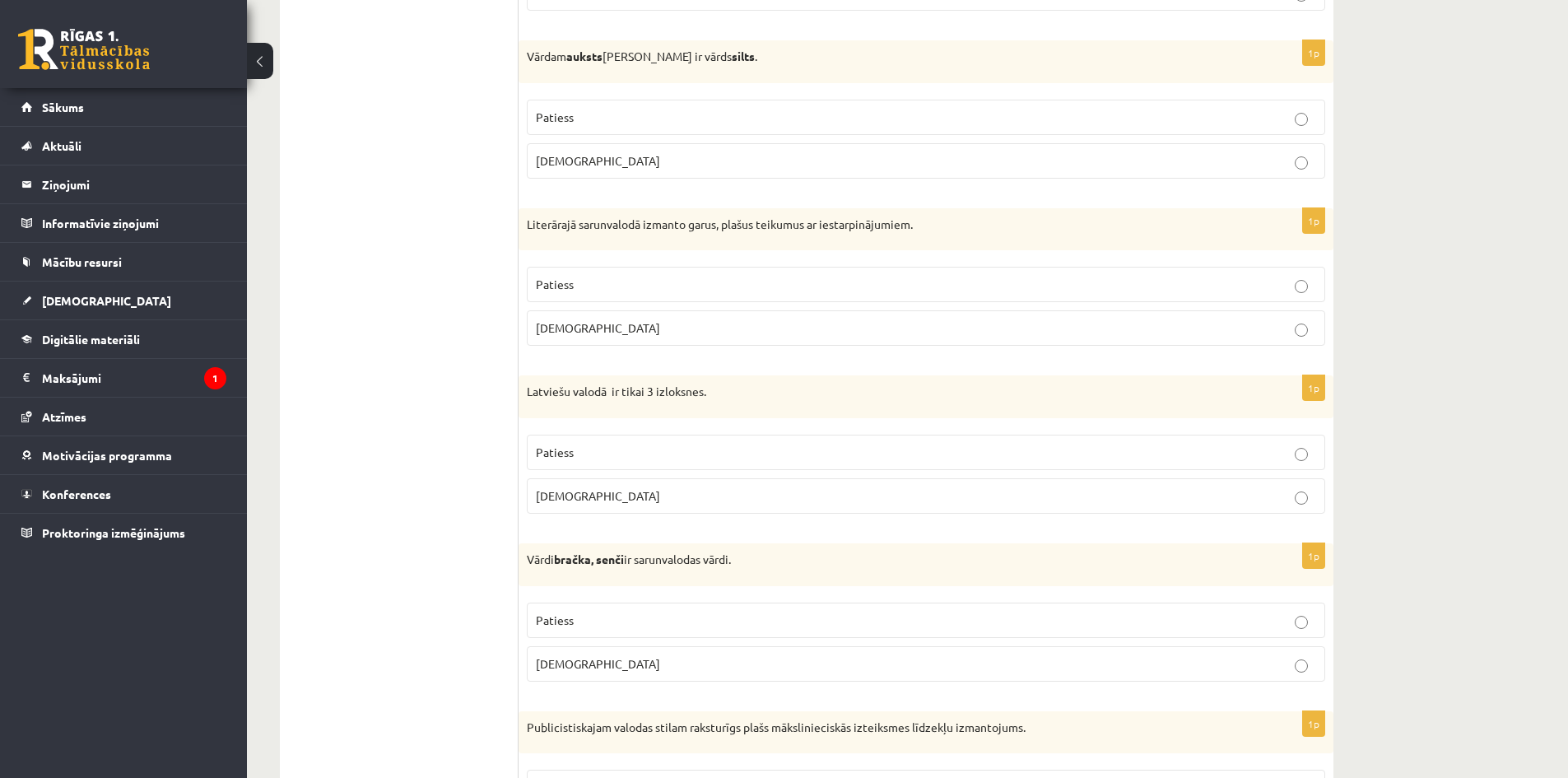
drag, startPoint x: 610, startPoint y: 331, endPoint x: 396, endPoint y: 39, distance: 362.0
click at [604, 326] on p "Aplams" at bounding box center [926, 328] width 781 height 17
drag, startPoint x: 627, startPoint y: 495, endPoint x: 489, endPoint y: 148, distance: 373.4
click at [625, 487] on p "Aplams" at bounding box center [926, 496] width 781 height 17
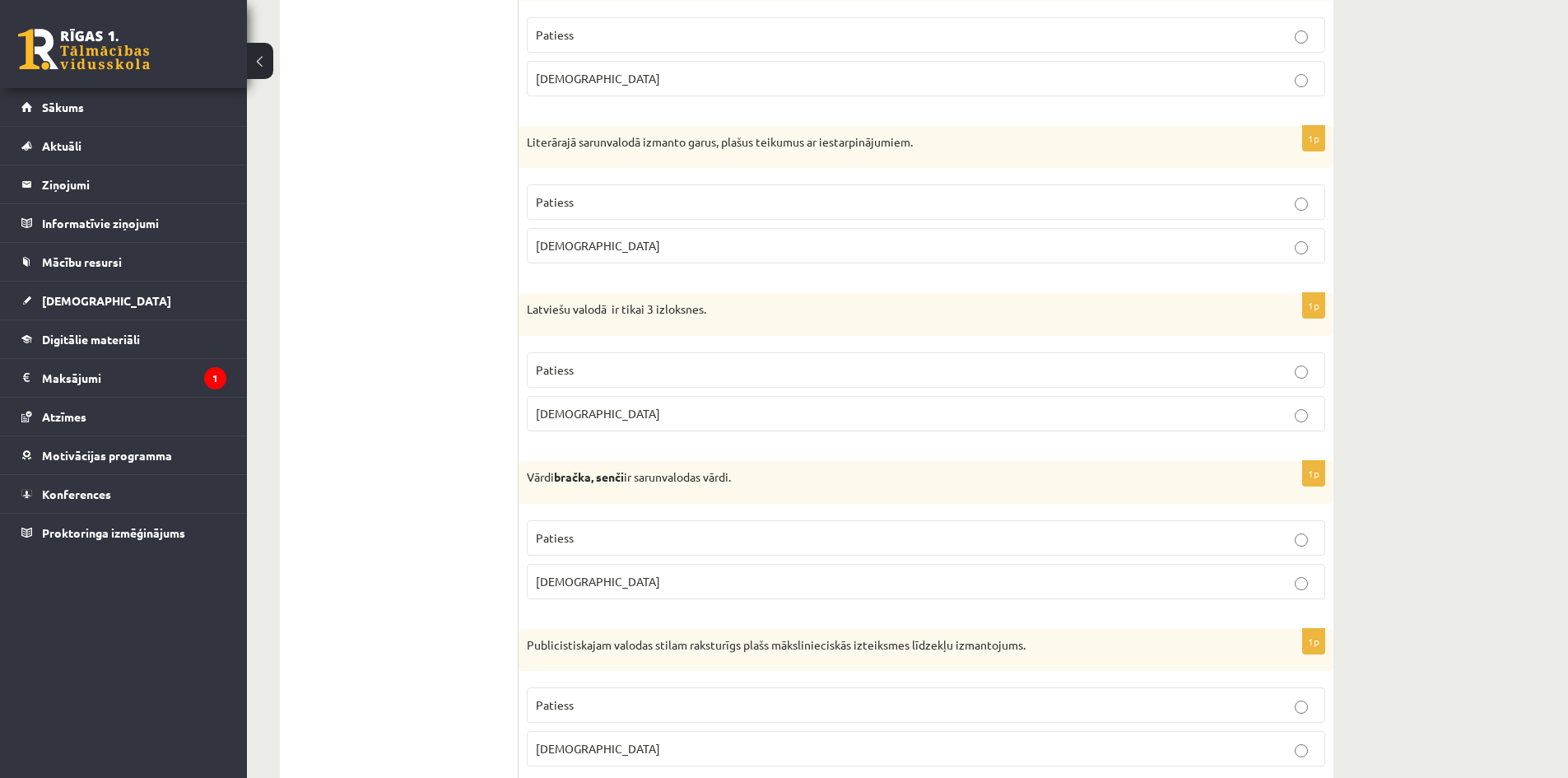
scroll to position [823, 0]
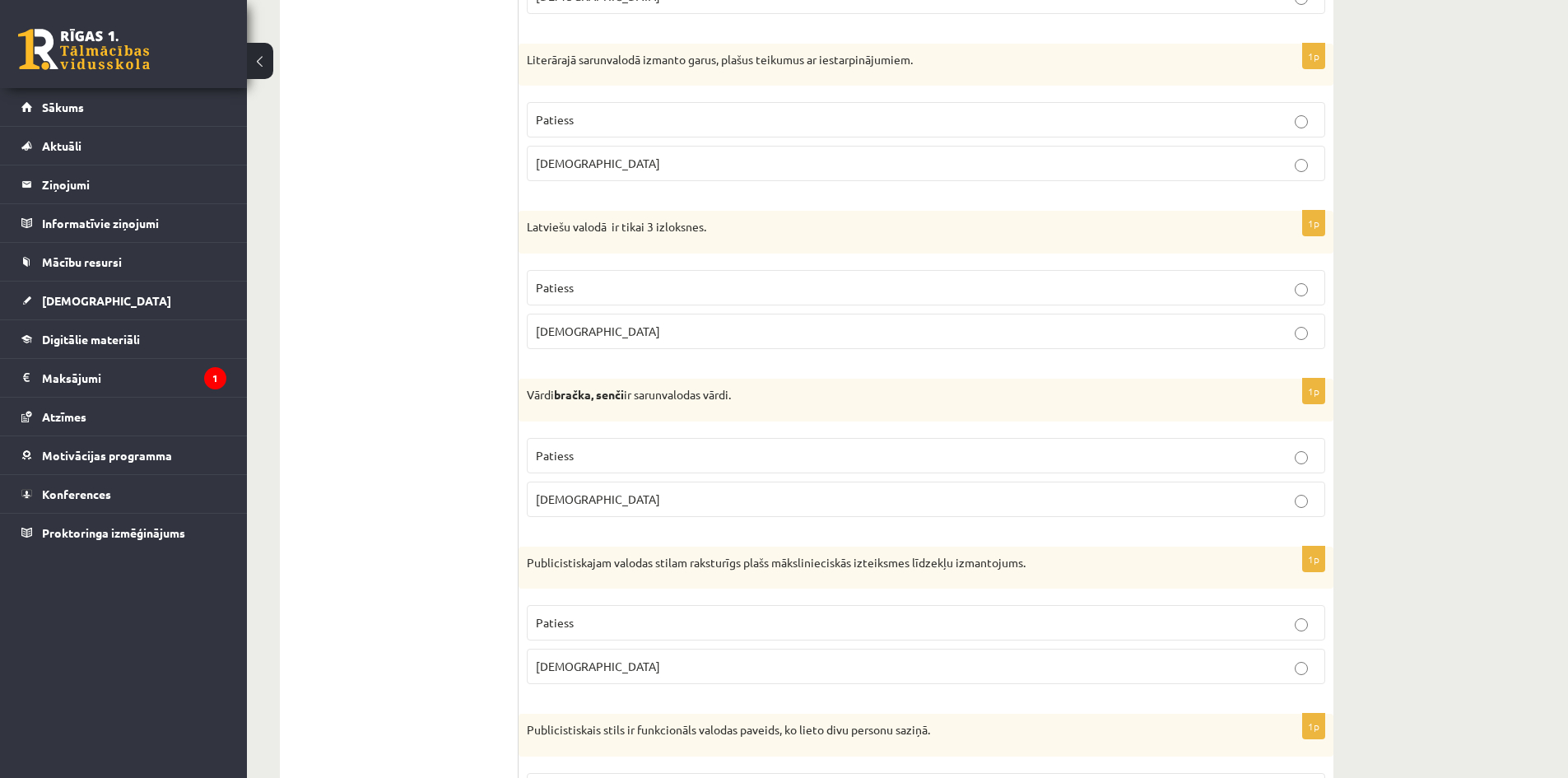
click at [613, 459] on p "Patiess" at bounding box center [926, 456] width 781 height 17
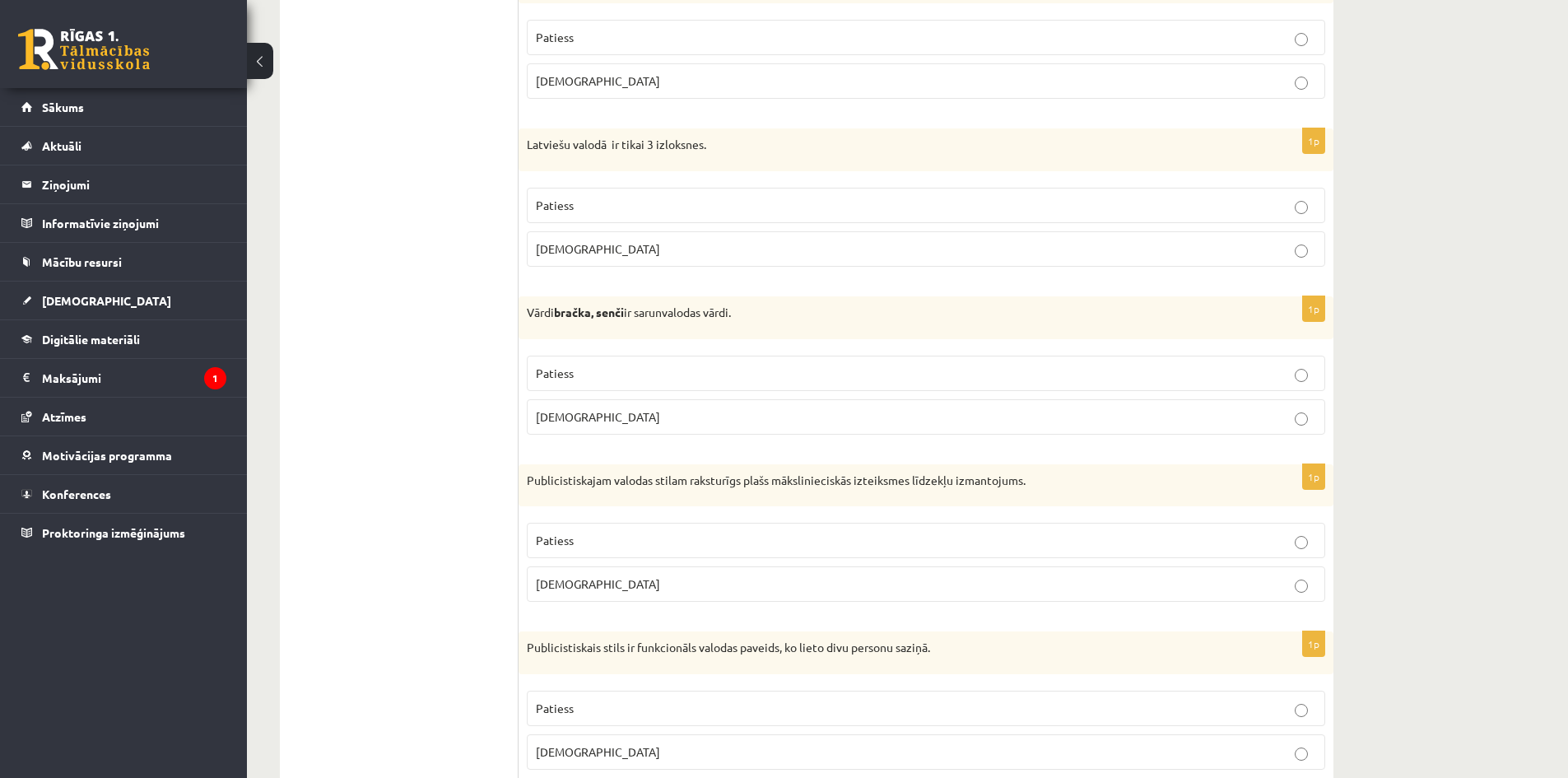
scroll to position [988, 0]
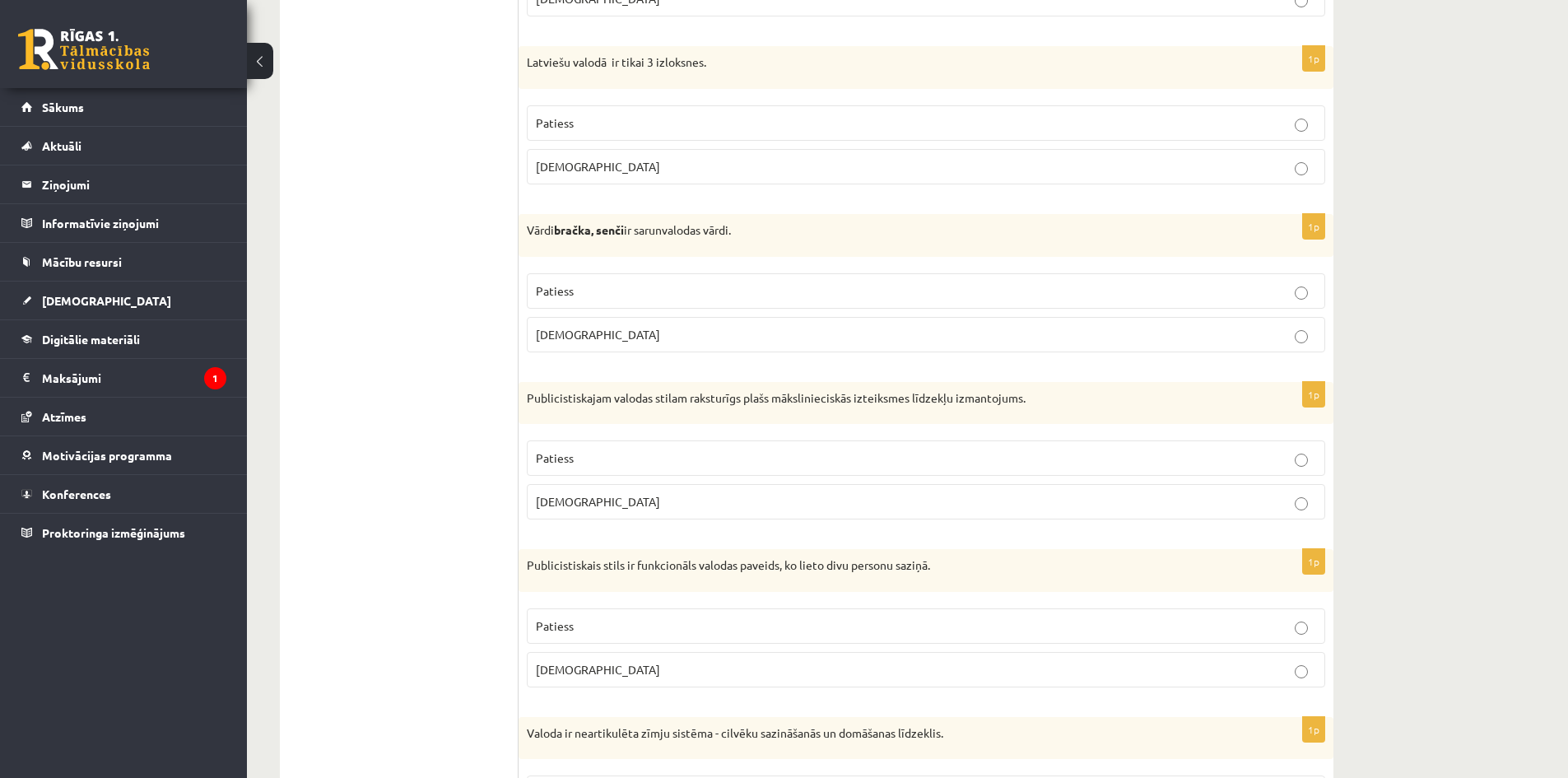
click at [606, 455] on p "Patiess" at bounding box center [926, 459] width 781 height 17
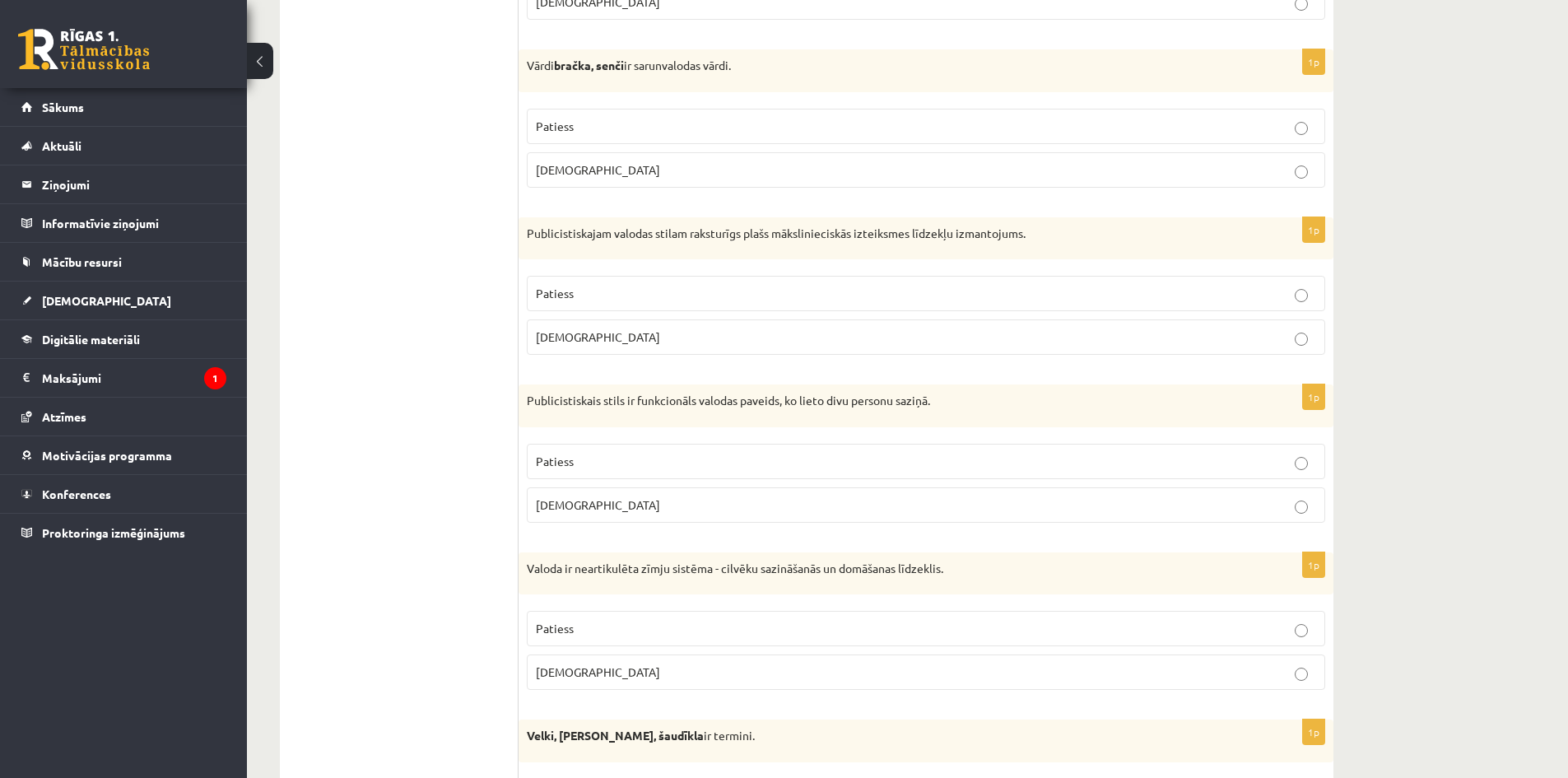
scroll to position [1235, 0]
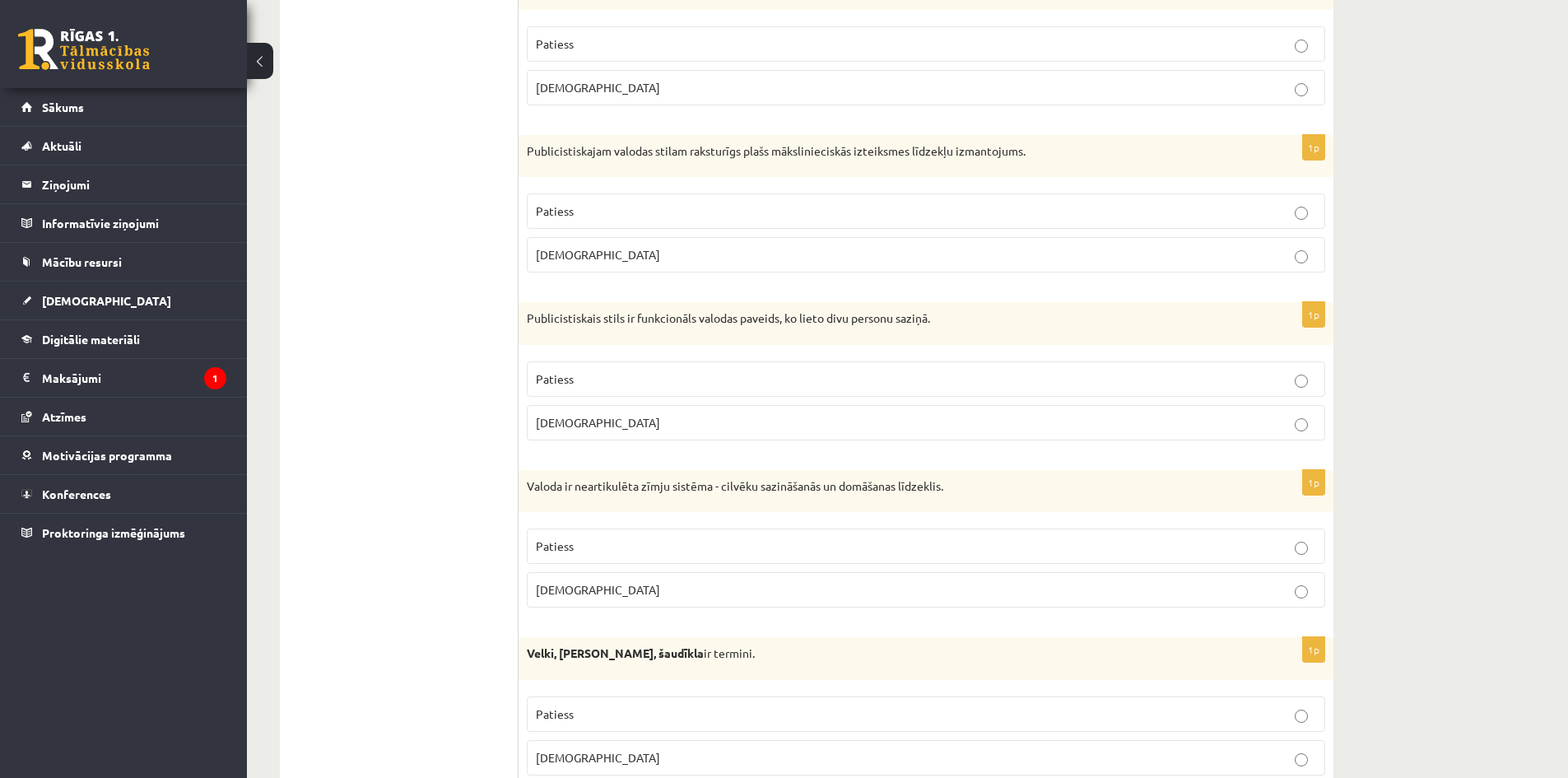
click at [709, 428] on p "Aplams" at bounding box center [926, 423] width 781 height 17
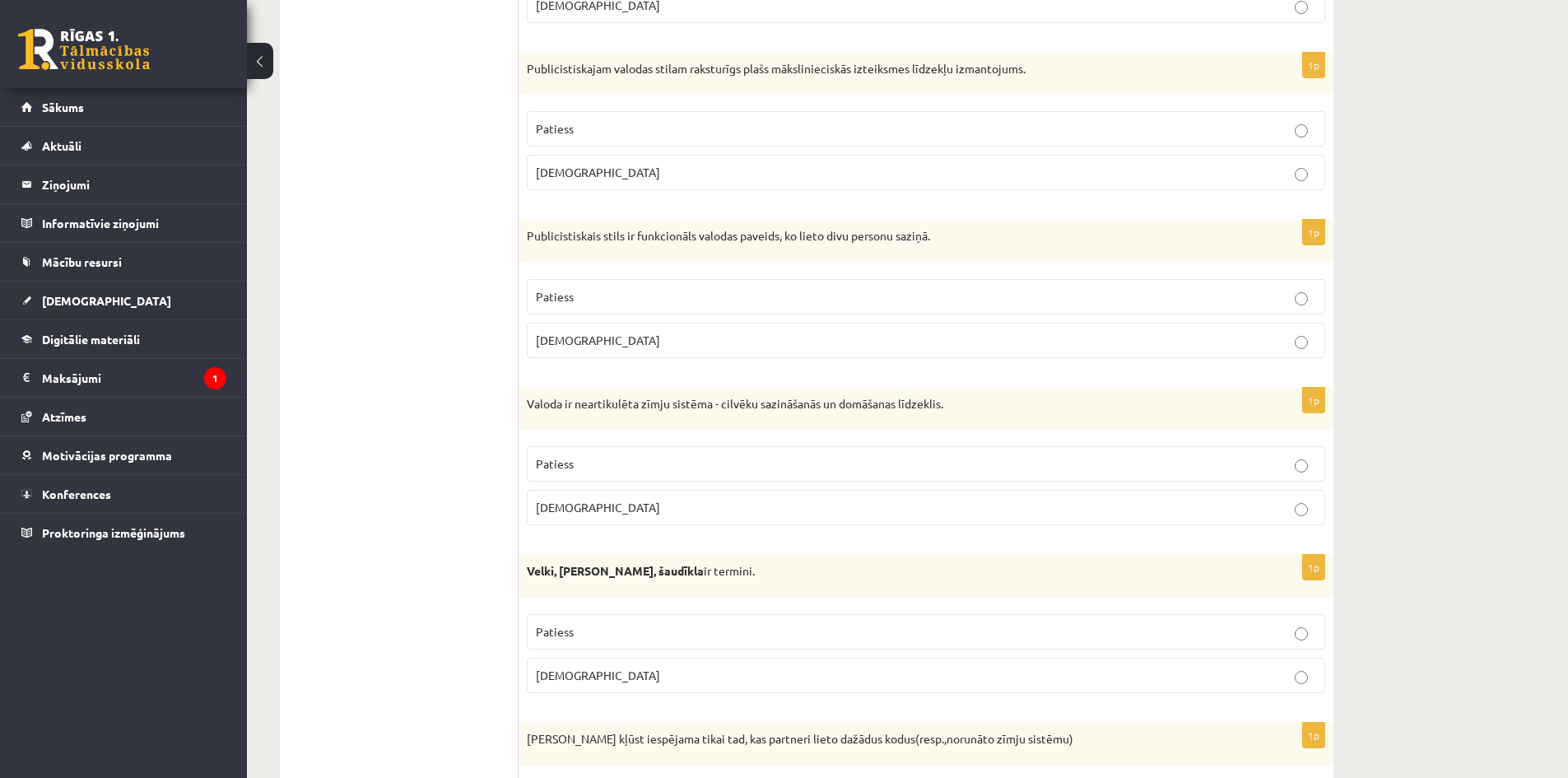
scroll to position [1399, 0]
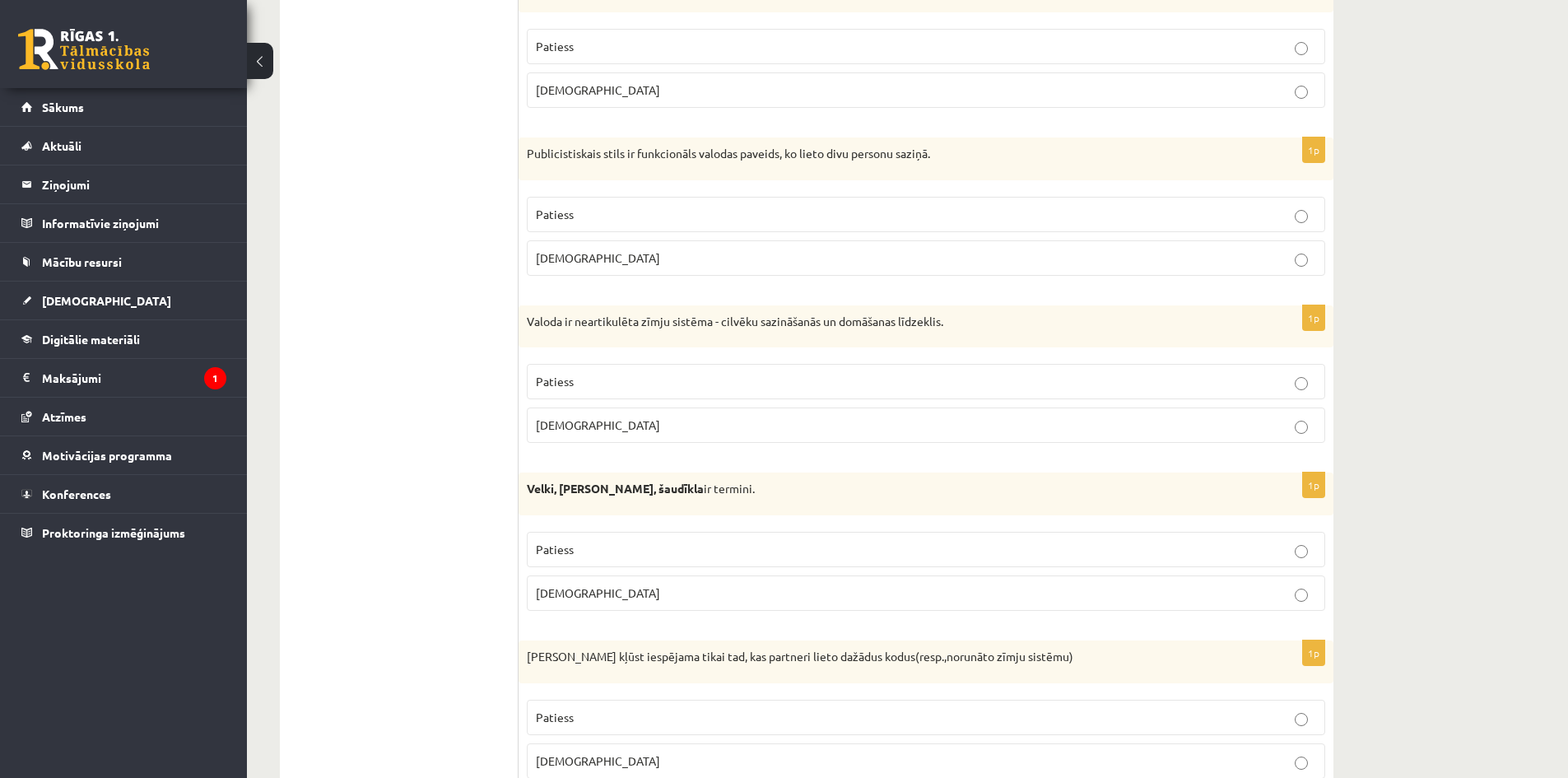
click at [694, 437] on label "Aplams" at bounding box center [926, 425] width 799 height 36
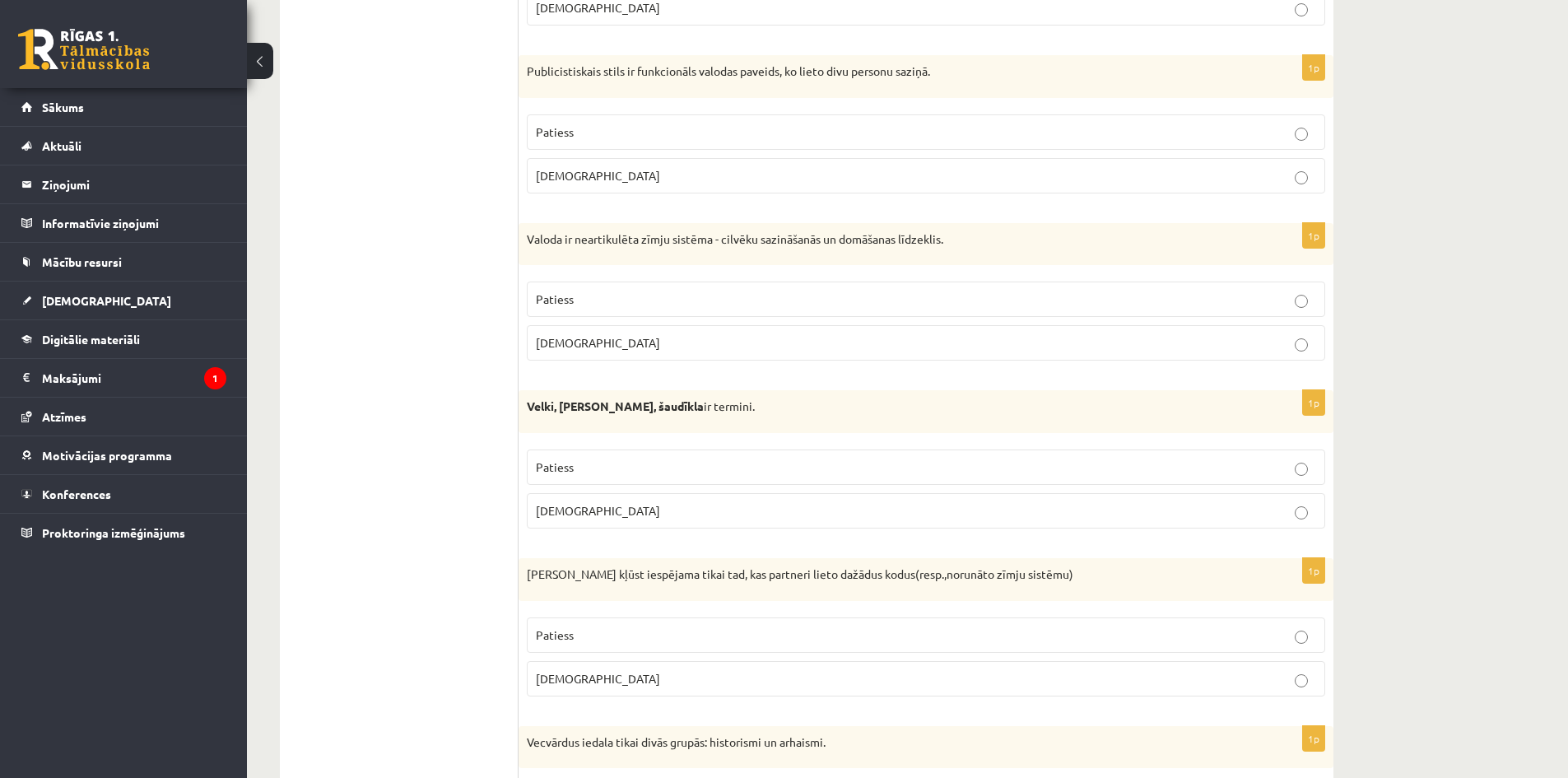
scroll to position [1564, 0]
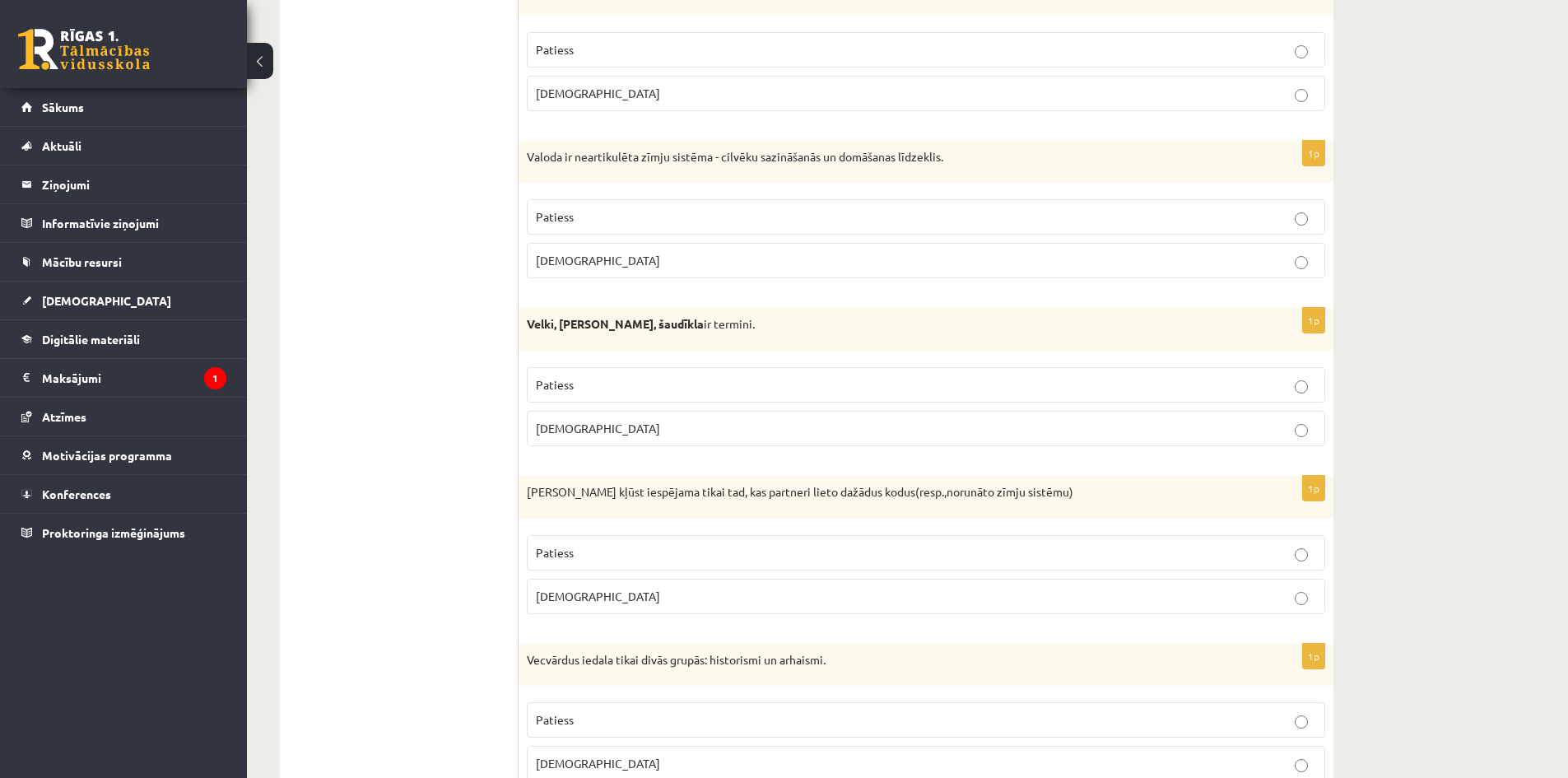
click at [695, 435] on p "Aplams" at bounding box center [926, 428] width 781 height 17
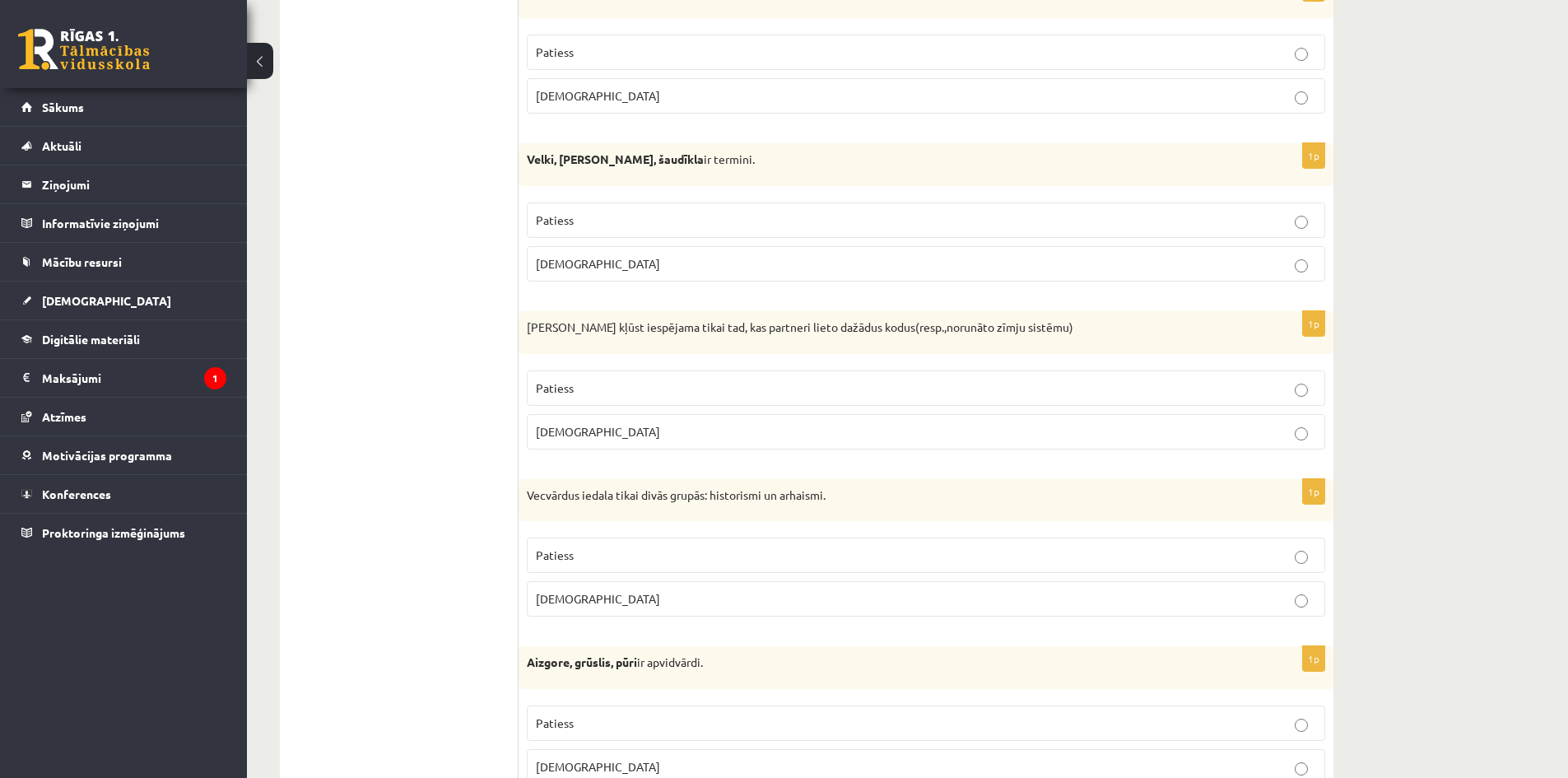
click at [696, 439] on p "Aplams" at bounding box center [926, 432] width 781 height 17
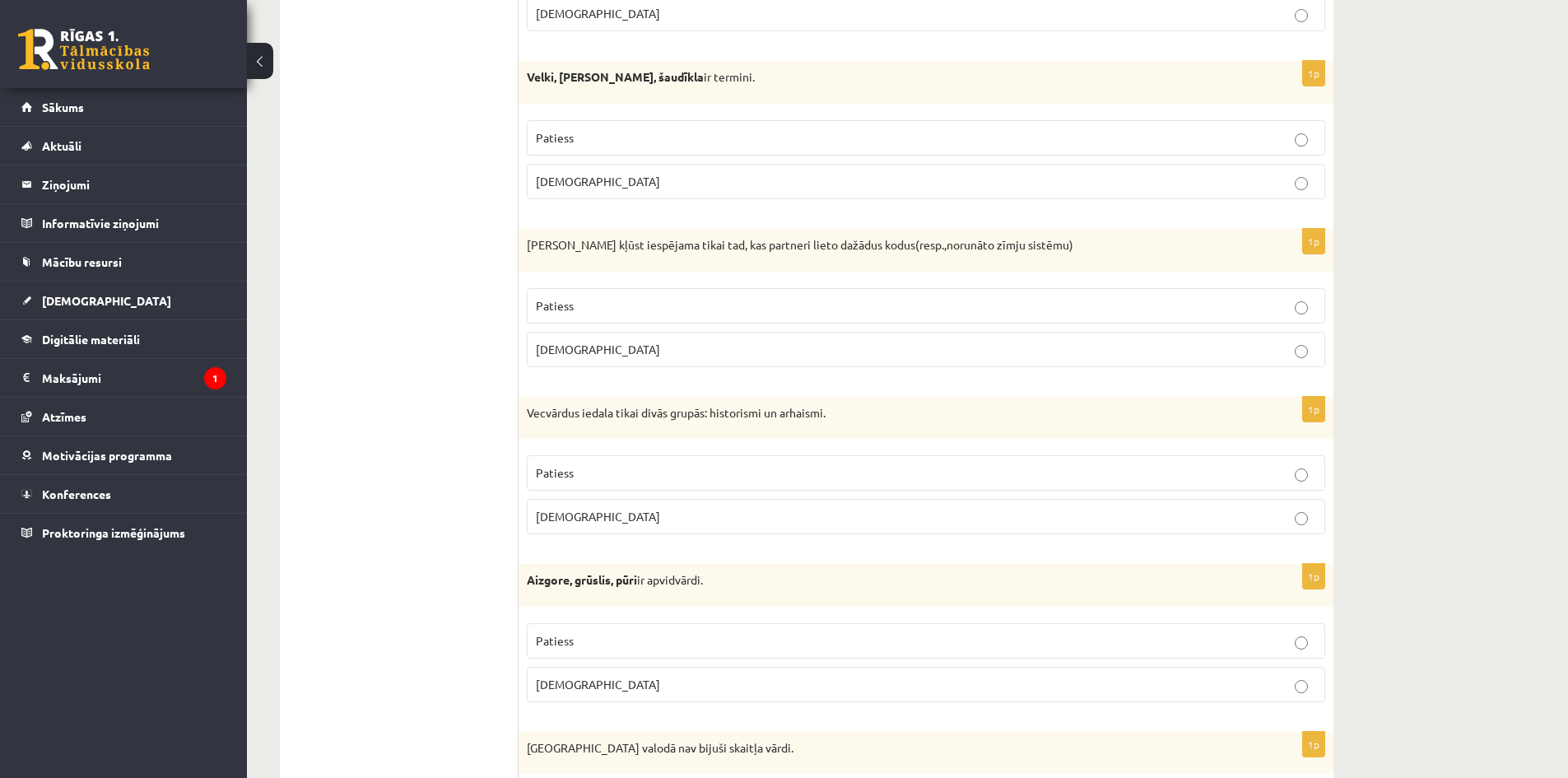
scroll to position [1894, 0]
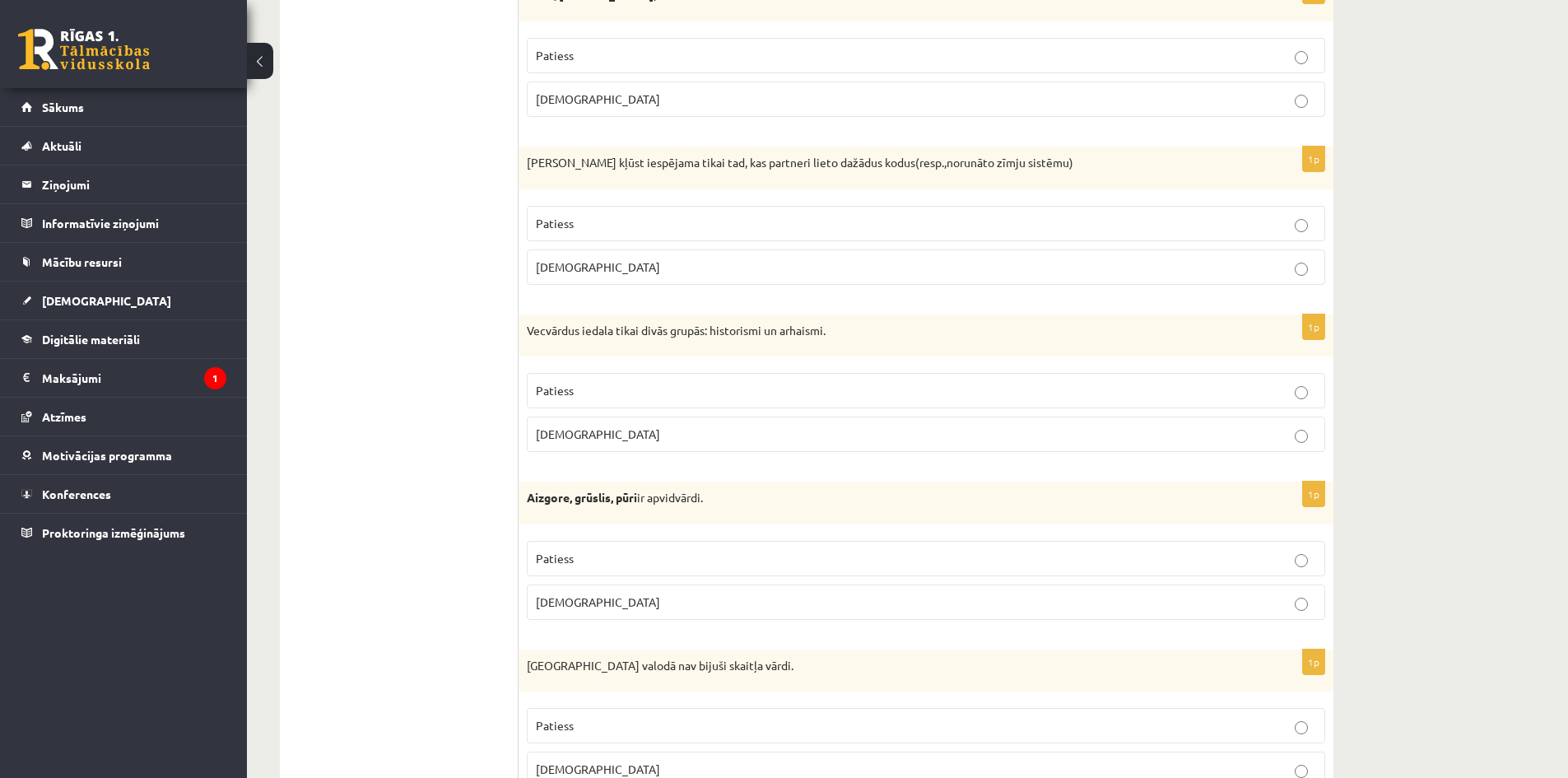
click at [740, 401] on label "Patiess" at bounding box center [926, 391] width 799 height 36
click at [643, 554] on p "Patiess" at bounding box center [926, 559] width 781 height 17
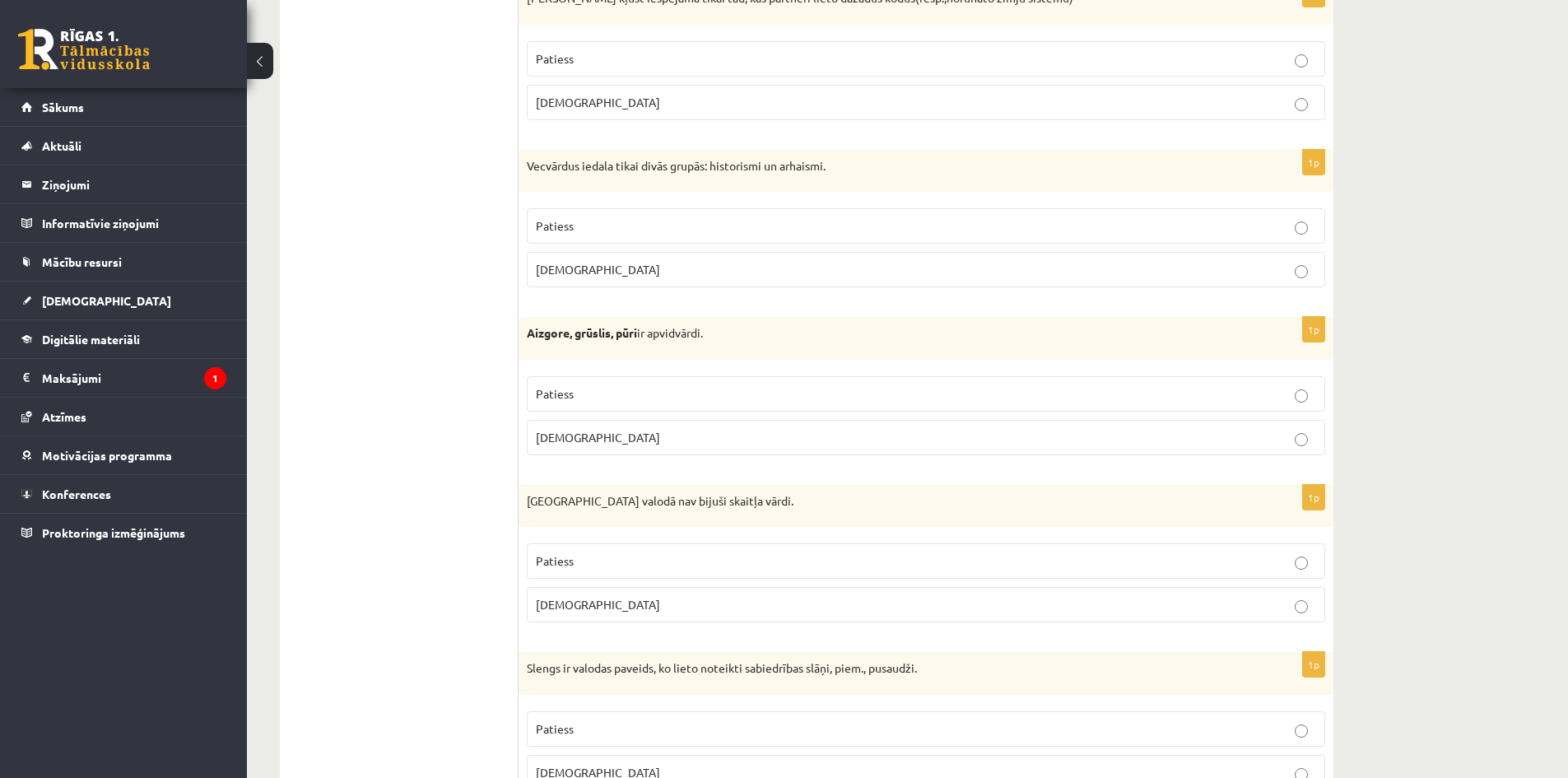
click at [645, 550] on label "Patiess" at bounding box center [926, 560] width 799 height 36
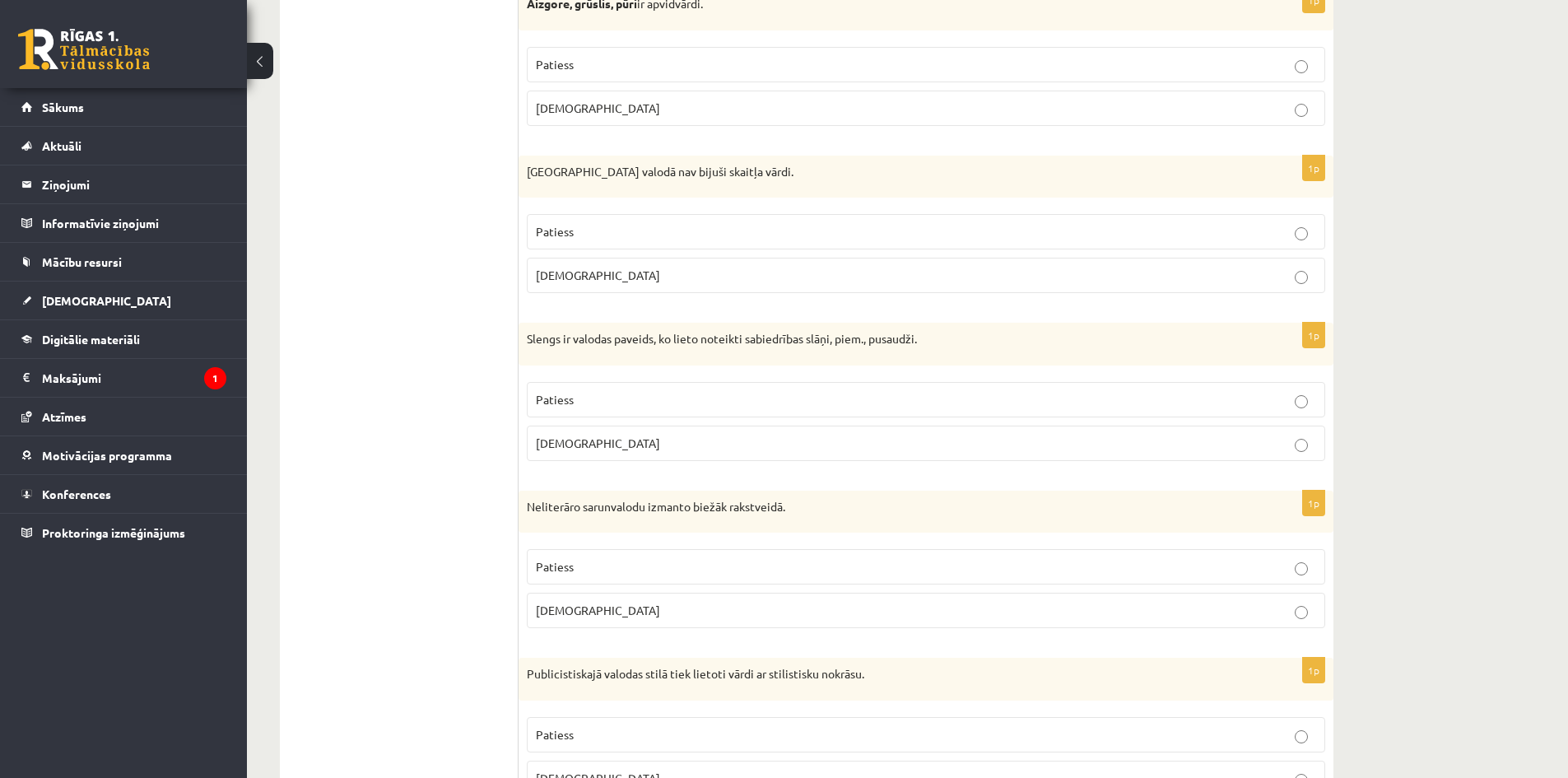
click at [605, 399] on p "Patiess" at bounding box center [926, 399] width 781 height 17
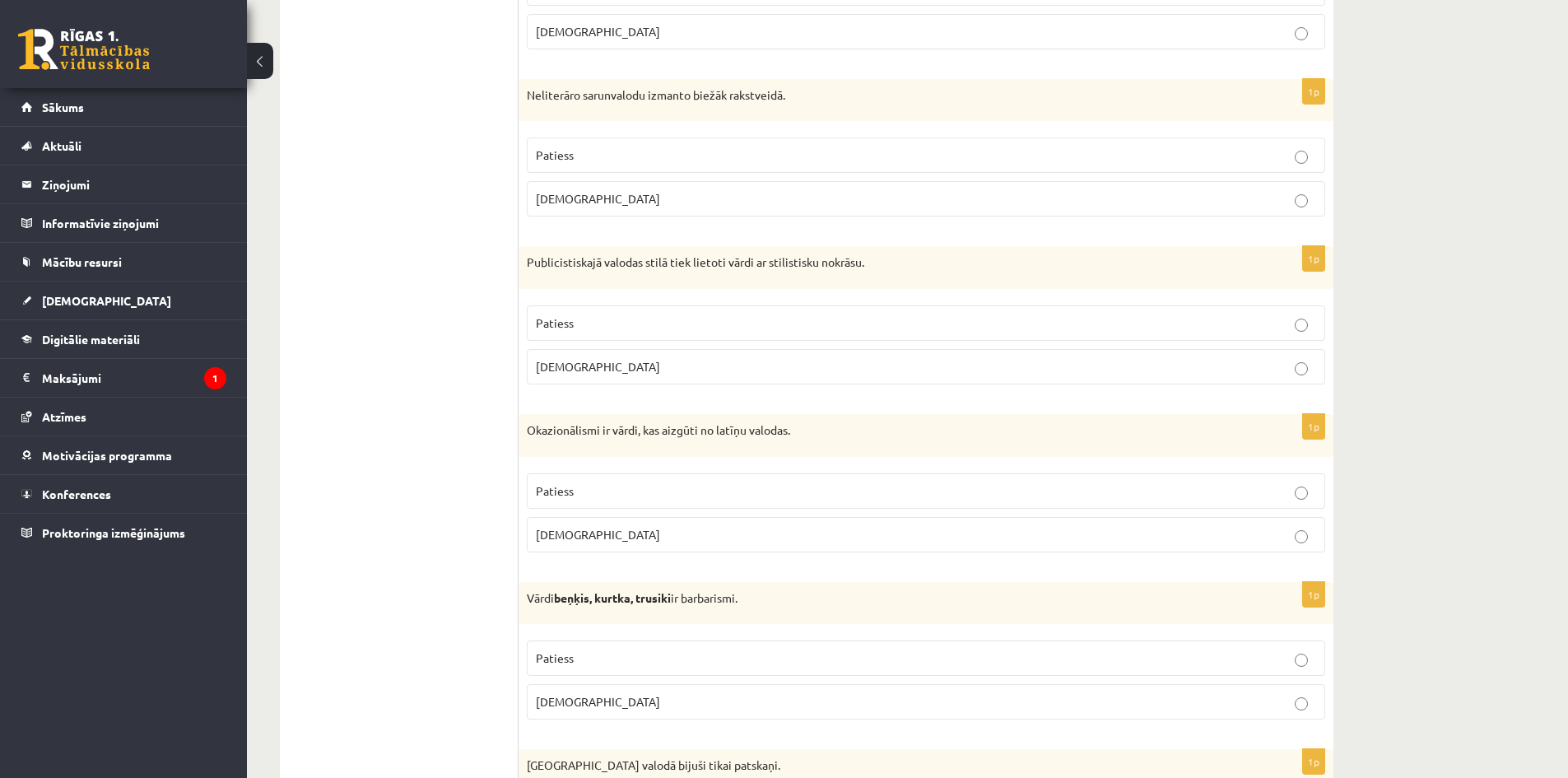
scroll to position [2717, 0]
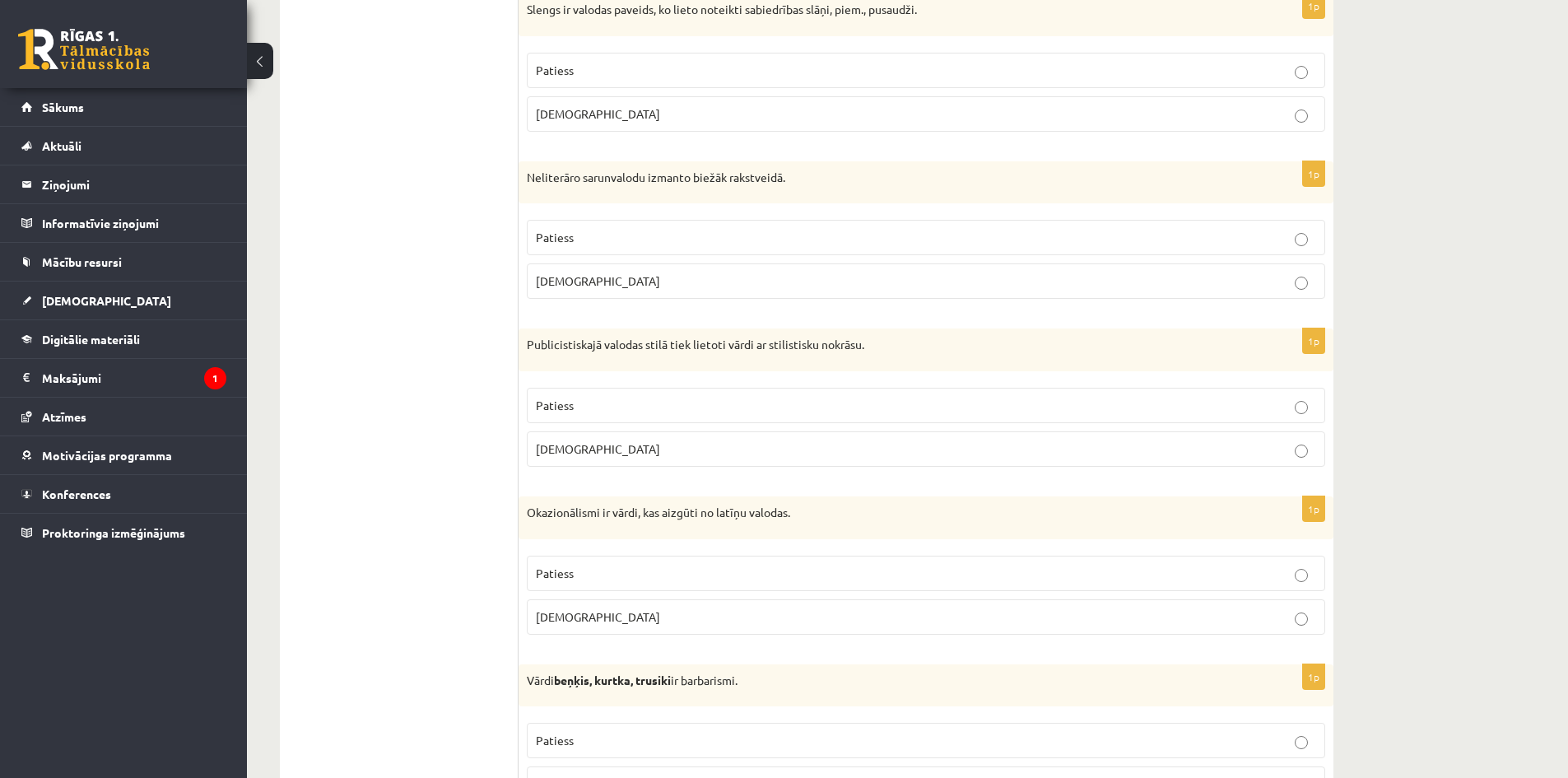
click at [746, 285] on p "Aplams" at bounding box center [926, 281] width 781 height 17
click at [694, 447] on p "Aplams" at bounding box center [926, 449] width 781 height 17
click at [689, 574] on p "Patiess" at bounding box center [926, 573] width 781 height 17
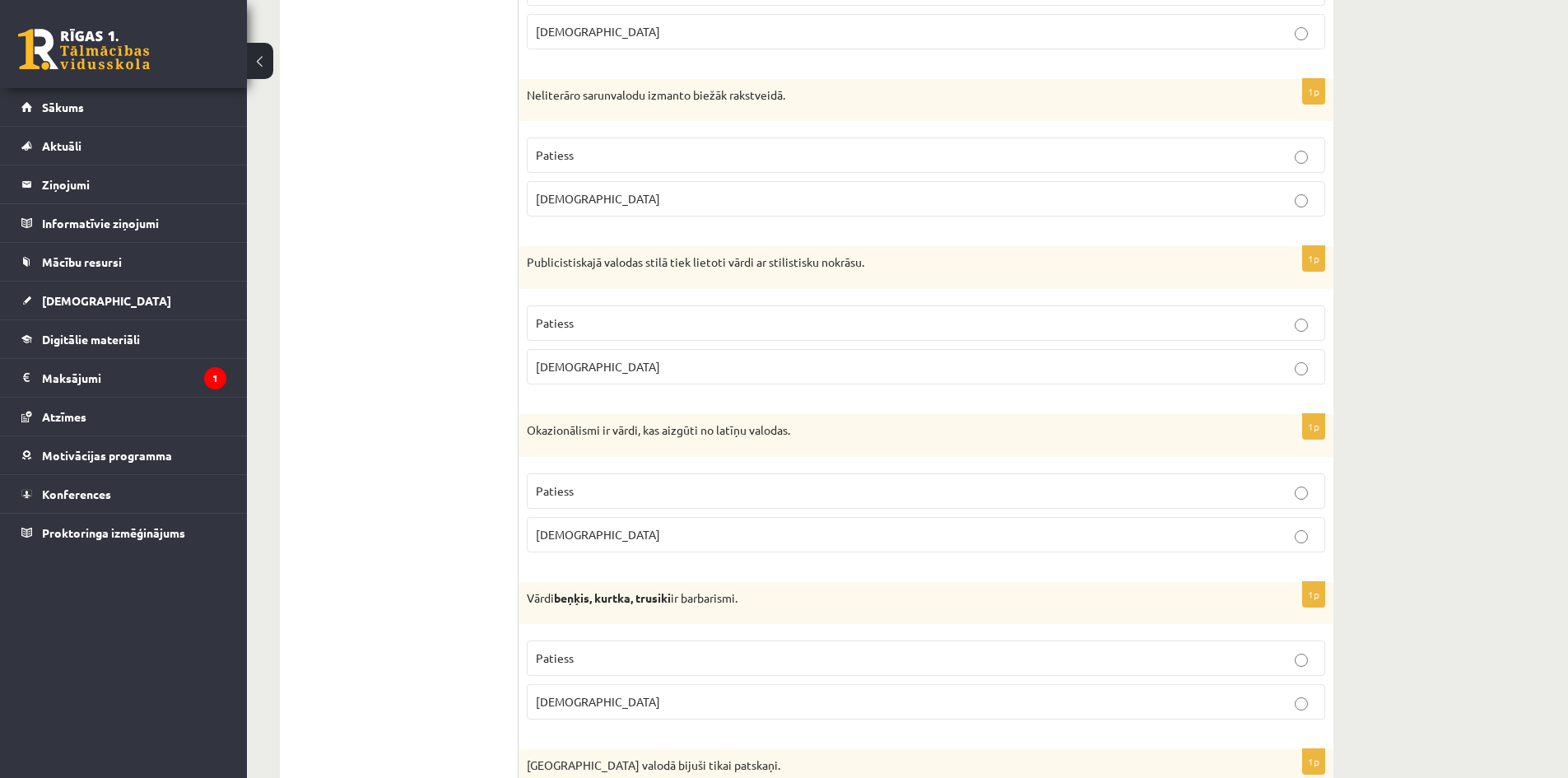
click at [623, 700] on p "Aplams" at bounding box center [926, 702] width 781 height 17
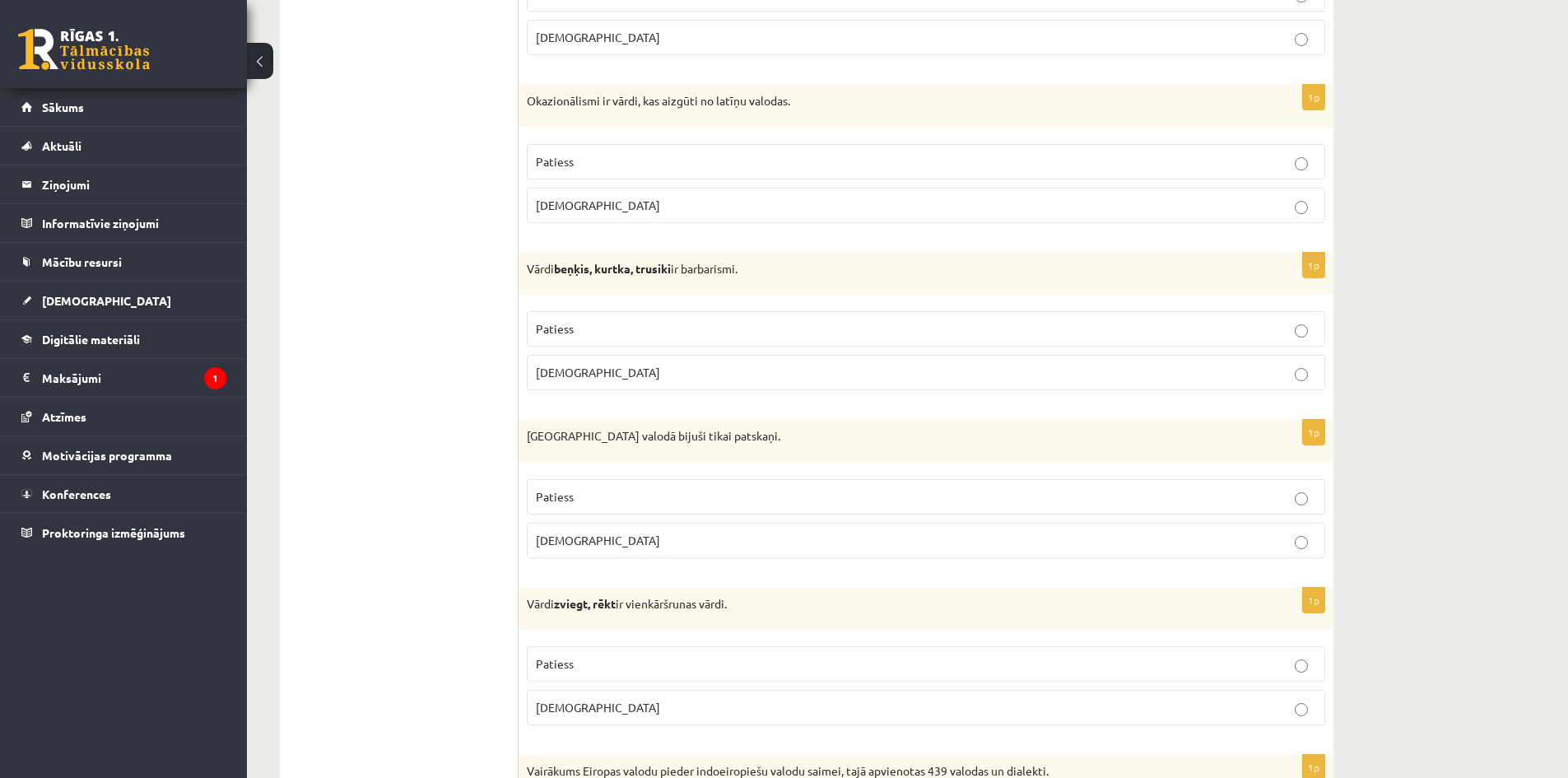
scroll to position [3211, 0]
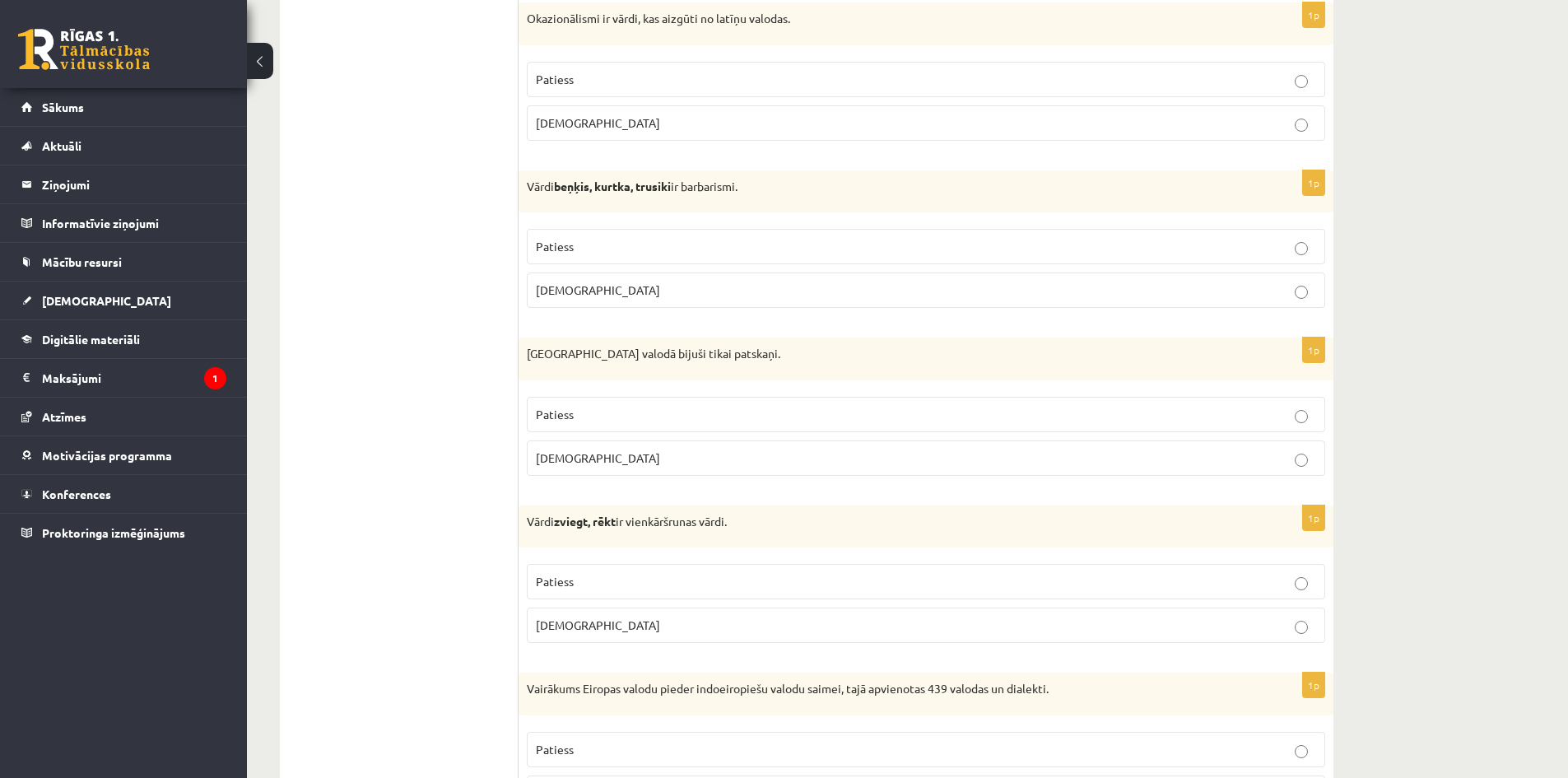
click at [644, 418] on p "Patiess" at bounding box center [926, 414] width 781 height 17
click at [631, 623] on p "Aplams" at bounding box center [926, 626] width 781 height 17
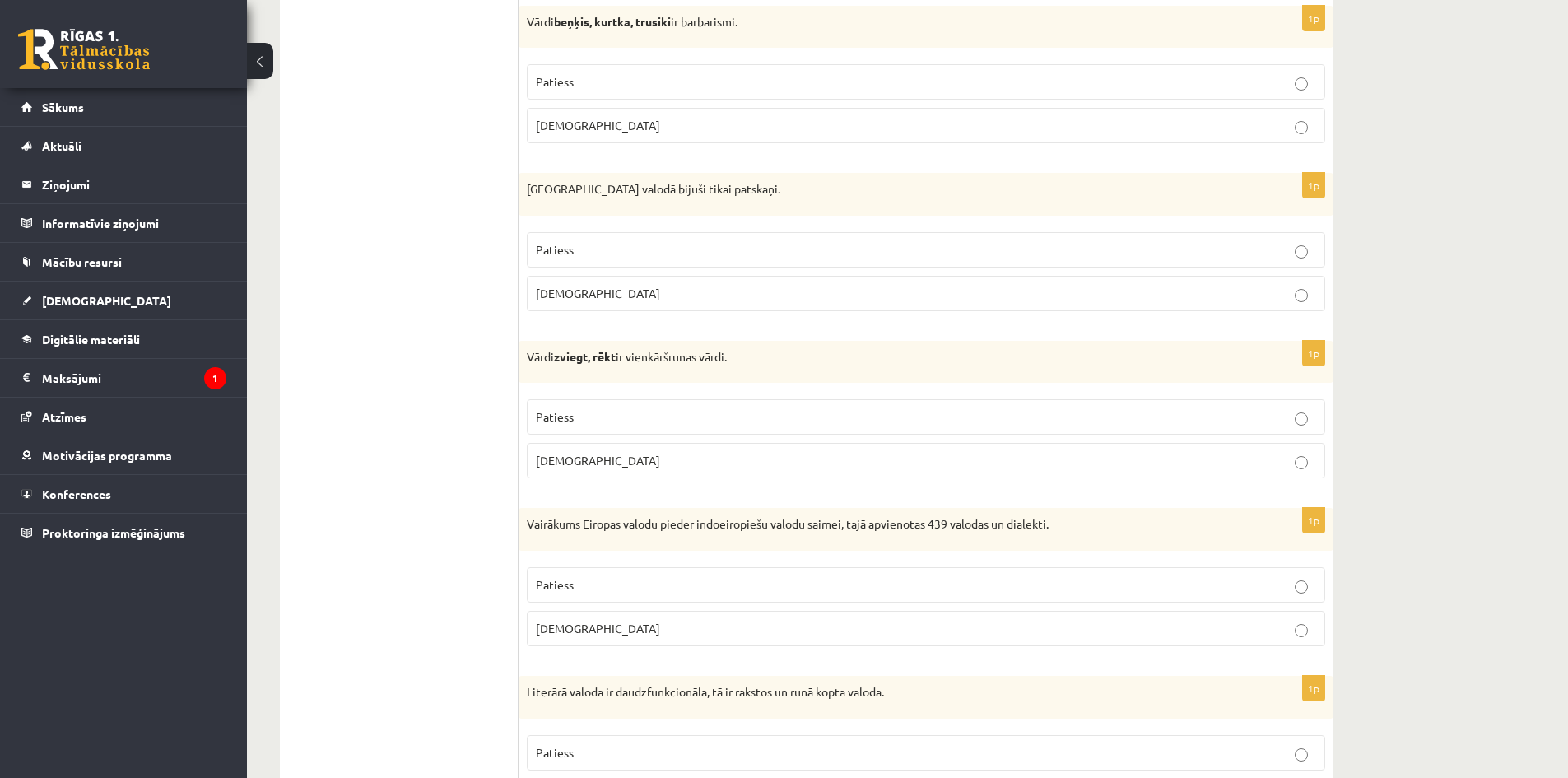
click at [633, 629] on p "Aplams" at bounding box center [926, 628] width 781 height 17
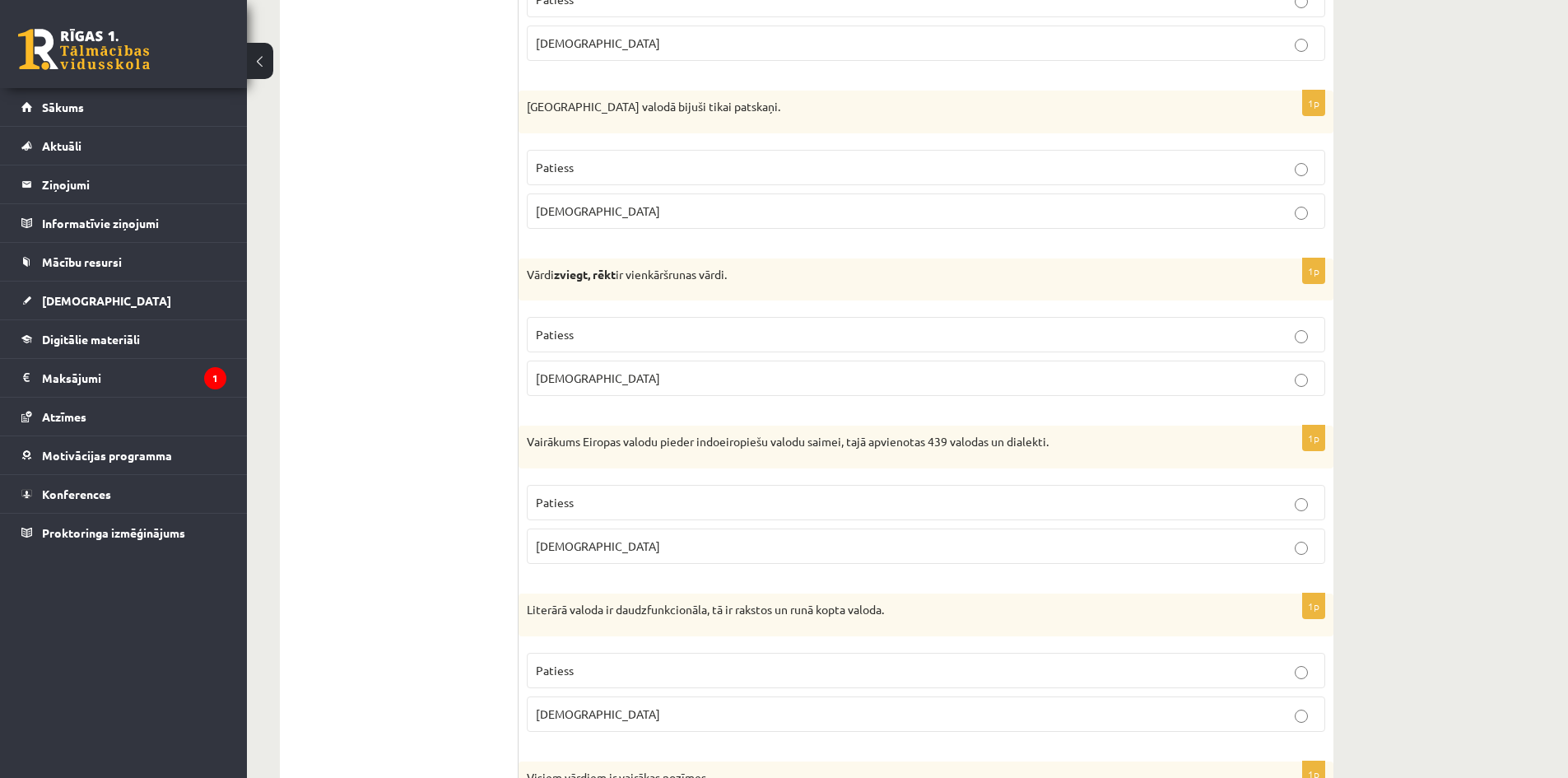
scroll to position [3540, 0]
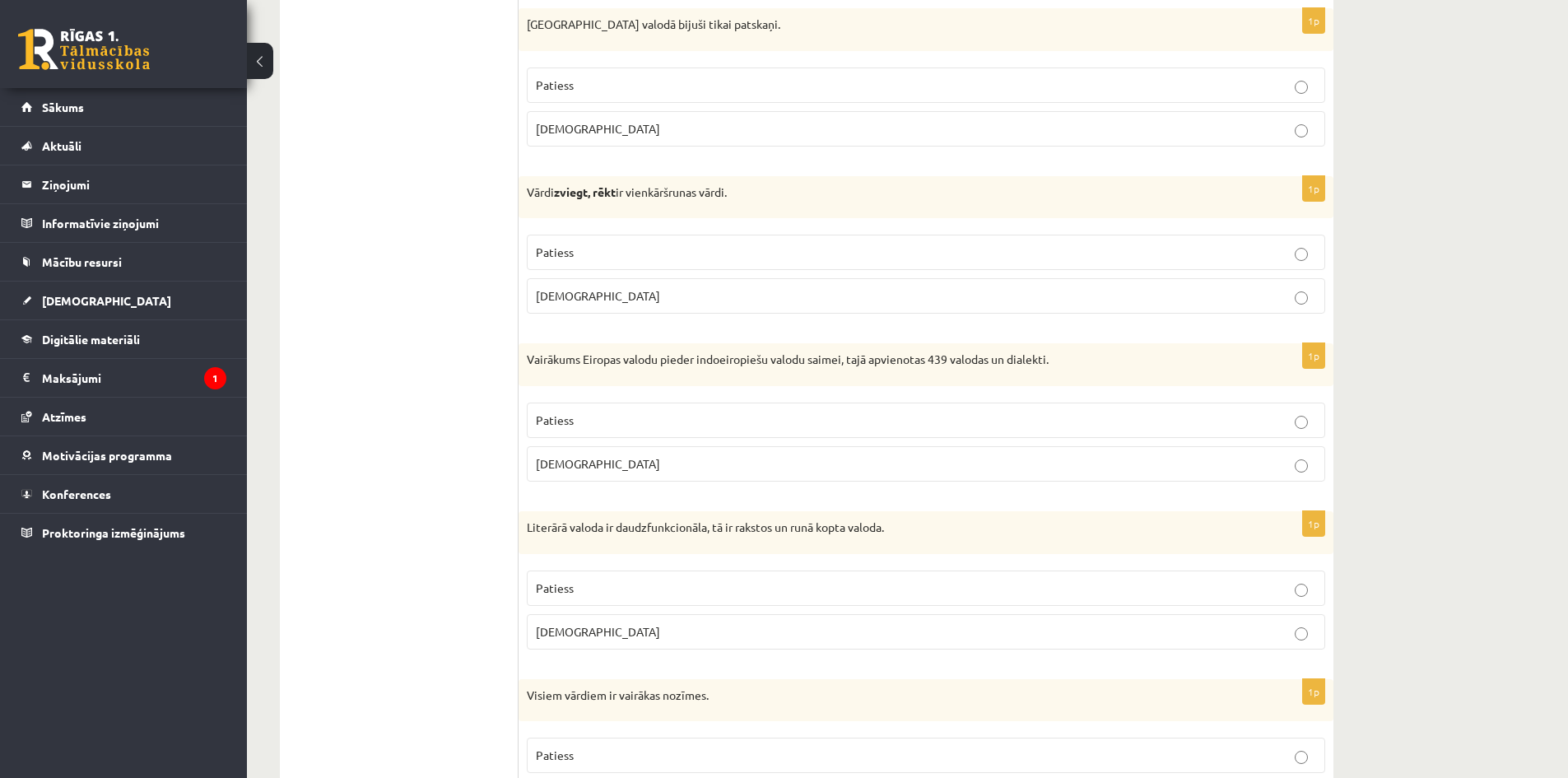
click at [631, 589] on p "Patiess" at bounding box center [926, 588] width 781 height 17
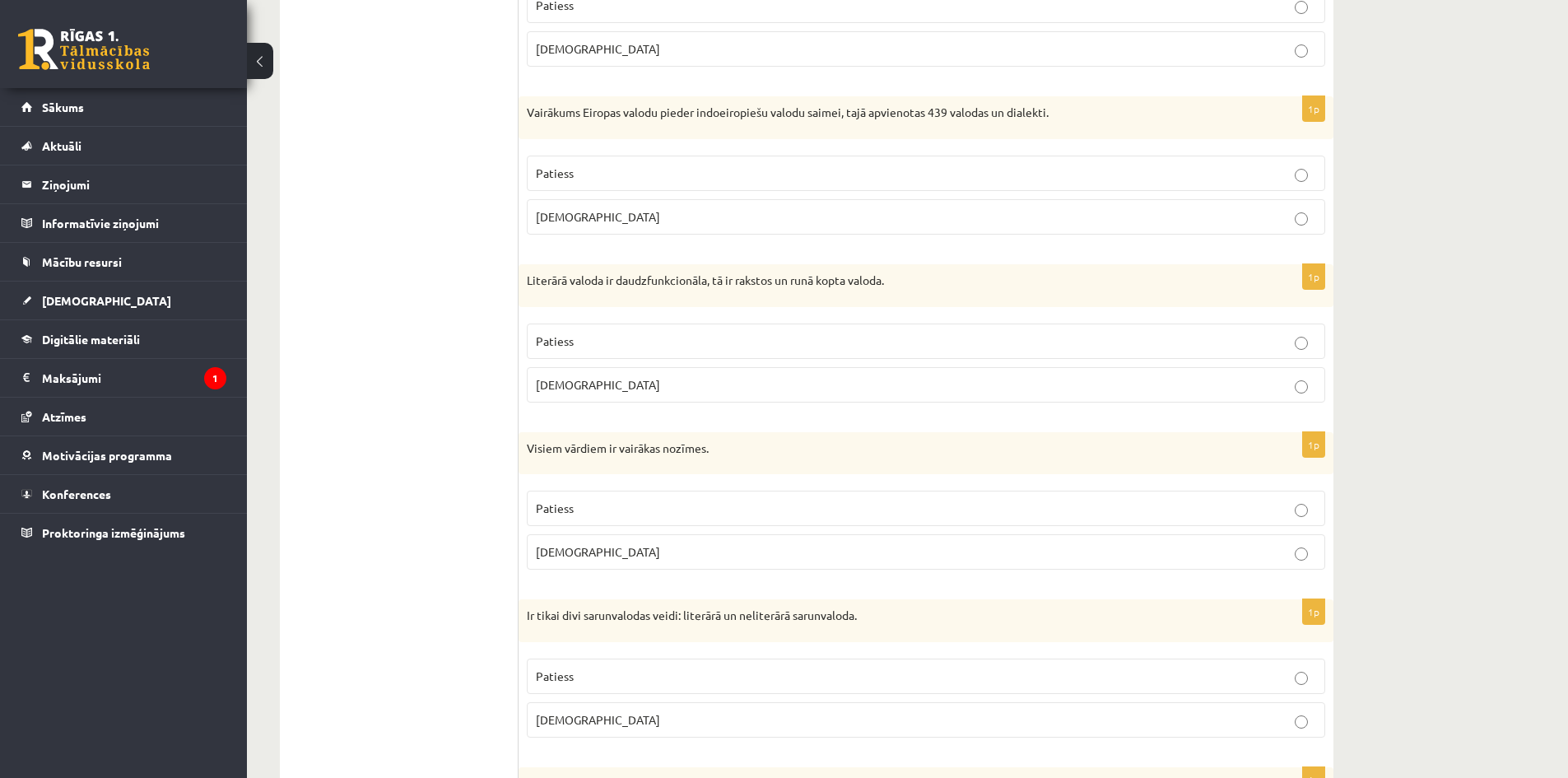
scroll to position [3869, 0]
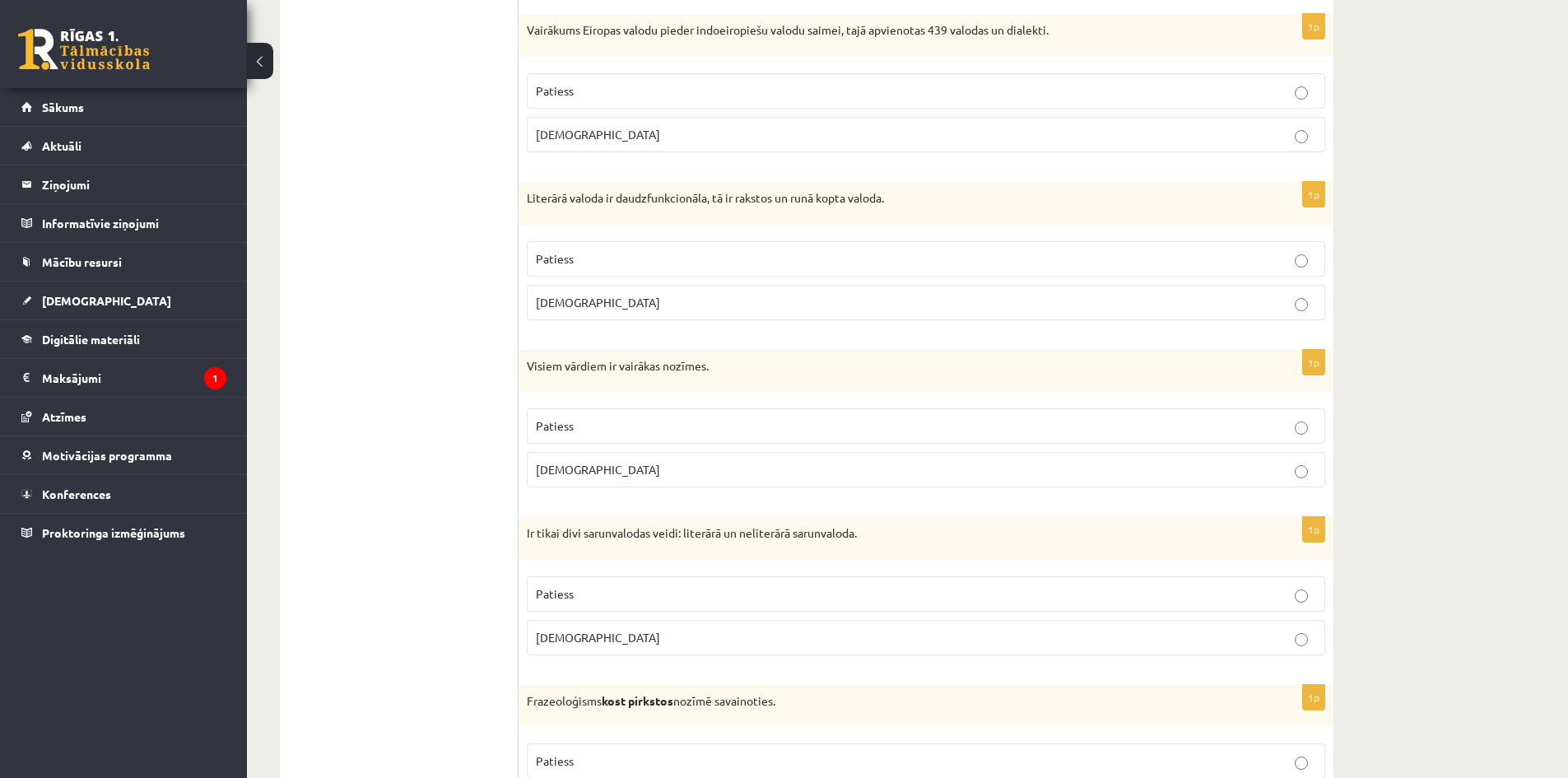
click at [719, 474] on p "Aplams" at bounding box center [926, 470] width 781 height 17
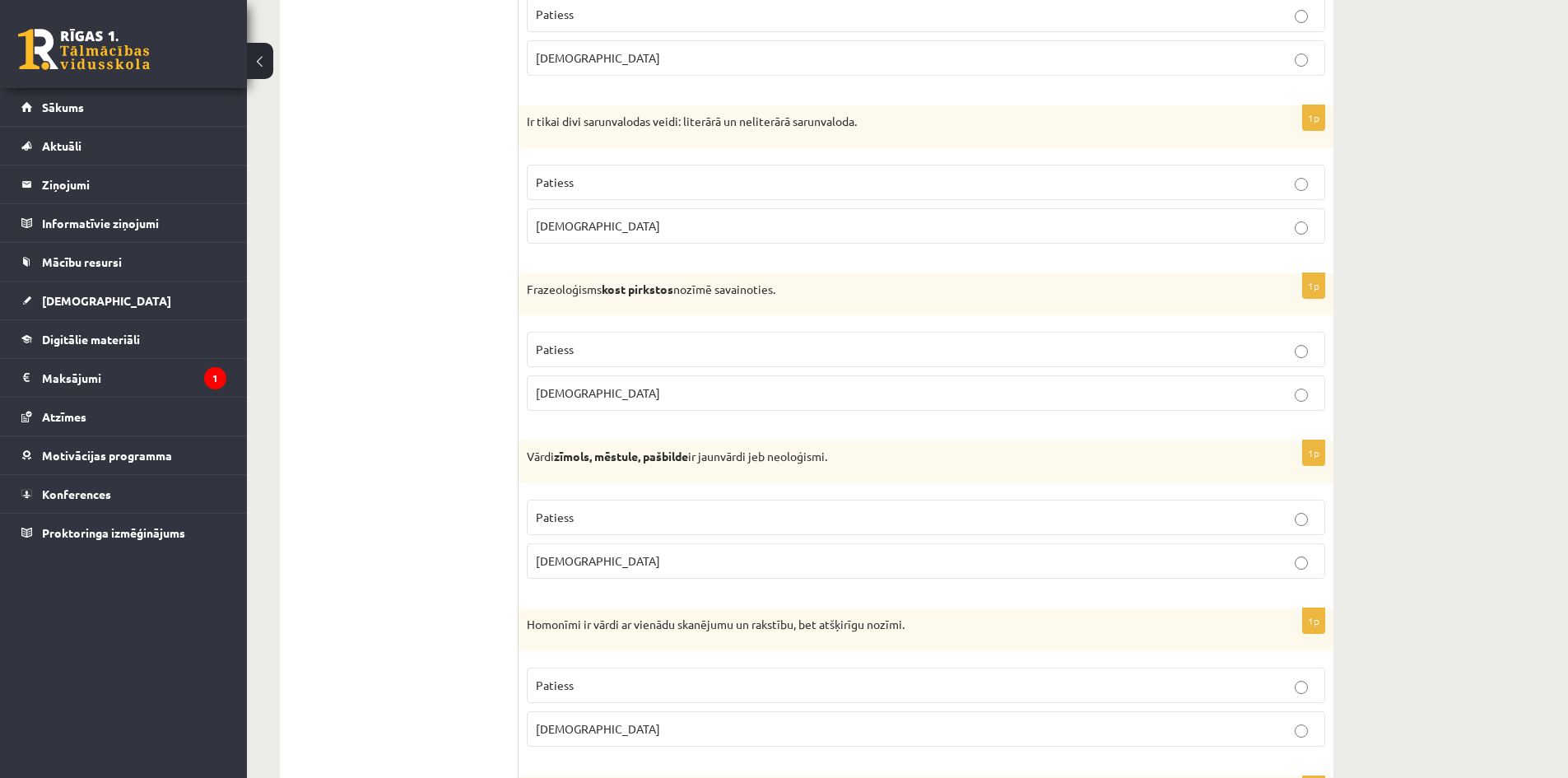
scroll to position [4363, 0]
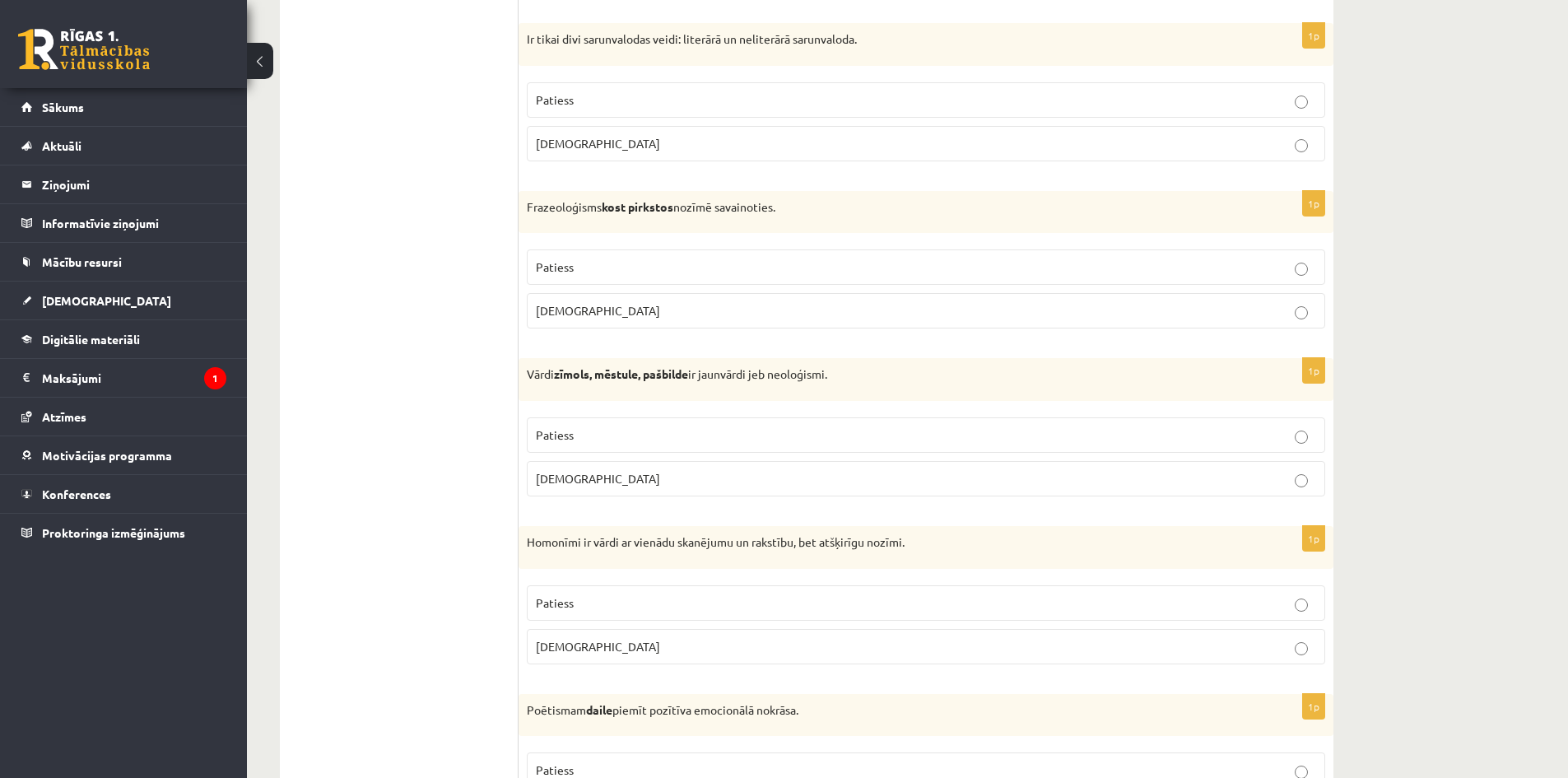
drag, startPoint x: 647, startPoint y: 96, endPoint x: 655, endPoint y: 188, distance: 92.3
click at [647, 99] on p "Patiess" at bounding box center [926, 100] width 781 height 17
click at [642, 263] on p "Patiess" at bounding box center [926, 267] width 781 height 17
click at [667, 443] on p "Patiess" at bounding box center [926, 435] width 781 height 17
click at [648, 600] on p "Patiess" at bounding box center [926, 603] width 781 height 17
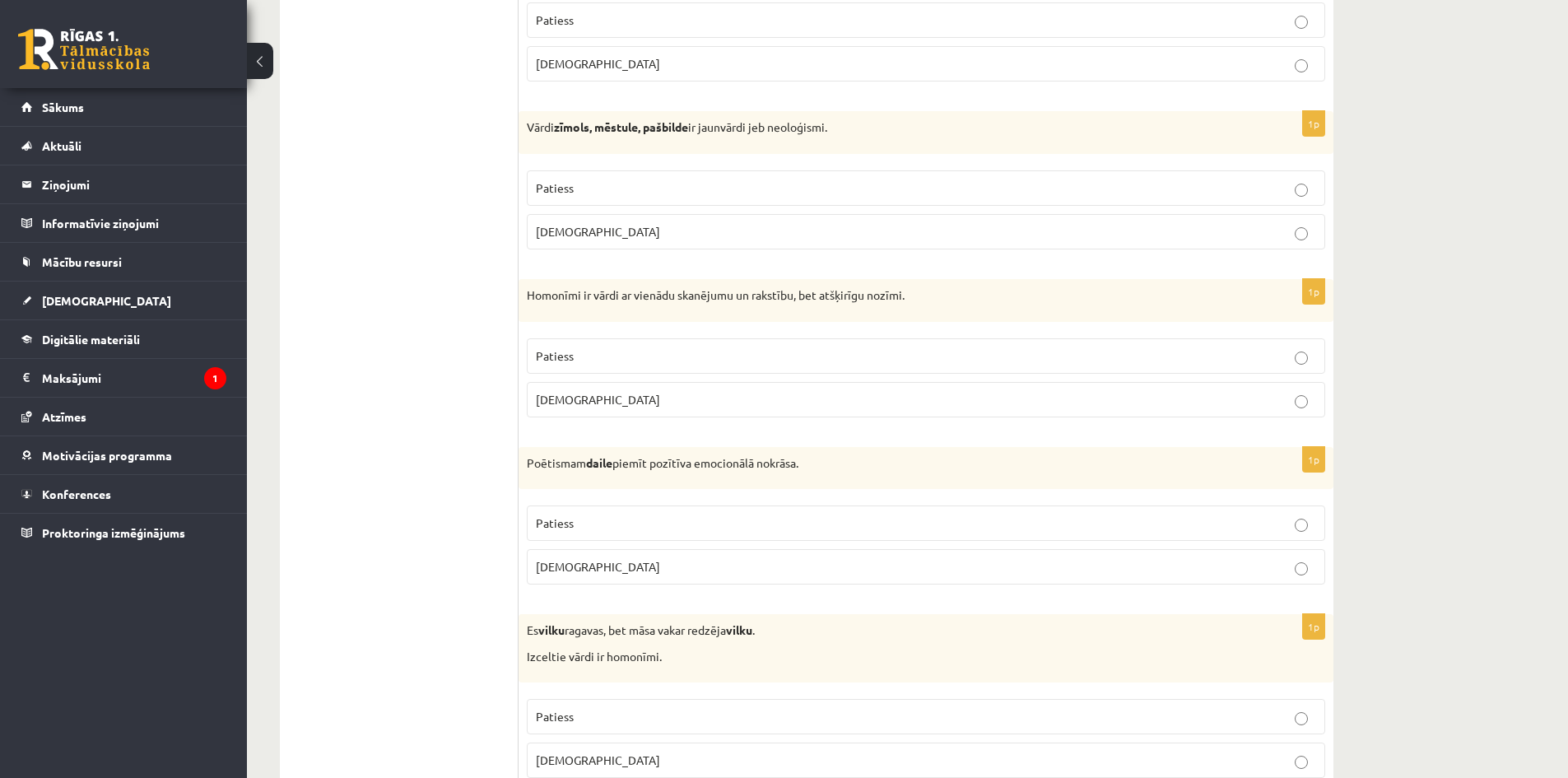
scroll to position [4674, 0]
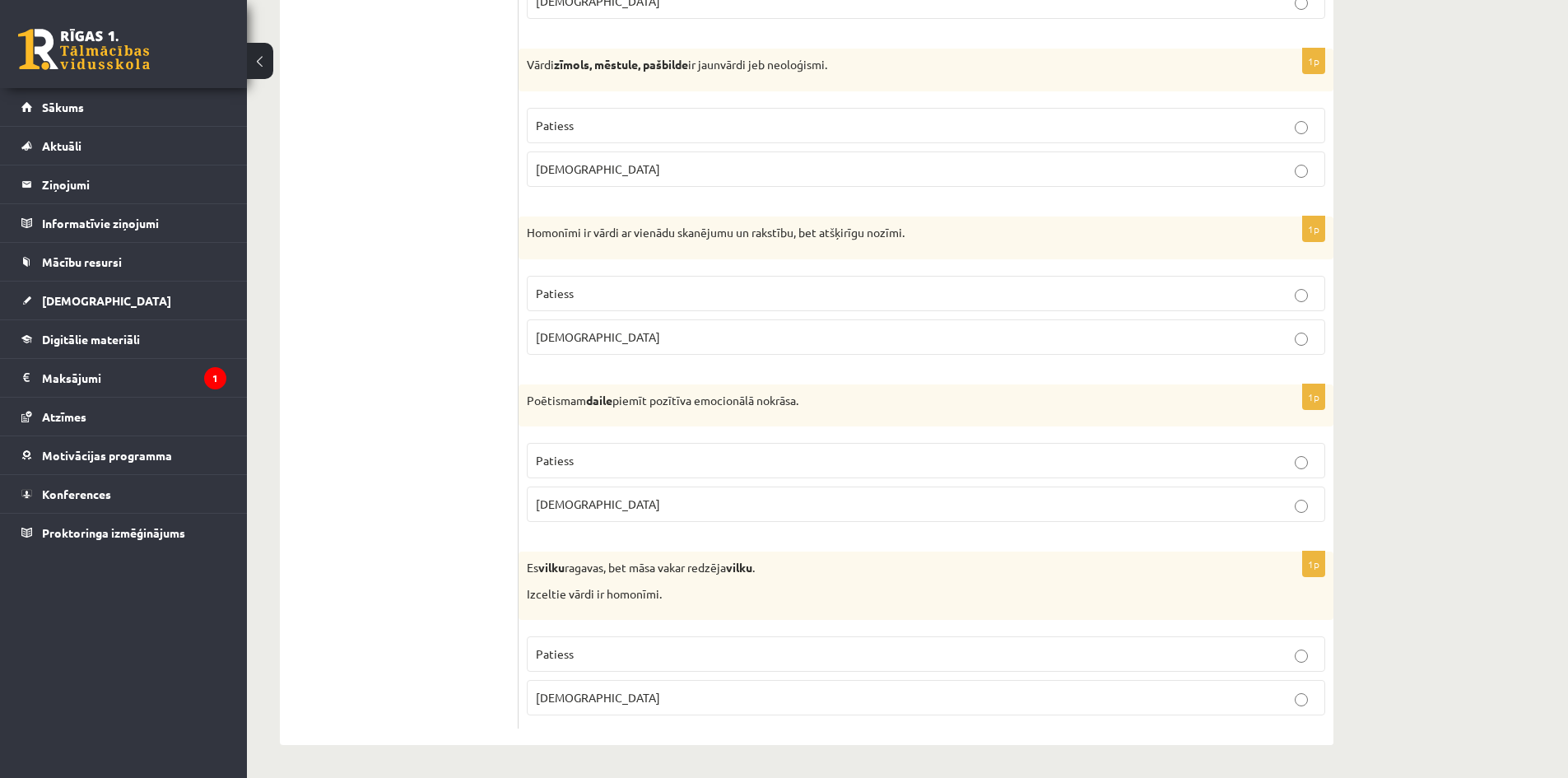
click at [786, 467] on p "Patiess" at bounding box center [926, 460] width 781 height 17
drag, startPoint x: 703, startPoint y: 654, endPoint x: 701, endPoint y: 620, distance: 34.1
click at [702, 653] on p "Patiess" at bounding box center [926, 654] width 781 height 17
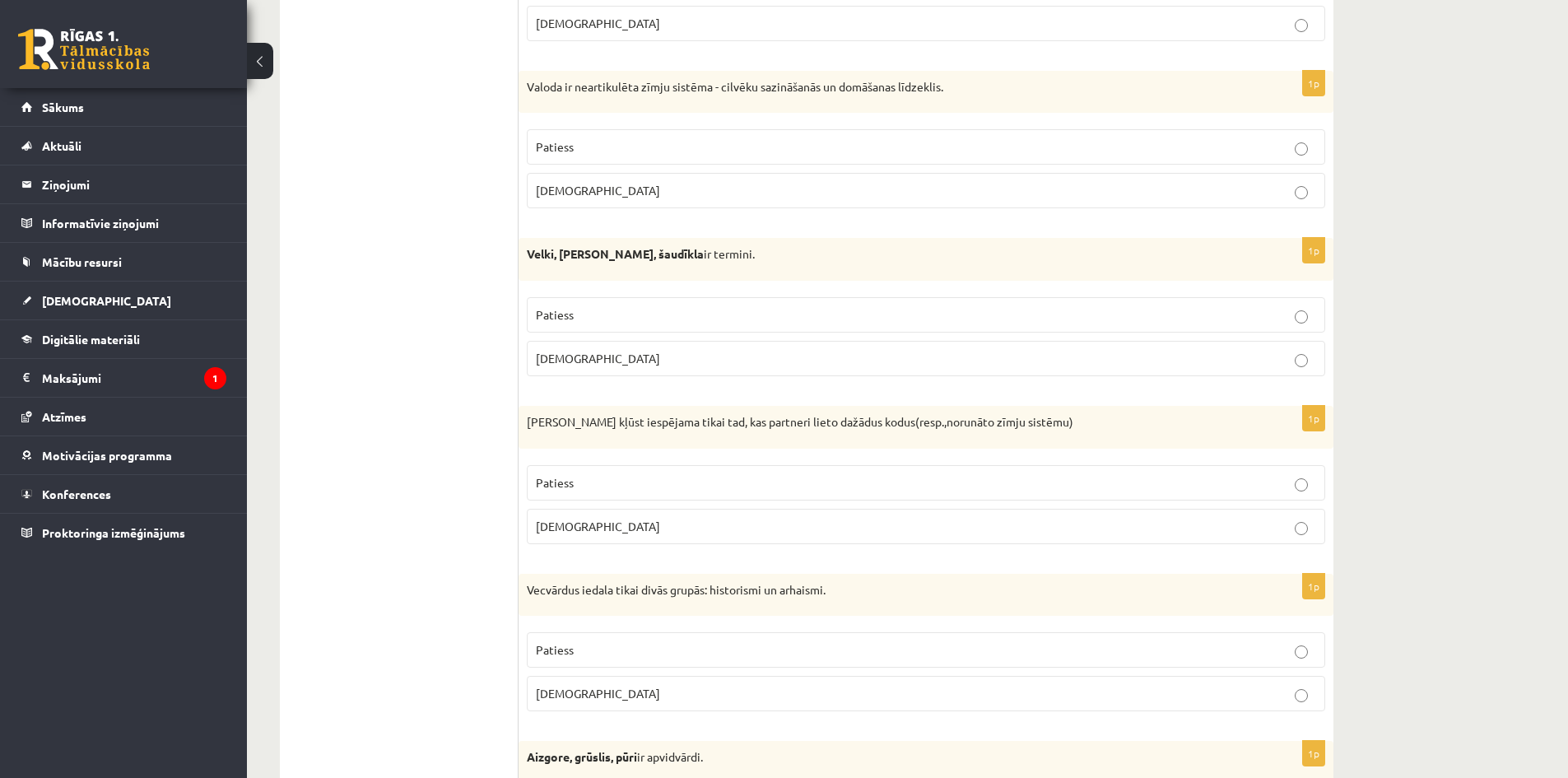
scroll to position [0, 0]
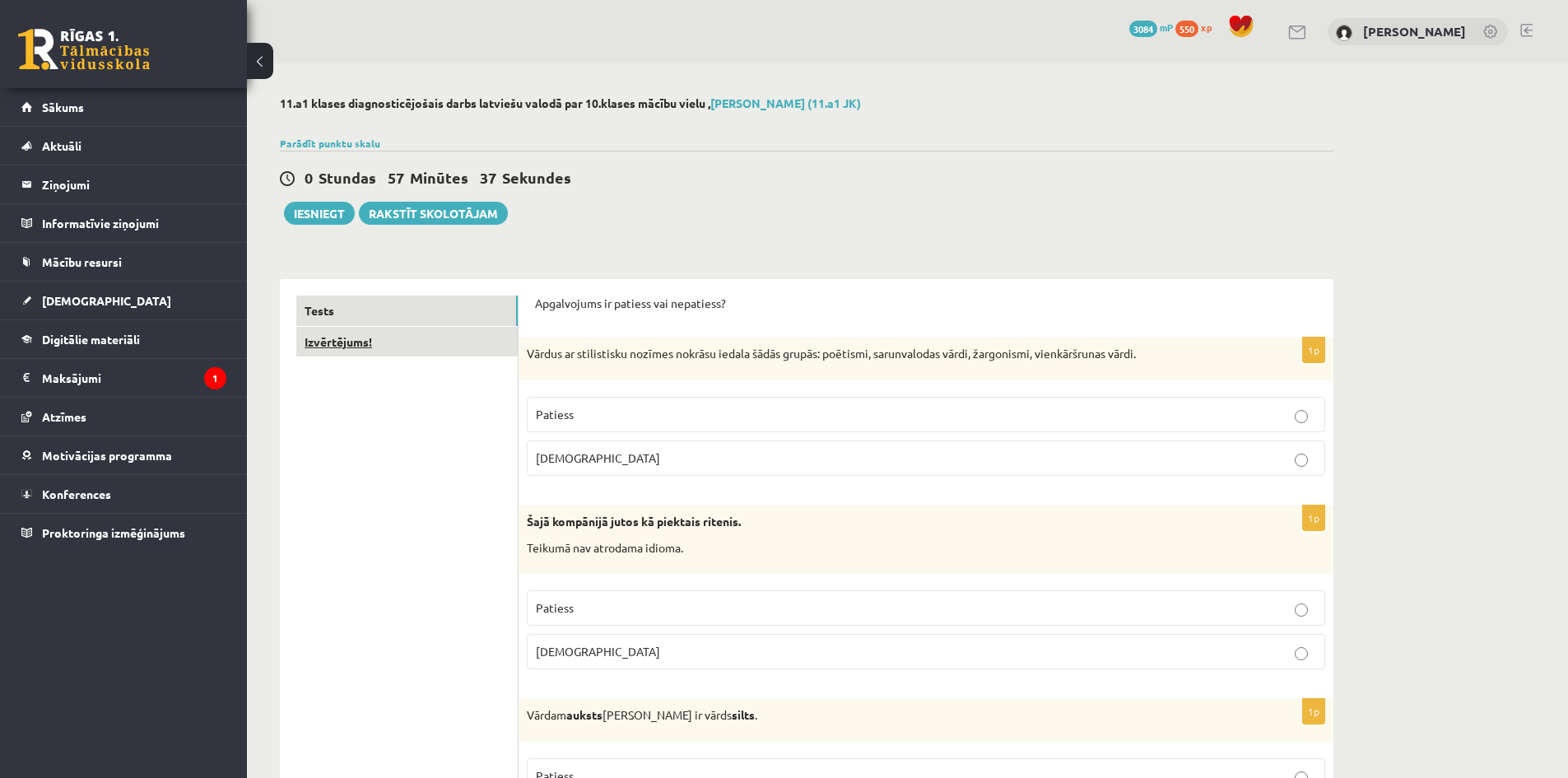
click at [338, 343] on link "Izvērtējums!" at bounding box center [407, 342] width 221 height 30
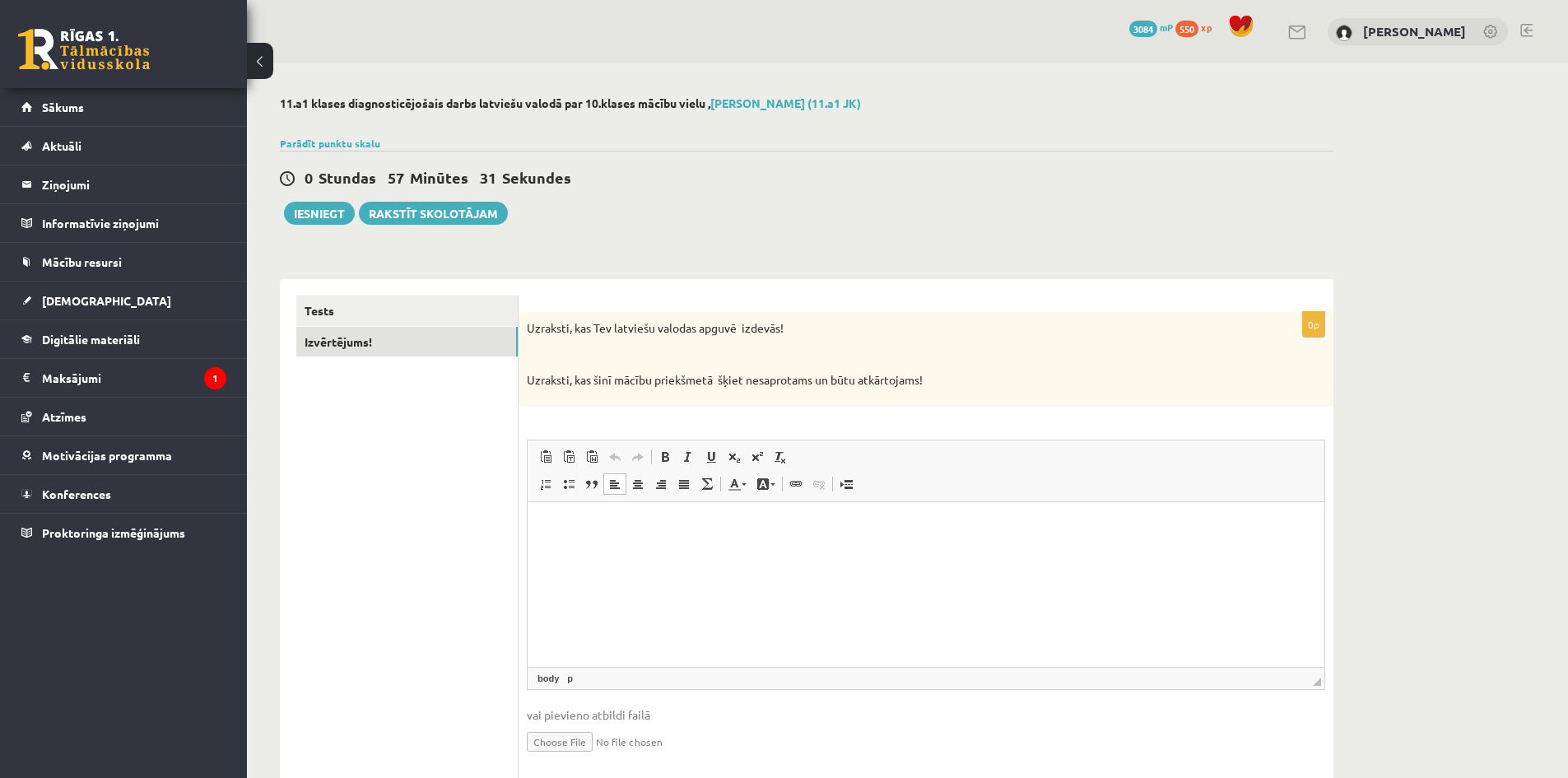
click at [569, 533] on p "Editor, wiswyg-editor-user-answer-47433919138100" at bounding box center [926, 526] width 764 height 17
click at [343, 217] on button "Iesniegt" at bounding box center [318, 213] width 70 height 23
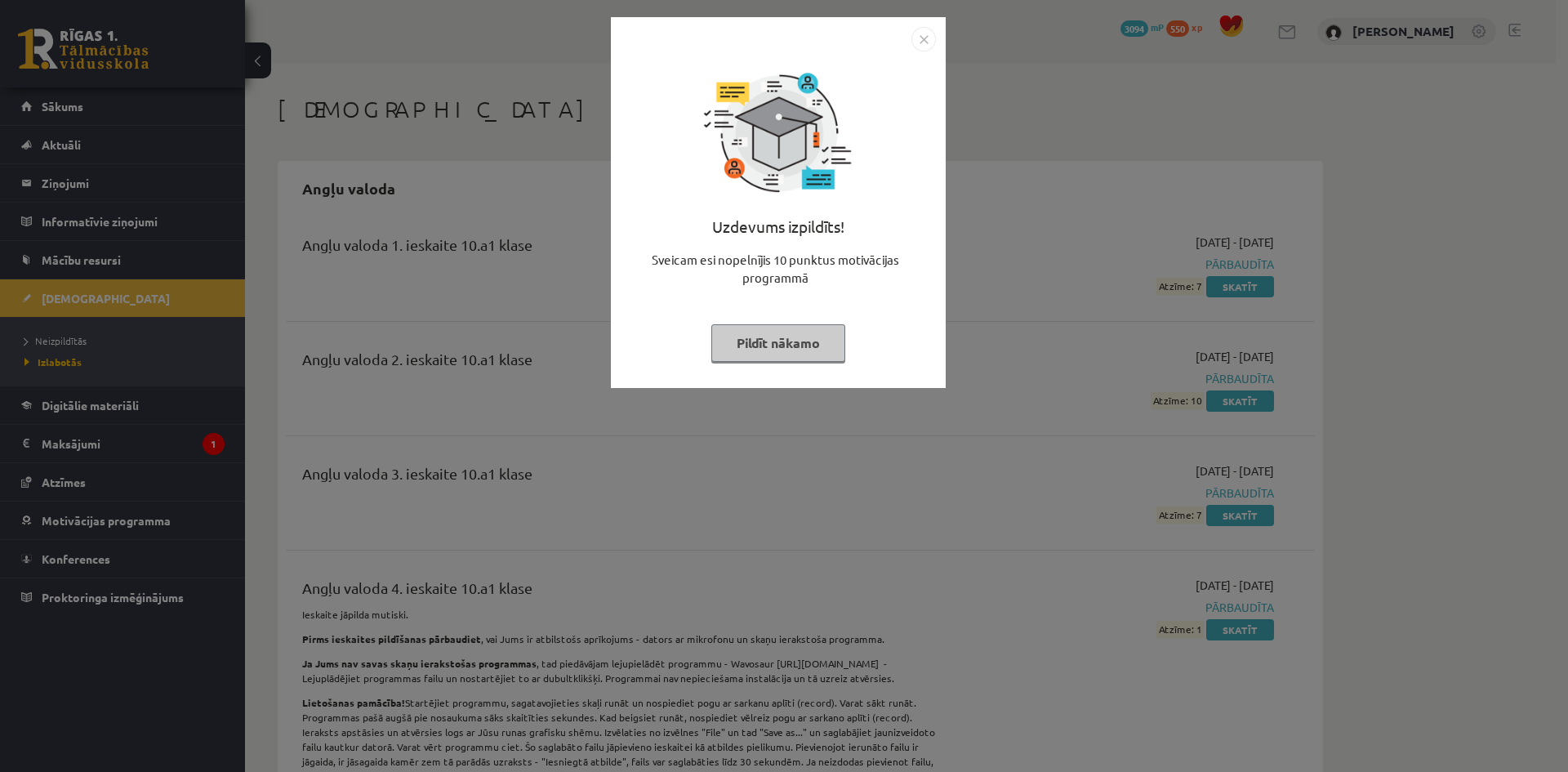
click at [925, 38] on img "Close" at bounding box center [924, 39] width 24 height 24
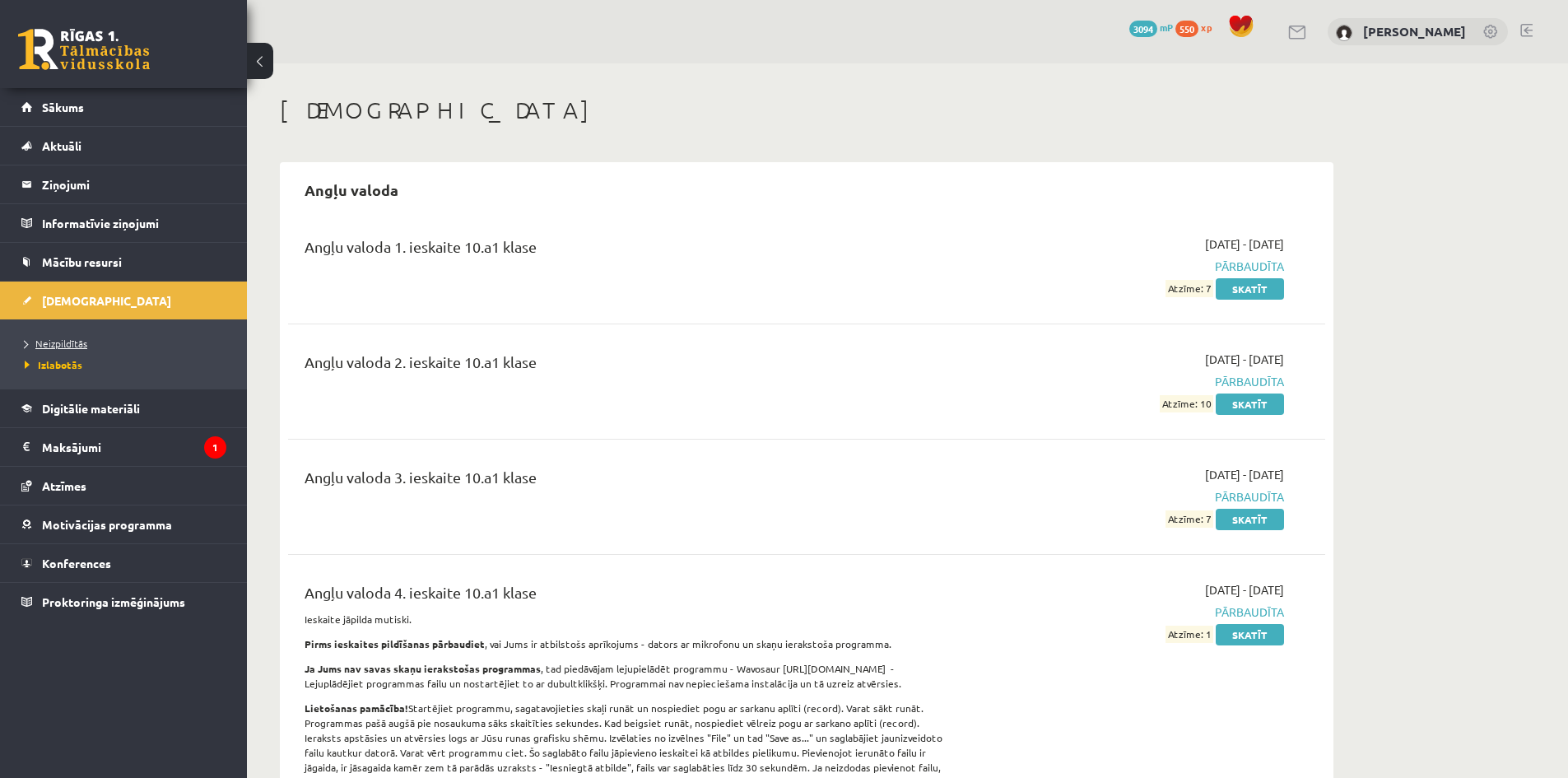
click at [77, 343] on span "Neizpildītās" at bounding box center [56, 343] width 63 height 13
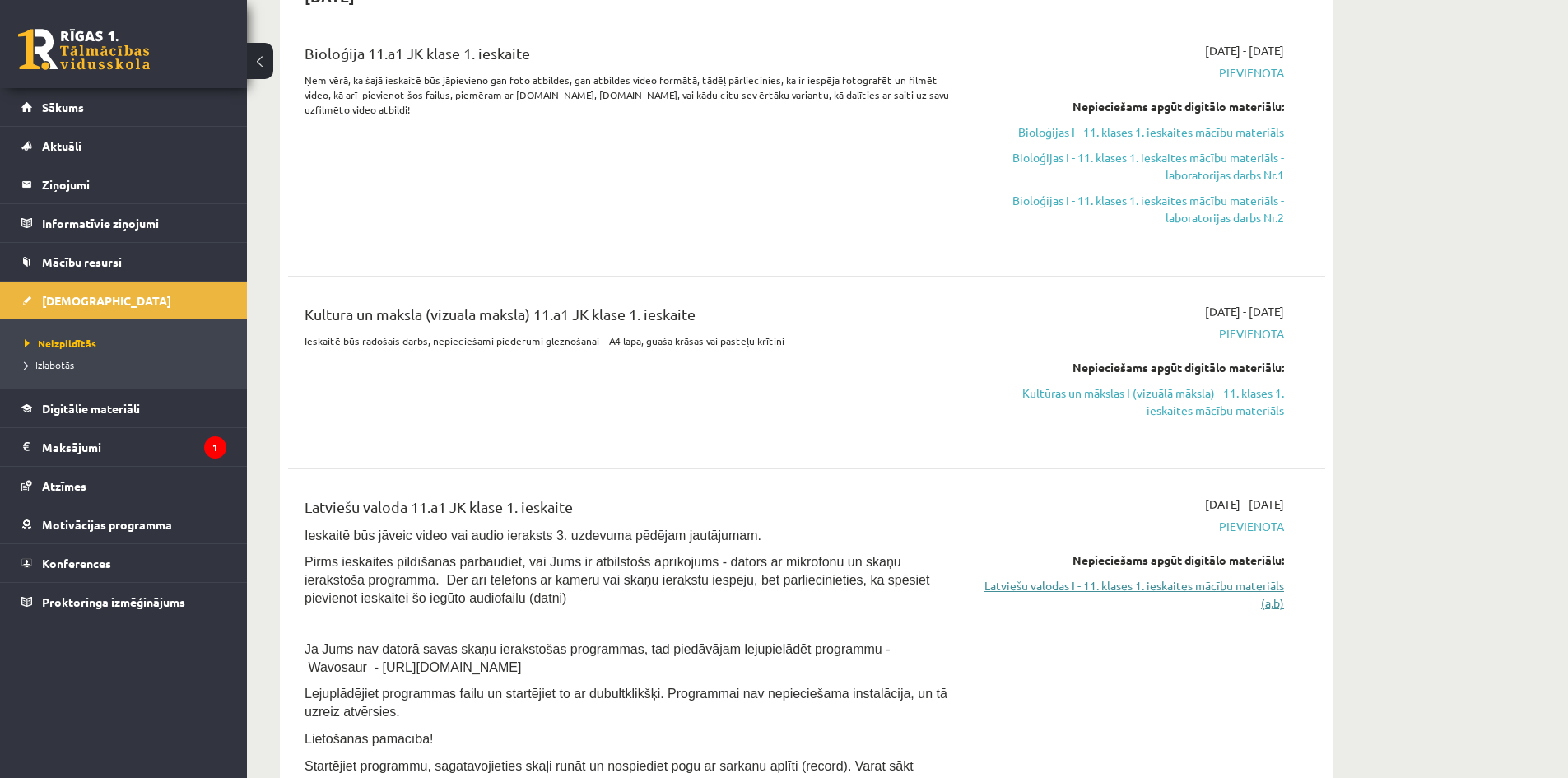
scroll to position [329, 0]
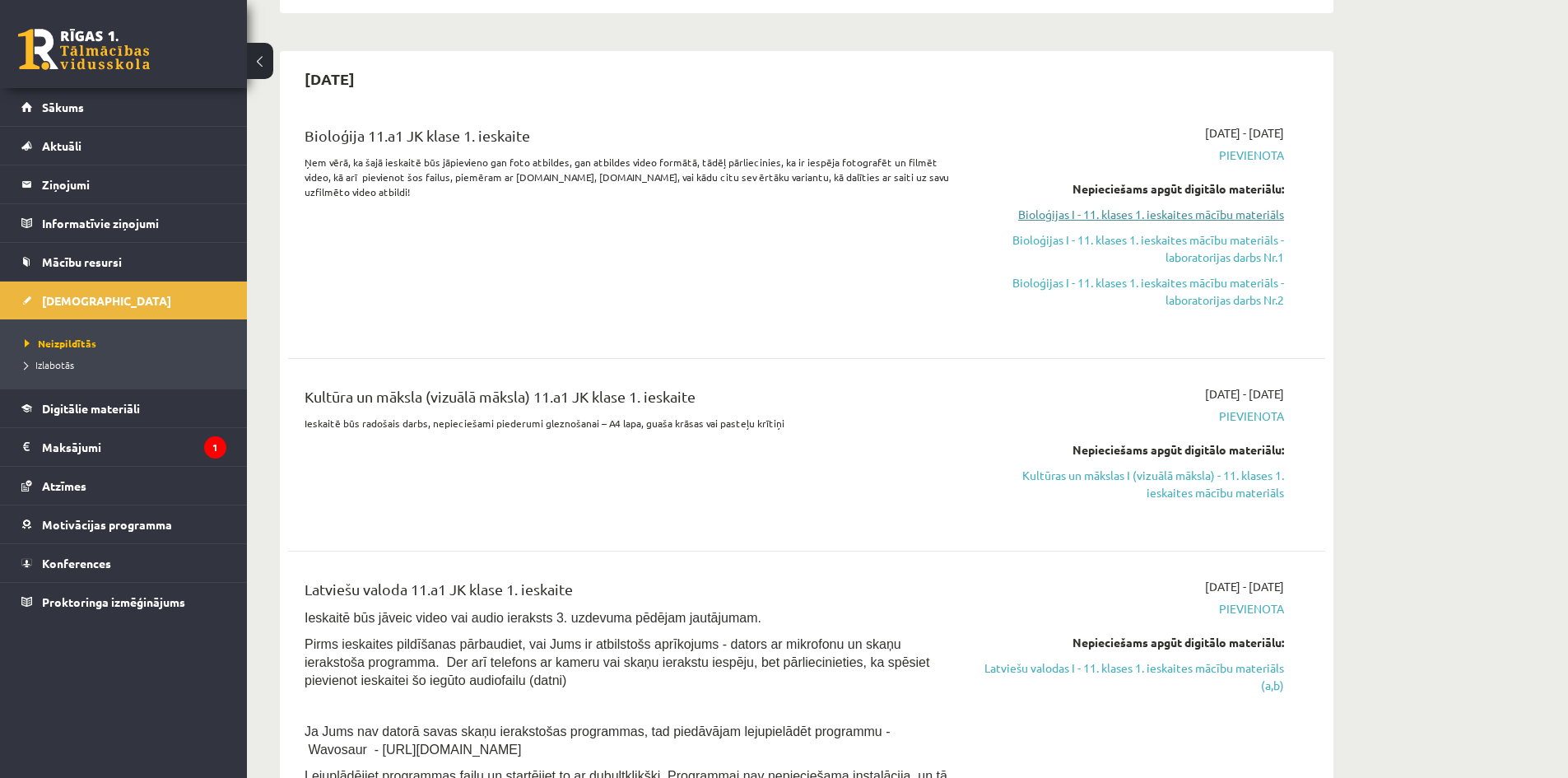
click at [1171, 217] on link "Bioloģijas I - 11. klases 1. ieskaites mācību materiāls" at bounding box center [1129, 215] width 311 height 17
